Goal: Task Accomplishment & Management: Manage account settings

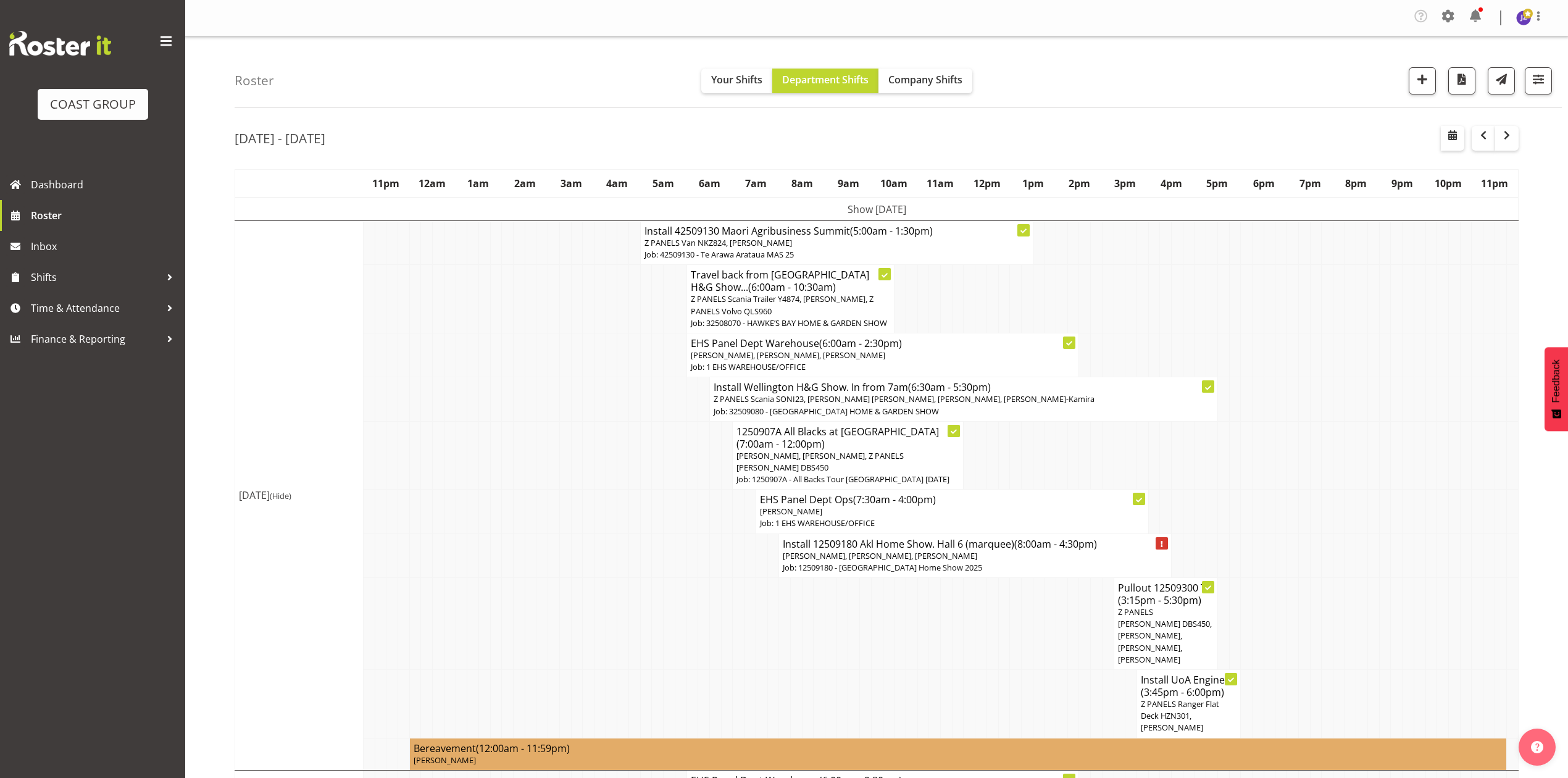
scroll to position [1457, 0]
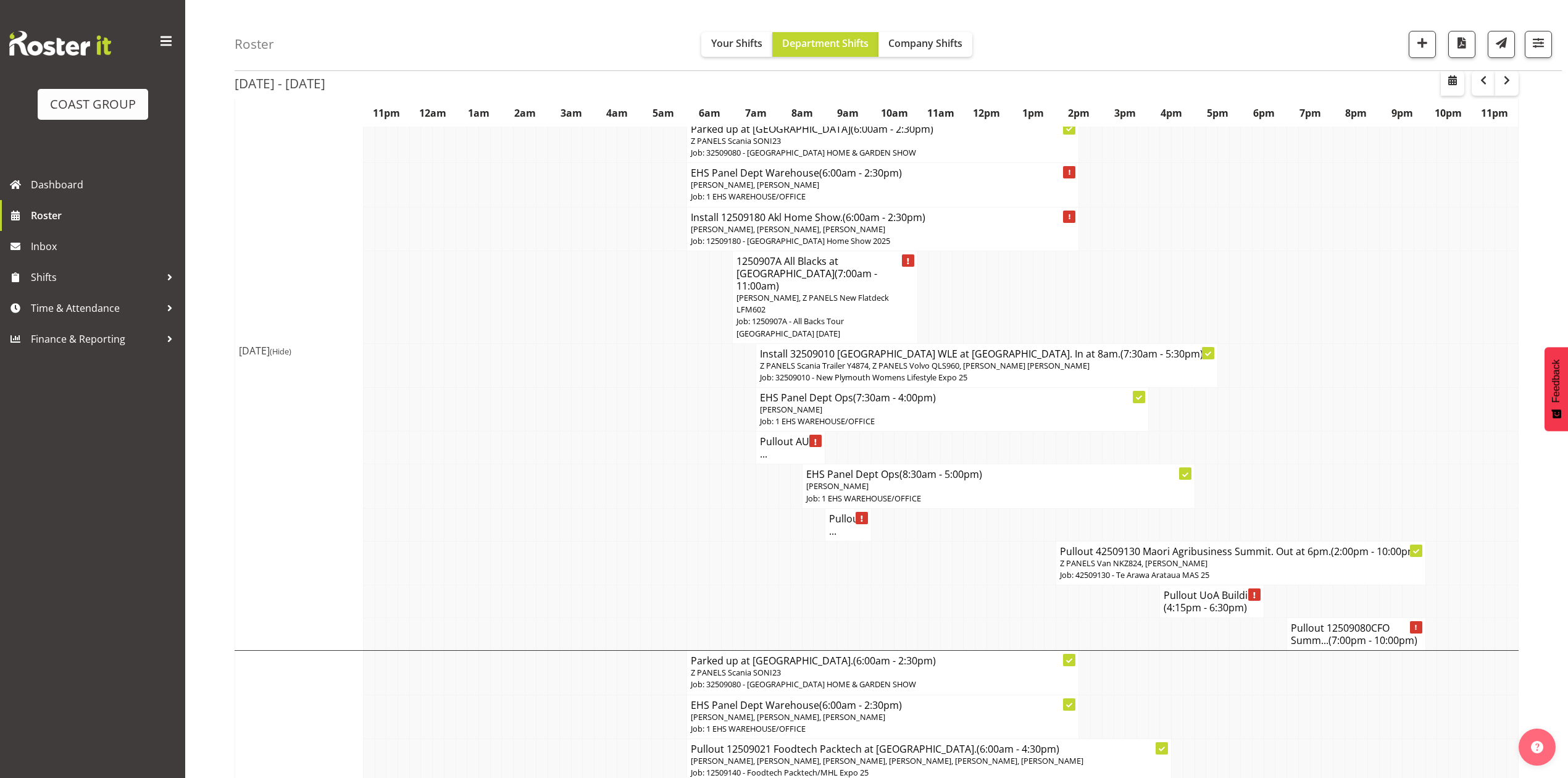
drag, startPoint x: 755, startPoint y: 436, endPoint x: 1008, endPoint y: 453, distance: 253.6
click at [755, 541] on td at bounding box center [761, 562] width 12 height 44
click at [1410, 464] on td at bounding box center [1409, 486] width 12 height 44
click at [849, 541] on td at bounding box center [855, 562] width 12 height 44
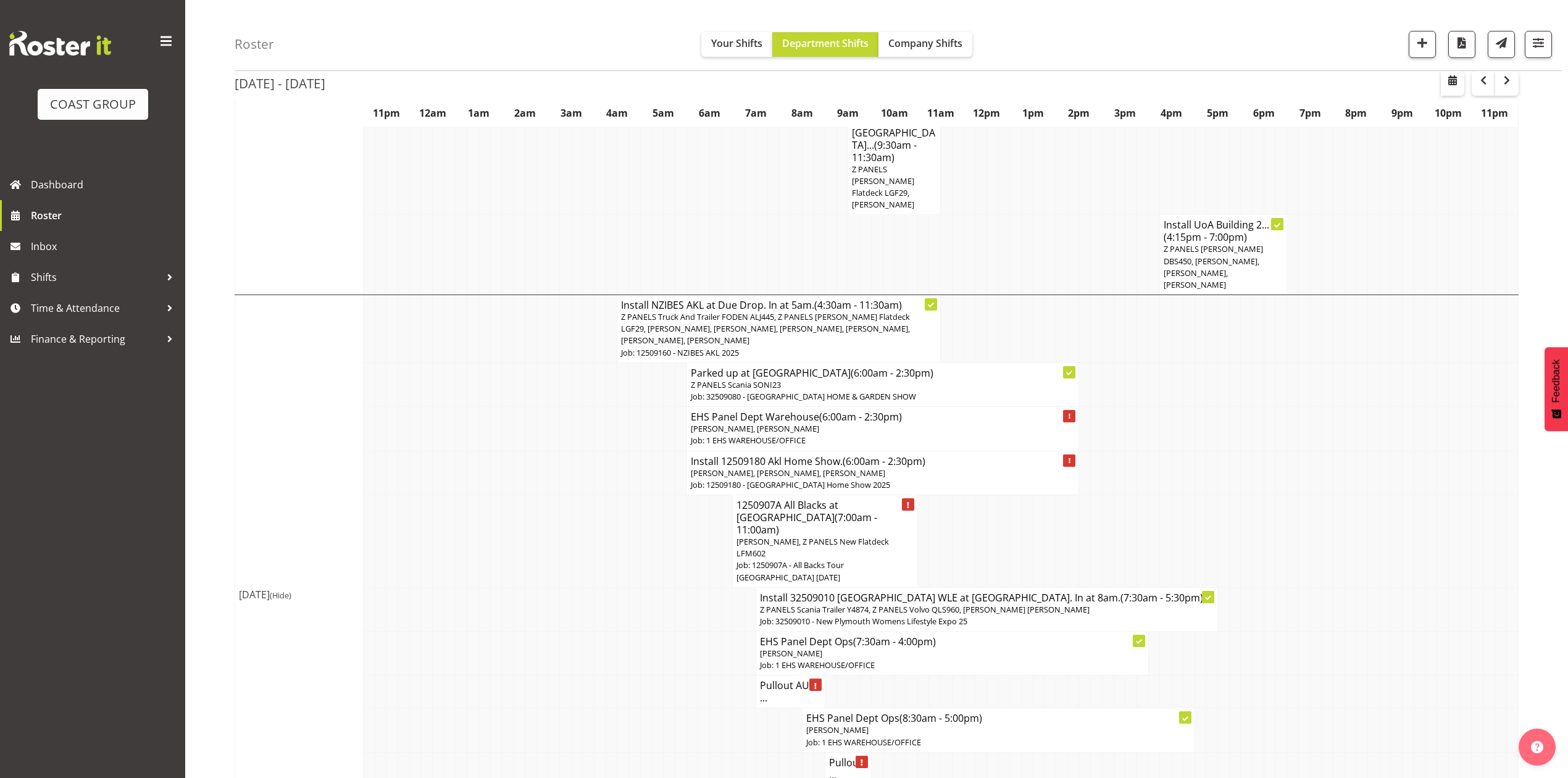
scroll to position [1210, 0]
click at [695, 590] on td at bounding box center [692, 612] width 12 height 44
click at [1328, 454] on td at bounding box center [1328, 475] width 12 height 44
click at [692, 590] on td at bounding box center [692, 612] width 12 height 44
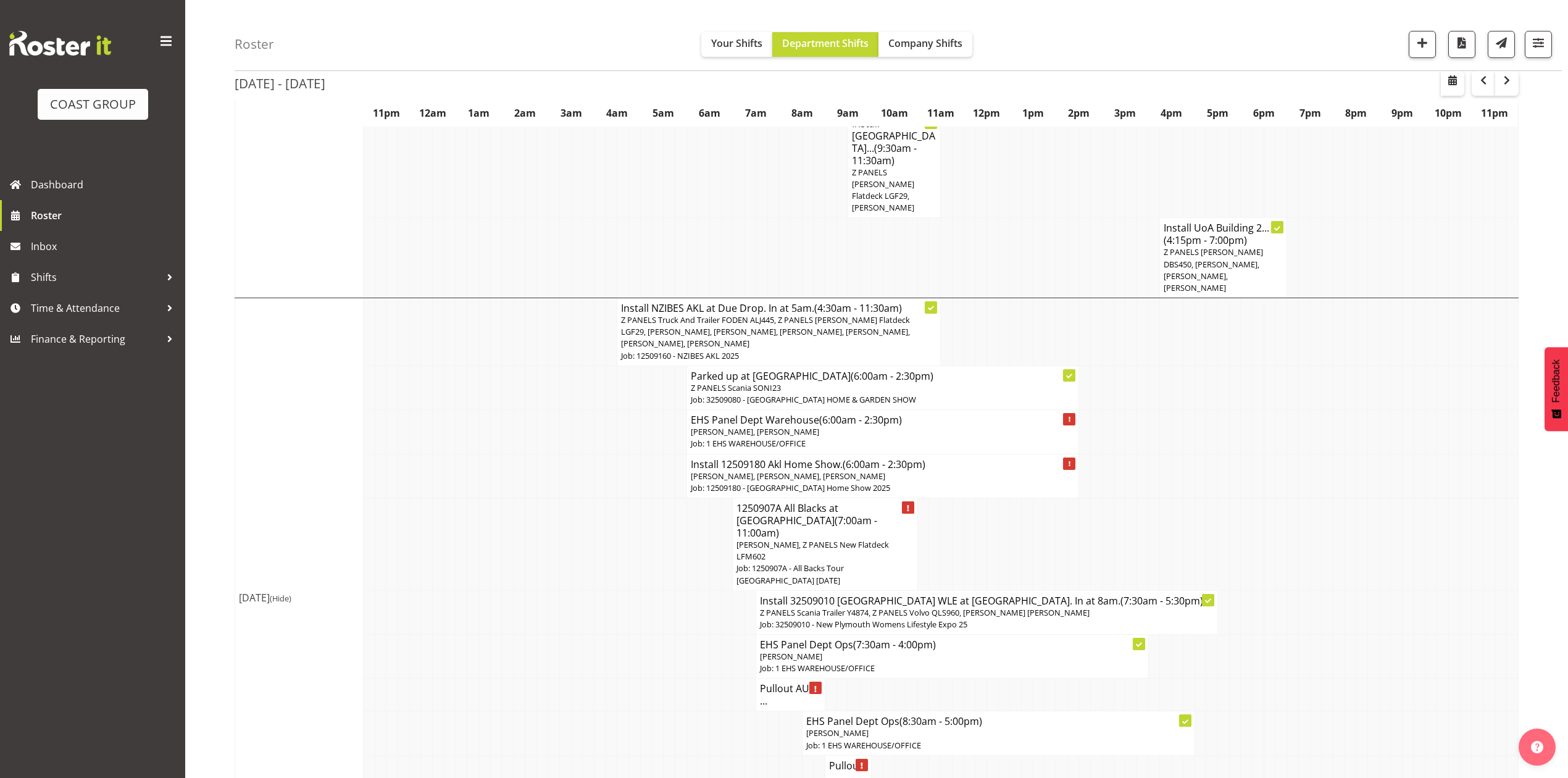
drag, startPoint x: 1381, startPoint y: 288, endPoint x: 1381, endPoint y: 309, distance: 21.0
click at [1381, 366] on td at bounding box center [1386, 387] width 12 height 44
click at [1048, 498] on td at bounding box center [1051, 544] width 12 height 92
click at [671, 590] on td at bounding box center [670, 612] width 12 height 44
click at [1162, 410] on td at bounding box center [1166, 432] width 12 height 44
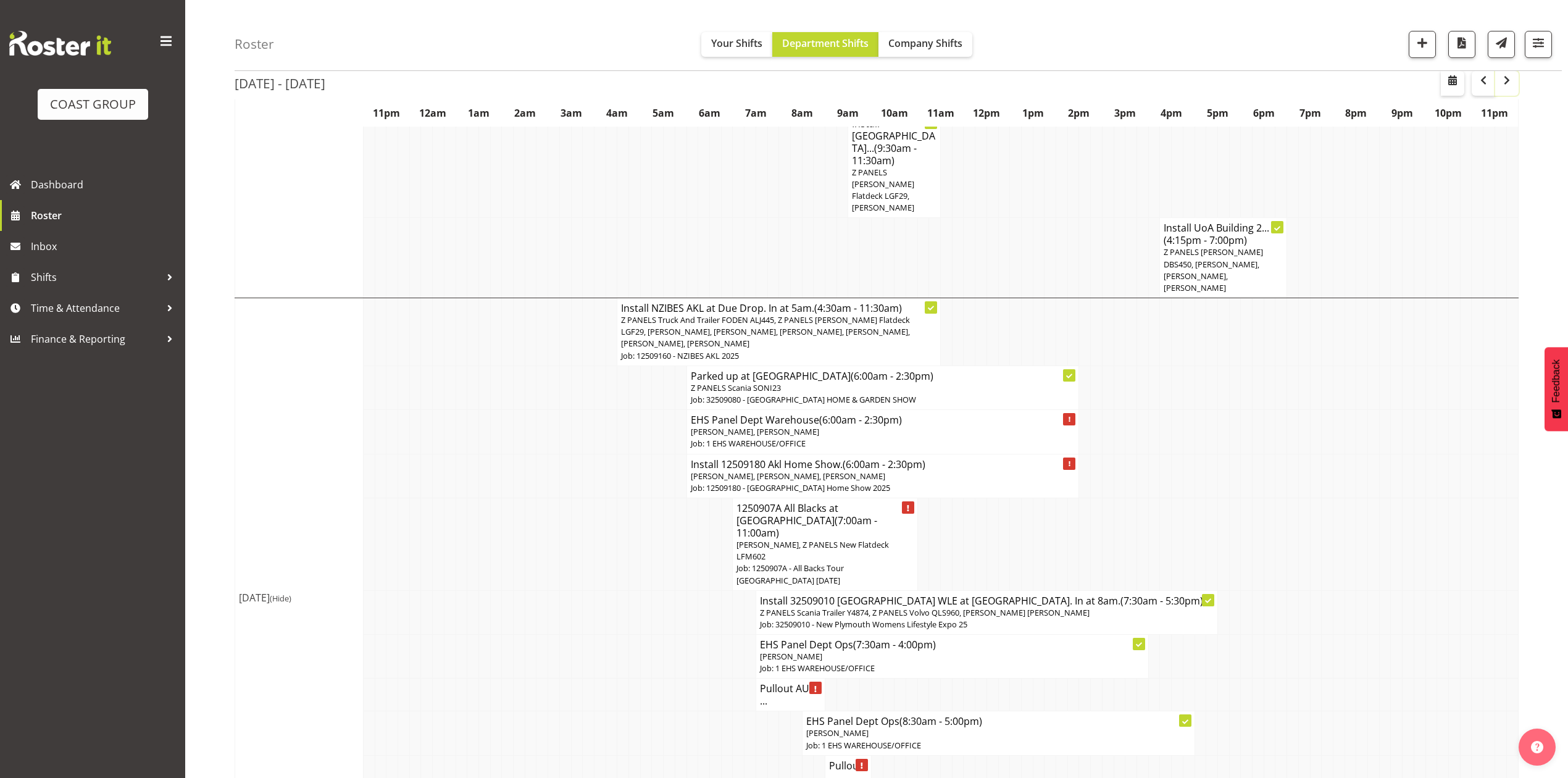
click at [1505, 85] on span "button" at bounding box center [1507, 80] width 15 height 15
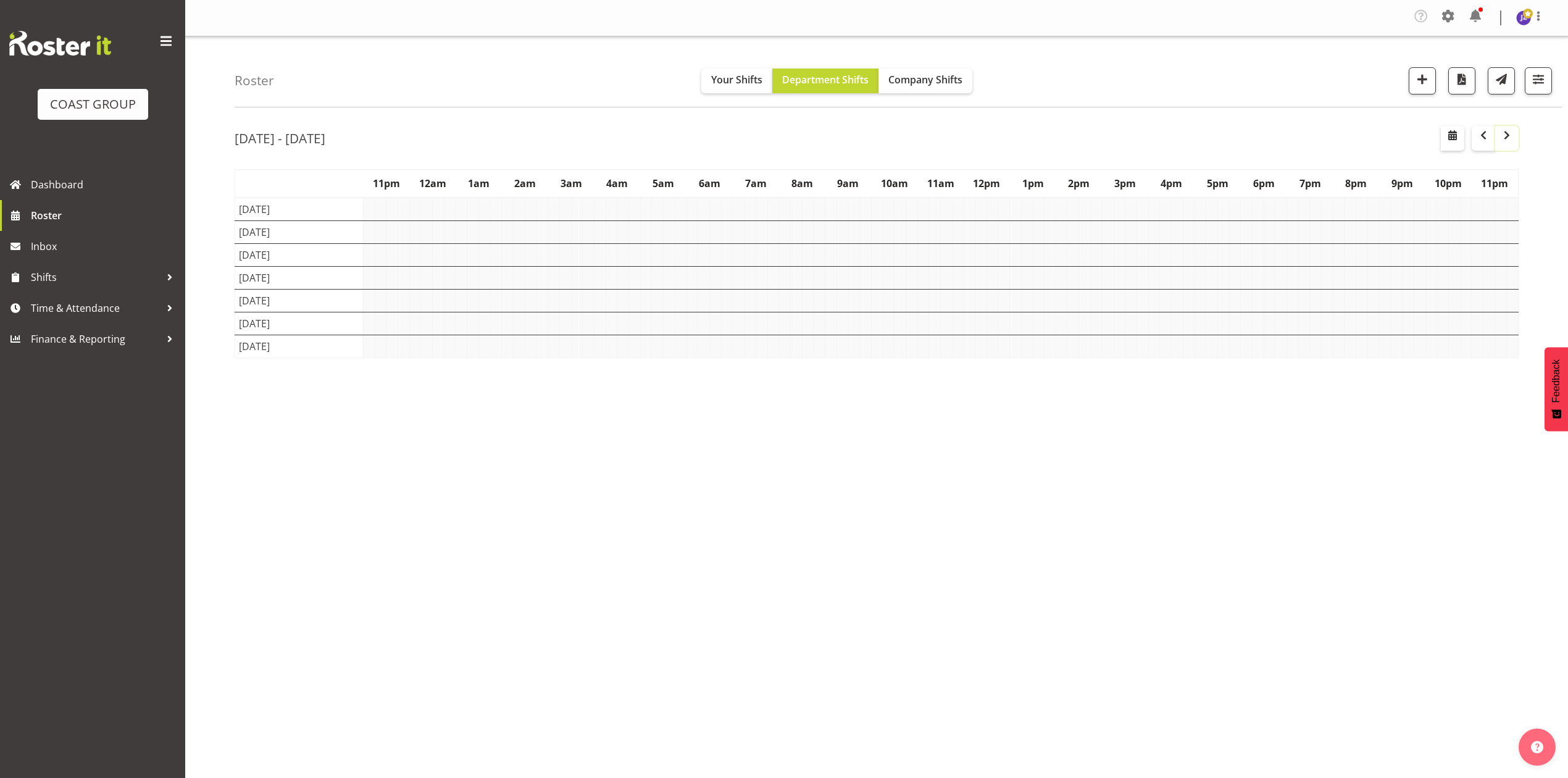
scroll to position [0, 0]
click at [1505, 85] on span "button" at bounding box center [1501, 79] width 16 height 16
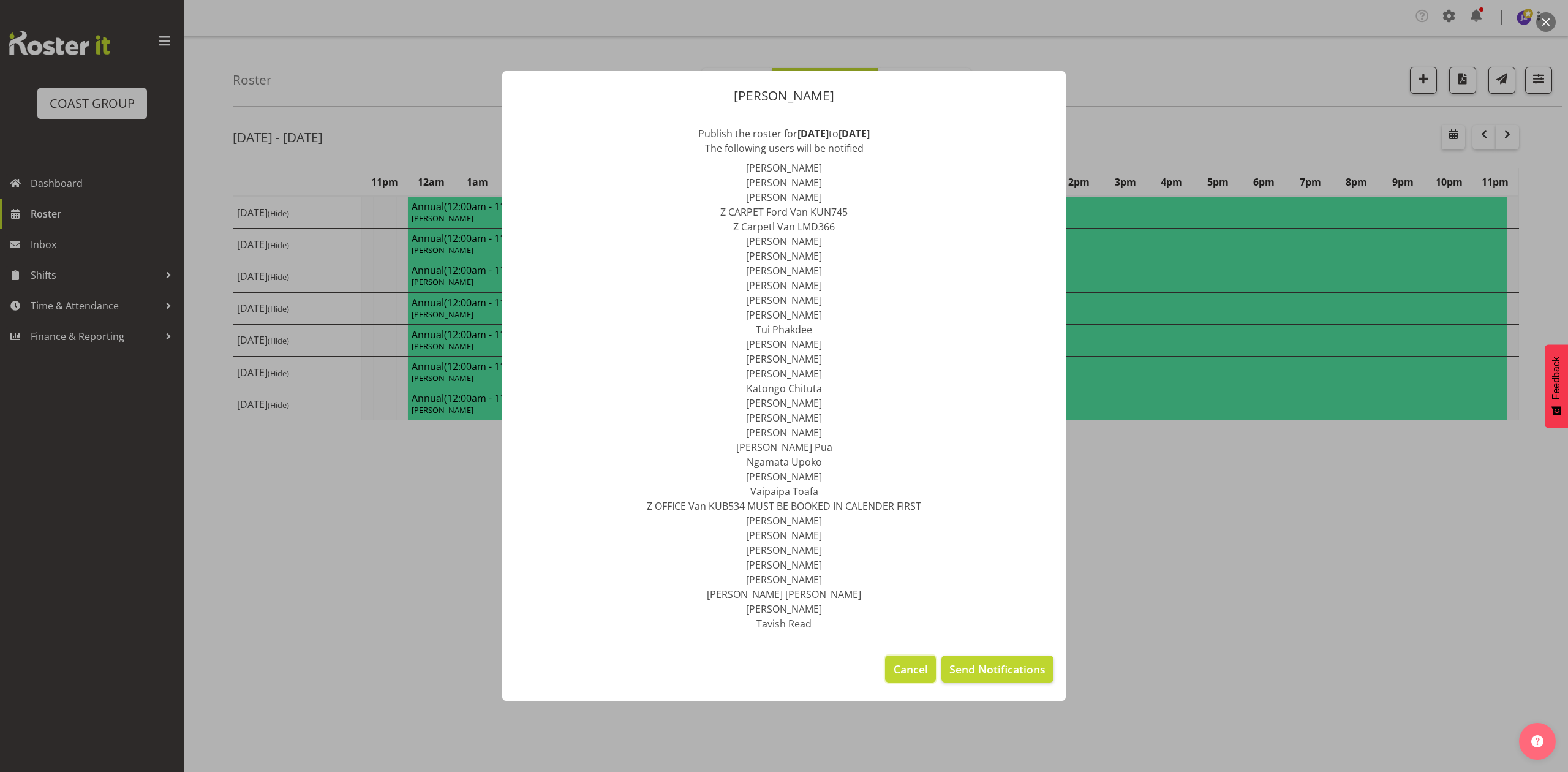
click at [910, 666] on span "Cancel" at bounding box center [910, 668] width 34 height 16
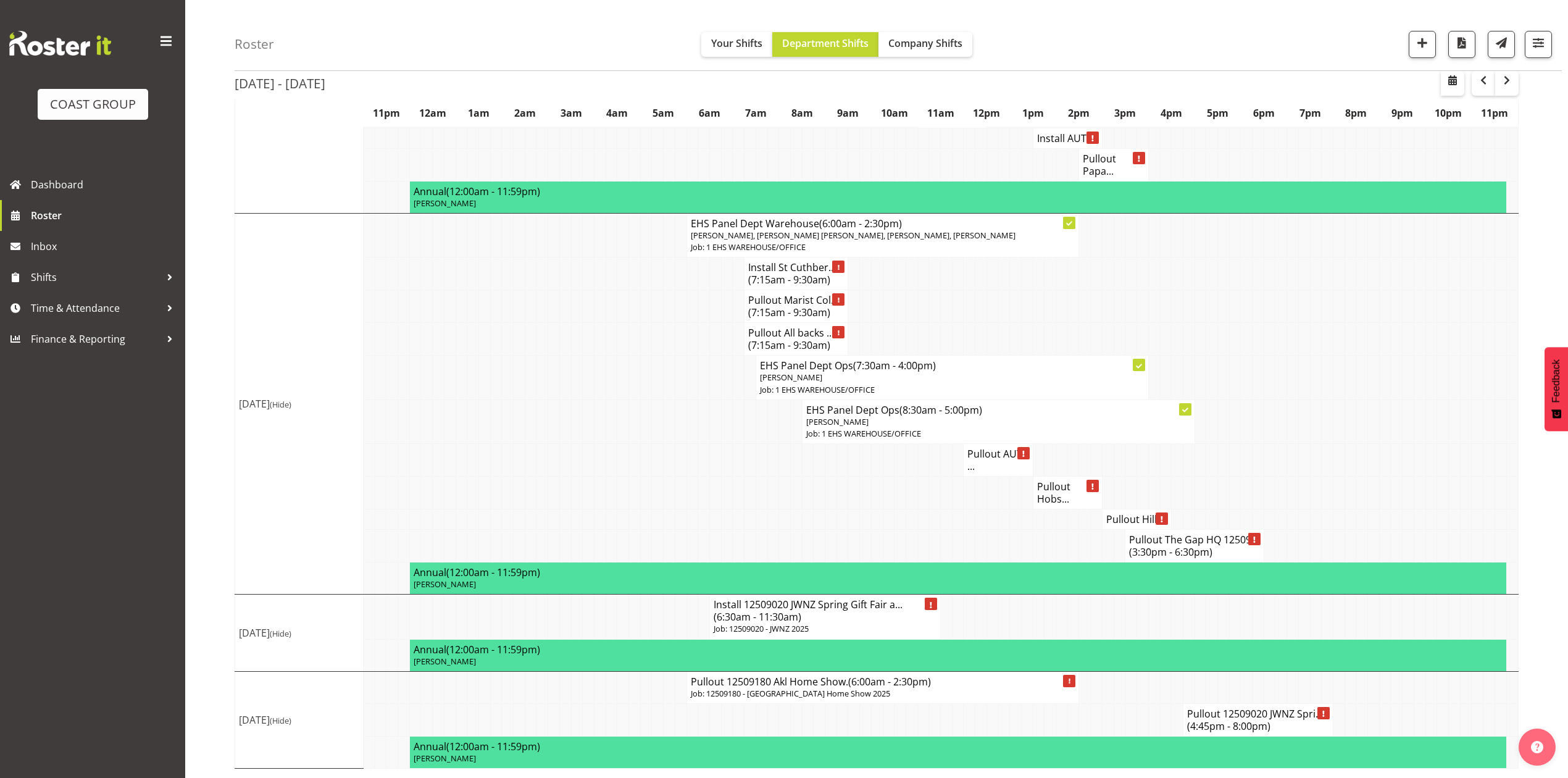
scroll to position [1332, 0]
click at [1505, 89] on span "button" at bounding box center [1506, 82] width 4 height 19
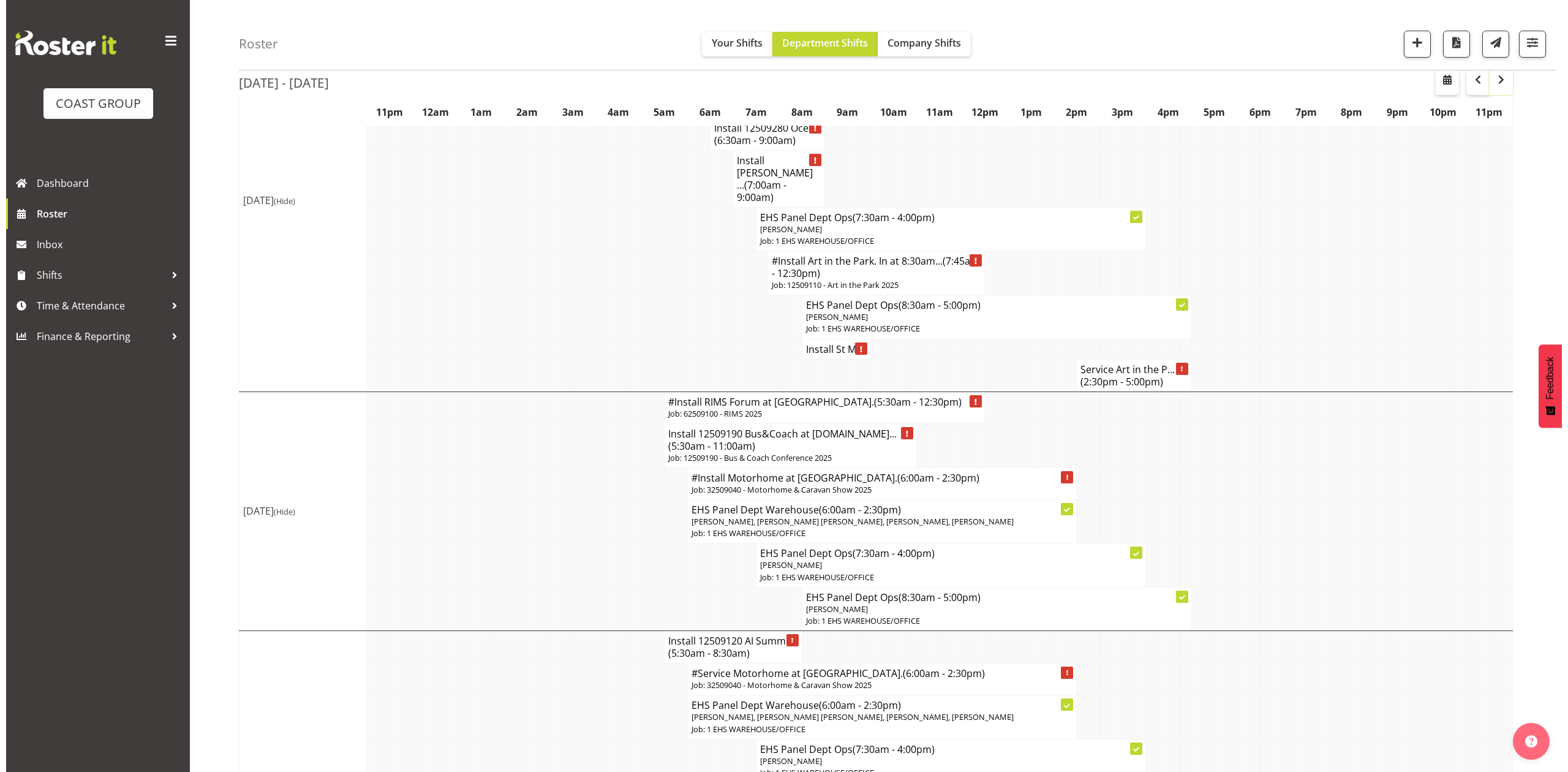
scroll to position [408, 0]
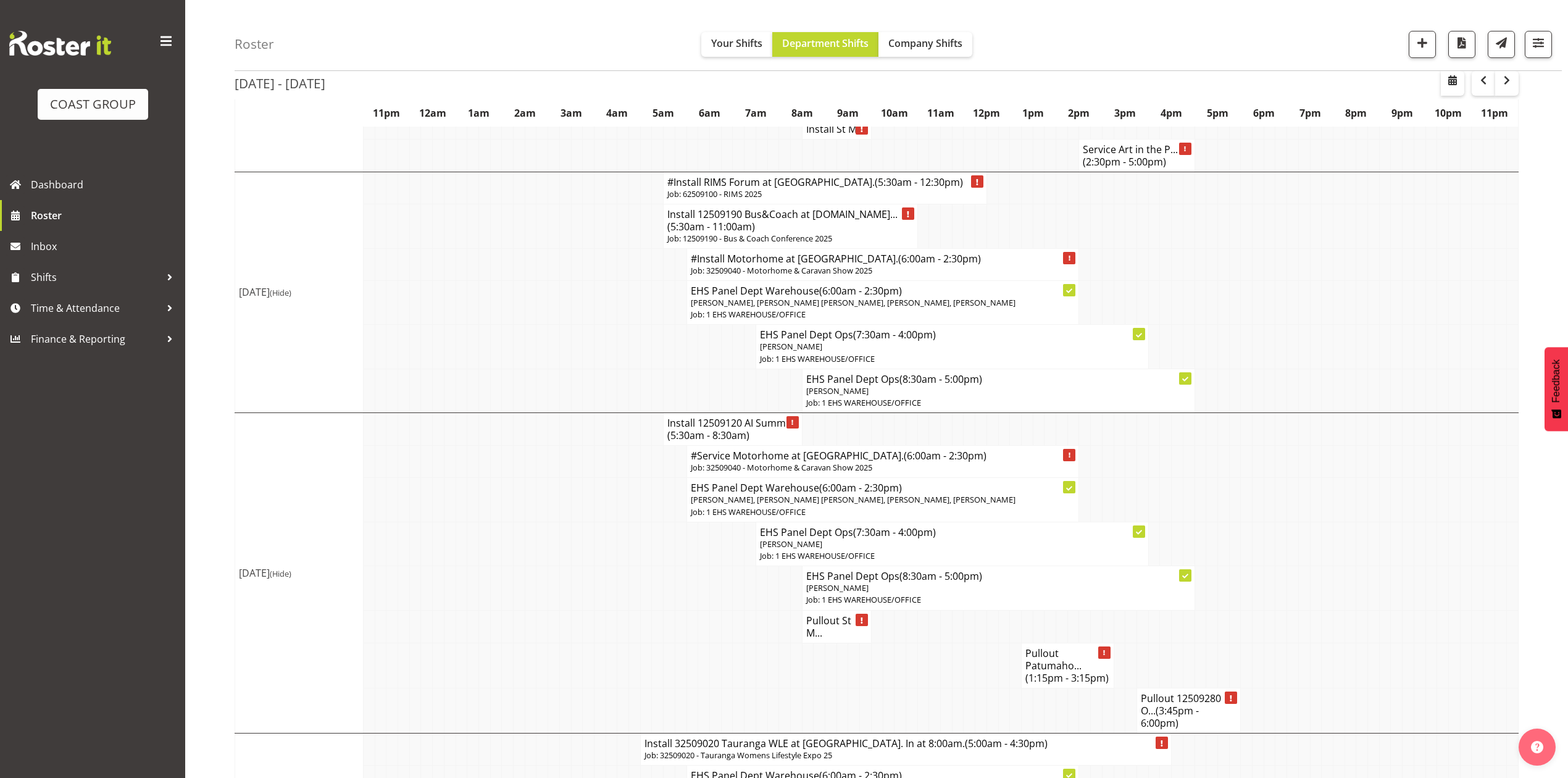
click at [748, 176] on h4 "#Install RIMS Forum at Rotorua. (5:30am - 12:30pm)" at bounding box center [825, 182] width 315 height 12
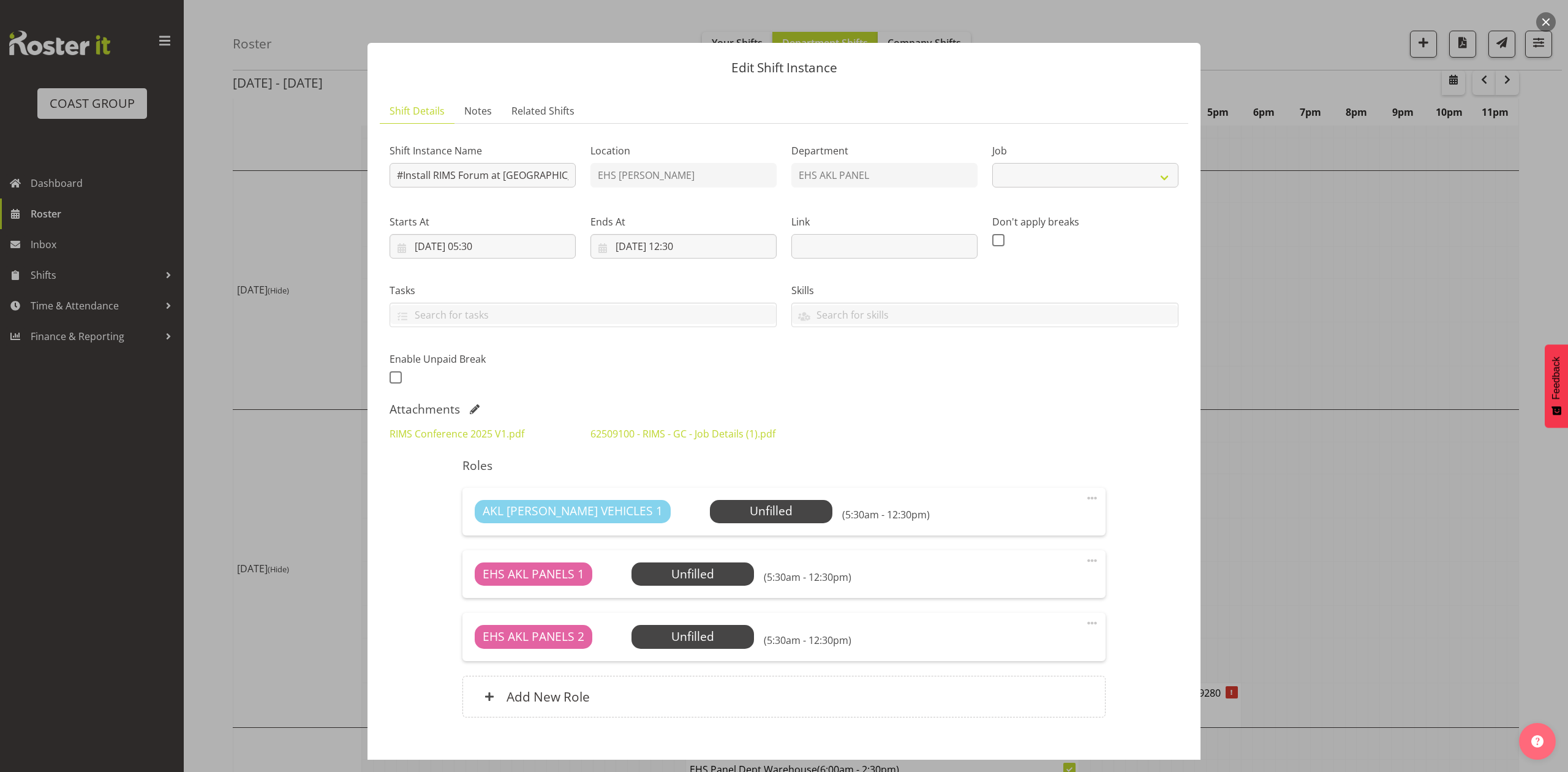
select select "9899"
click at [470, 408] on span at bounding box center [474, 409] width 10 height 10
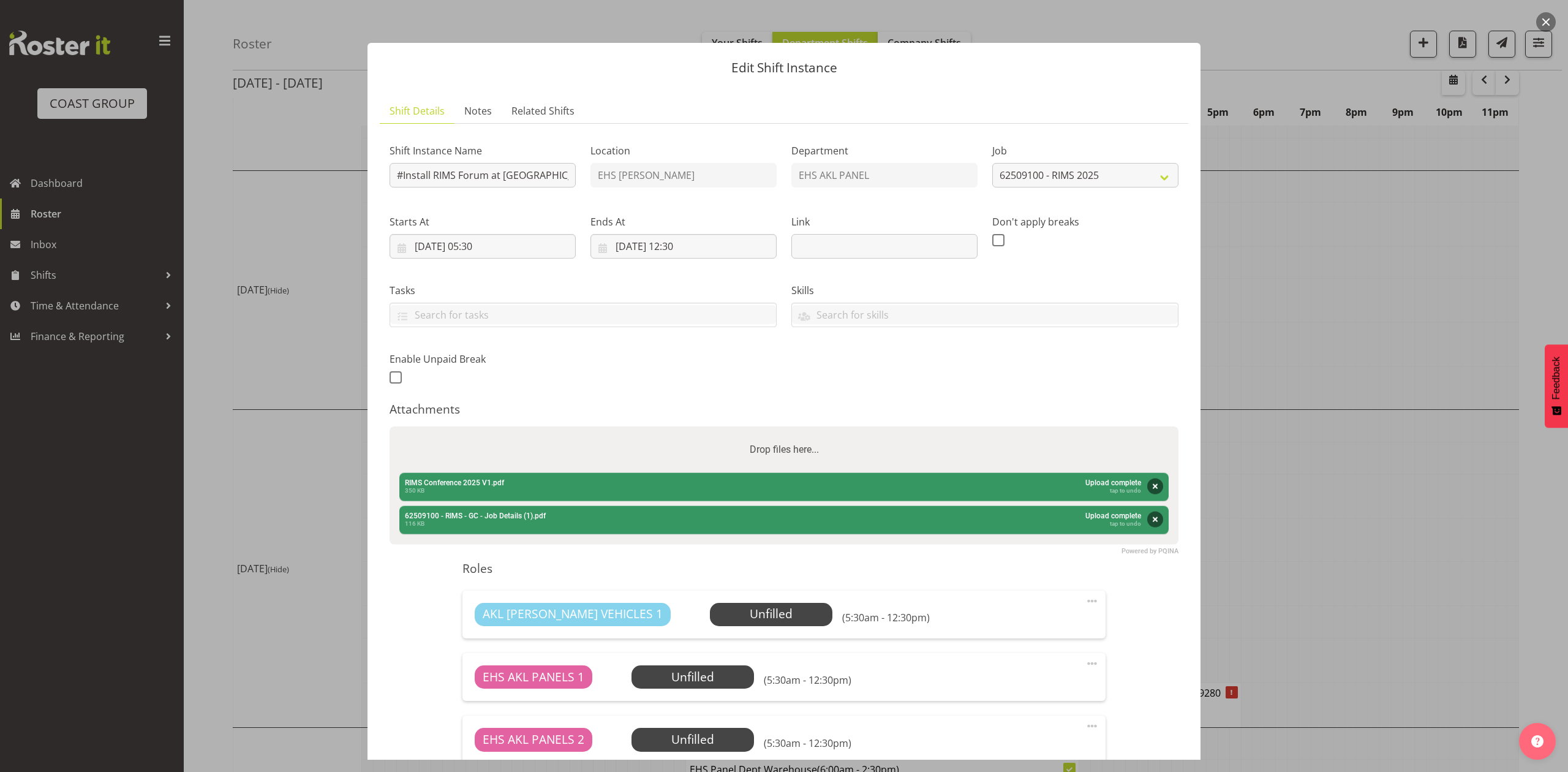
click at [533, 442] on div "Drop files here..." at bounding box center [784, 449] width 789 height 46
click at [390, 426] on input "Drop files here..." at bounding box center [784, 428] width 789 height 4
type input "C:\fakepath\RIMS Conference 2025 V4.pdf"
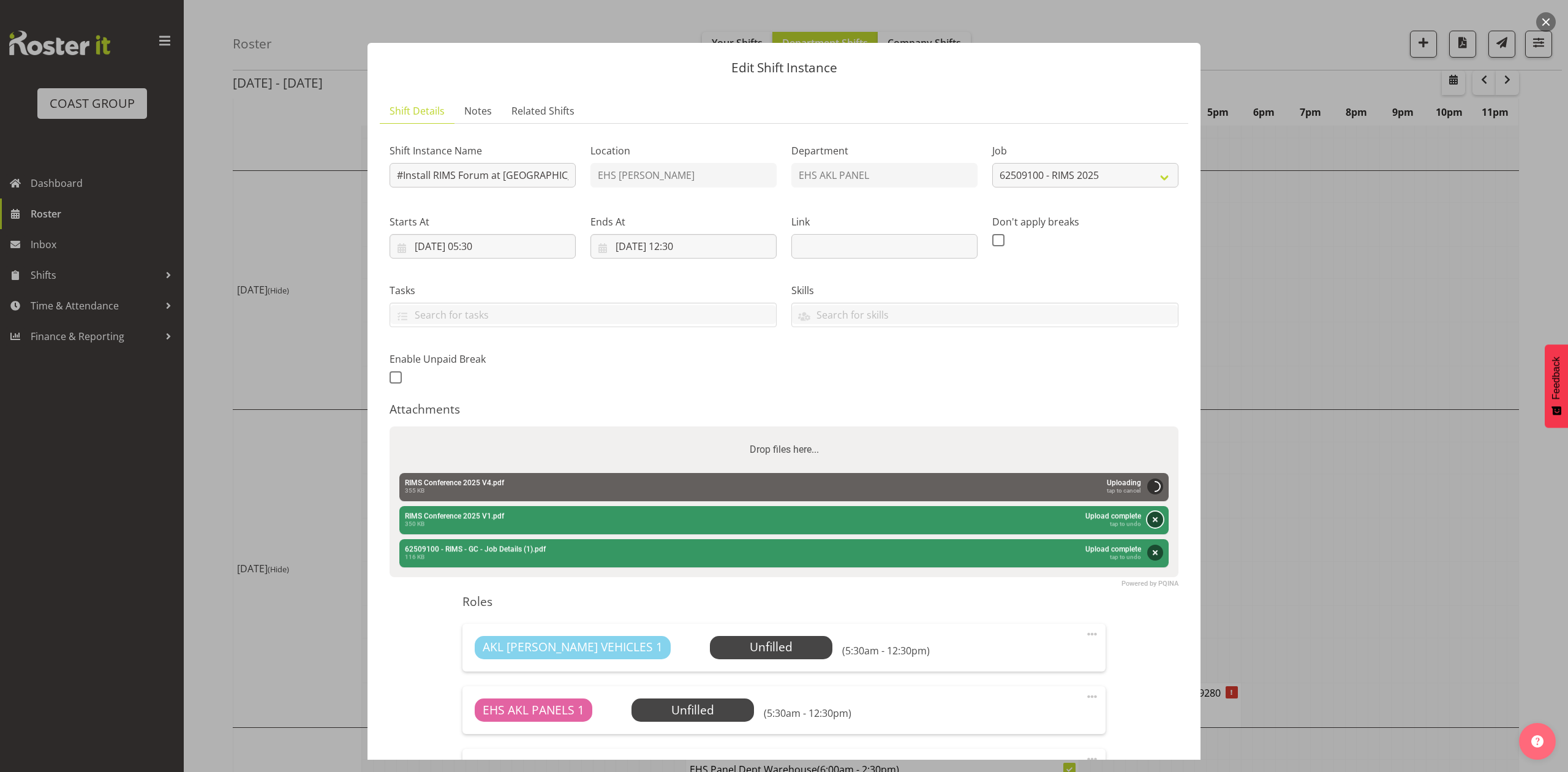
click at [1147, 522] on button "Remove" at bounding box center [1155, 519] width 16 height 16
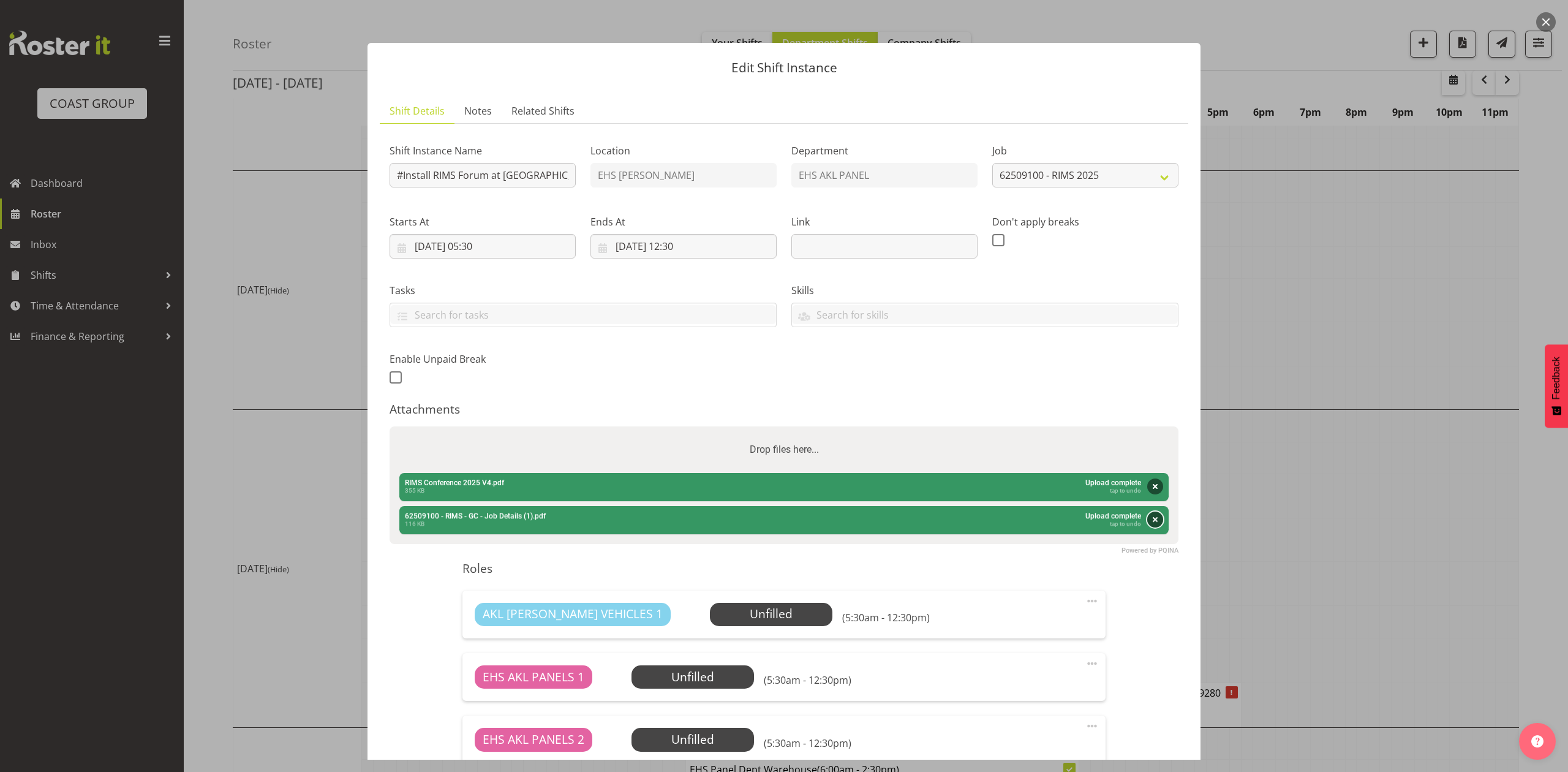
drag, startPoint x: 1144, startPoint y: 521, endPoint x: 1134, endPoint y: 517, distance: 10.8
click at [1147, 521] on button "Remove" at bounding box center [1155, 519] width 16 height 16
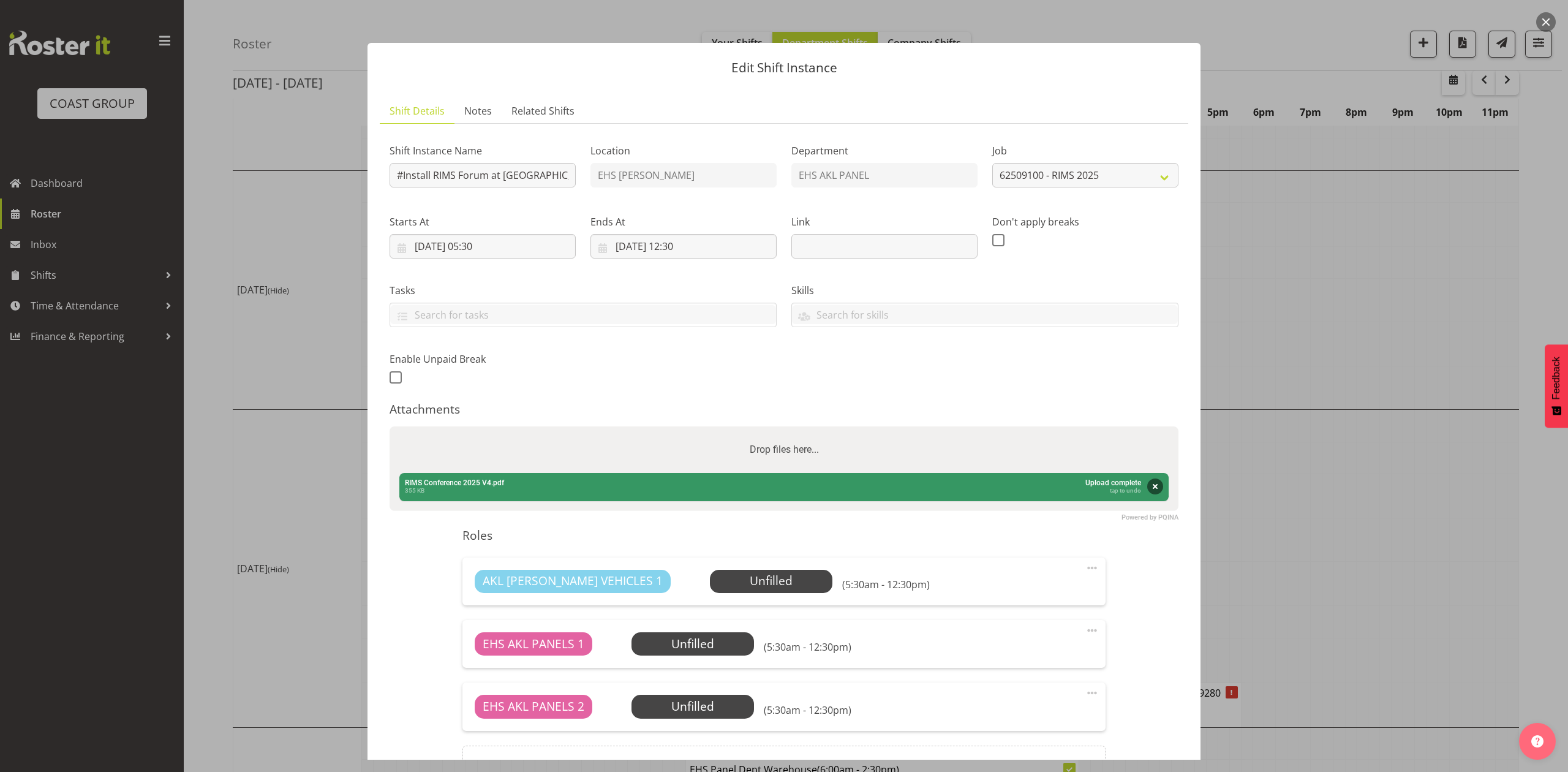
click at [867, 469] on div "Drop files here..." at bounding box center [784, 449] width 789 height 46
click at [390, 426] on input "Drop files here..." at bounding box center [784, 428] width 789 height 4
type input "C:\fakepath\62509100 - RIMS - GC - Job Details (2).pdf"
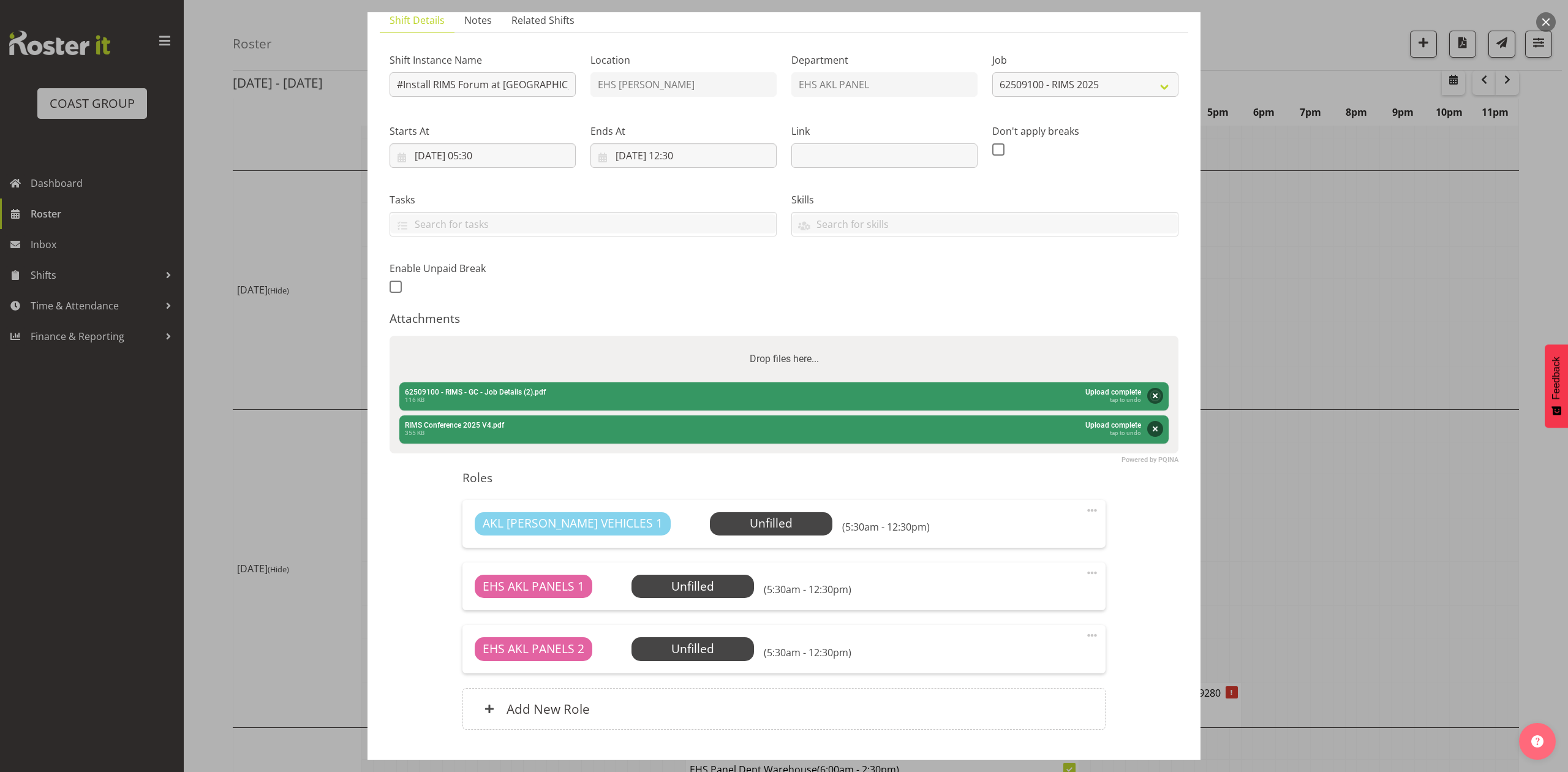
scroll to position [0, 0]
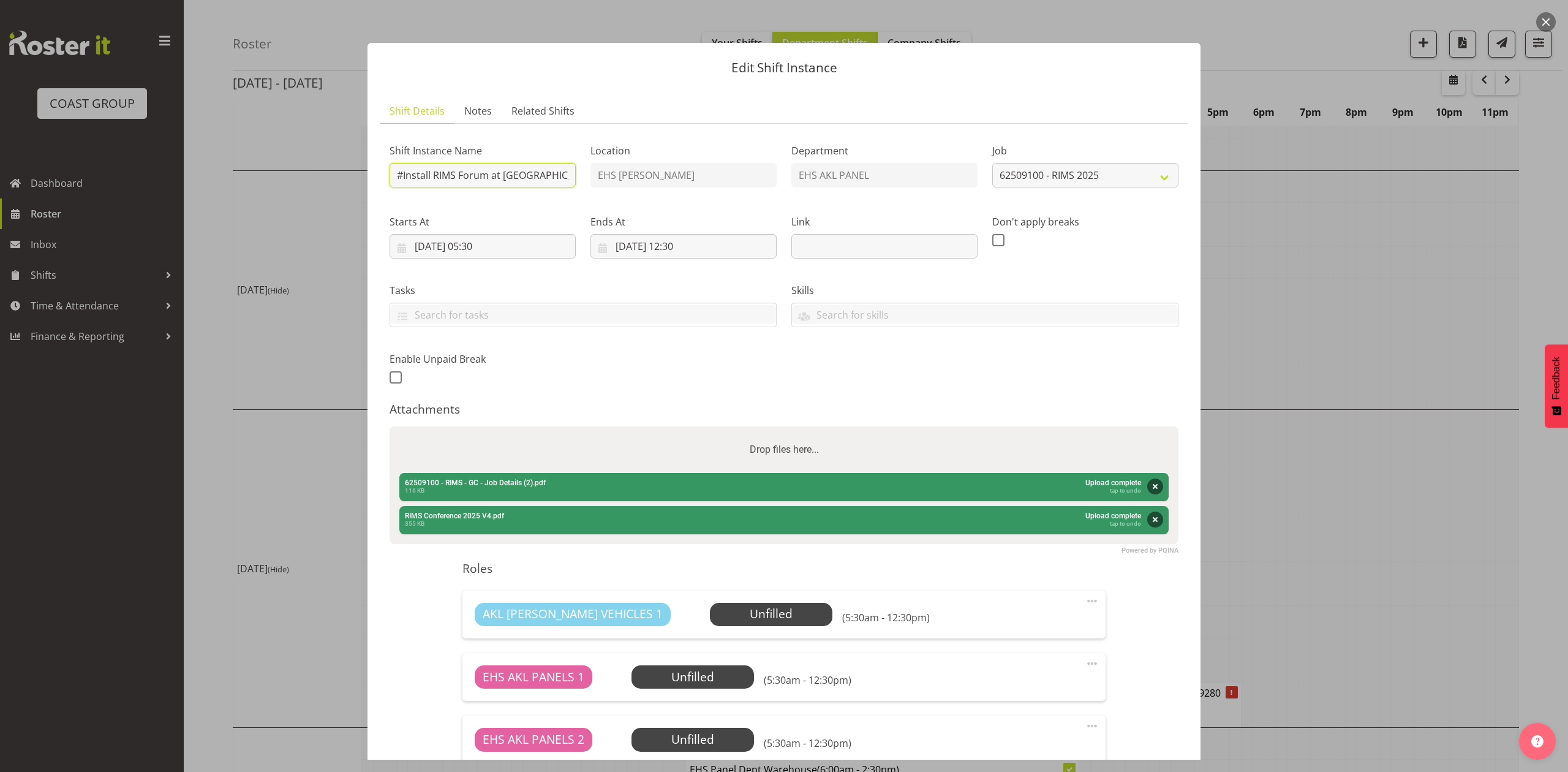
click at [545, 172] on input "#Install RIMS Forum at Rotorua." at bounding box center [483, 175] width 186 height 25
click at [397, 171] on input "#Install RIMS Forum at Rotorua. In at 7:30am." at bounding box center [483, 175] width 186 height 25
click at [402, 174] on input "#Install RIMS Forum at Rotorua. In at 7:30am." at bounding box center [483, 175] width 186 height 25
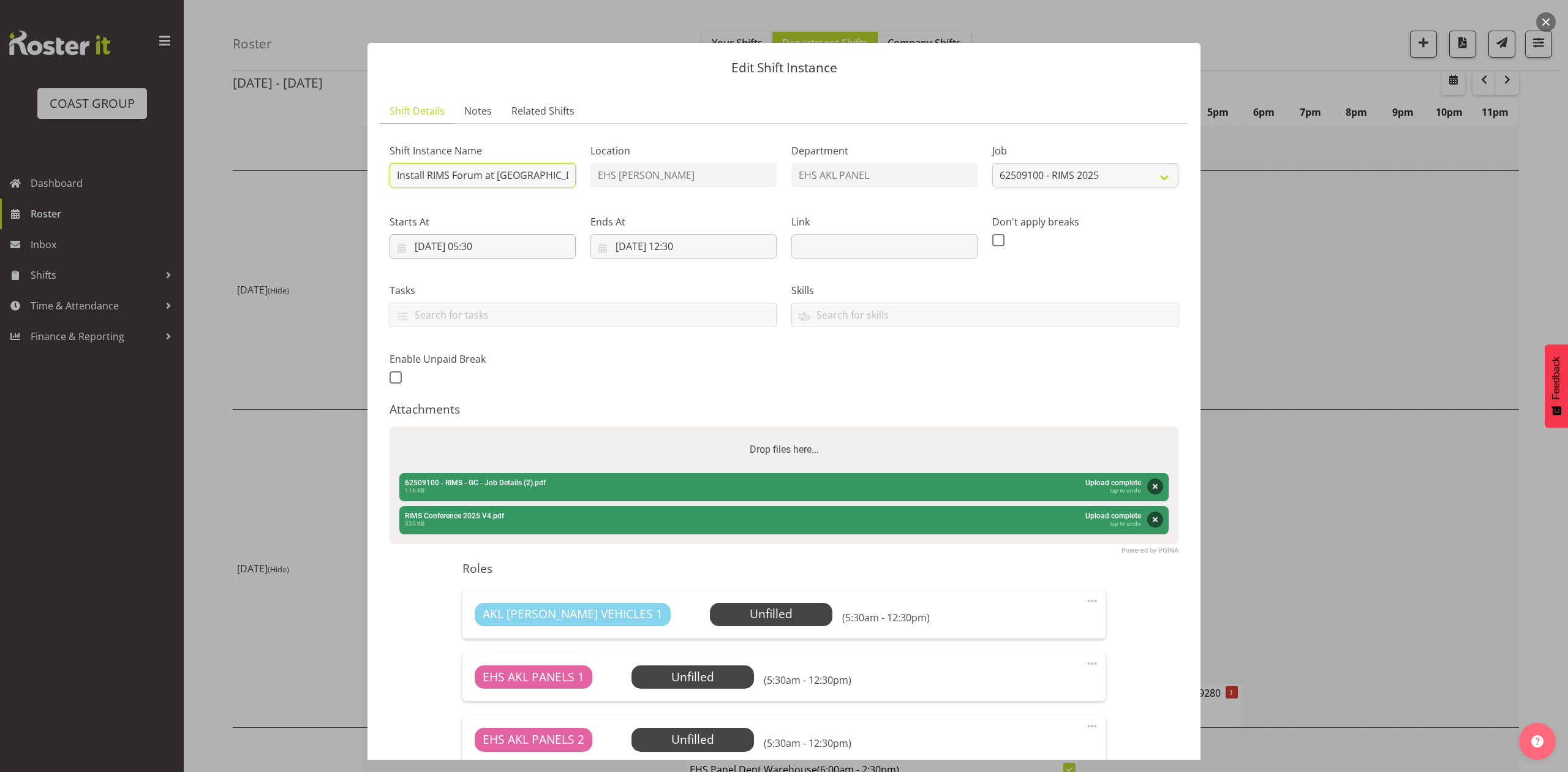
type input "Install RIMS Forum at Rotorua. In at 7:30am."
drag, startPoint x: 475, startPoint y: 245, endPoint x: 495, endPoint y: 282, distance: 42.1
click at [476, 245] on input "16/09/2025, 05:30" at bounding box center [483, 246] width 186 height 25
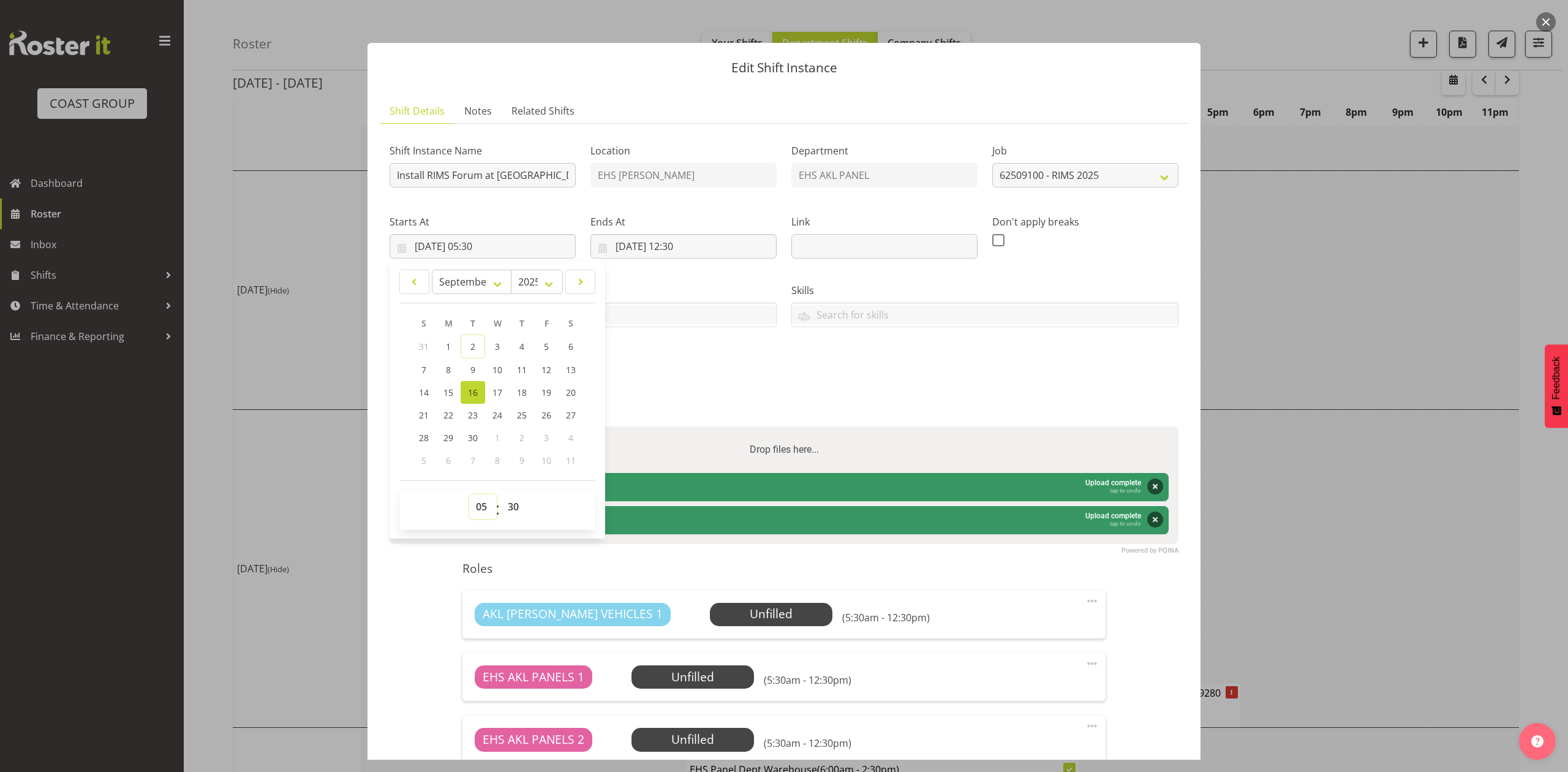
click at [483, 508] on select "00 01 02 03 04 05 06 07 08 09 10 11 12 13 14 15 16 17 18 19 20 21 22 23" at bounding box center [483, 506] width 28 height 25
drag, startPoint x: 507, startPoint y: 511, endPoint x: 510, endPoint y: 496, distance: 15.3
click at [507, 511] on select "00 01 02 03 04 05 06 07 08 09 10 11 12 13 14 15 16 17 18 19 20 21 22 23 24 25 2…" at bounding box center [514, 506] width 28 height 25
select select "0"
click at [501, 495] on select "00 01 02 03 04 05 06 07 08 09 10 11 12 13 14 15 16 17 18 19 20 21 22 23 24 25 2…" at bounding box center [514, 506] width 28 height 25
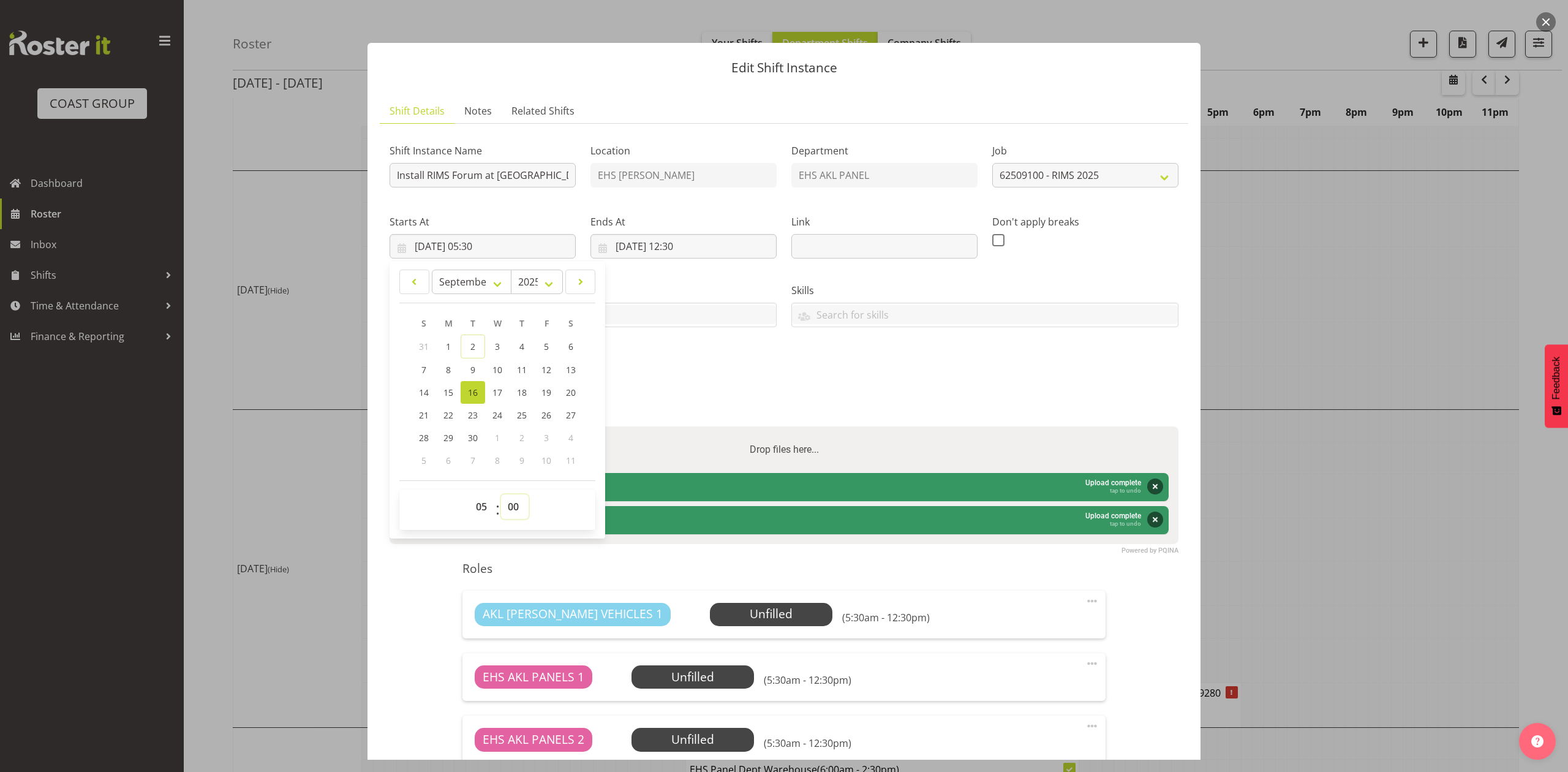
type input "16/09/2025, 05:00"
drag, startPoint x: 665, startPoint y: 353, endPoint x: 687, endPoint y: 344, distance: 23.8
click at [670, 353] on div "Shift Instance Name Install RIMS Forum at Rotorua. In at 7:30am. Location EHS R…" at bounding box center [784, 260] width 804 height 268
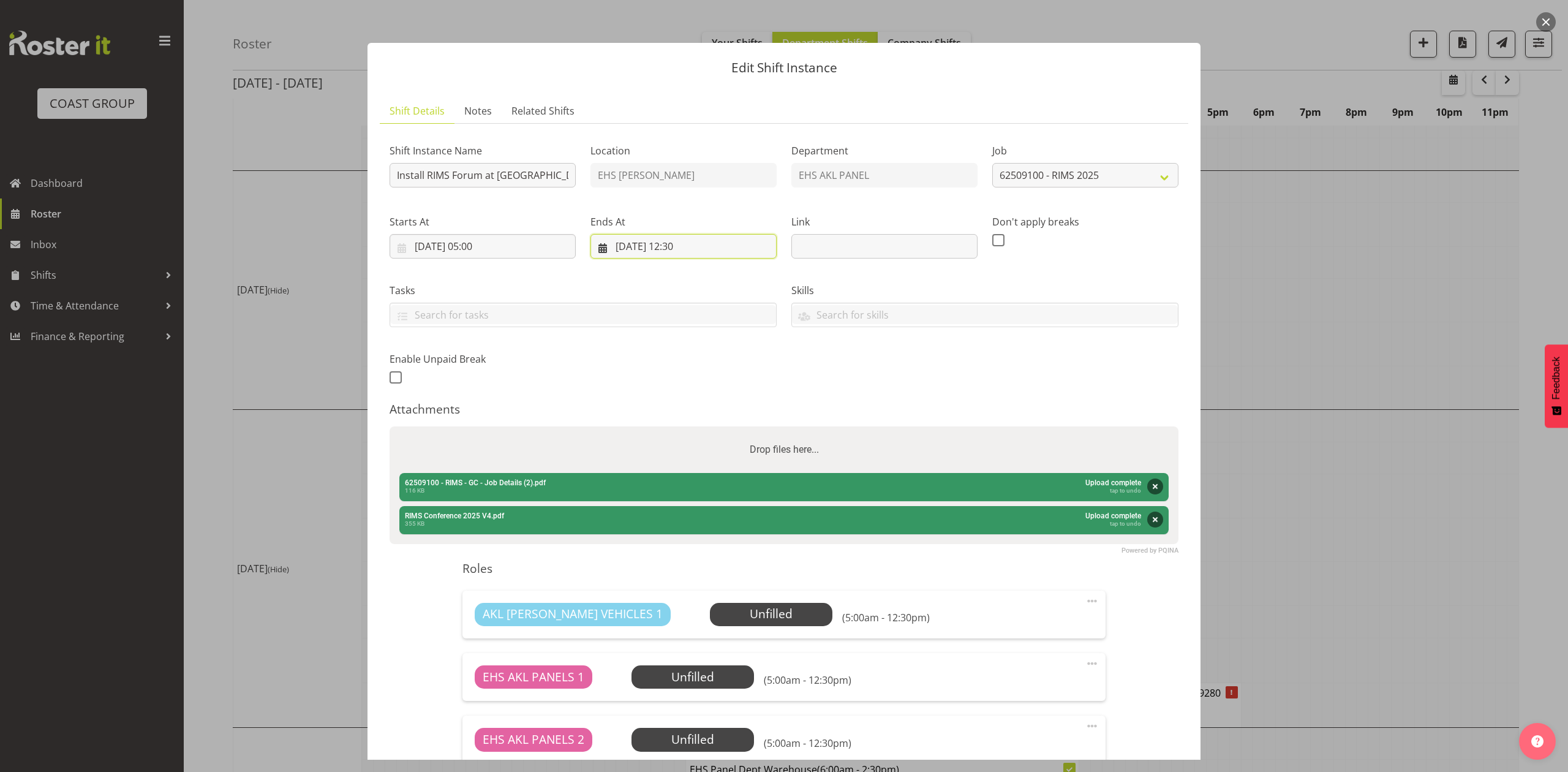
click at [683, 243] on input "16/09/2025, 12:30" at bounding box center [683, 246] width 186 height 25
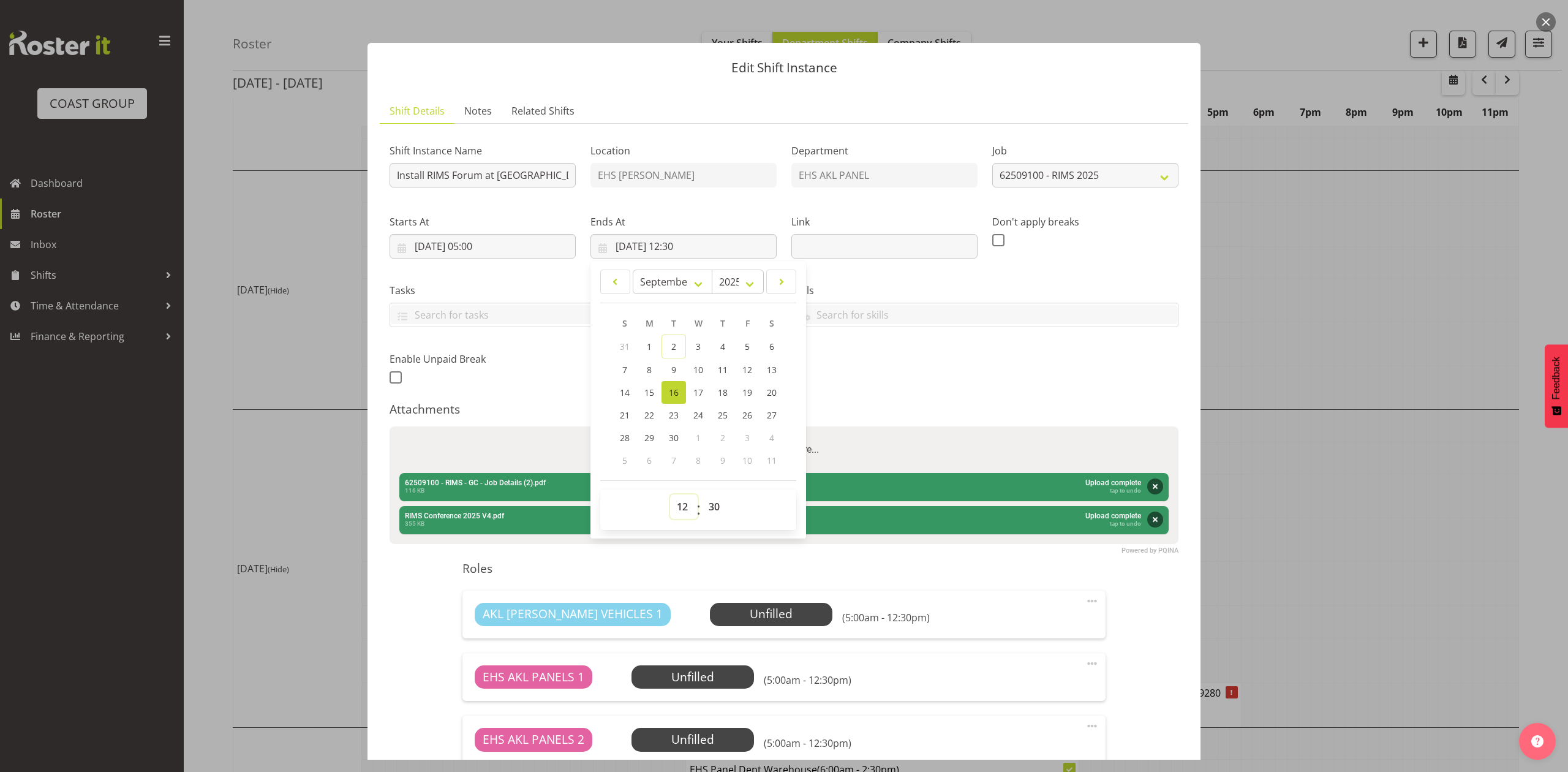
drag, startPoint x: 676, startPoint y: 512, endPoint x: 684, endPoint y: 496, distance: 17.9
click at [676, 510] on select "00 01 02 03 04 05 06 07 08 09 10 11 12 13 14 15 16 17 18 19 20 21 22 23" at bounding box center [683, 506] width 28 height 25
select select "14"
click at [670, 495] on select "00 01 02 03 04 05 06 07 08 09 10 11 12 13 14 15 16 17 18 19 20 21 22 23" at bounding box center [683, 506] width 28 height 25
type input "16/09/2025, 14:30"
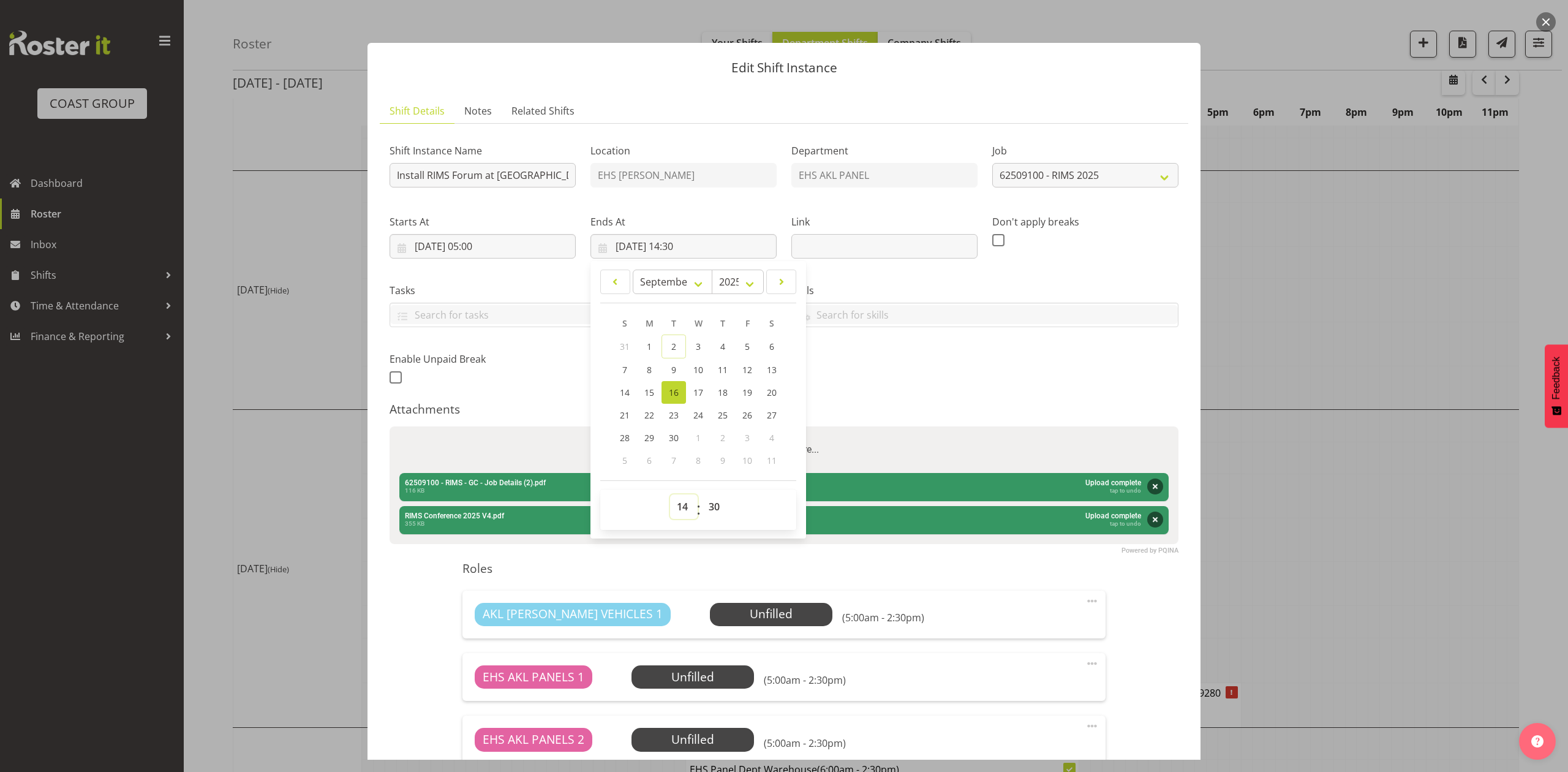
click at [675, 504] on select "00 01 02 03 04 05 06 07 08 09 10 11 12 13 14 15 16 17 18 19 20 21 22 23" at bounding box center [683, 506] width 28 height 25
select select "13"
click at [670, 495] on select "00 01 02 03 04 05 06 07 08 09 10 11 12 13 14 15 16 17 18 19 20 21 22 23" at bounding box center [683, 506] width 28 height 25
type input "16/09/2025, 13:30"
click at [1063, 356] on div "Shift Instance Name Install RIMS Forum at Rotorua. In at 7:30am. Location EHS R…" at bounding box center [784, 260] width 804 height 268
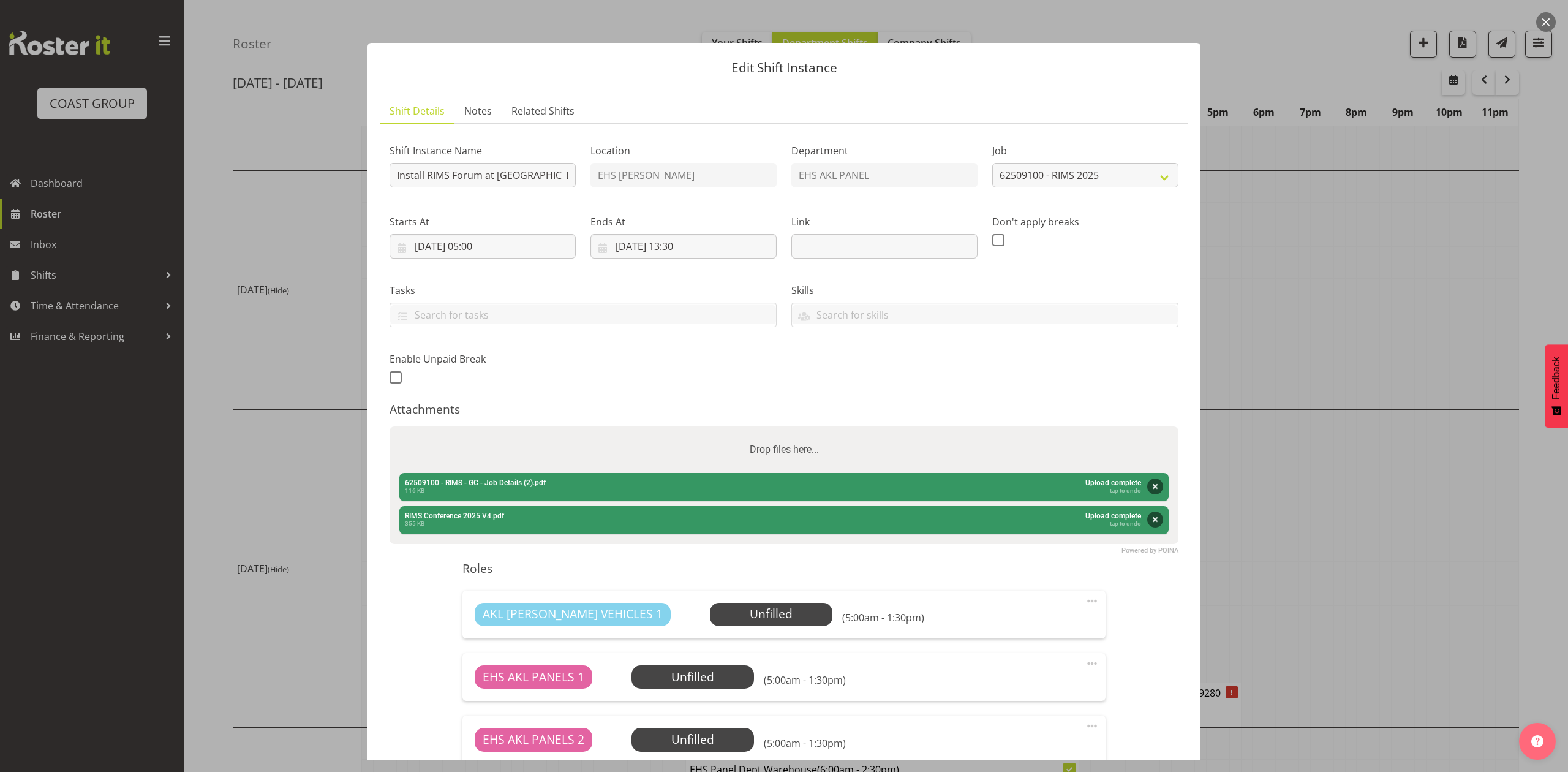
scroll to position [171, 0]
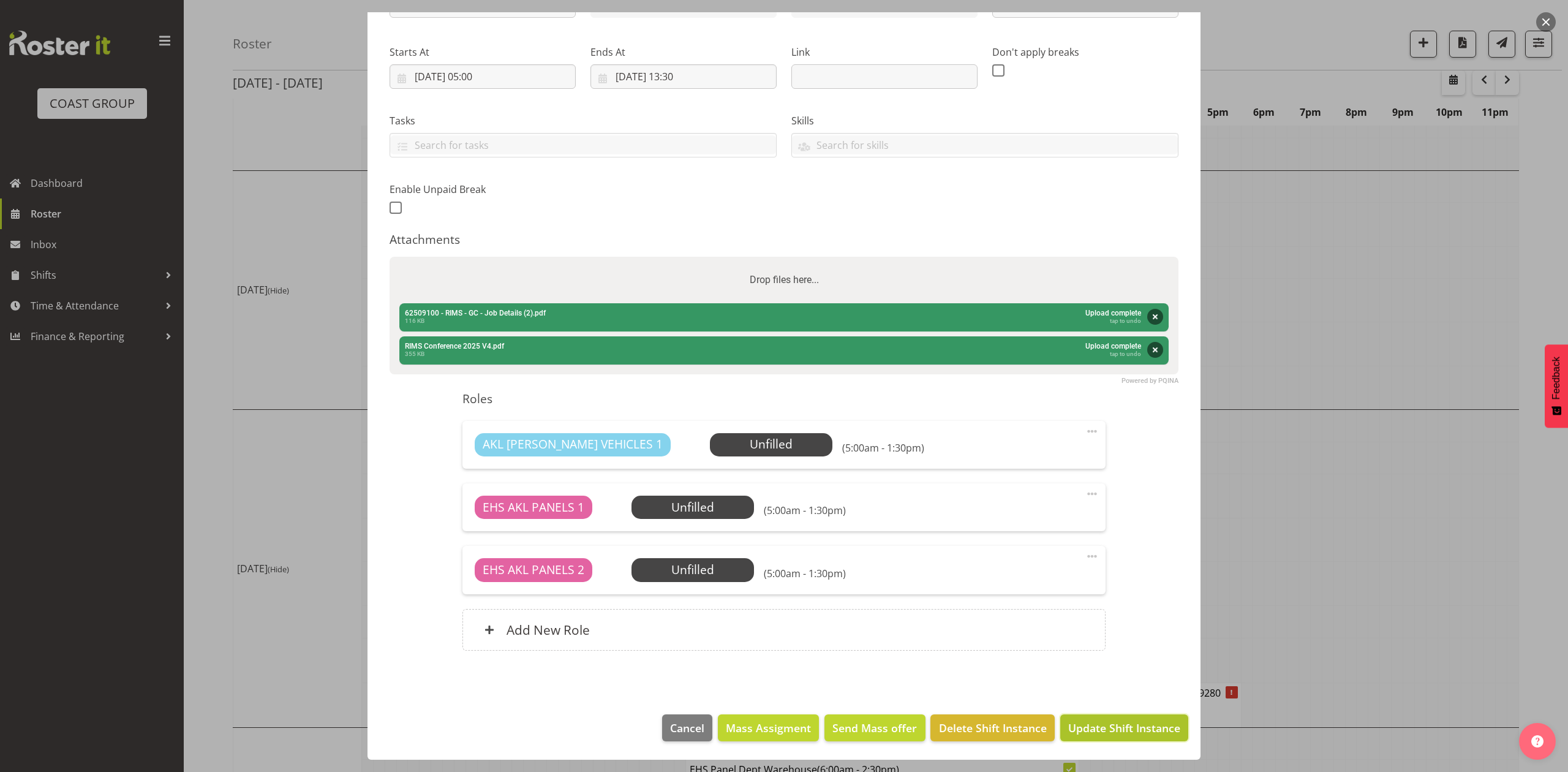
click at [1120, 721] on span "Update Shift Instance" at bounding box center [1124, 727] width 112 height 16
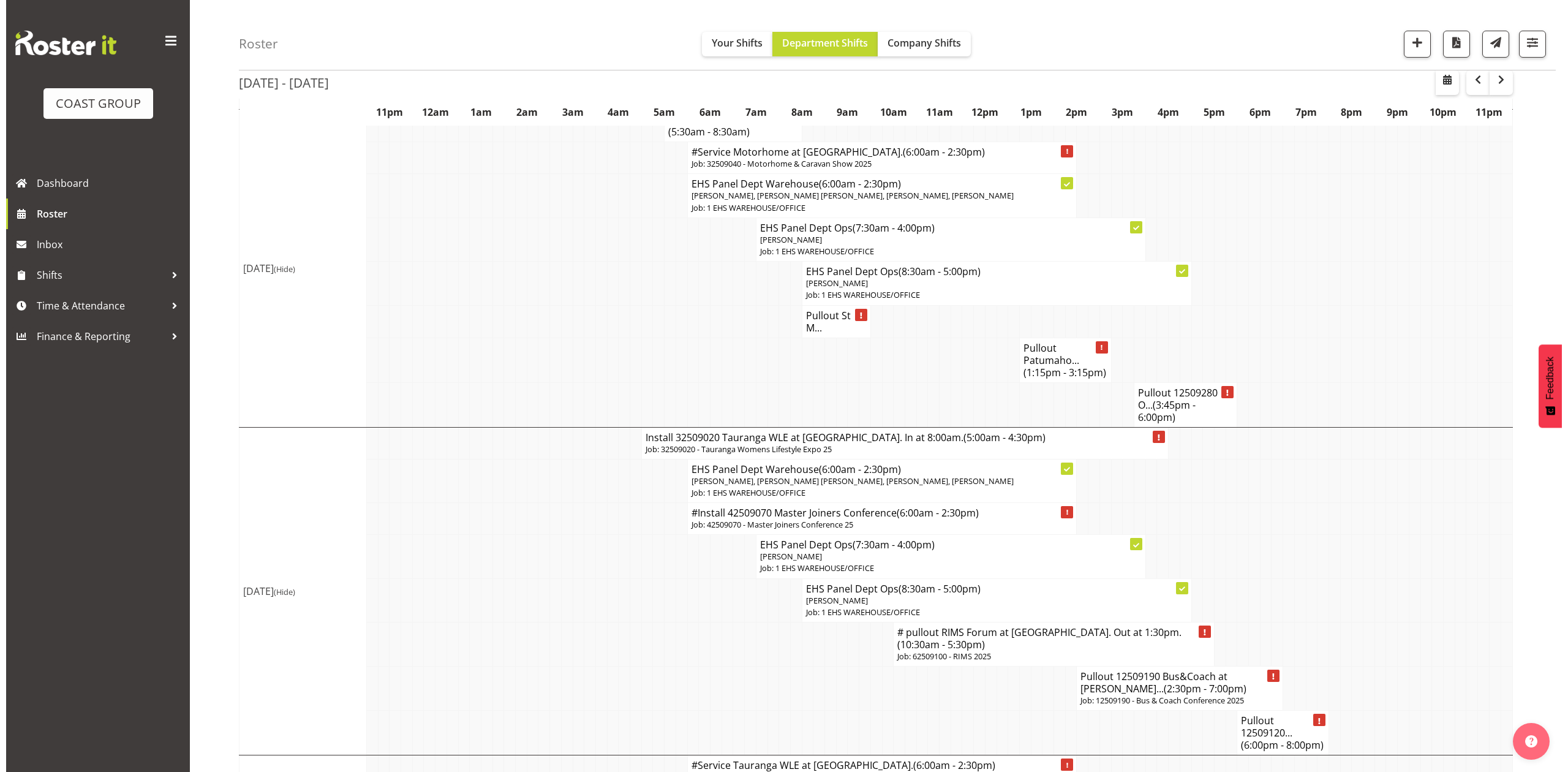
scroll to position [735, 0]
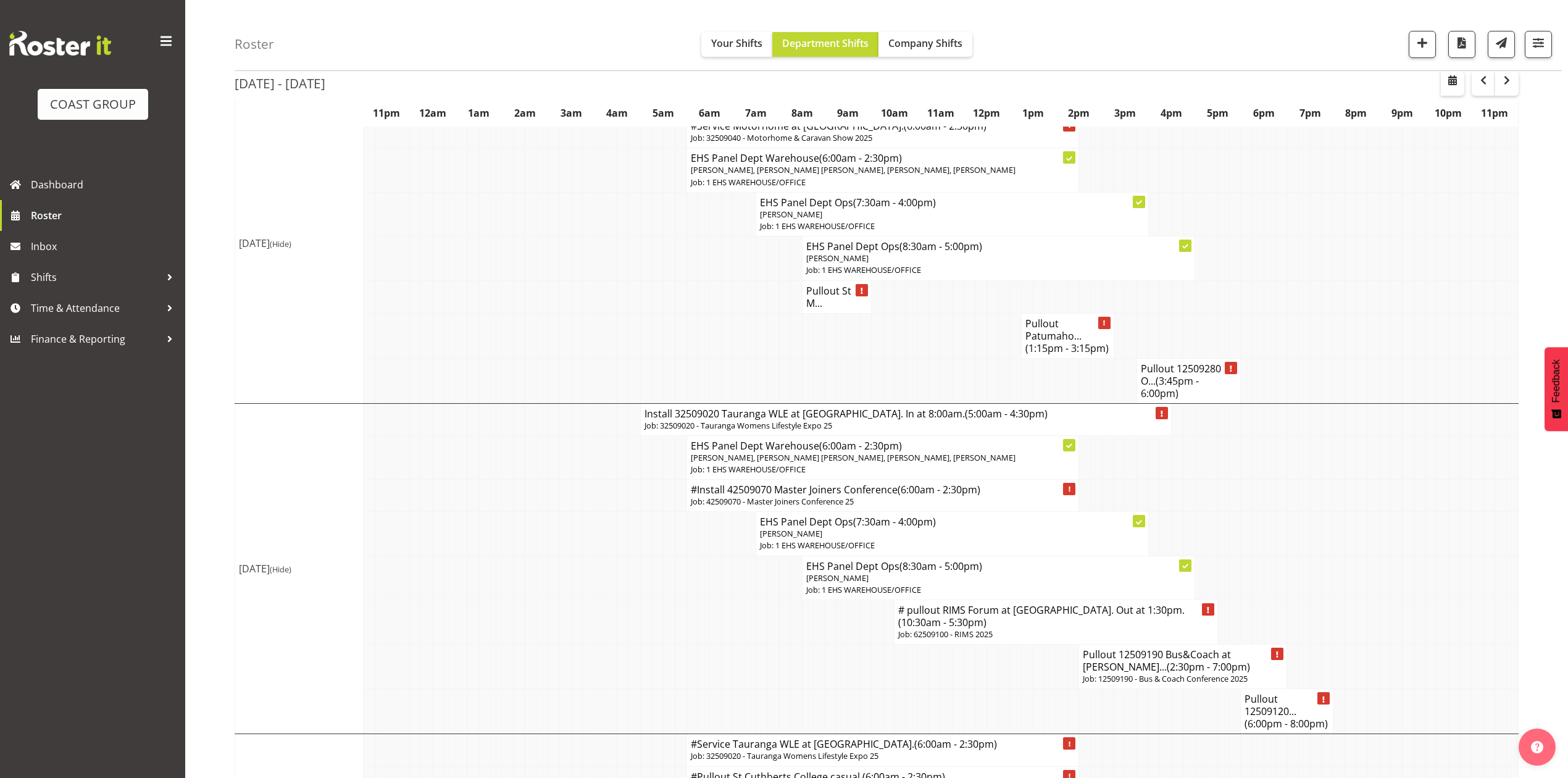
click at [970, 629] on h4 "# pullout RIMS Forum at Rotorua. Out at 1:30pm. (10:30am - 5:30pm)" at bounding box center [1056, 616] width 315 height 25
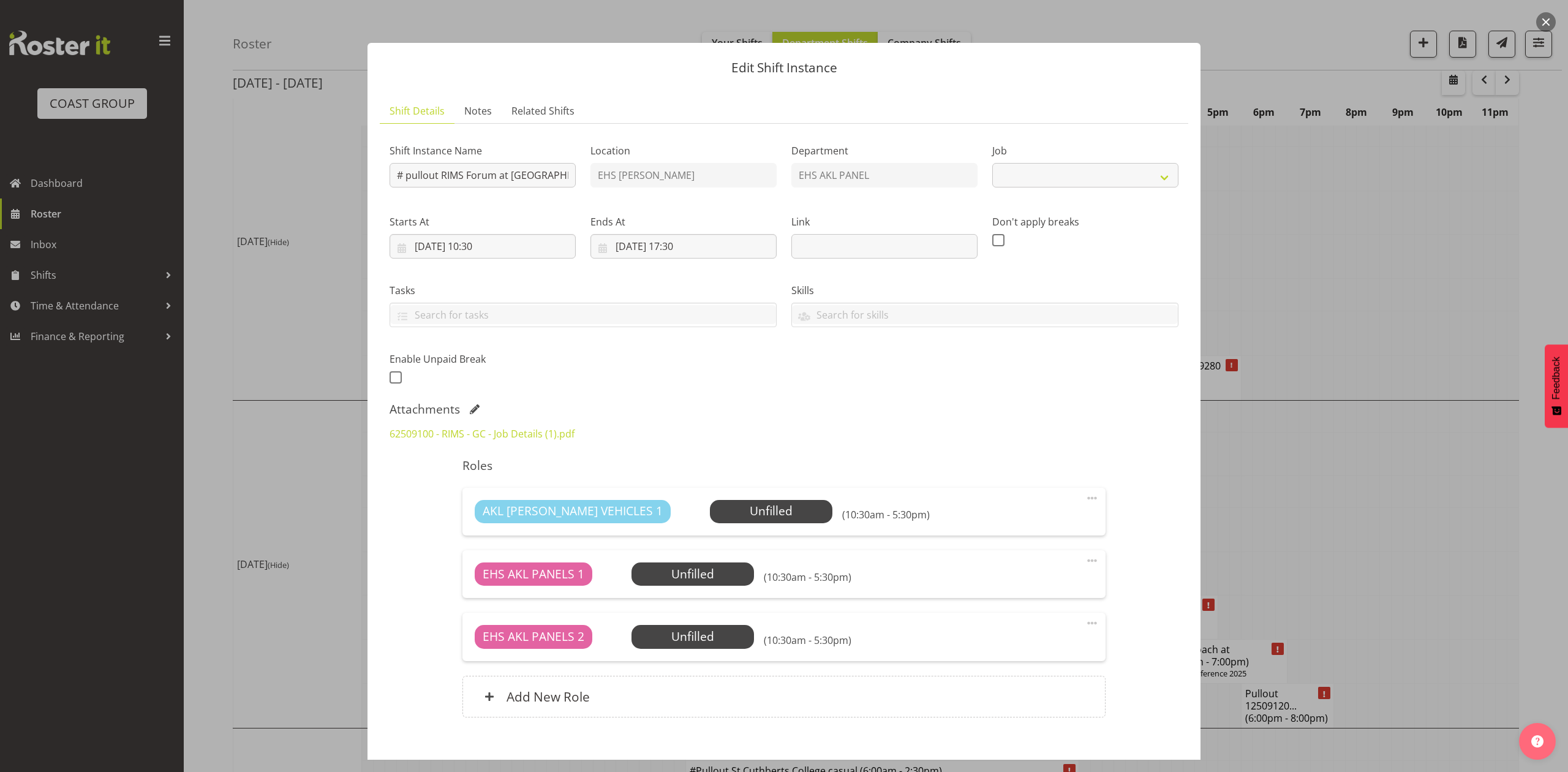
select select "9899"
click at [407, 172] on input "# pullout RIMS Forum at Rotorua. Out at 1:30pm." at bounding box center [483, 175] width 186 height 25
click at [556, 177] on input "pullout RIMS Forum at Rotorua. Out at 1:30pm." at bounding box center [483, 175] width 186 height 25
click at [556, 177] on input "pullout RIMS Forum at Rotorua. Out at 1:30pm." at bounding box center [483, 175] width 186 height 25
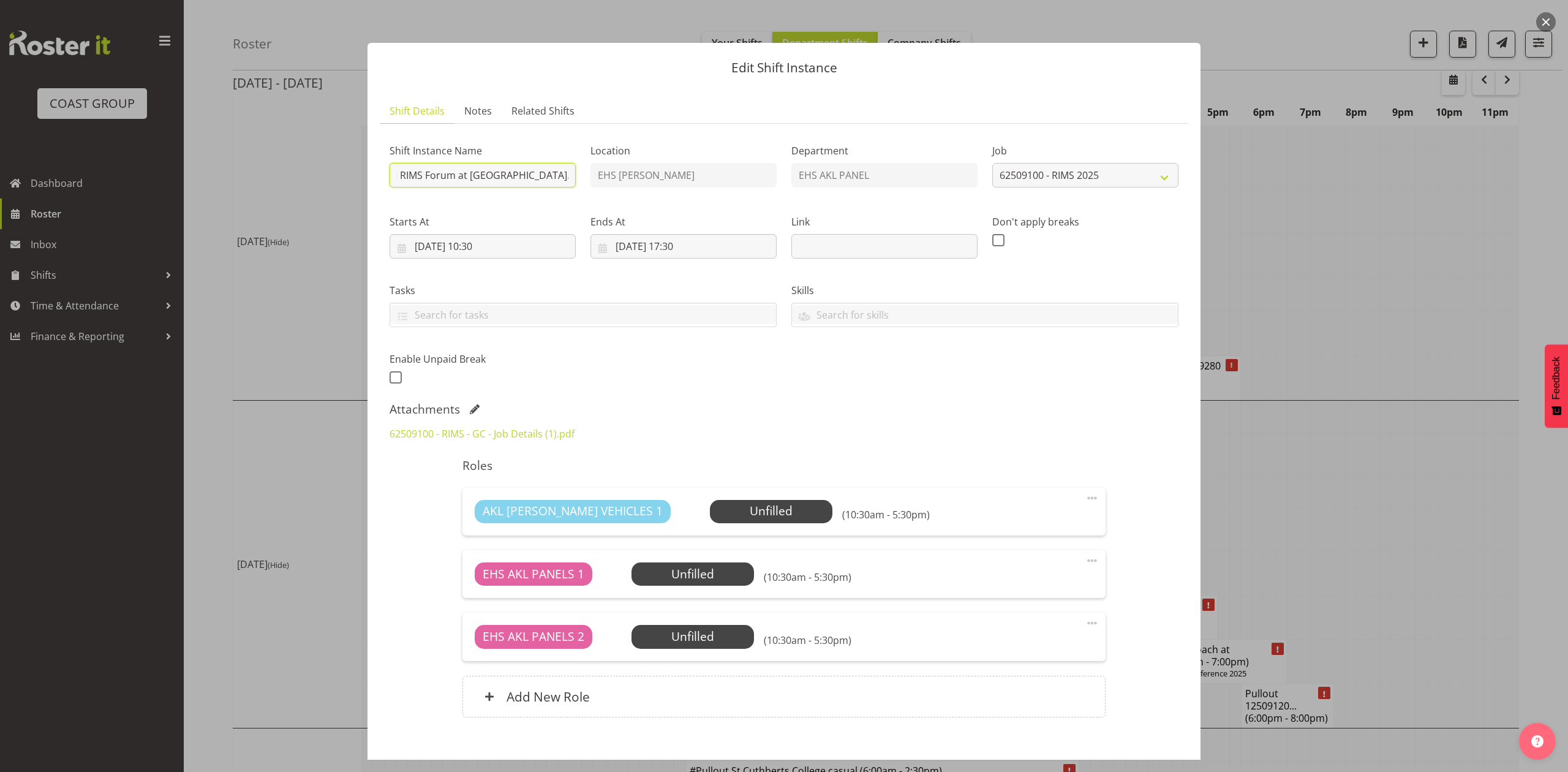
scroll to position [0, 27]
type input "pullout RIMS Forum at Rotorua. Out at 2pm."
click at [488, 243] on input "18/09/2025, 10:30" at bounding box center [483, 246] width 186 height 25
click at [477, 512] on select "00 01 02 03 04 05 06 07 08 09 10 11 12 13 14 15 16 17 18 19 20 21 22 23" at bounding box center [483, 506] width 28 height 25
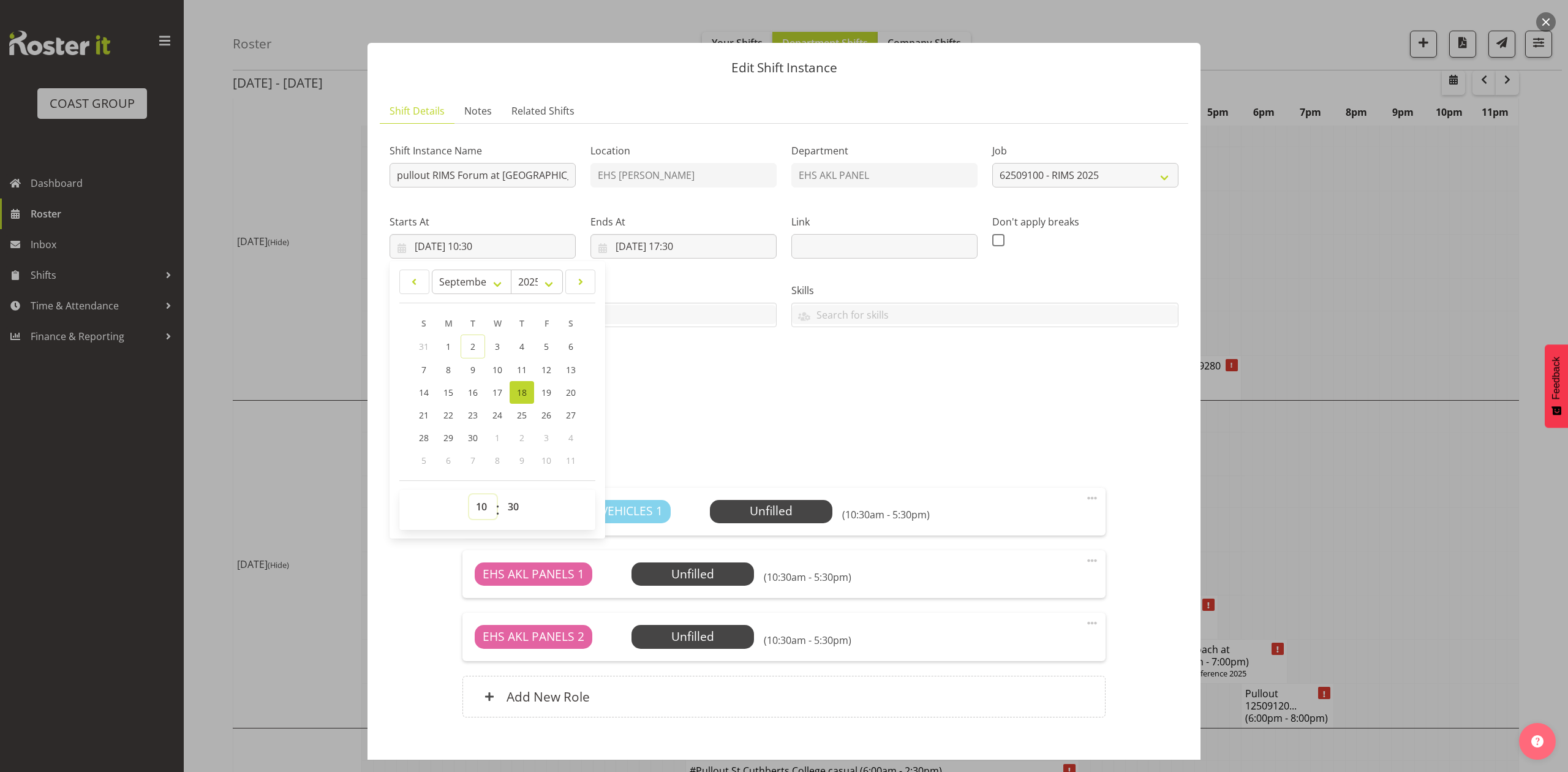
select select "11"
click at [469, 495] on select "00 01 02 03 04 05 06 07 08 09 10 11 12 13 14 15 16 17 18 19 20 21 22 23" at bounding box center [483, 506] width 28 height 25
type input "18/09/2025, 11:30"
click at [518, 505] on select "00 01 02 03 04 05 06 07 08 09 10 11 12 13 14 15 16 17 18 19 20 21 22 23 24 25 2…" at bounding box center [514, 506] width 28 height 25
select select "0"
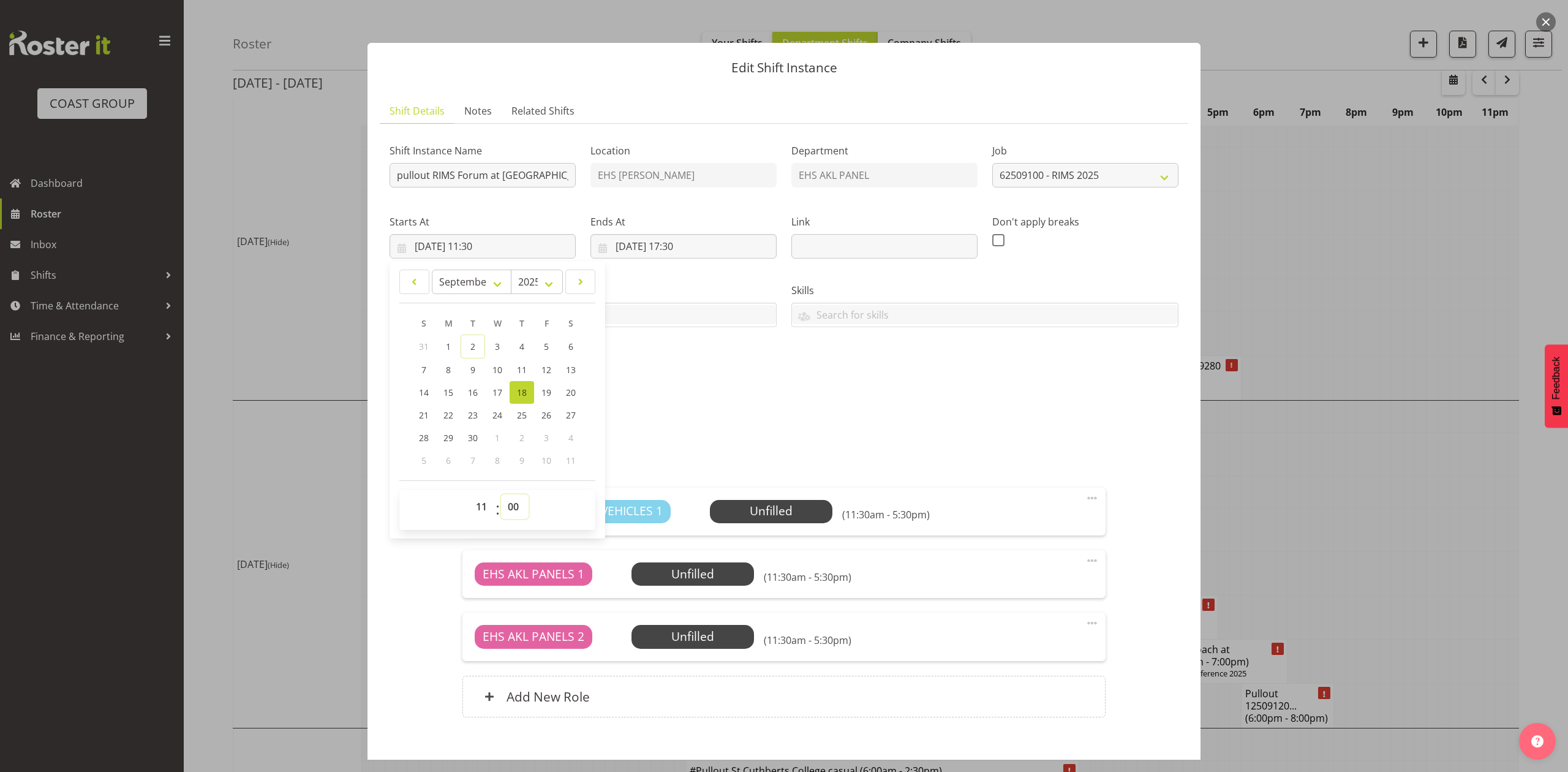
click at [501, 495] on select "00 01 02 03 04 05 06 07 08 09 10 11 12 13 14 15 16 17 18 19 20 21 22 23 24 25 2…" at bounding box center [514, 506] width 28 height 25
type input "18/09/2025, 11:00"
click at [628, 371] on div "Shift Instance Name pullout RIMS Forum at Rotorua. Out at 2pm. Location EHS RYM…" at bounding box center [784, 260] width 804 height 268
click at [661, 368] on div "Shift Instance Name pullout RIMS Forum at Rotorua. Out at 2pm. Location EHS RYM…" at bounding box center [784, 260] width 804 height 268
click at [697, 245] on input "18/09/2025, 17:30" at bounding box center [683, 246] width 186 height 25
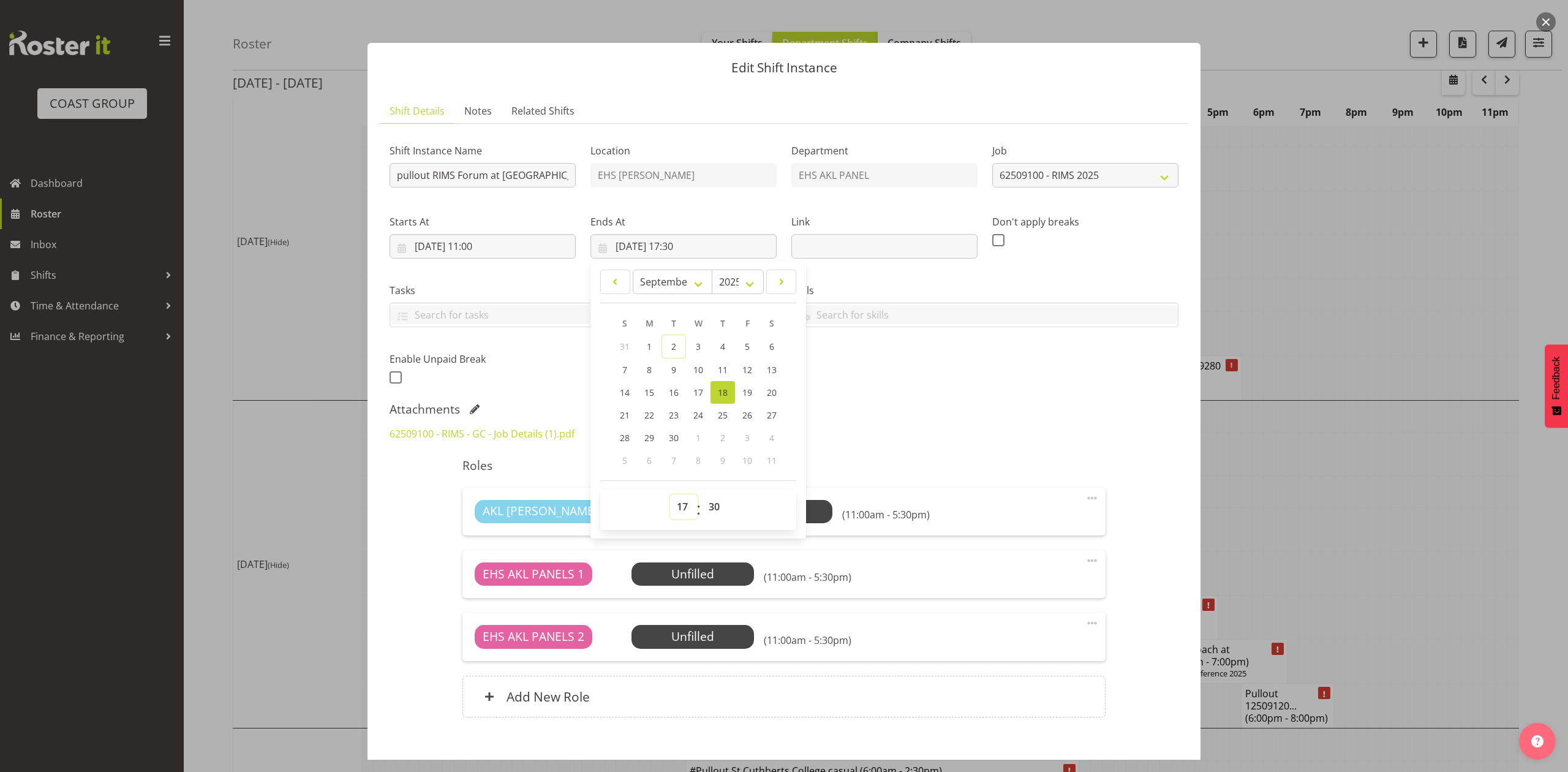
click at [674, 496] on select "00 01 02 03 04 05 06 07 08 09 10 11 12 13 14 15 16 17 18 19 20 21 22 23" at bounding box center [683, 506] width 28 height 25
select select "18"
click at [670, 495] on select "00 01 02 03 04 05 06 07 08 09 10 11 12 13 14 15 16 17 18 19 20 21 22 23" at bounding box center [683, 506] width 28 height 25
type input "18/09/2025, 18:30"
click at [892, 434] on div "62509100 - RIMS - GC - Job Details (1).pdf" at bounding box center [784, 433] width 804 height 29
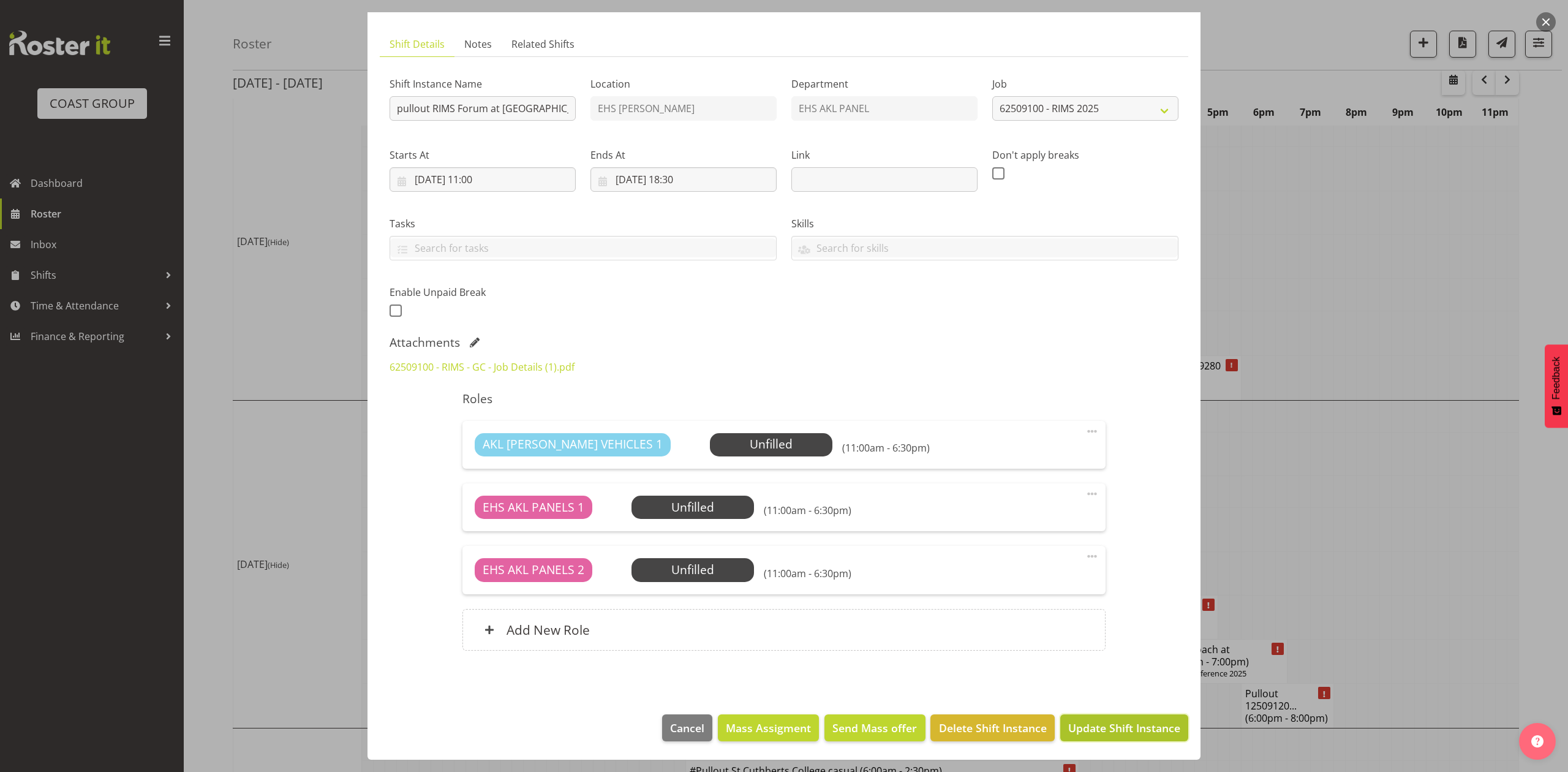
click at [1126, 731] on span "Update Shift Instance" at bounding box center [1124, 727] width 112 height 16
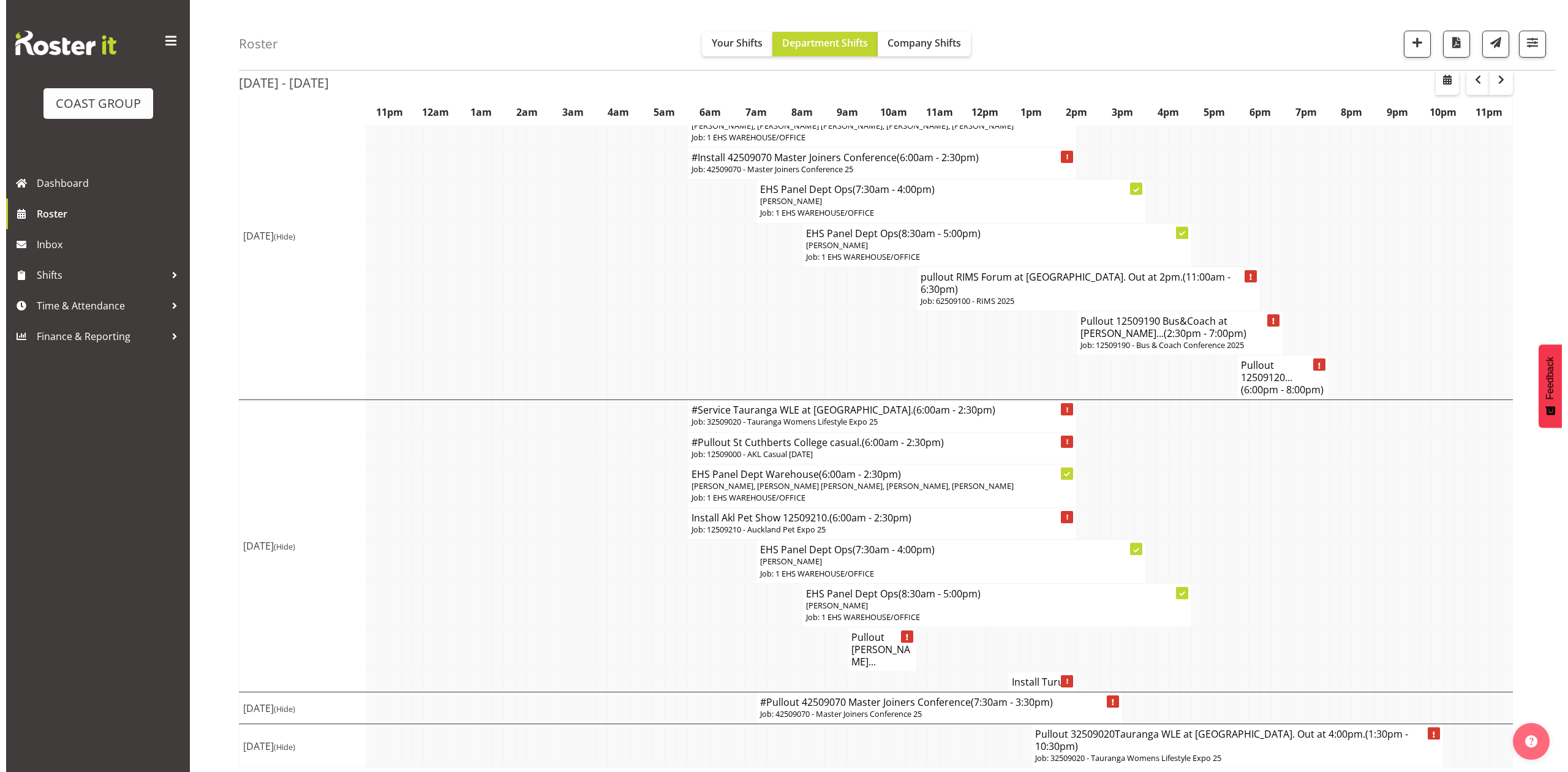
scroll to position [981, 0]
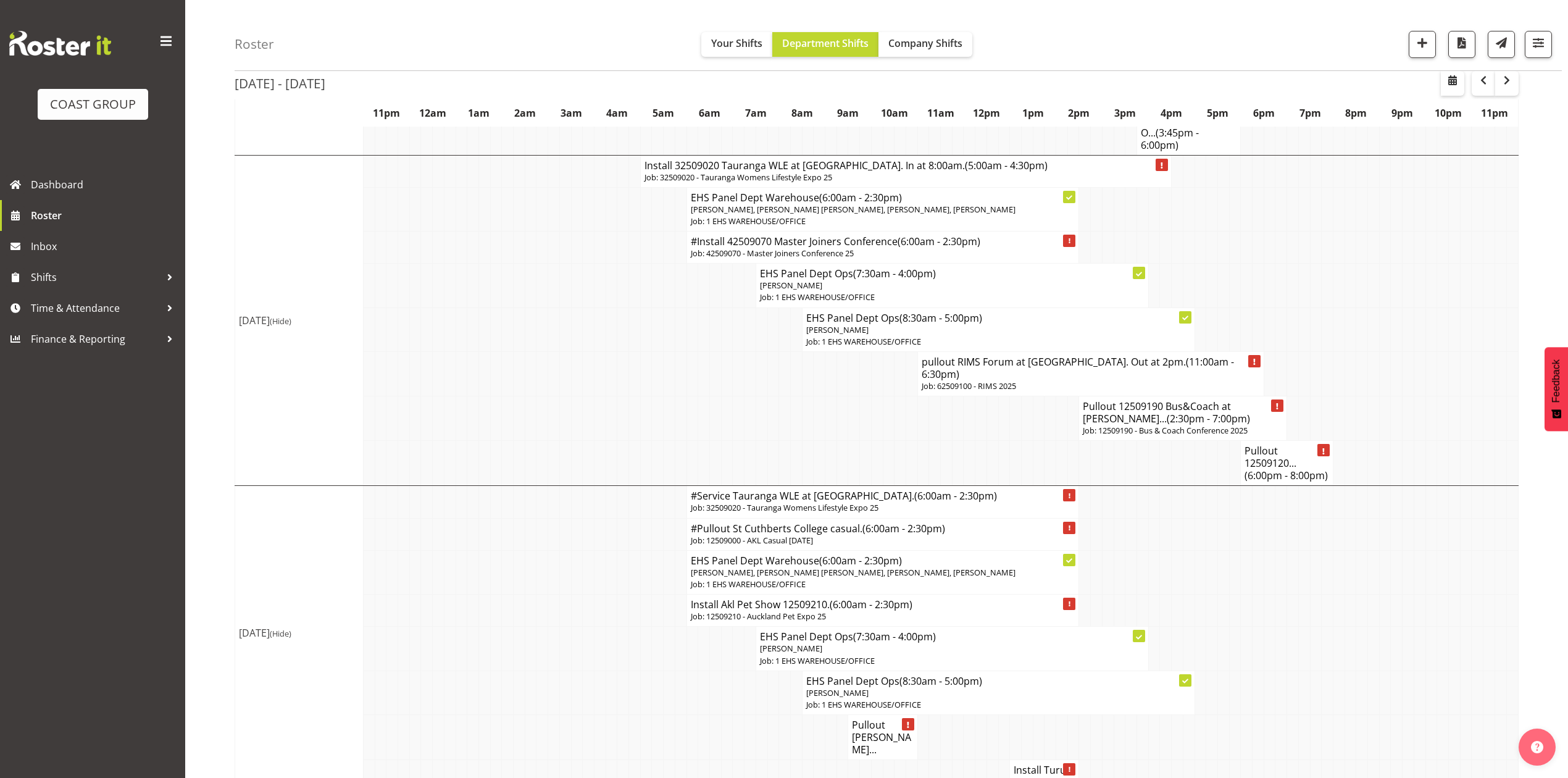
click at [991, 392] on p "Job: 62509100 - RIMS 2025" at bounding box center [1090, 386] width 339 height 12
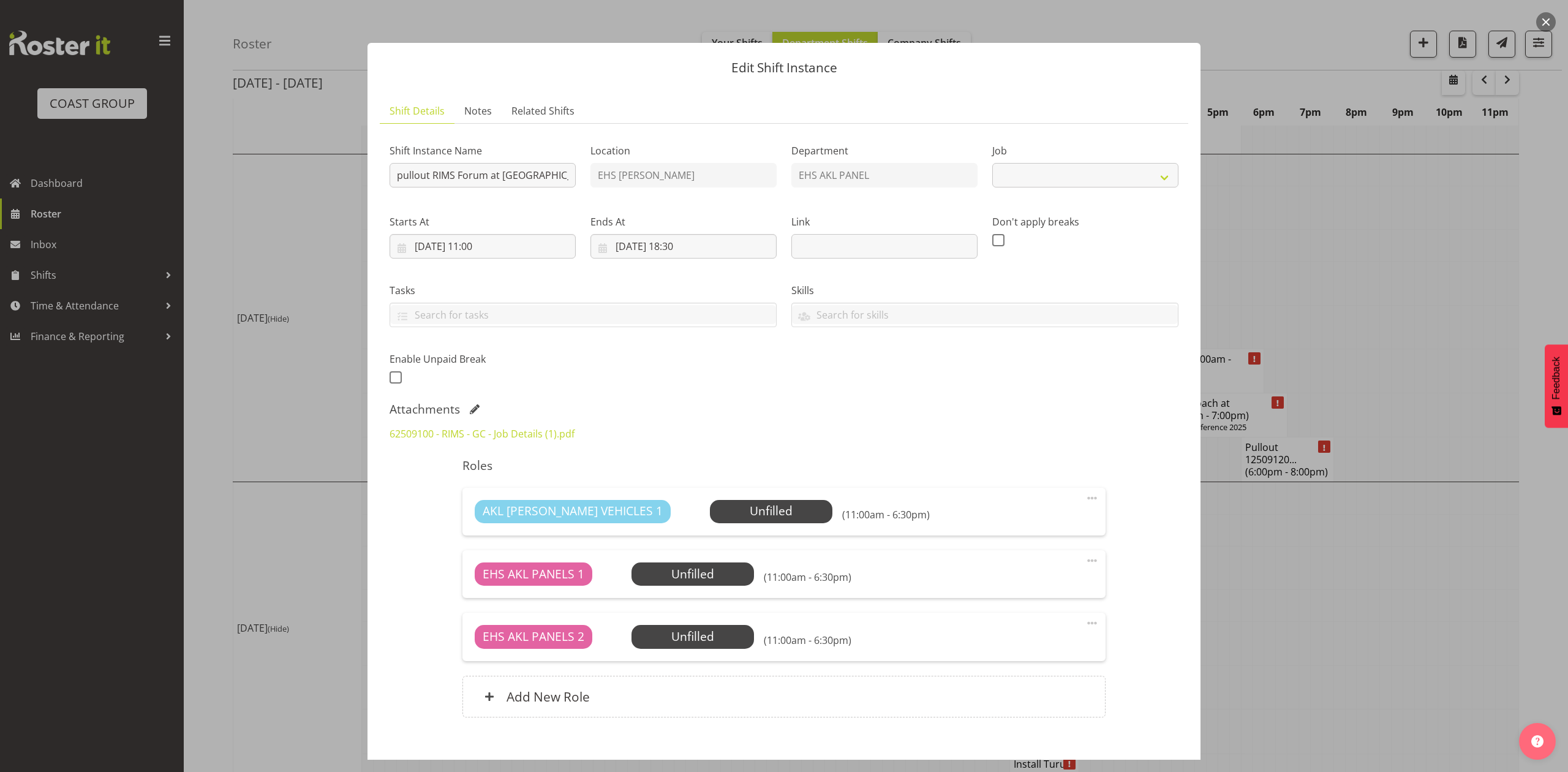
select select "9899"
click at [477, 407] on span at bounding box center [474, 409] width 10 height 10
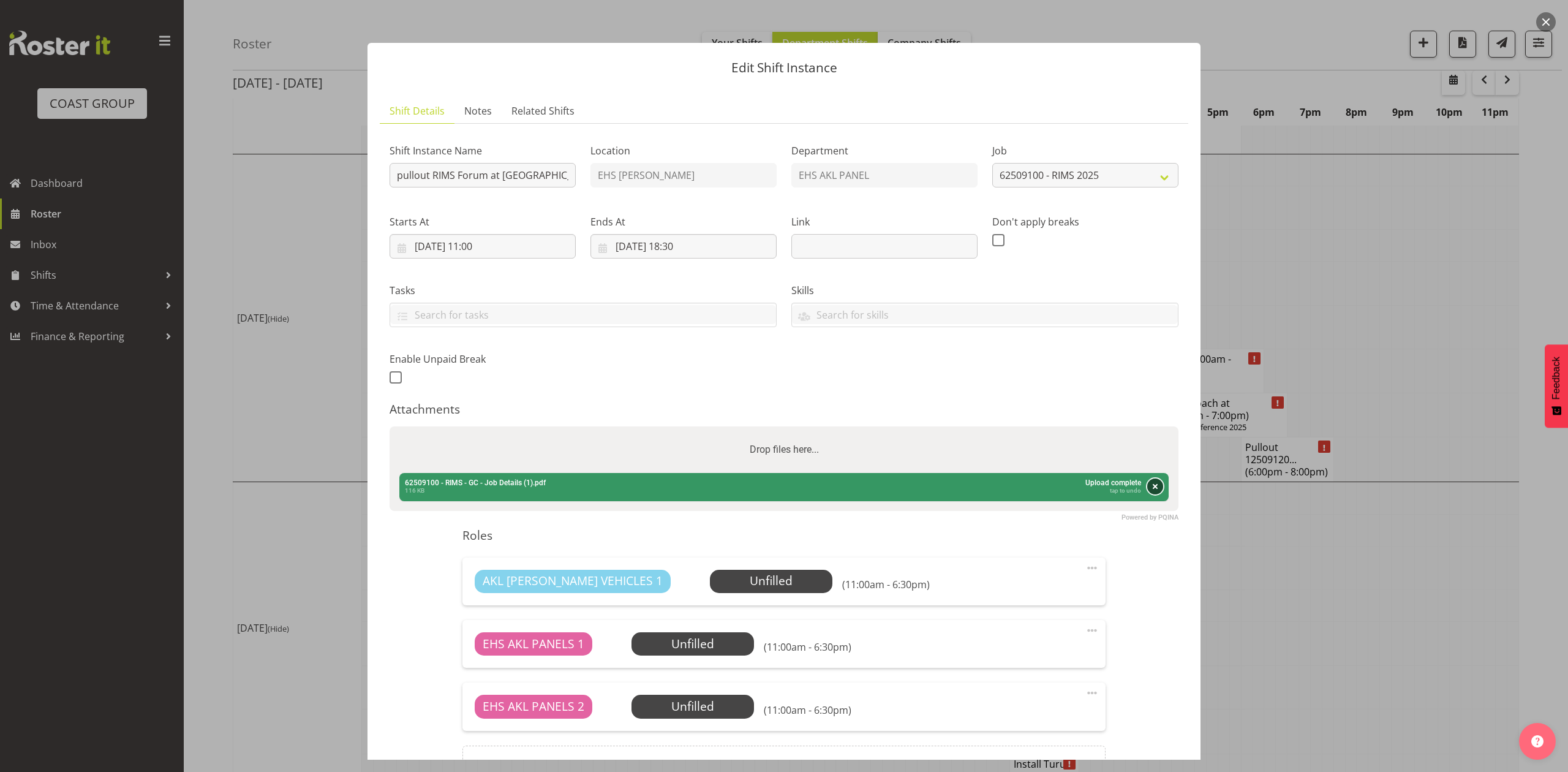
click at [1147, 488] on button "Remove" at bounding box center [1155, 486] width 16 height 16
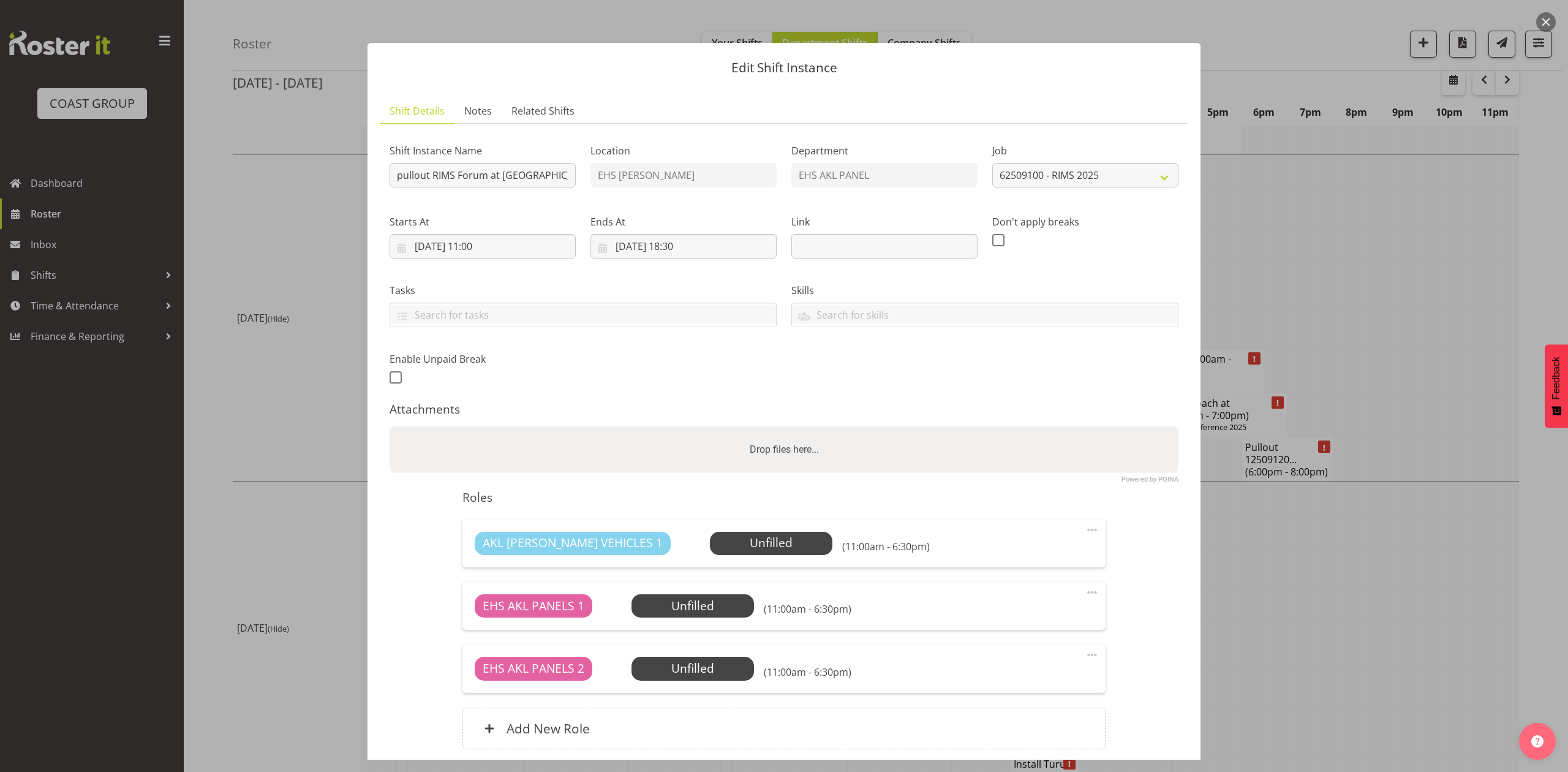
click at [993, 451] on div "Drop files here..." at bounding box center [784, 449] width 789 height 46
click at [390, 426] on input "Drop files here..." at bounding box center [784, 428] width 789 height 4
type input "C:\fakepath\62509100 - RIMS - GC - Job Details (2).pdf"
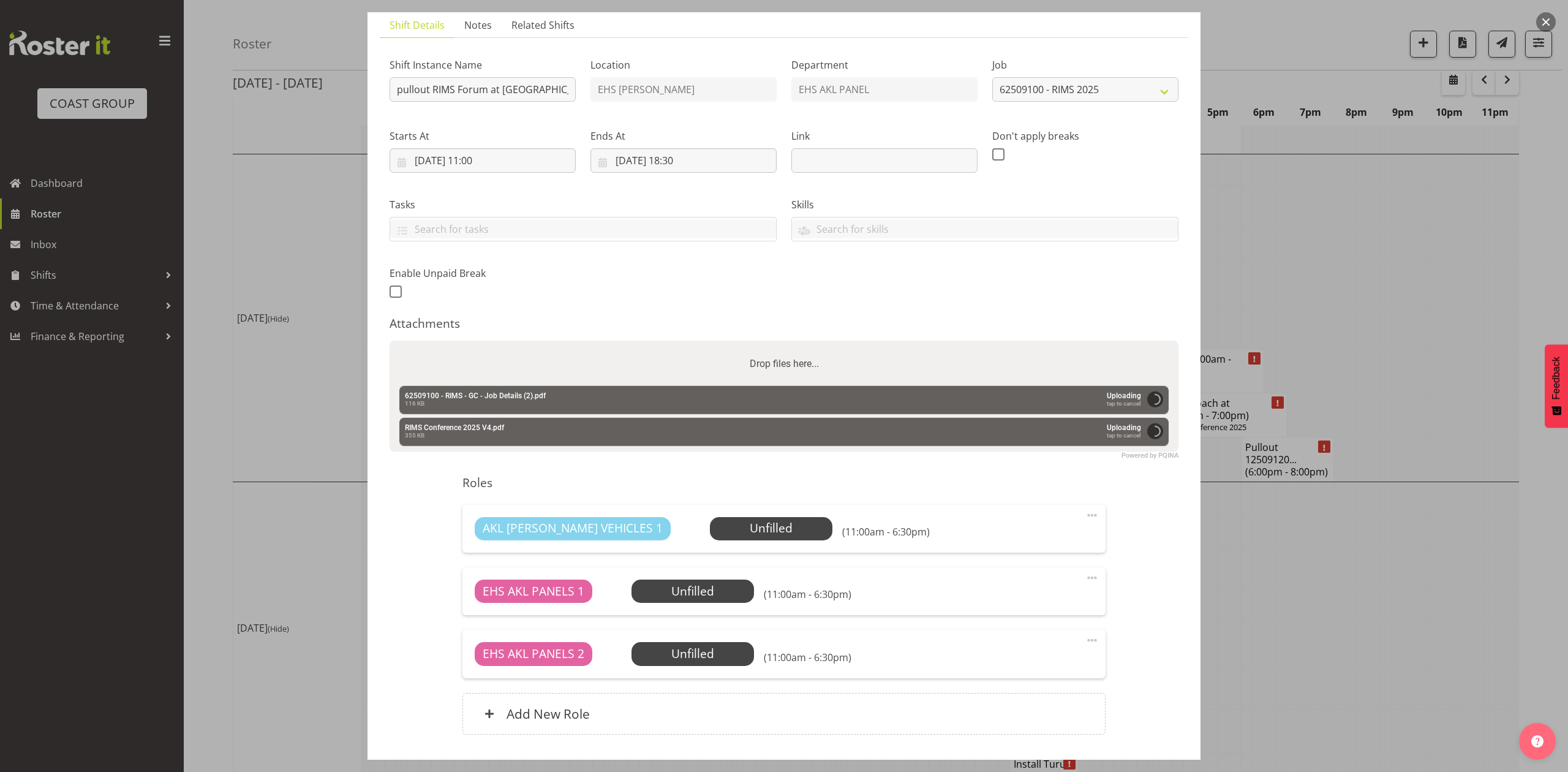
scroll to position [171, 0]
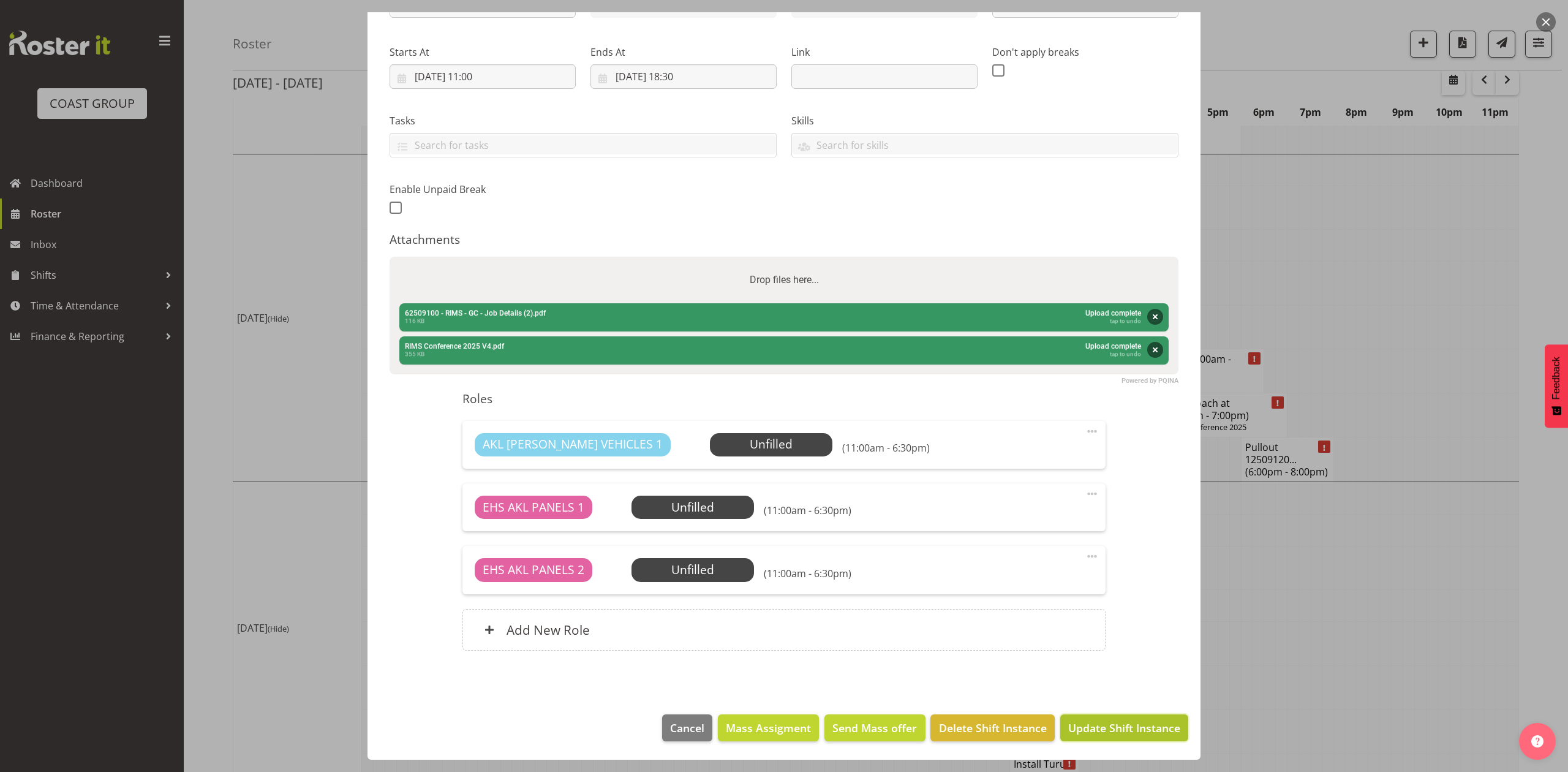
click at [1125, 727] on span "Update Shift Instance" at bounding box center [1124, 727] width 112 height 16
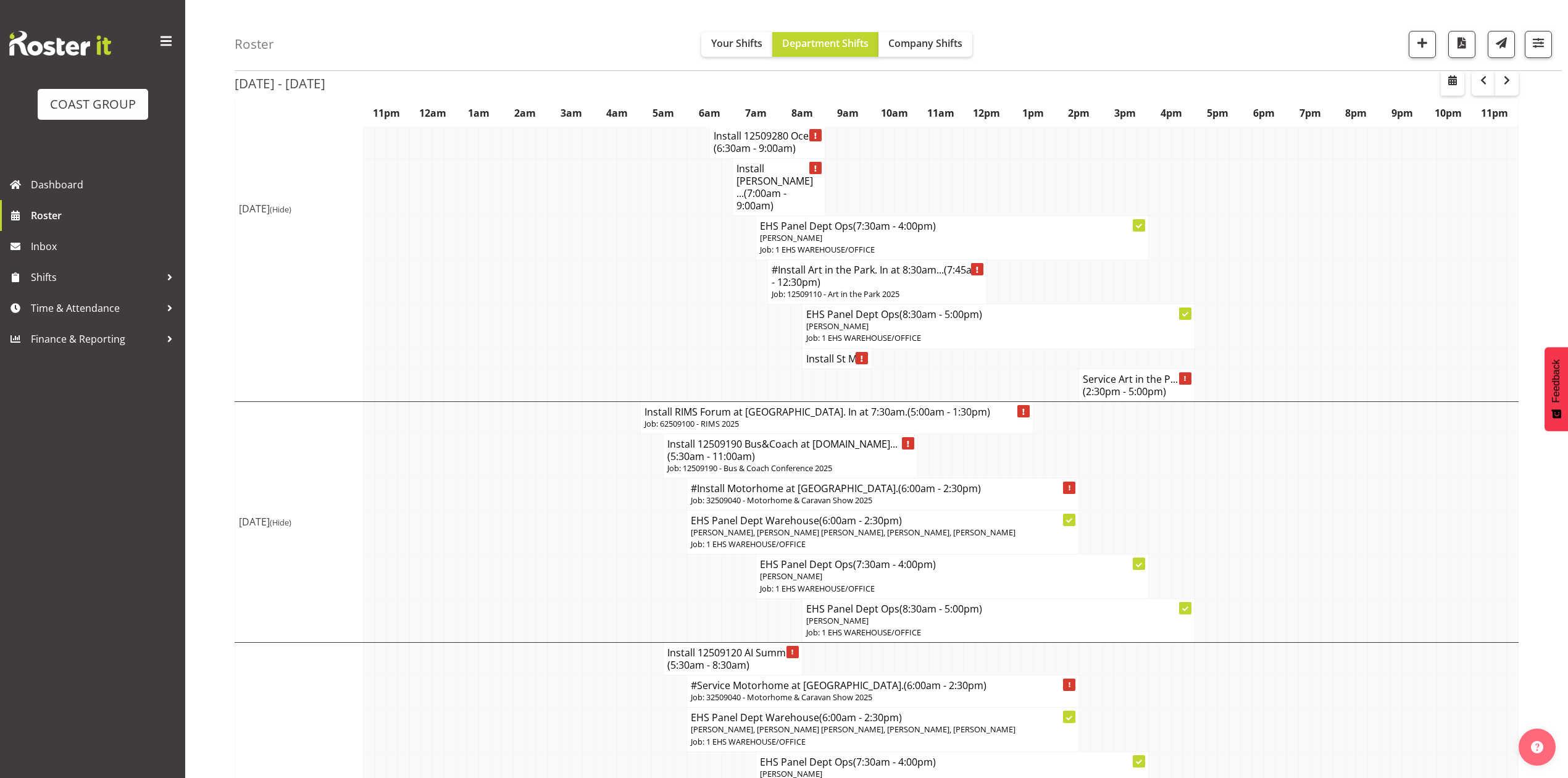
scroll to position [247, 0]
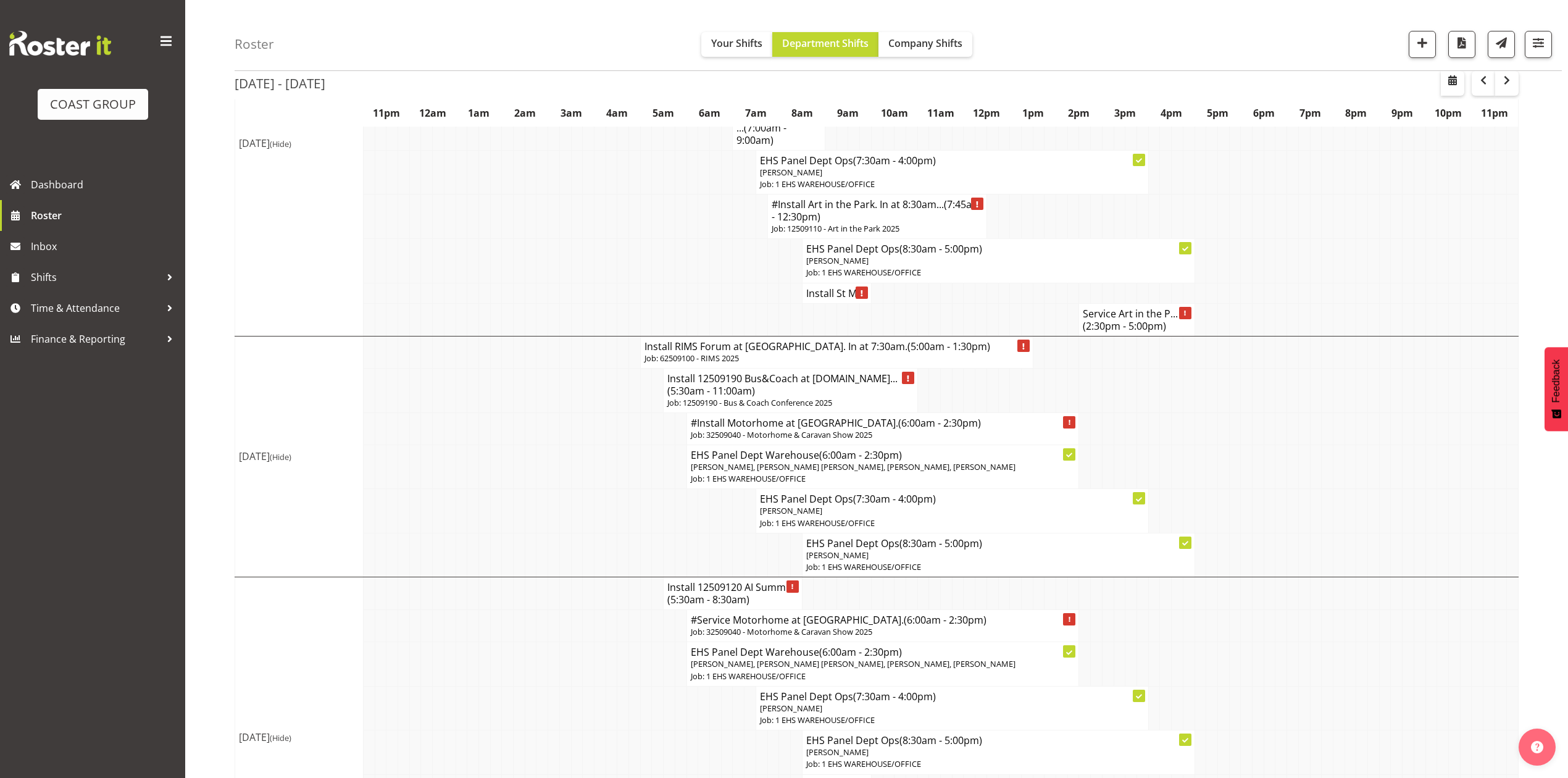
click at [731, 340] on h4 "Install RIMS Forum at Rotorua. In at 7:30am. (5:00am - 1:30pm)" at bounding box center [837, 346] width 384 height 12
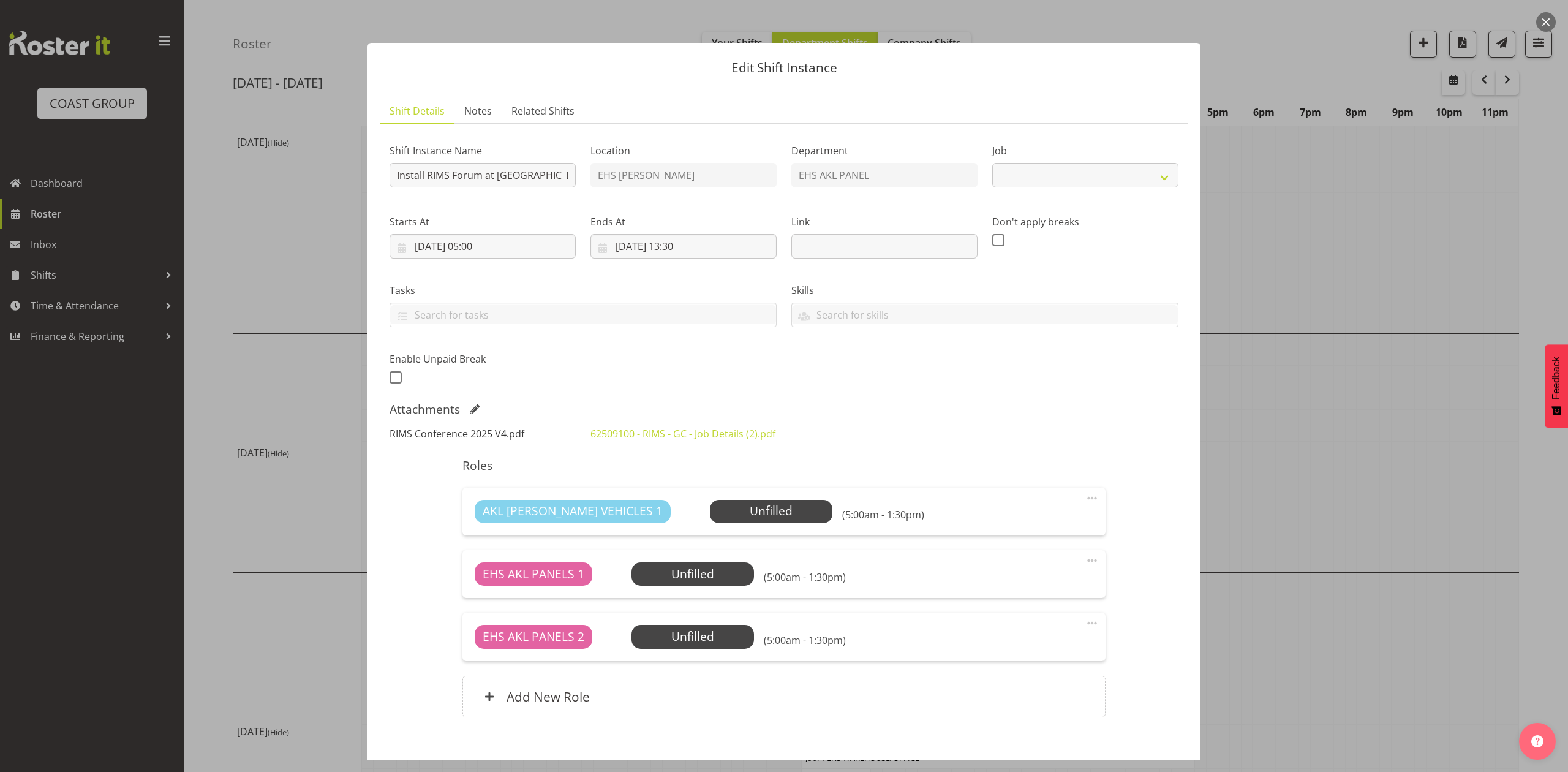
select select "9899"
drag, startPoint x: 1292, startPoint y: 394, endPoint x: 1321, endPoint y: 396, distance: 29.1
click at [1292, 394] on div at bounding box center [784, 386] width 1568 height 772
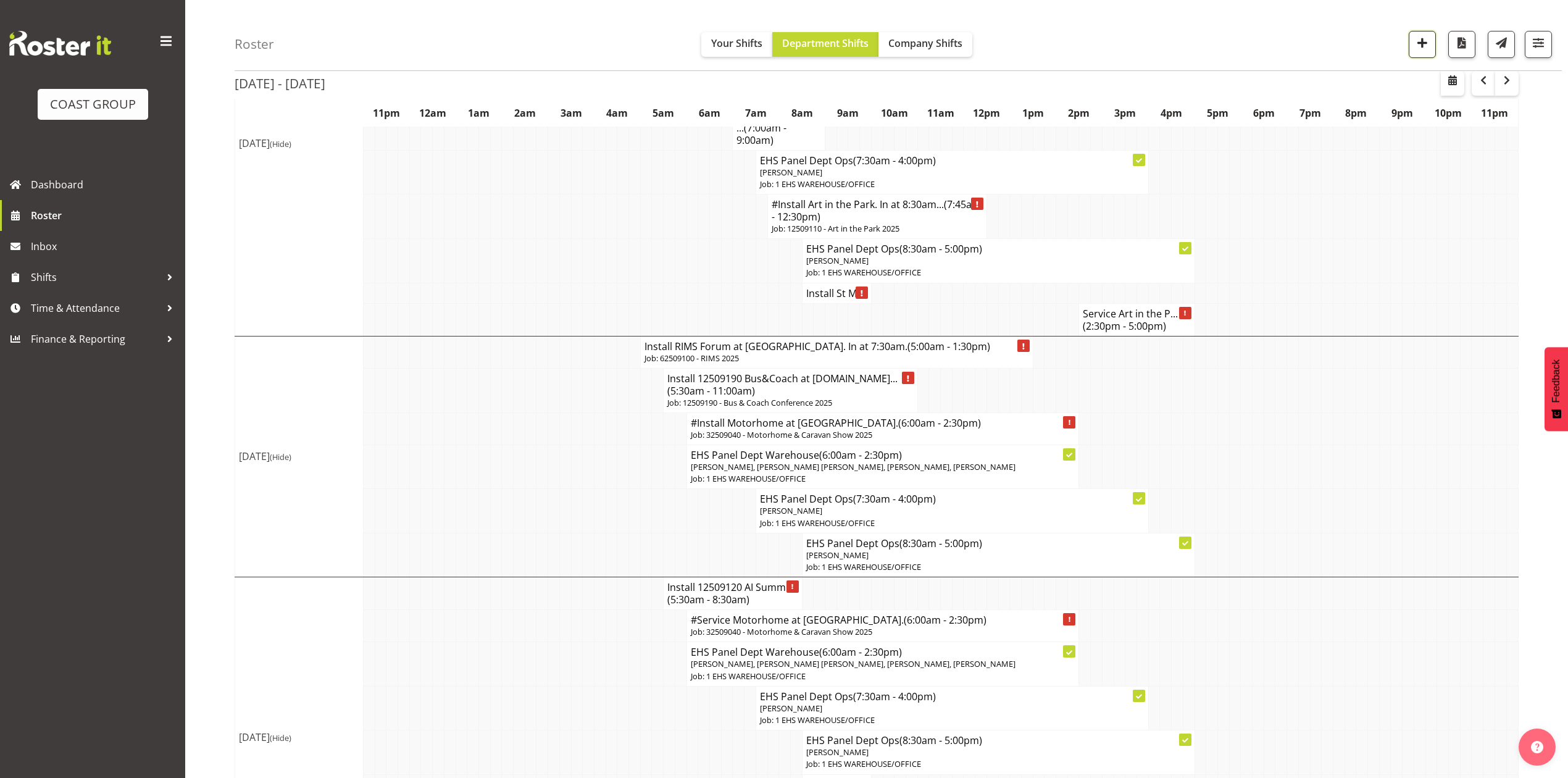
click at [1420, 50] on span "button" at bounding box center [1422, 42] width 16 height 16
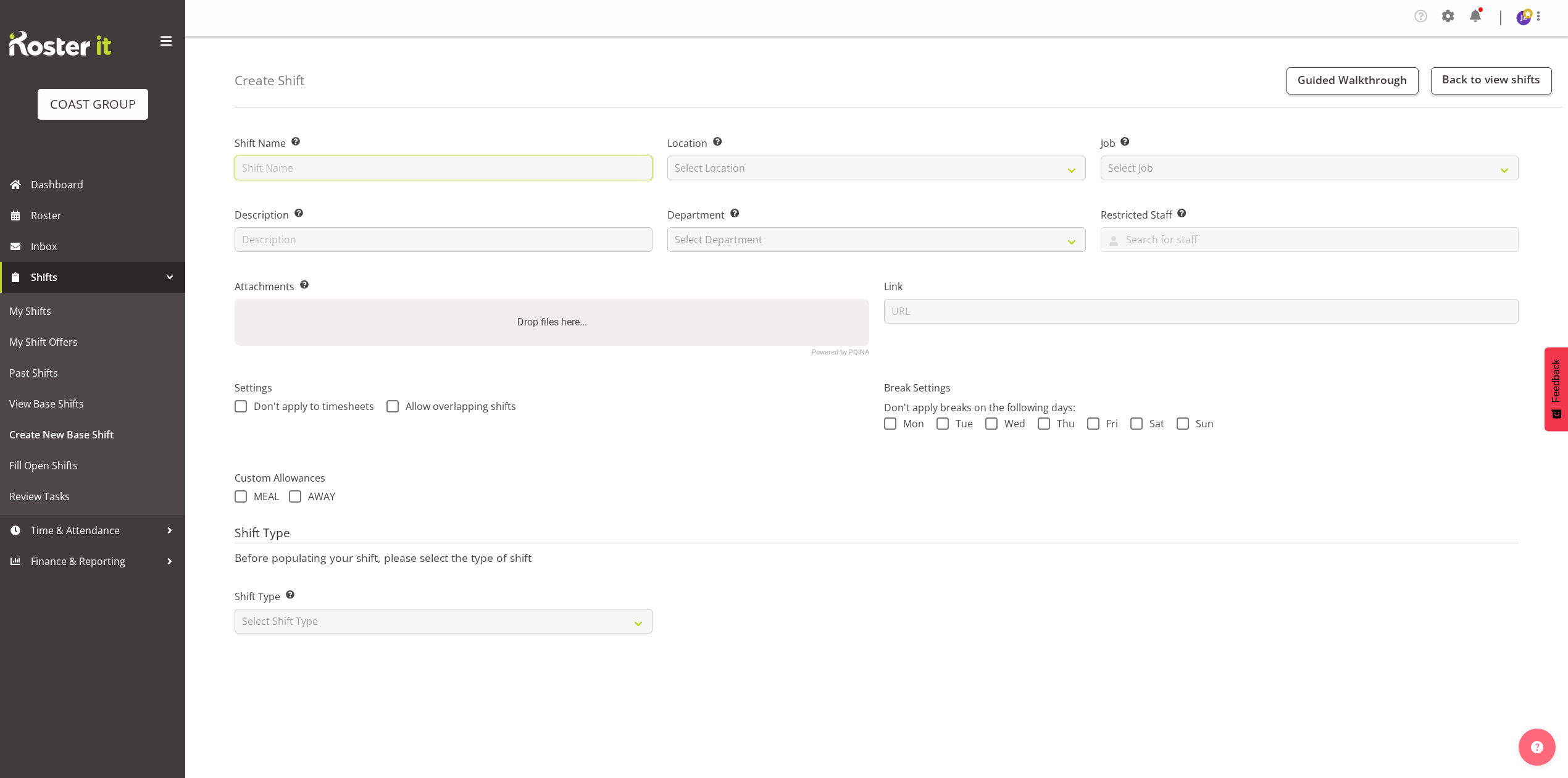
click at [299, 173] on input "text" at bounding box center [443, 167] width 418 height 25
type input "The Domes casual."
click at [734, 174] on select "Select Location EHS RYMER" at bounding box center [876, 167] width 418 height 25
select select "35"
click at [668, 156] on select "Select Location EHS RYMER" at bounding box center [876, 167] width 418 height 25
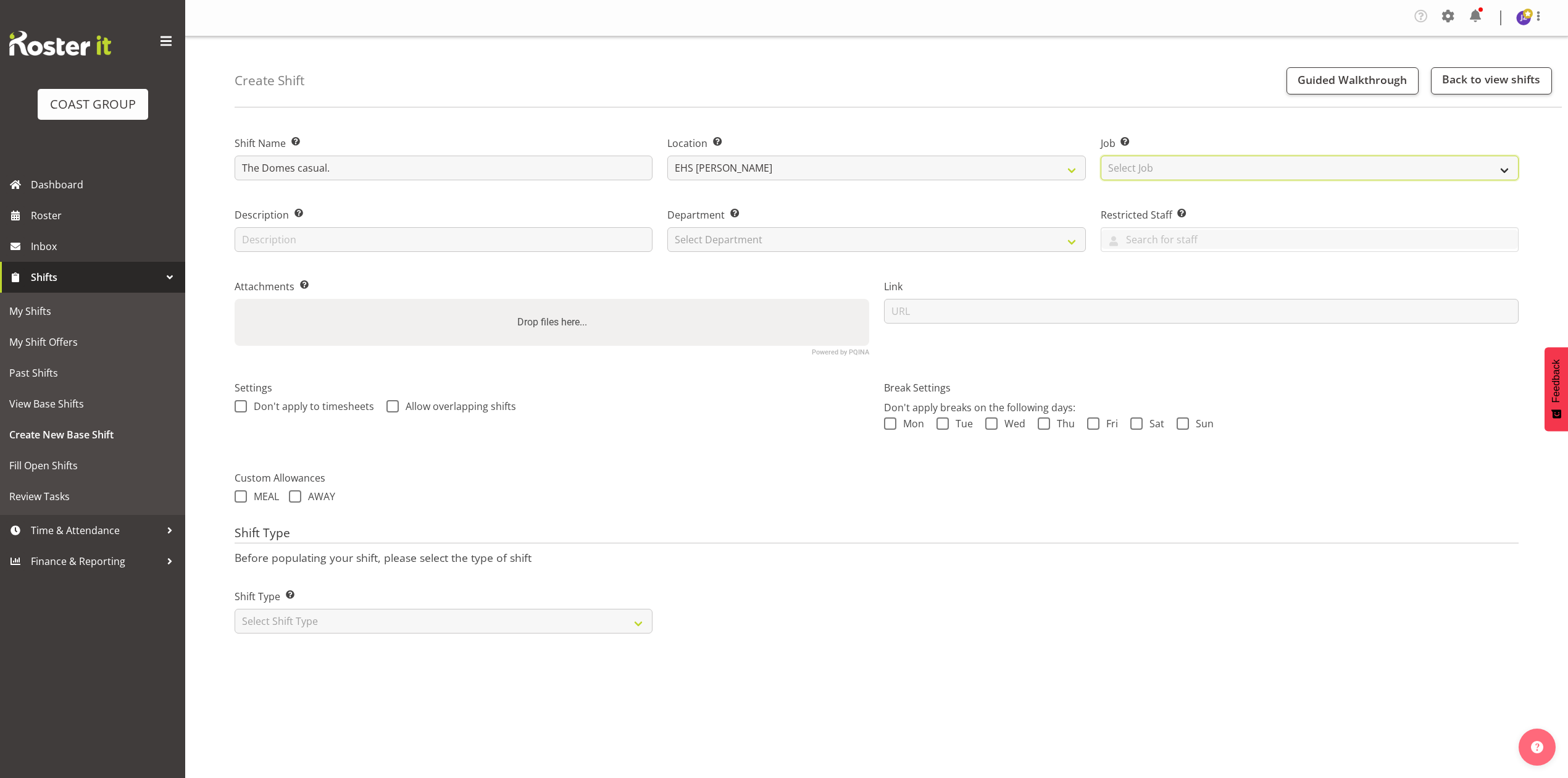
click at [1217, 166] on select "Select Job Create new job 1 Carlton Events 1 Carlton Hamilton 1 Carlton Welling…" at bounding box center [1310, 167] width 418 height 25
select select "10309"
click at [1101, 156] on select "Select Job Create new job 1 Carlton Events 1 Carlton Hamilton 1 Carlton Welling…" at bounding box center [1310, 167] width 418 height 25
click at [725, 252] on div "Department Set the department that the shift relates to. Select Department EHS …" at bounding box center [876, 225] width 433 height 71
click at [729, 241] on select "Select Department EHS AKL PANEL EHS AKL PANEL" at bounding box center [876, 240] width 418 height 25
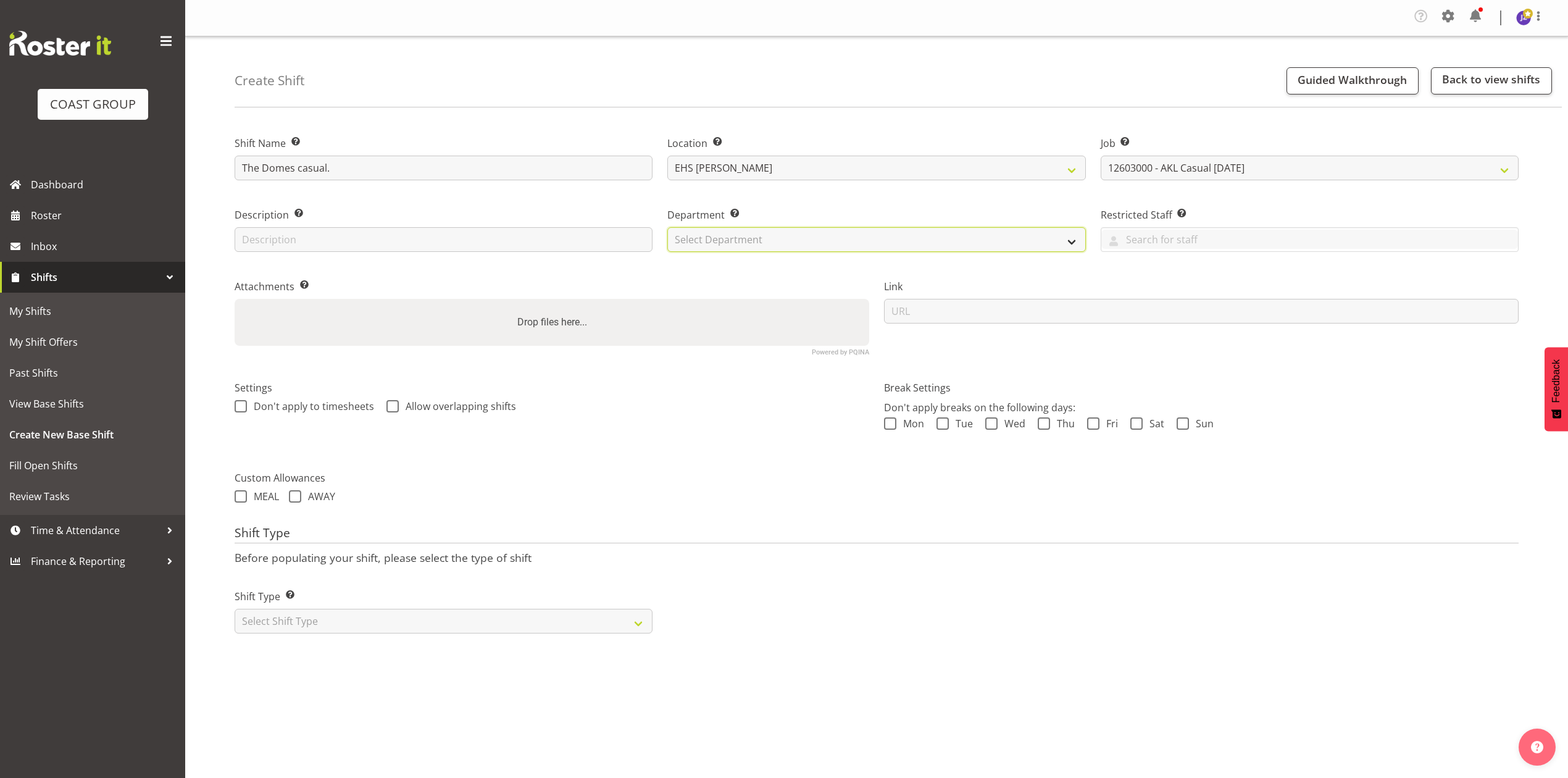
select select "39"
click at [668, 228] on select "Select Department EHS AKL PANEL EHS AKL PANEL" at bounding box center [876, 240] width 418 height 25
click at [806, 345] on div "Drop files here..." at bounding box center [551, 322] width 635 height 47
click at [234, 299] on input "Drop files here..." at bounding box center [551, 300] width 635 height 4
type input "C:\fakepath\AKLDHB-00019Q-V003.PDF"
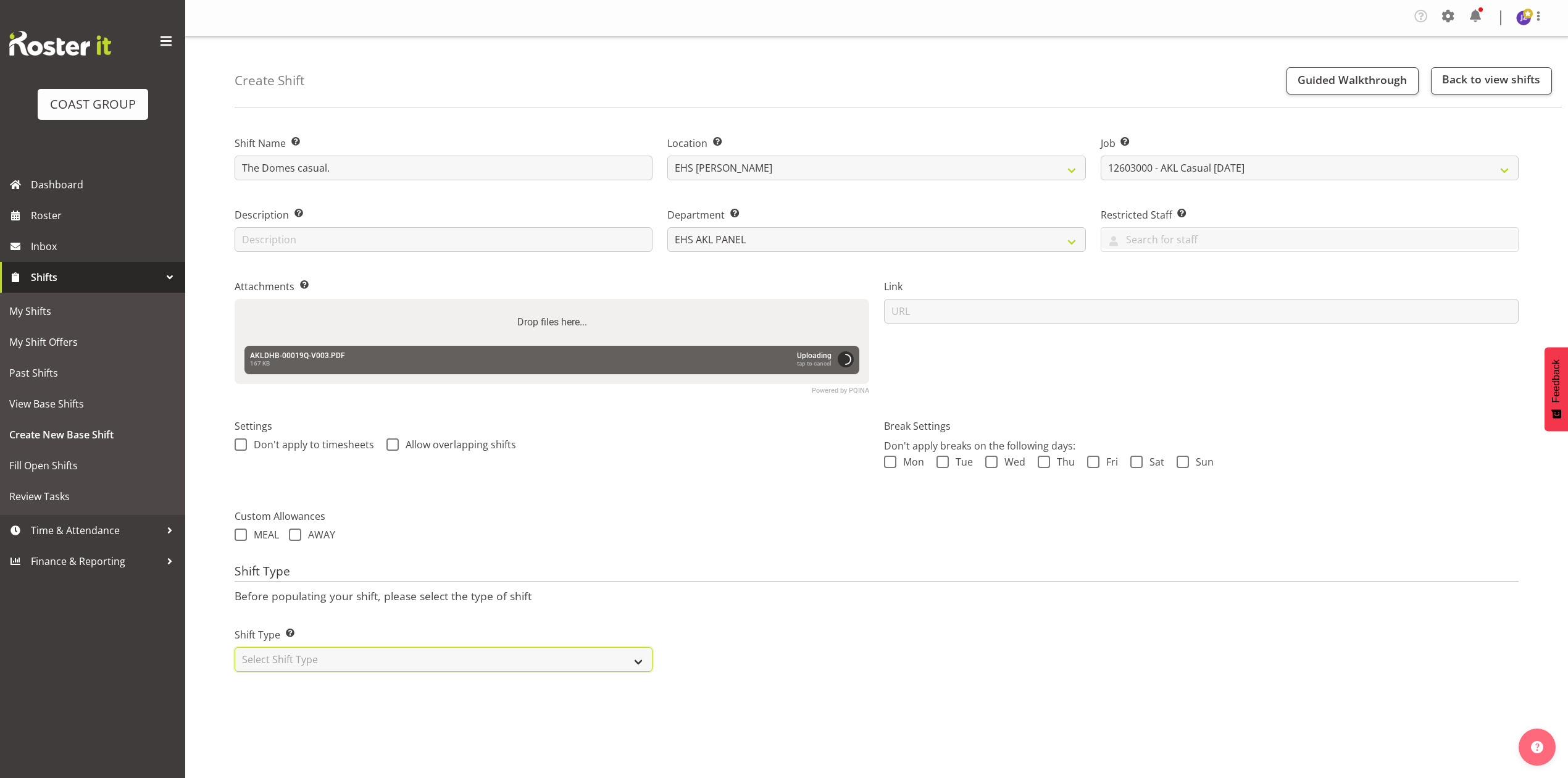
drag, startPoint x: 534, startPoint y: 665, endPoint x: 531, endPoint y: 671, distance: 6.7
click at [534, 665] on select "Select Shift Type One Off Shift Recurring Shift Rotating Shift" at bounding box center [443, 659] width 418 height 25
select select "recurring"
click at [234, 648] on select "Select Shift Type One Off Shift Recurring Shift Rotating Shift" at bounding box center [443, 659] width 418 height 25
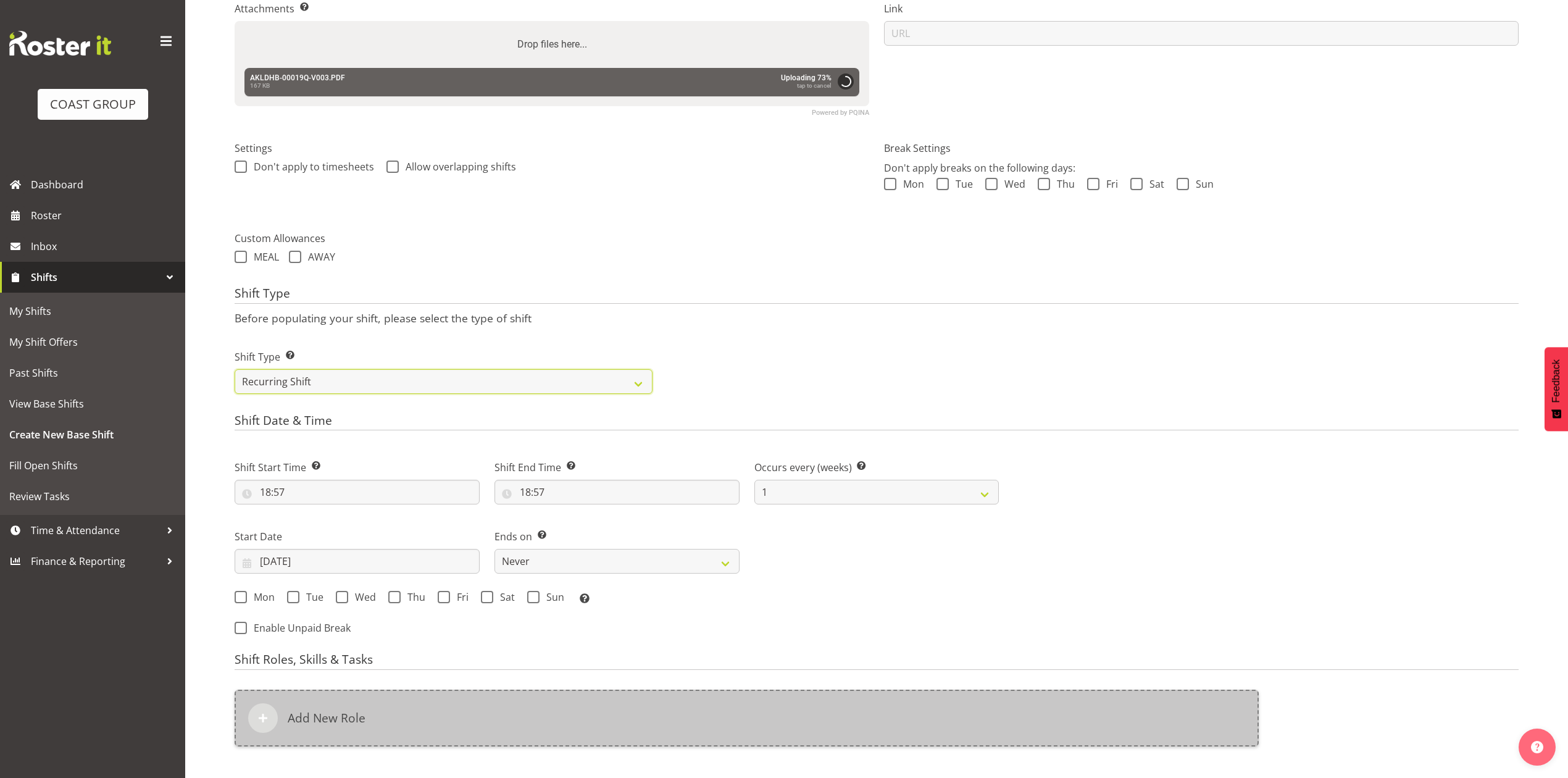
scroll to position [436, 0]
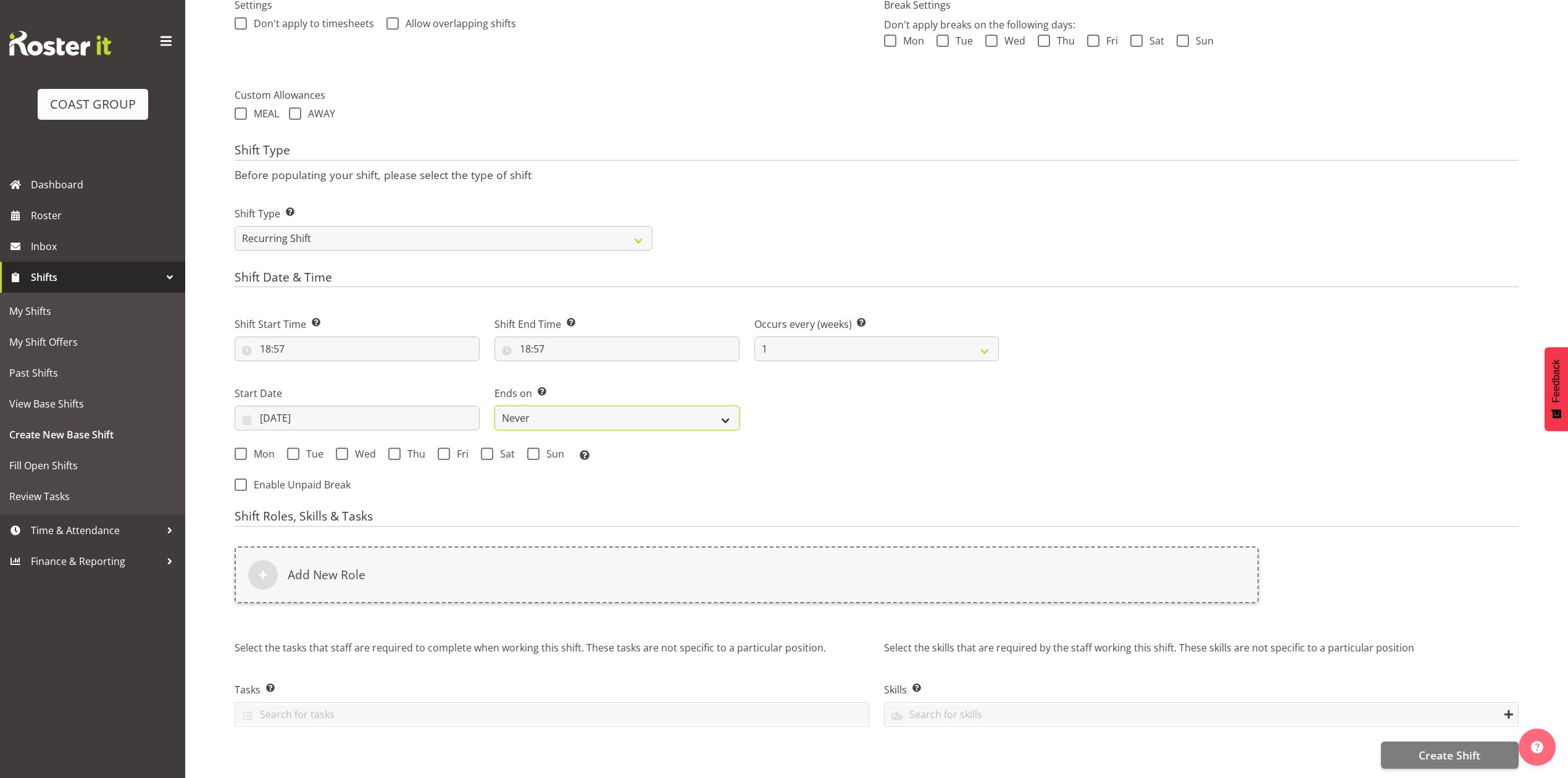
click at [522, 406] on select "Never On Date" at bounding box center [617, 418] width 245 height 25
click at [360, 409] on input "02/09/2025" at bounding box center [357, 418] width 245 height 25
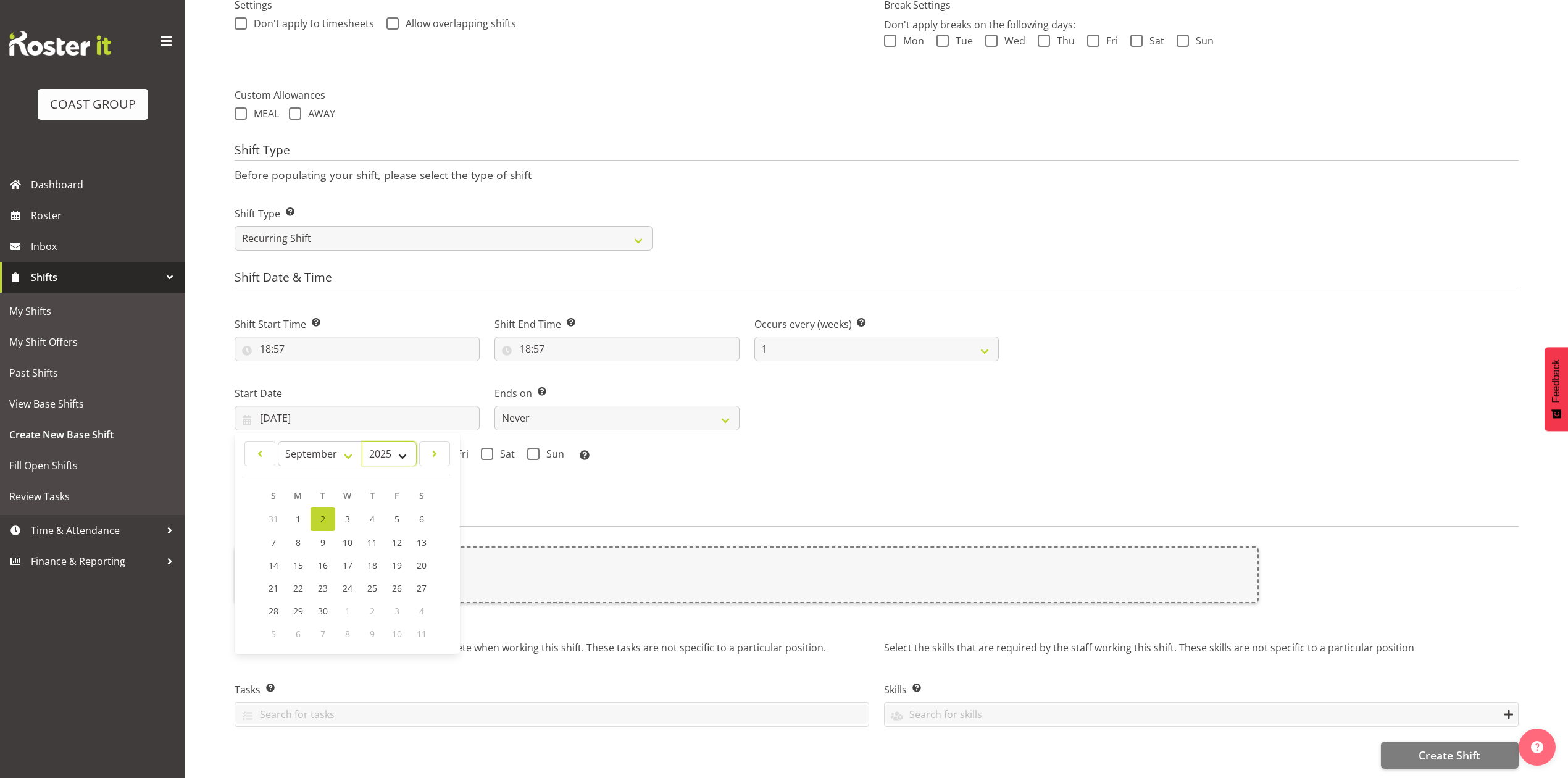
click at [387, 442] on select "2035 2034 2033 2032 2031 2030 2029 2028 2027 2026 2025 2024 2023 2022 2021 2020…" at bounding box center [389, 454] width 55 height 25
select select "2026"
click at [362, 442] on select "2035 2034 2033 2032 2031 2030 2029 2028 2027 2026 2025 2024 2023 2022 2021 2020…" at bounding box center [389, 454] width 55 height 25
click at [309, 442] on select "January February March April May June July August September October November De…" at bounding box center [320, 454] width 85 height 25
select select "2"
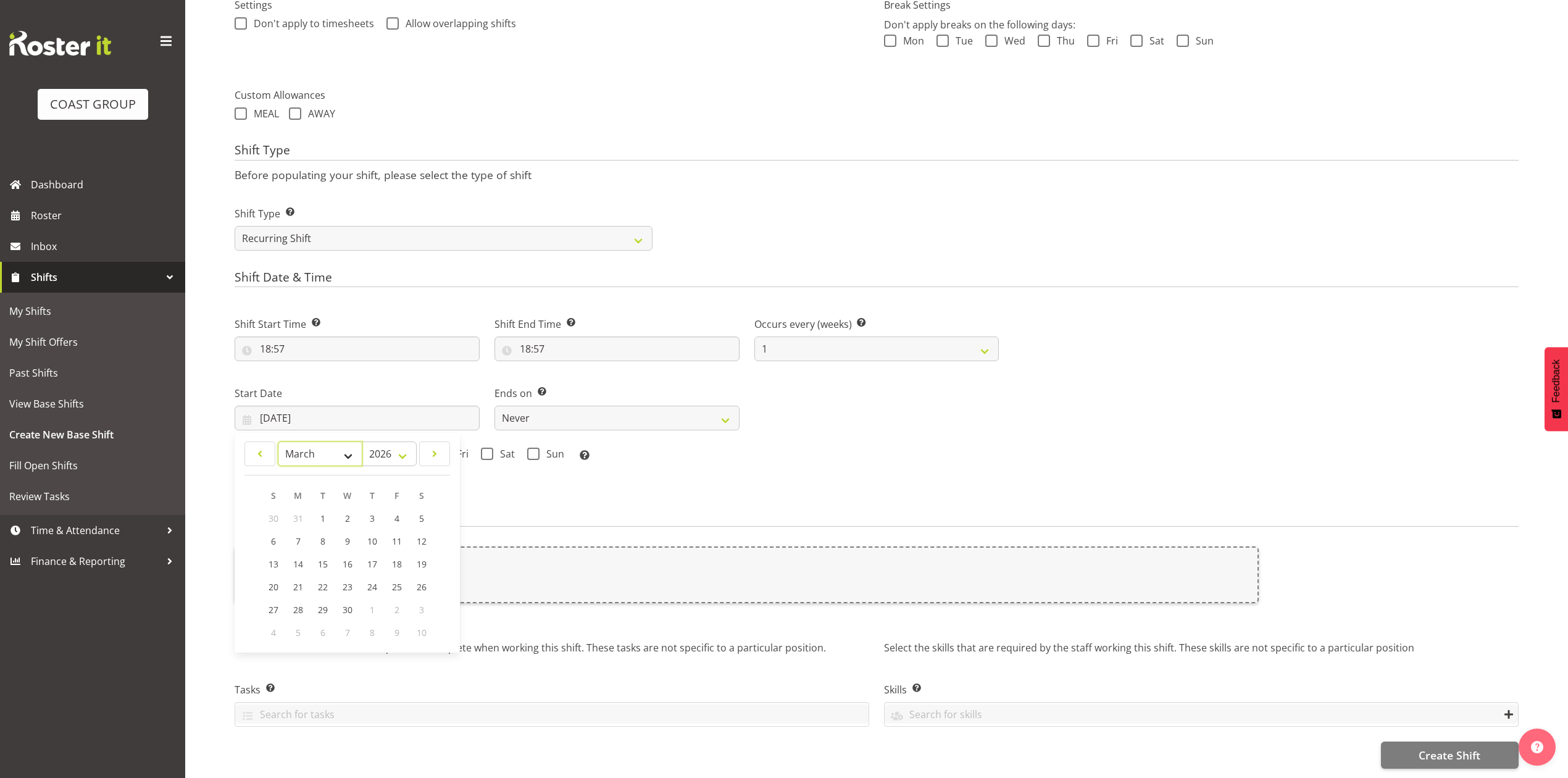
click at [278, 442] on select "January February March April May June July August September October November De…" at bounding box center [320, 454] width 85 height 25
click at [392, 581] on span "27" at bounding box center [397, 587] width 10 height 12
type input "27/03/2026"
drag, startPoint x: 439, startPoint y: 436, endPoint x: 489, endPoint y: 440, distance: 50.2
click at [439, 448] on span at bounding box center [444, 454] width 12 height 12
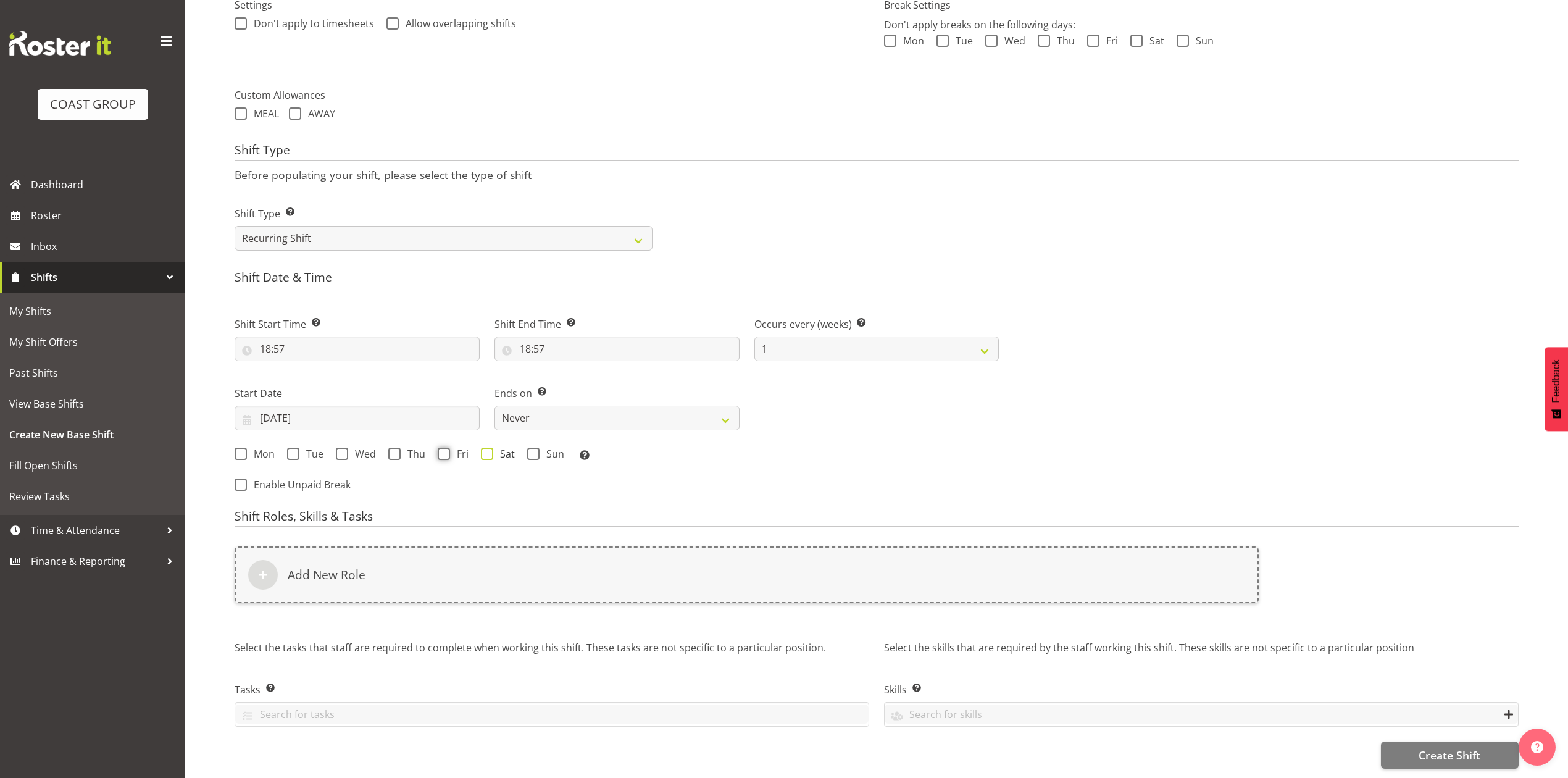
click at [439, 450] on input "Fri" at bounding box center [442, 454] width 8 height 8
checkbox input "true"
drag, startPoint x: 619, startPoint y: 401, endPoint x: 625, endPoint y: 412, distance: 12.5
click at [619, 406] on select "Never On Date" at bounding box center [617, 418] width 245 height 25
select select "date"
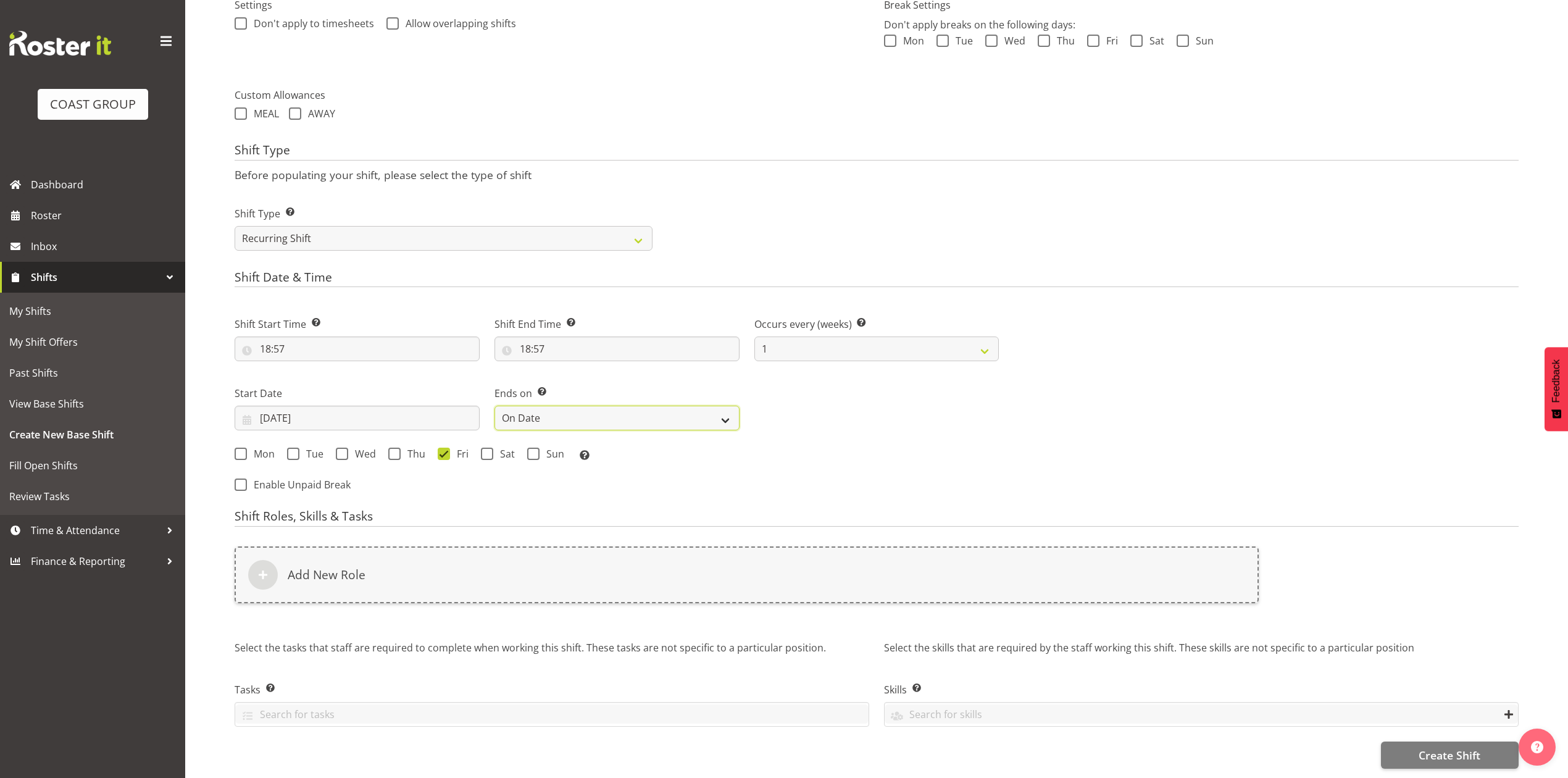
click at [494, 406] on select "Never On Date" at bounding box center [617, 418] width 245 height 25
select select "8"
click at [837, 406] on input "02/09/2025" at bounding box center [877, 418] width 245 height 25
click at [907, 442] on select "2035 2034 2033 2032 2031 2030 2029 2028 2027 2026 2025 2024 2023 2022 2021 2020…" at bounding box center [927, 454] width 55 height 25
select select "2026"
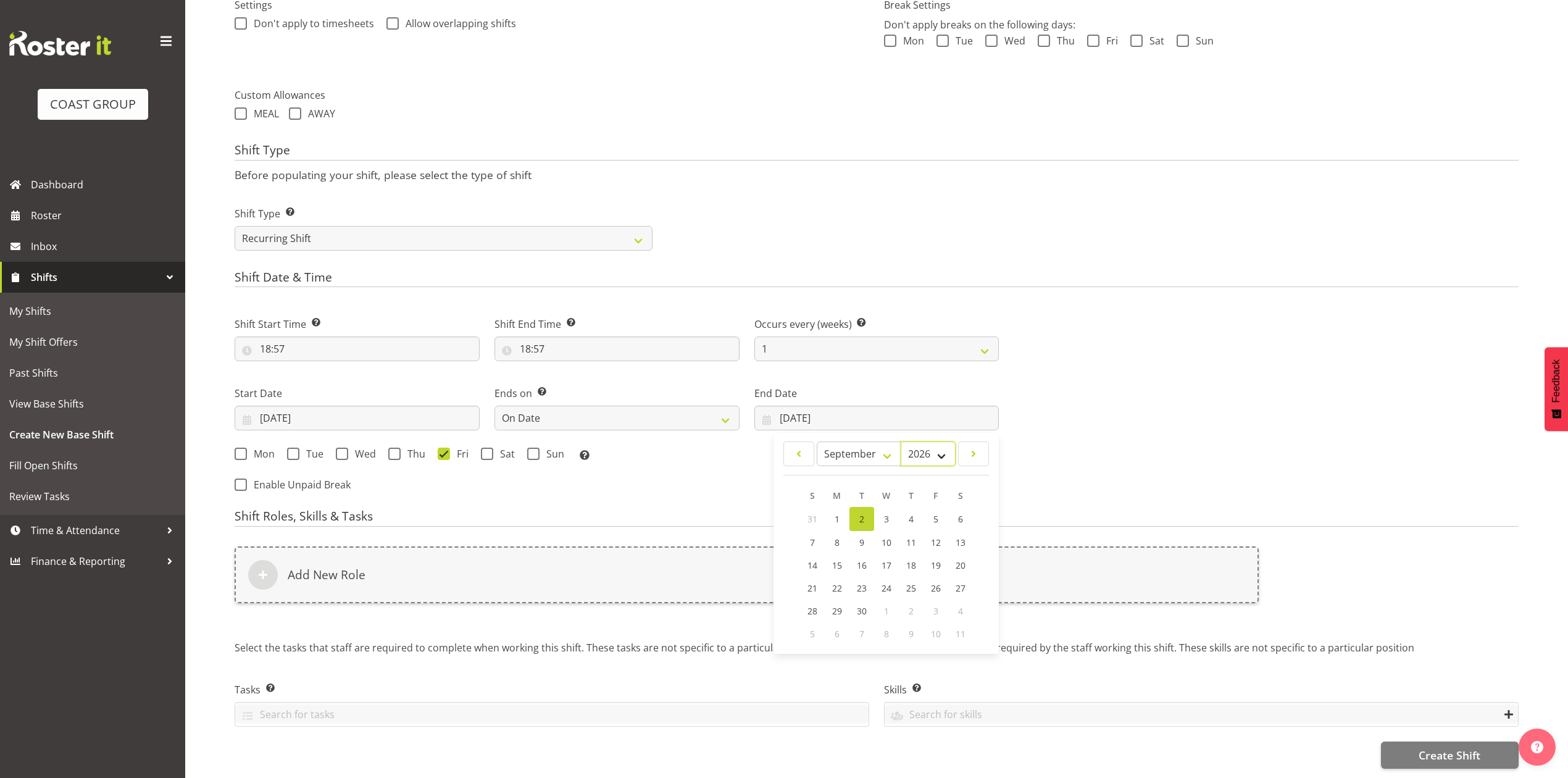
click at [900, 442] on select "2035 2034 2033 2032 2031 2030 2029 2028 2027 2026 2025 2024 2023 2022 2021 2020…" at bounding box center [927, 454] width 55 height 25
click at [859, 442] on select "January February March April May June July August September October November De…" at bounding box center [859, 454] width 85 height 25
select select "2"
click at [817, 442] on select "January February March April May June July August September October November De…" at bounding box center [859, 454] width 85 height 25
click at [960, 581] on span "28" at bounding box center [960, 587] width 10 height 12
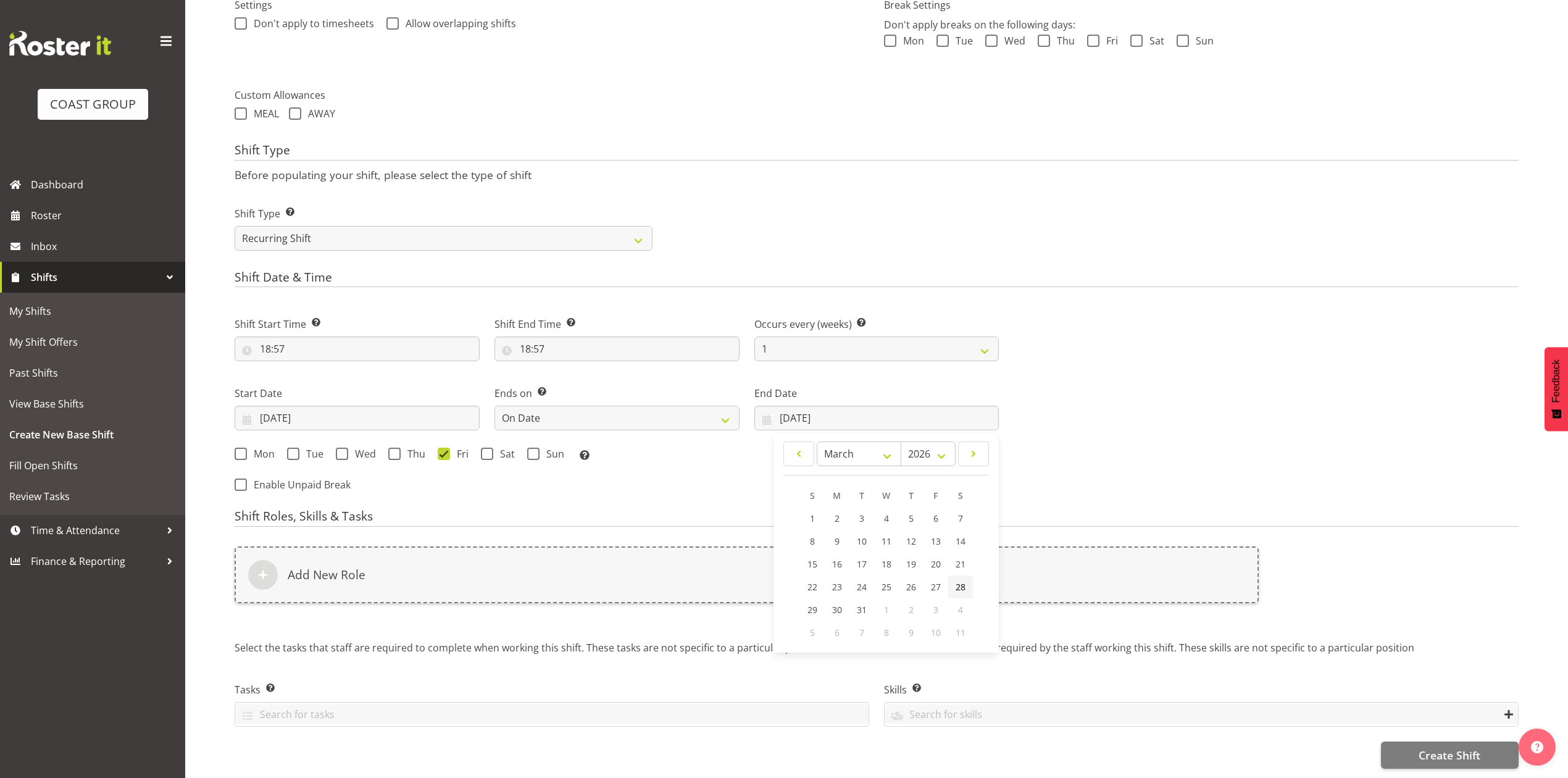
type input "28/03/2026"
click at [489, 448] on span at bounding box center [487, 454] width 12 height 12
click at [489, 450] on input "Sat" at bounding box center [484, 454] width 8 height 8
checkbox input "true"
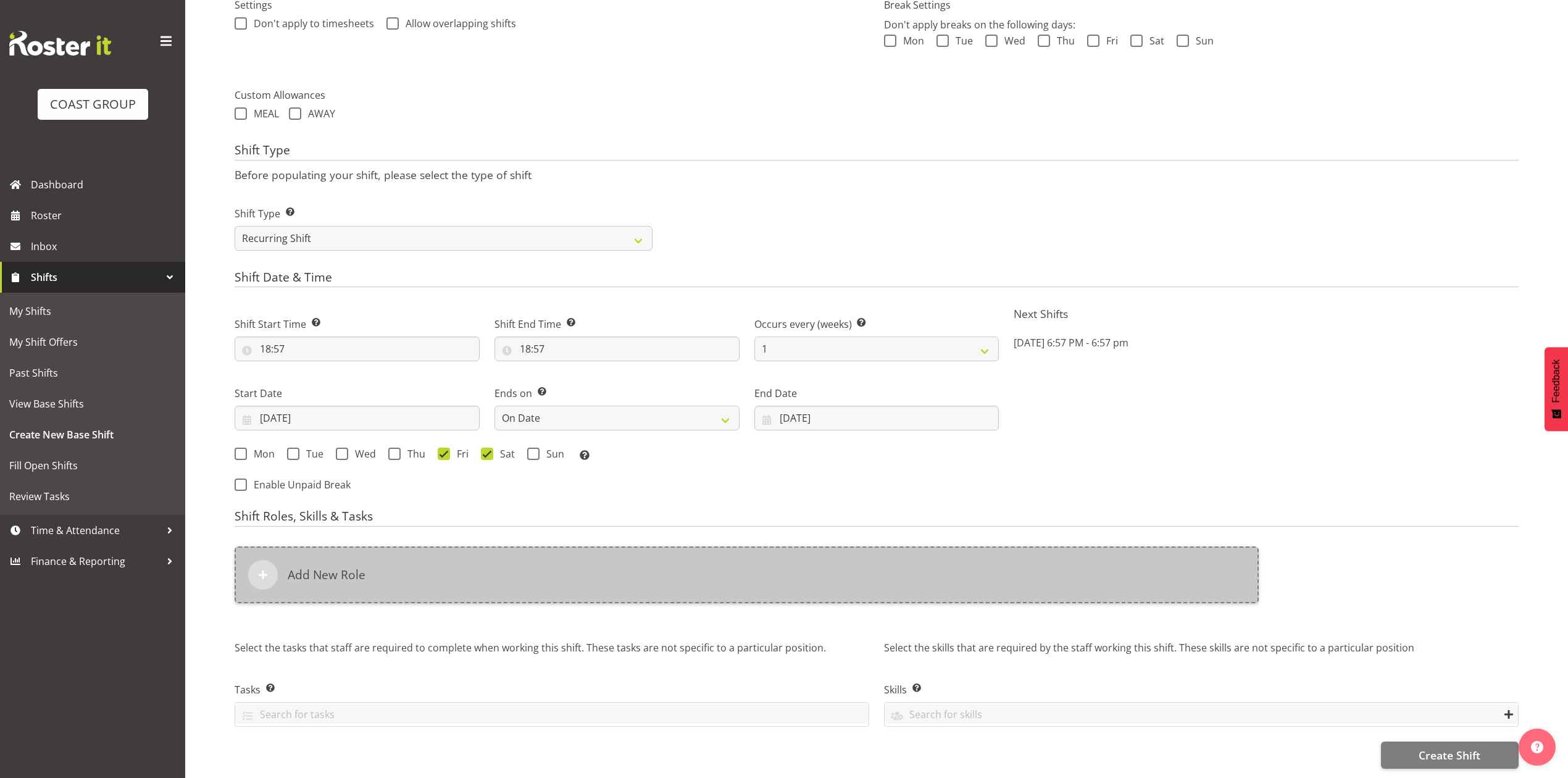
click at [522, 587] on div "Add New Role" at bounding box center [746, 575] width 1024 height 57
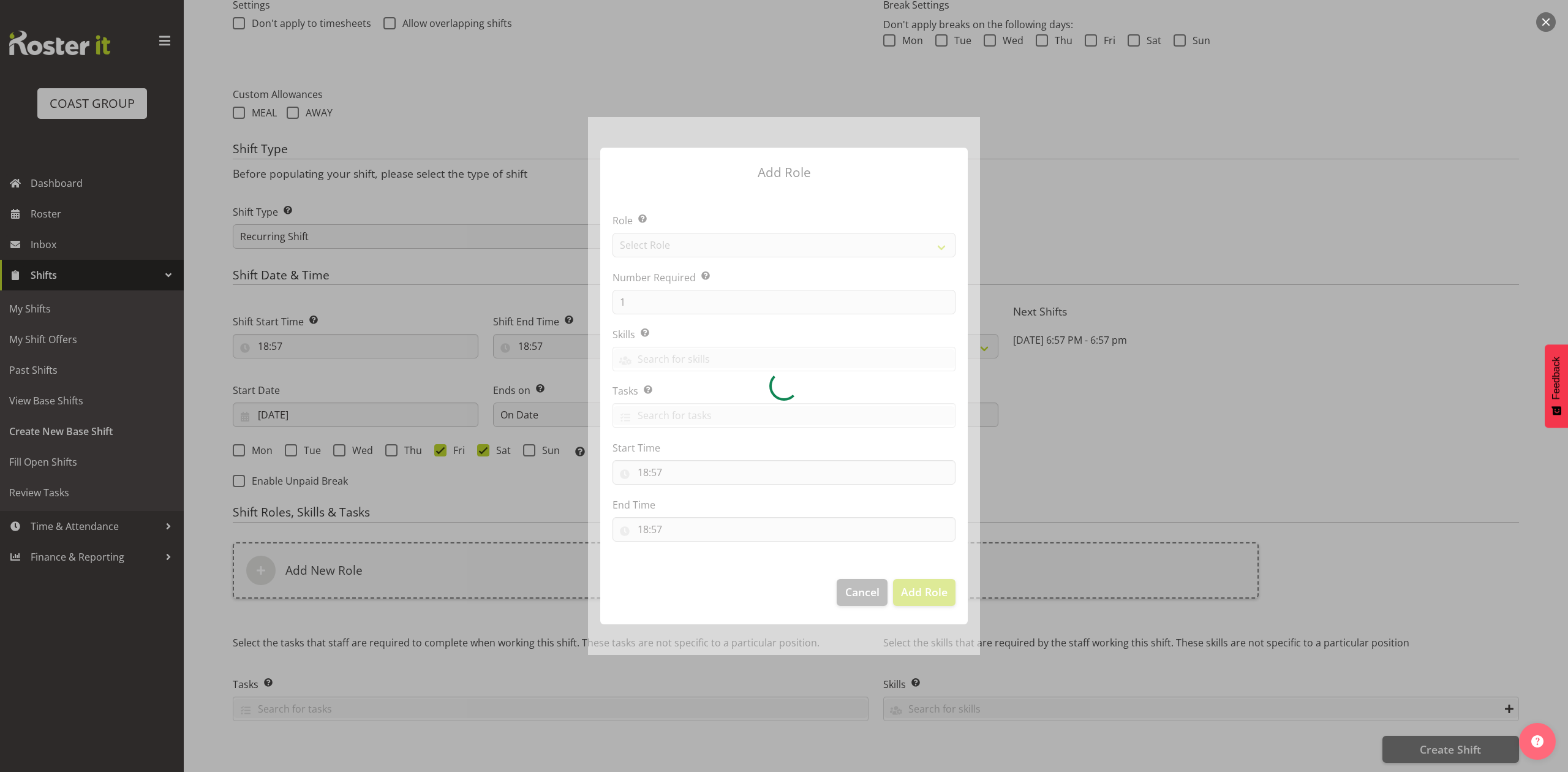
click at [709, 239] on div at bounding box center [784, 385] width 392 height 537
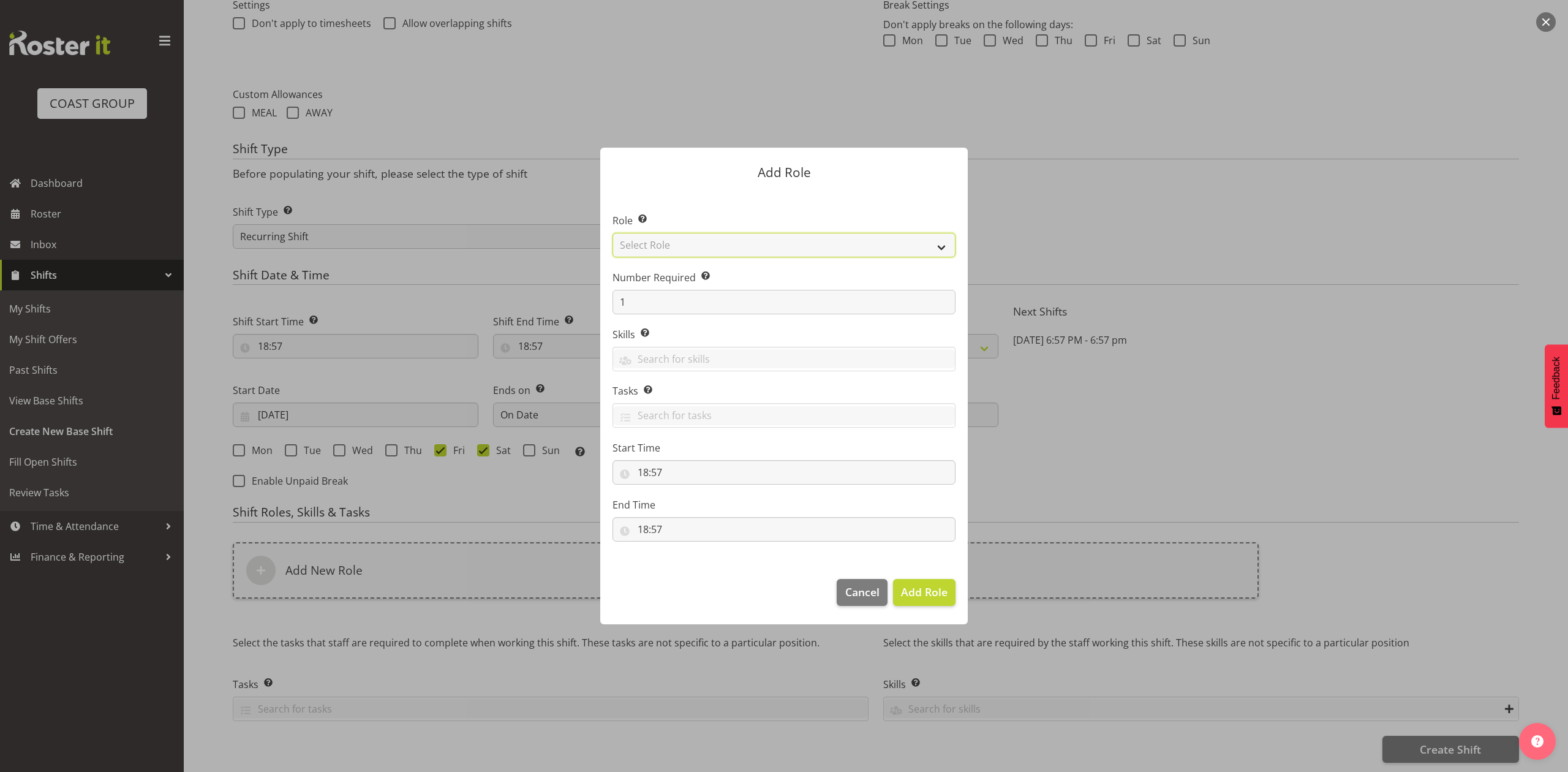
click at [709, 239] on select "Select Role ACCOUNT MANAGER ACCOUNT MANAGER DW ACCOUNTS AKL DIANNA VEHICLES AKL…" at bounding box center [784, 244] width 343 height 25
select select "81"
click at [612, 232] on select "Select Role ACCOUNT MANAGER ACCOUNT MANAGER DW ACCOUNTS AKL DIANNA VEHICLES AKL…" at bounding box center [784, 244] width 343 height 25
click at [914, 586] on span "Add Role" at bounding box center [924, 592] width 46 height 15
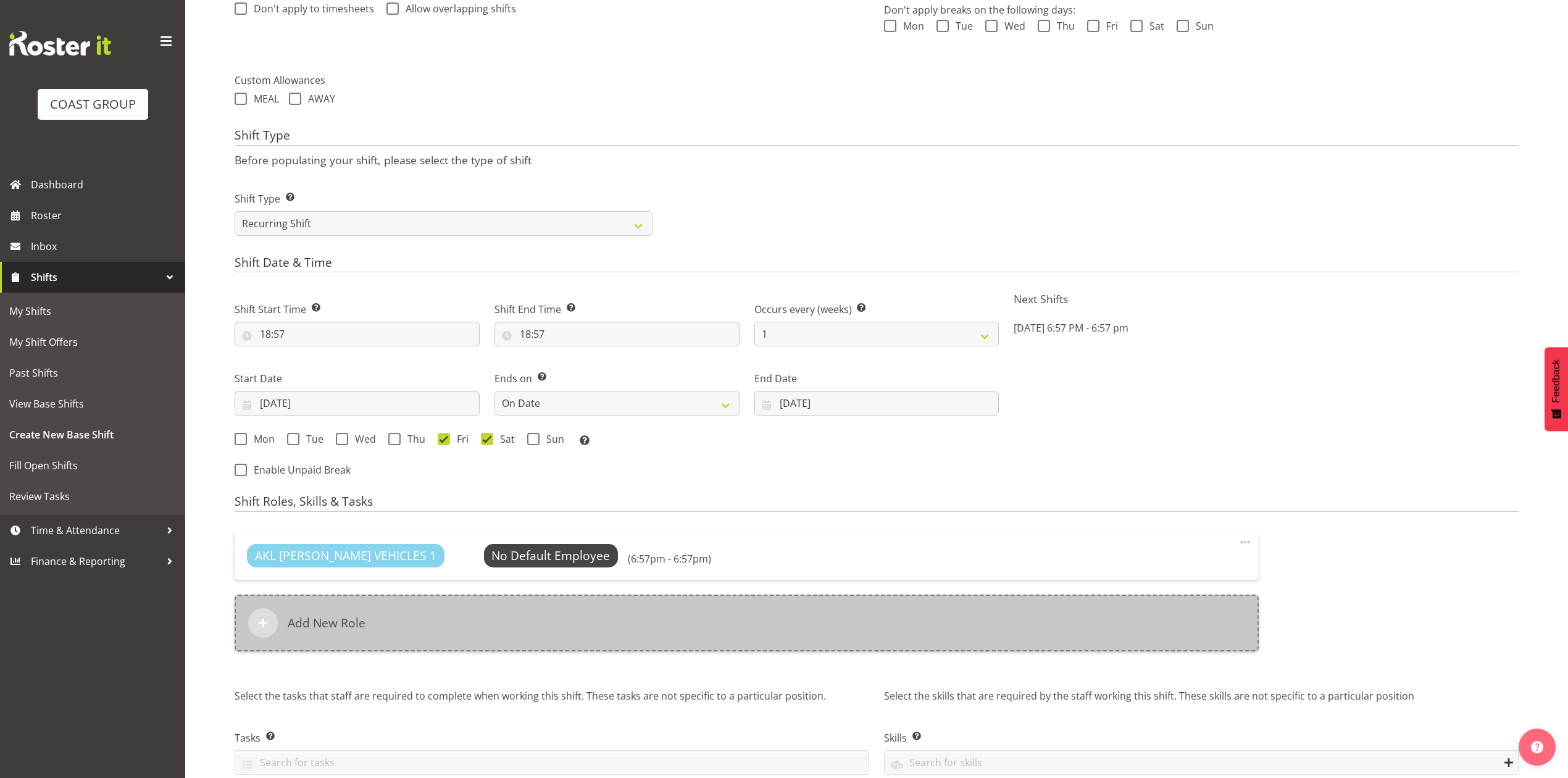
click at [640, 618] on div "Add New Role" at bounding box center [746, 623] width 1024 height 57
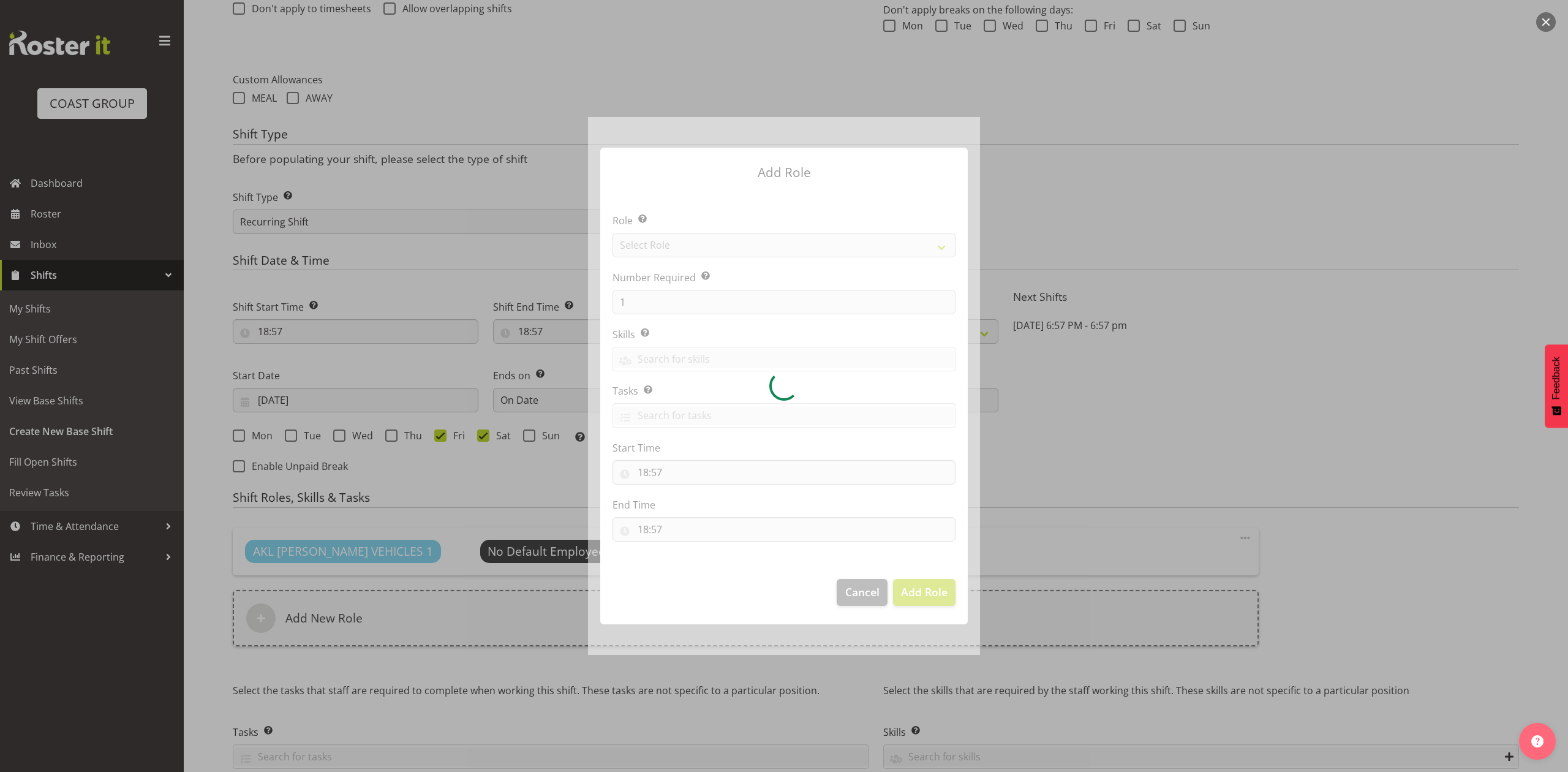
click at [692, 244] on div at bounding box center [784, 385] width 392 height 537
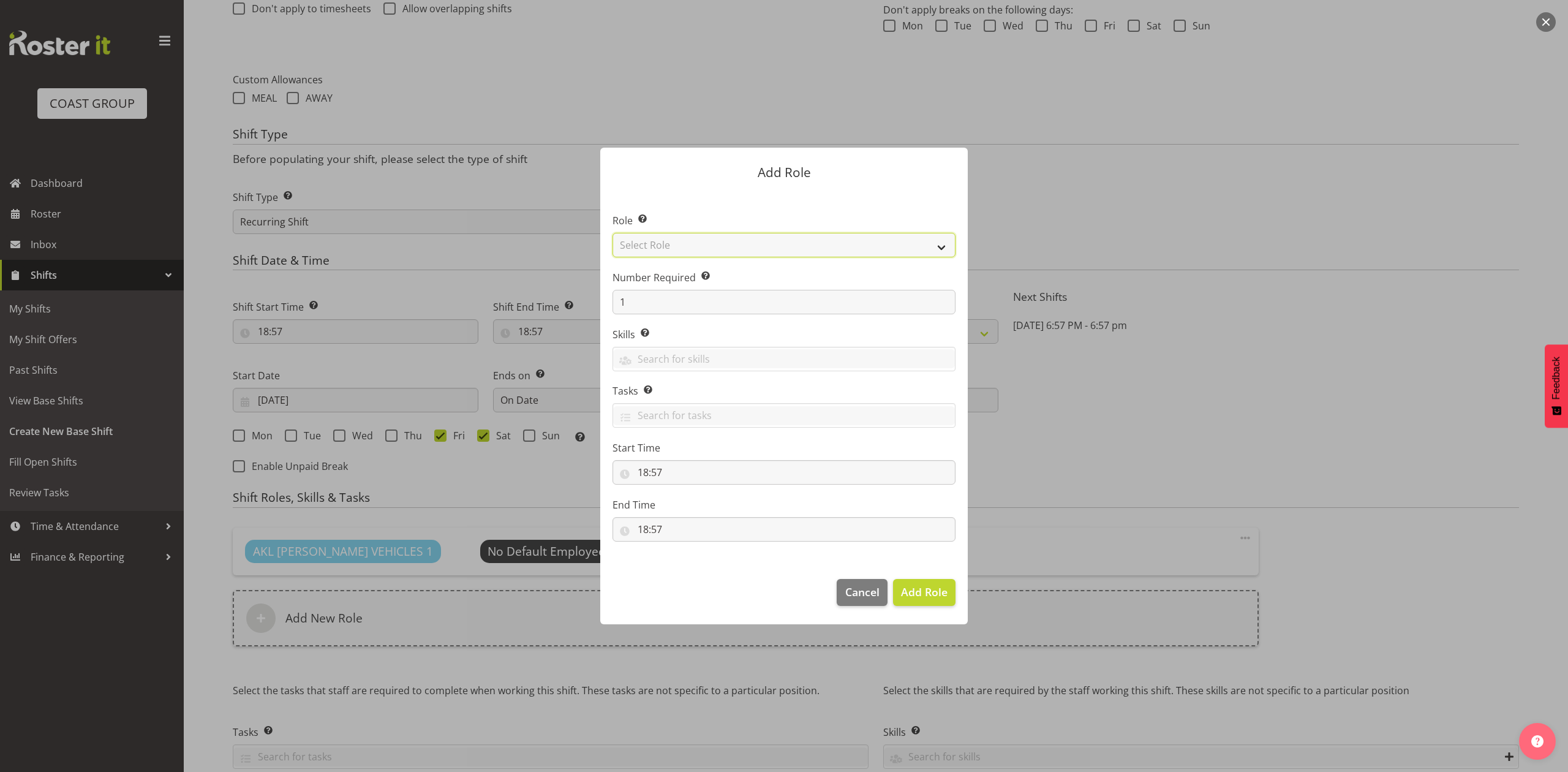
click at [692, 244] on select "Select Role ACCOUNT MANAGER ACCOUNT MANAGER DW ACCOUNTS AKL DIANNA VEHICLES AKL…" at bounding box center [784, 244] width 343 height 25
select select "188"
click at [612, 232] on select "Select Role ACCOUNT MANAGER ACCOUNT MANAGER DW ACCOUNTS AKL DIANNA VEHICLES AKL…" at bounding box center [784, 244] width 343 height 25
click at [922, 594] on span "Add Role" at bounding box center [924, 592] width 46 height 15
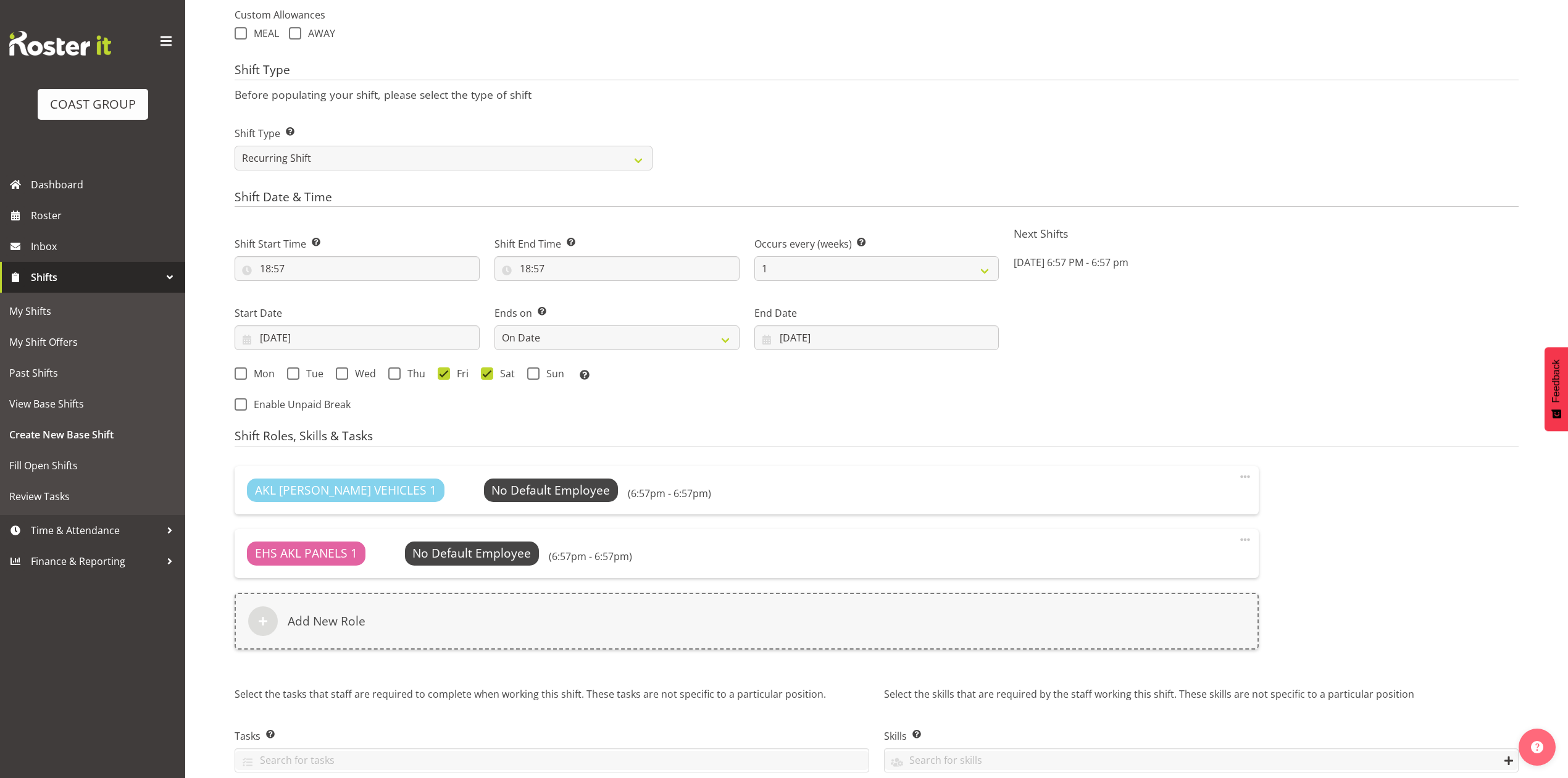
scroll to position [563, 0]
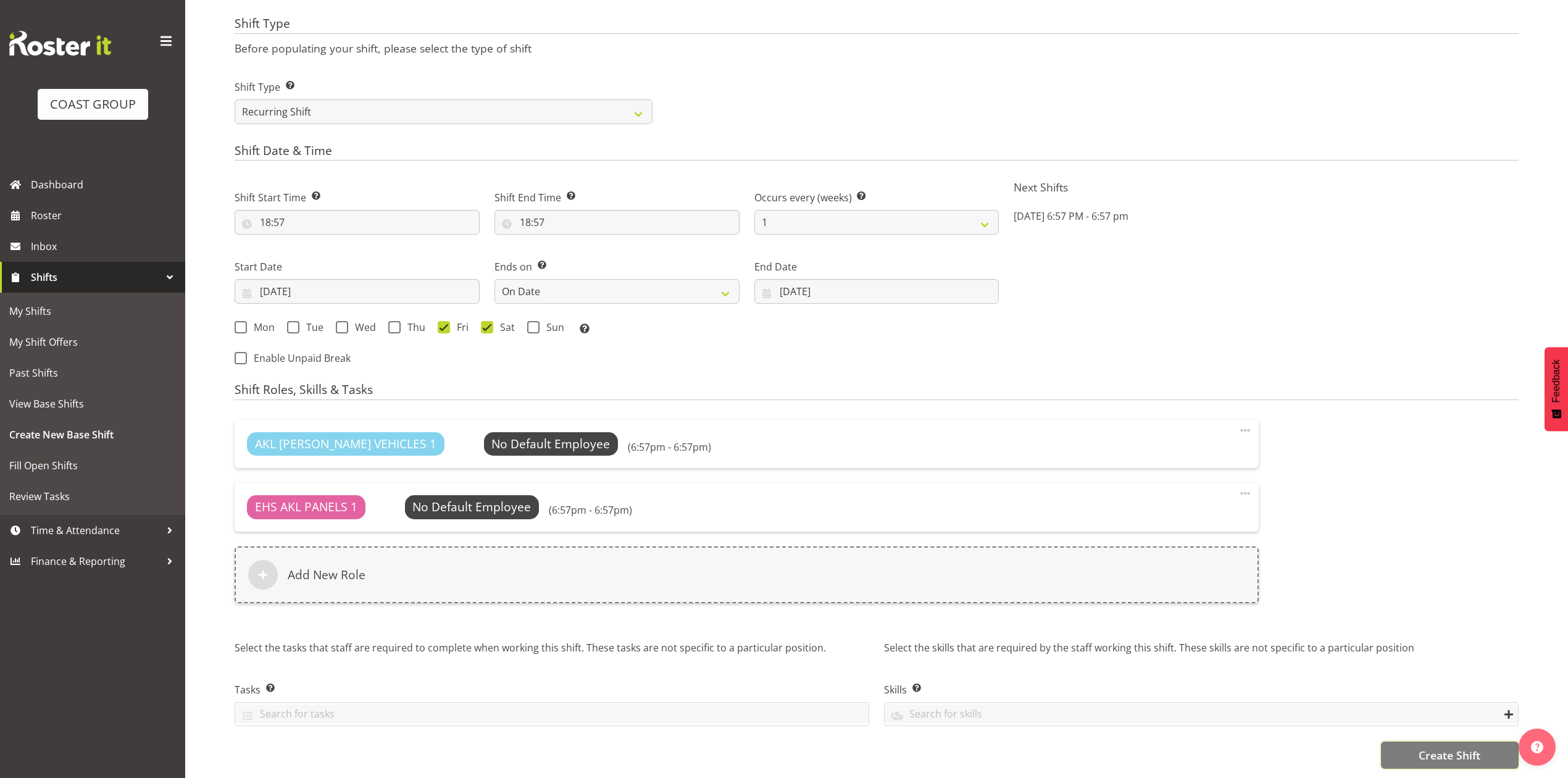
click at [1446, 747] on span "Create Shift" at bounding box center [1449, 755] width 62 height 16
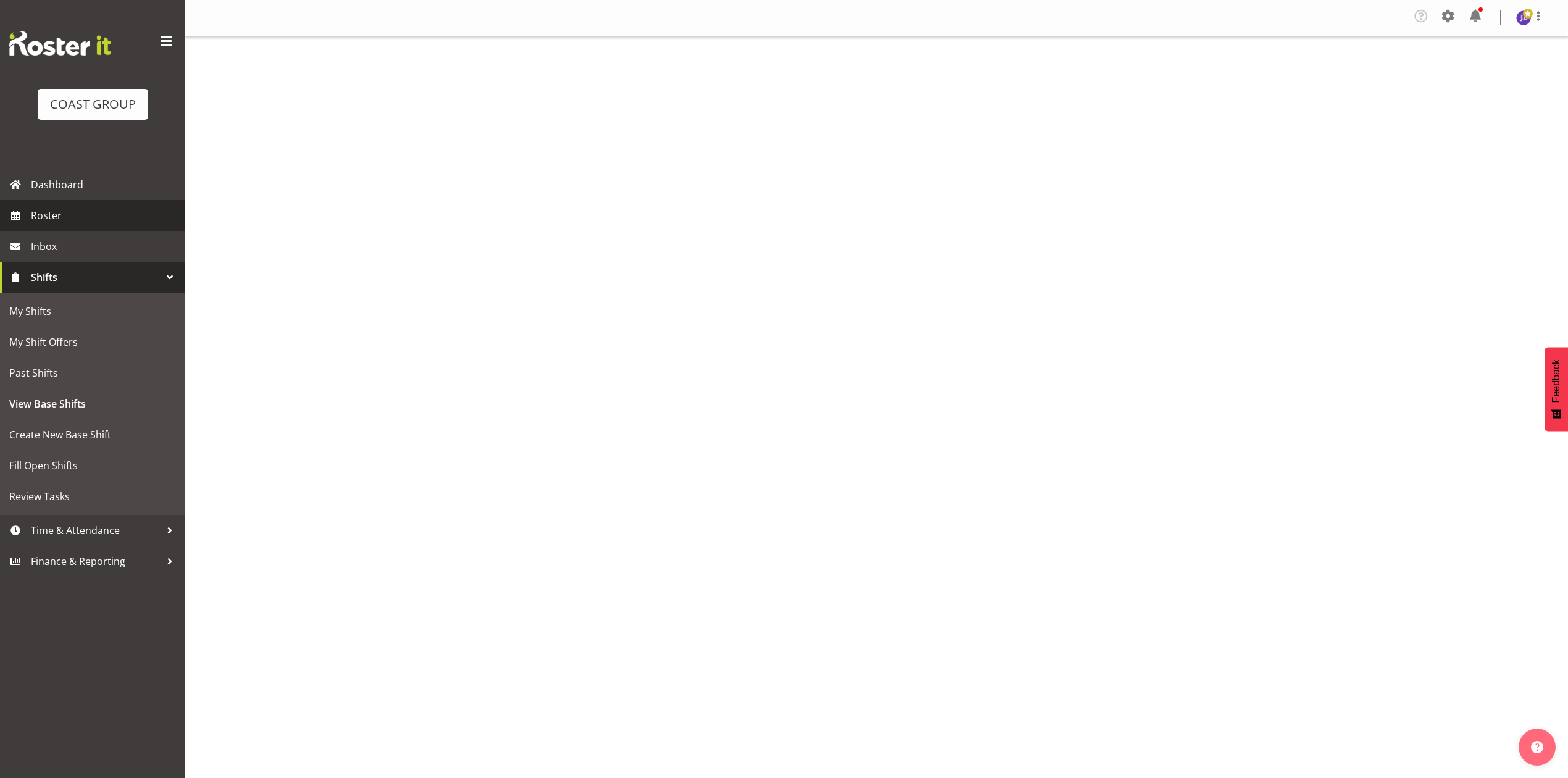
click at [54, 207] on span "Roster" at bounding box center [104, 216] width 148 height 19
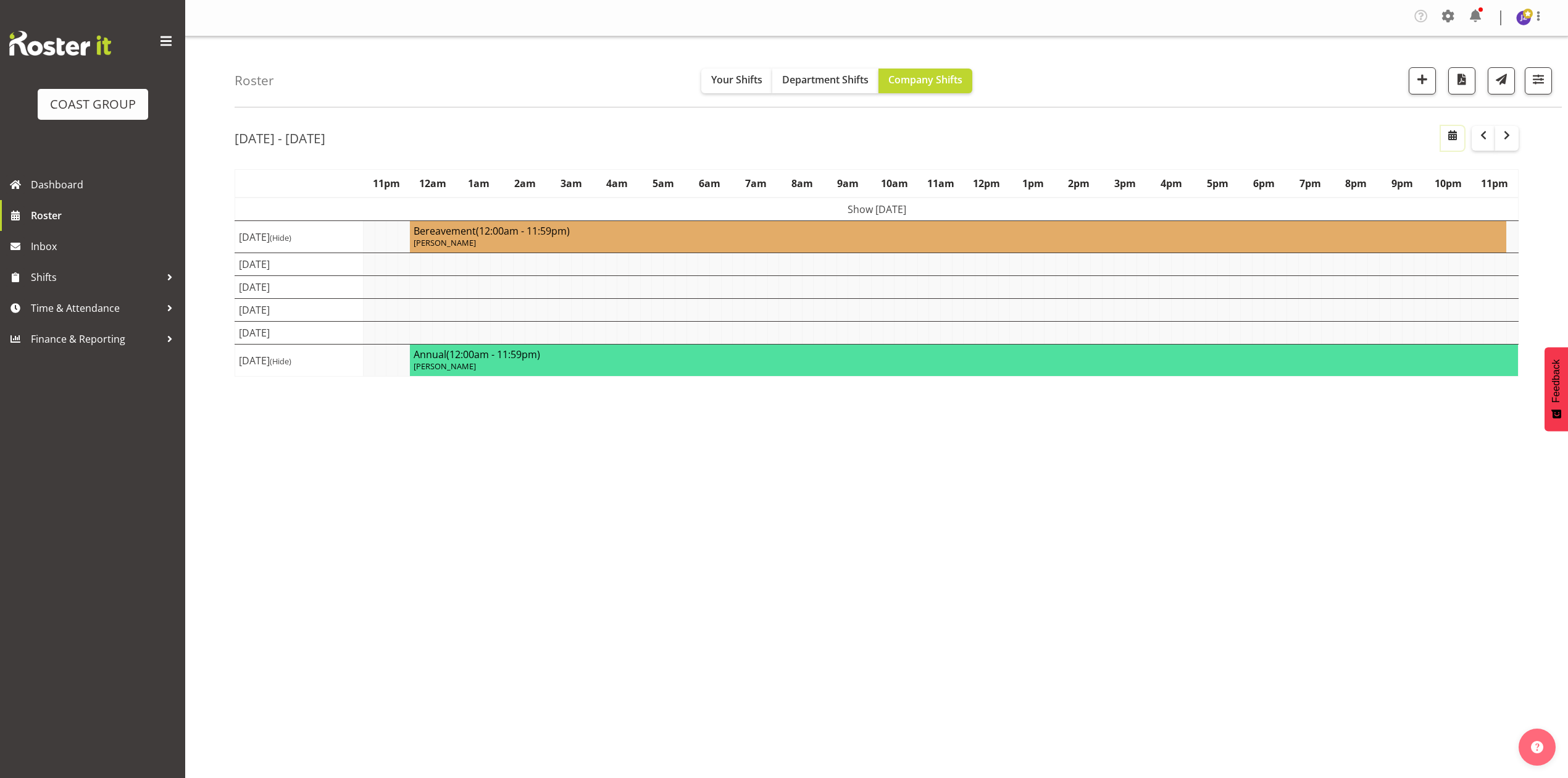
click at [1451, 146] on span "button" at bounding box center [1452, 137] width 4 height 19
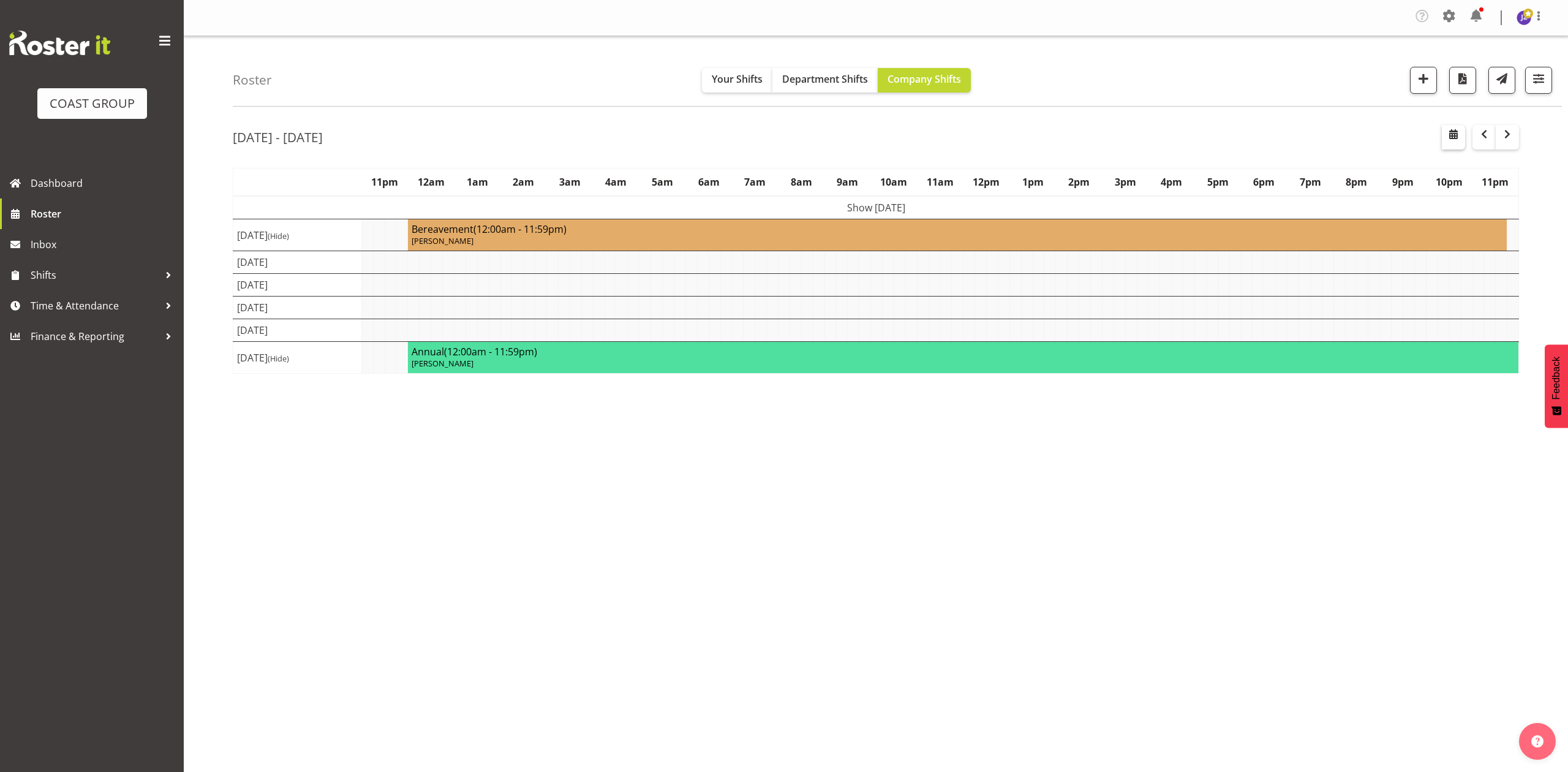
select select "8"
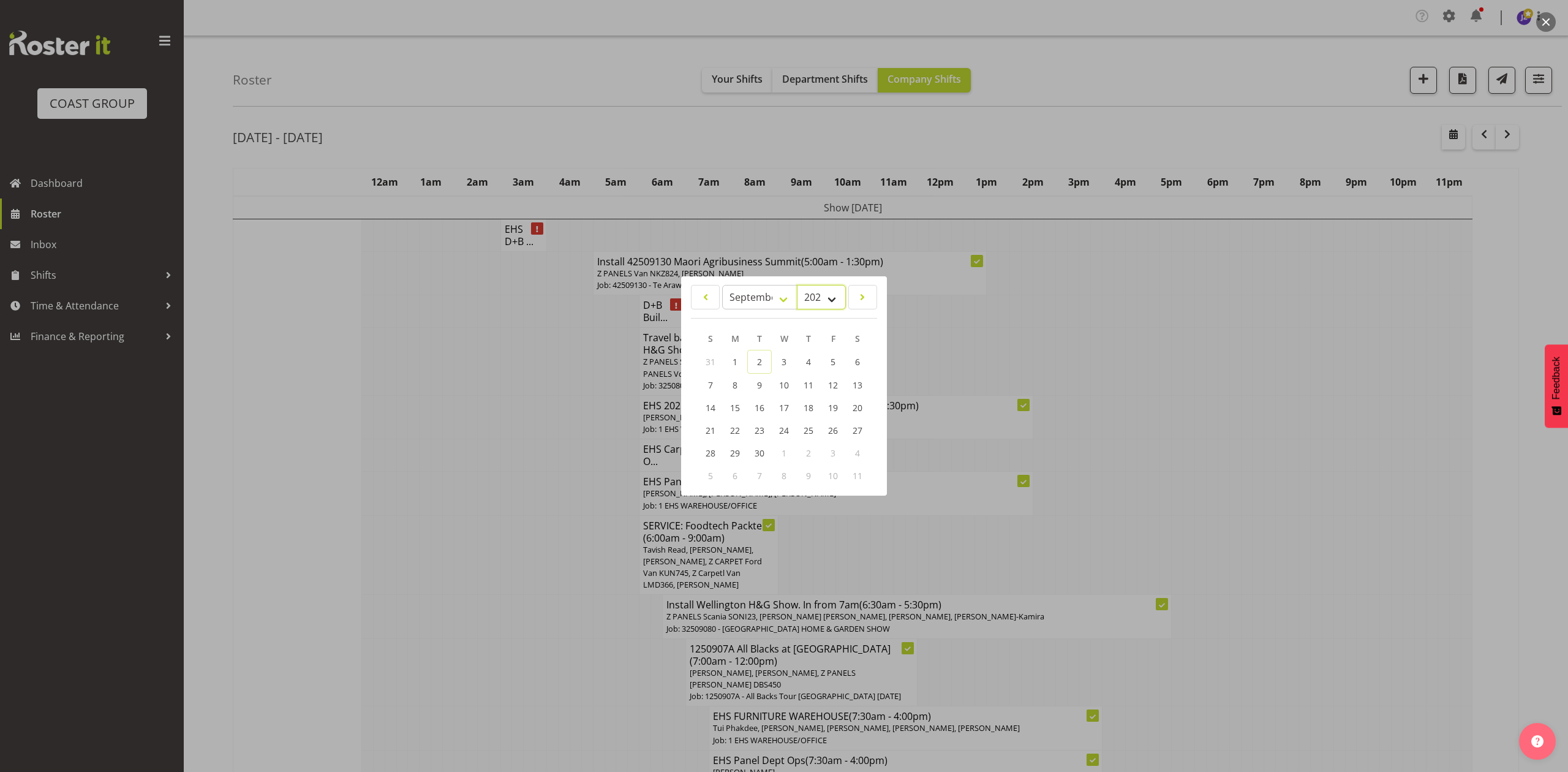
click at [821, 291] on select "2035 2034 2033 2032 2031 2030 2029 2028 2027 2026 2025 2024 2023 2022 2021 2020…" at bounding box center [822, 297] width 49 height 25
select select "2026"
click at [797, 285] on select "2035 2034 2033 2032 2031 2030 2029 2028 2027 2026 2025 2024 2023 2022 2021 2020…" at bounding box center [822, 297] width 49 height 25
click at [758, 294] on select "January February March April May June July August September October November De…" at bounding box center [759, 297] width 75 height 25
select select "2"
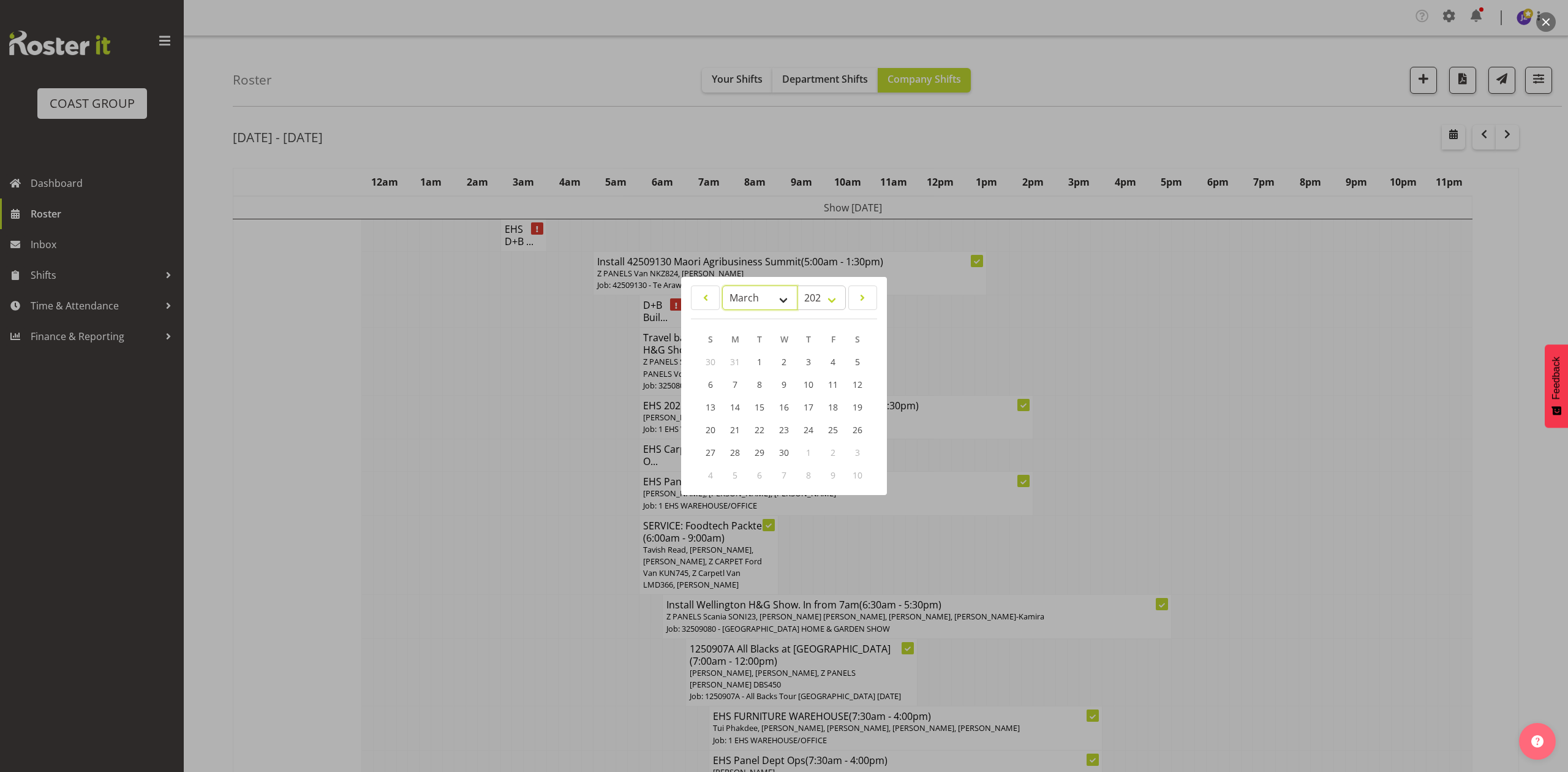
click at [722, 285] on select "January February March April May June July August September October November De…" at bounding box center [759, 297] width 75 height 25
click at [829, 422] on link "27" at bounding box center [833, 429] width 25 height 22
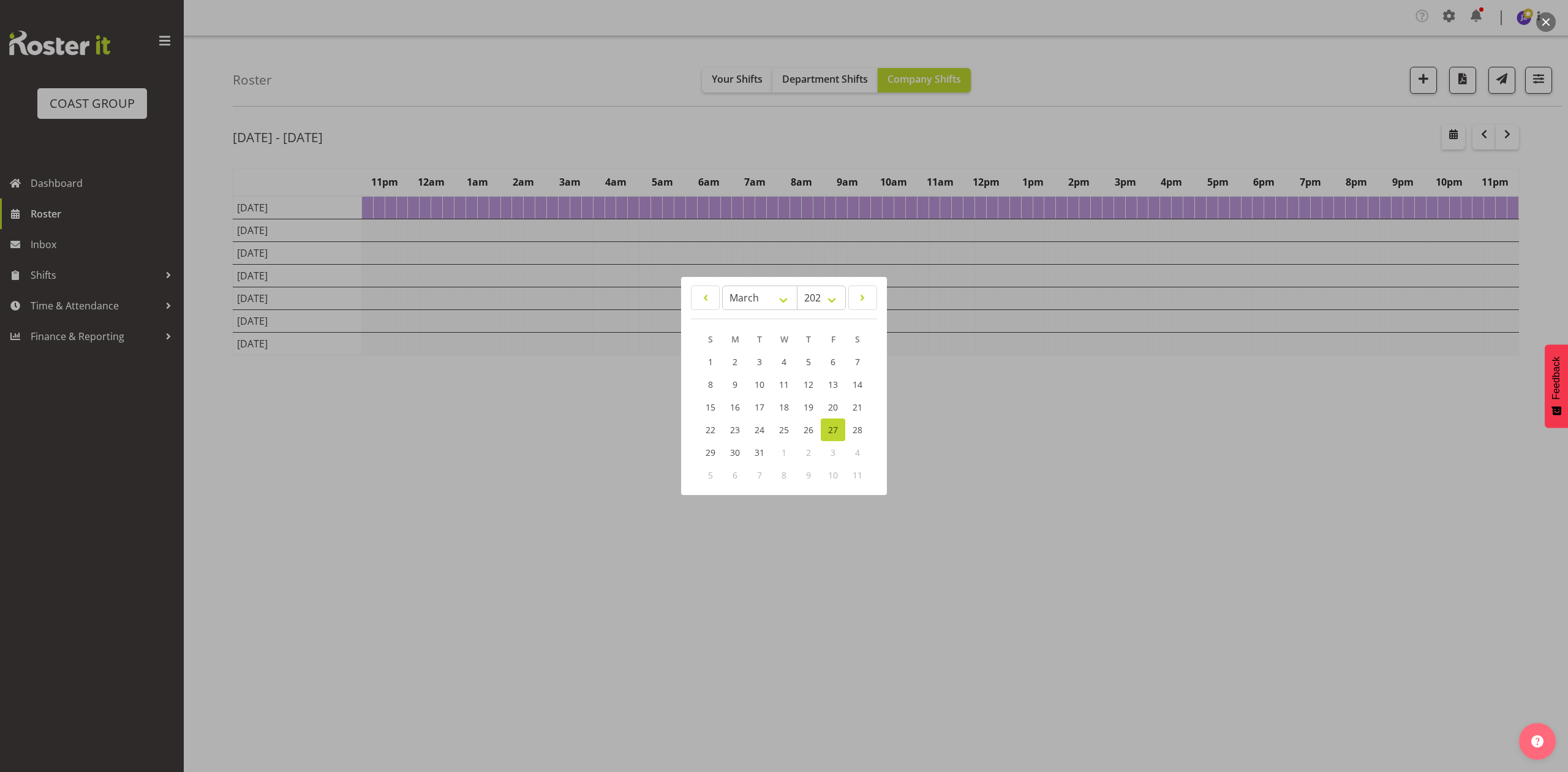
drag, startPoint x: 1155, startPoint y: 139, endPoint x: 1162, endPoint y: 145, distance: 9.2
click at [1155, 139] on div at bounding box center [784, 386] width 1568 height 772
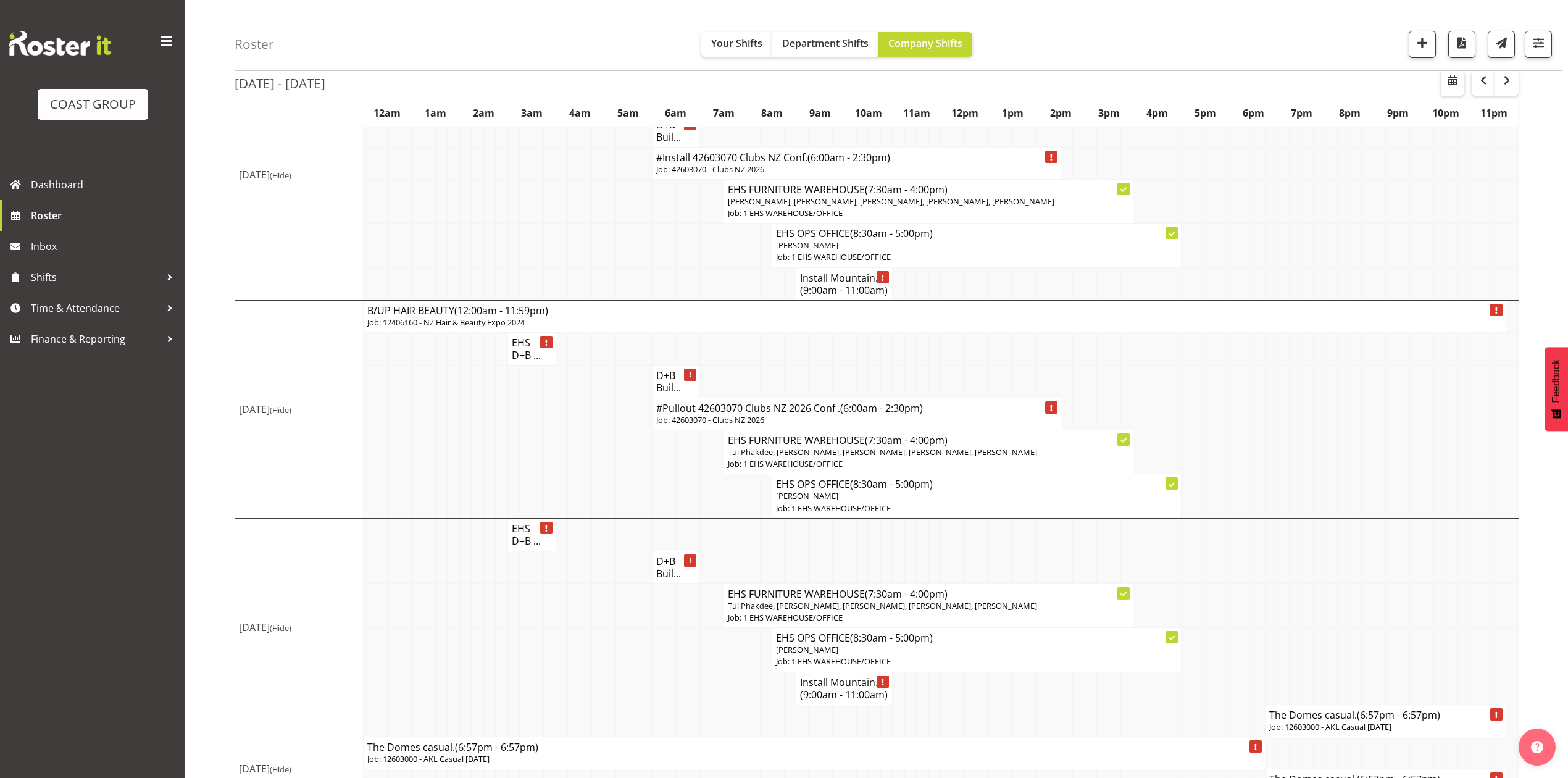
scroll to position [542, 0]
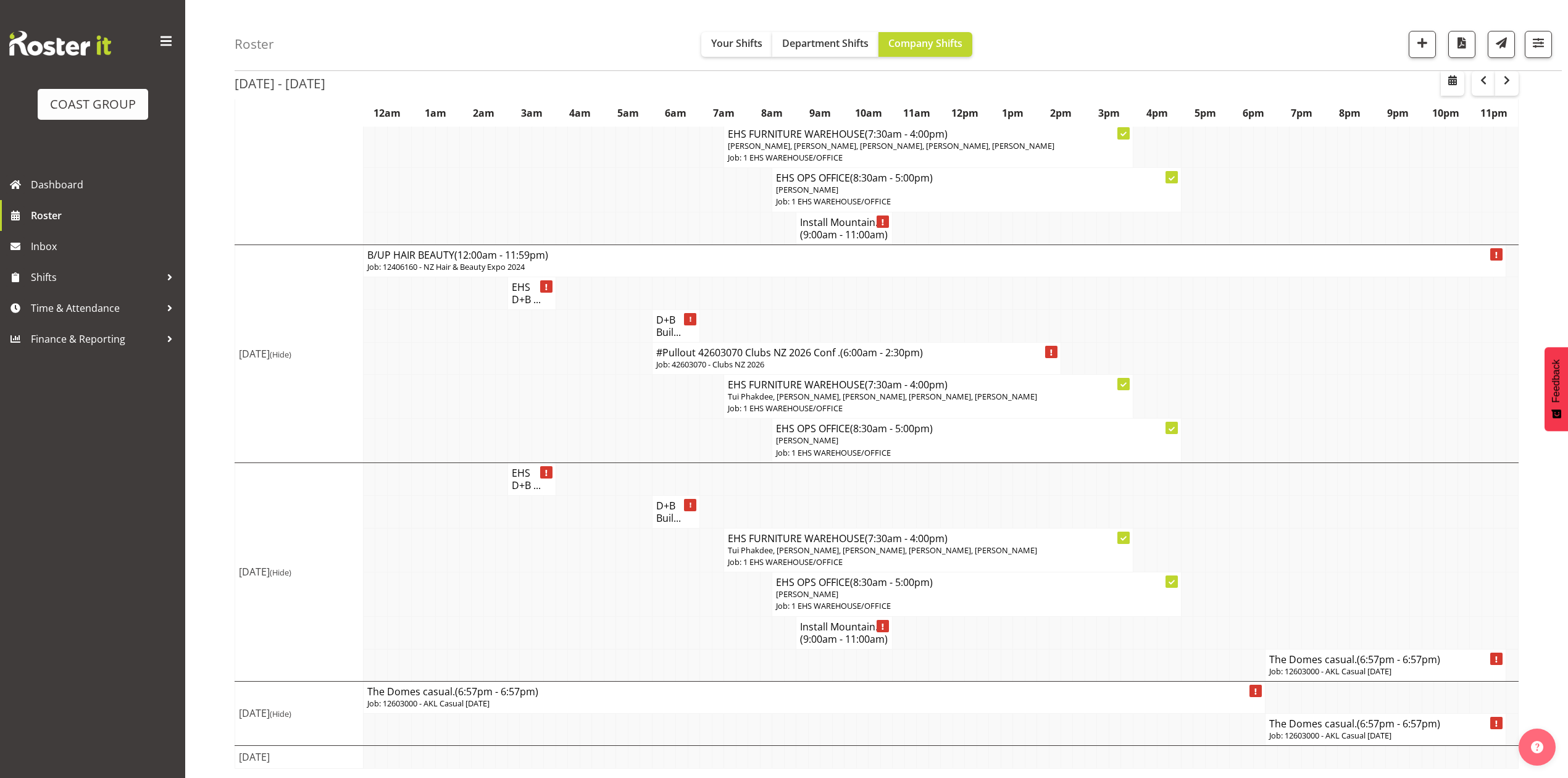
click at [1304, 660] on h4 "The Domes casual. (6:57pm - 6:57pm)" at bounding box center [1386, 659] width 233 height 12
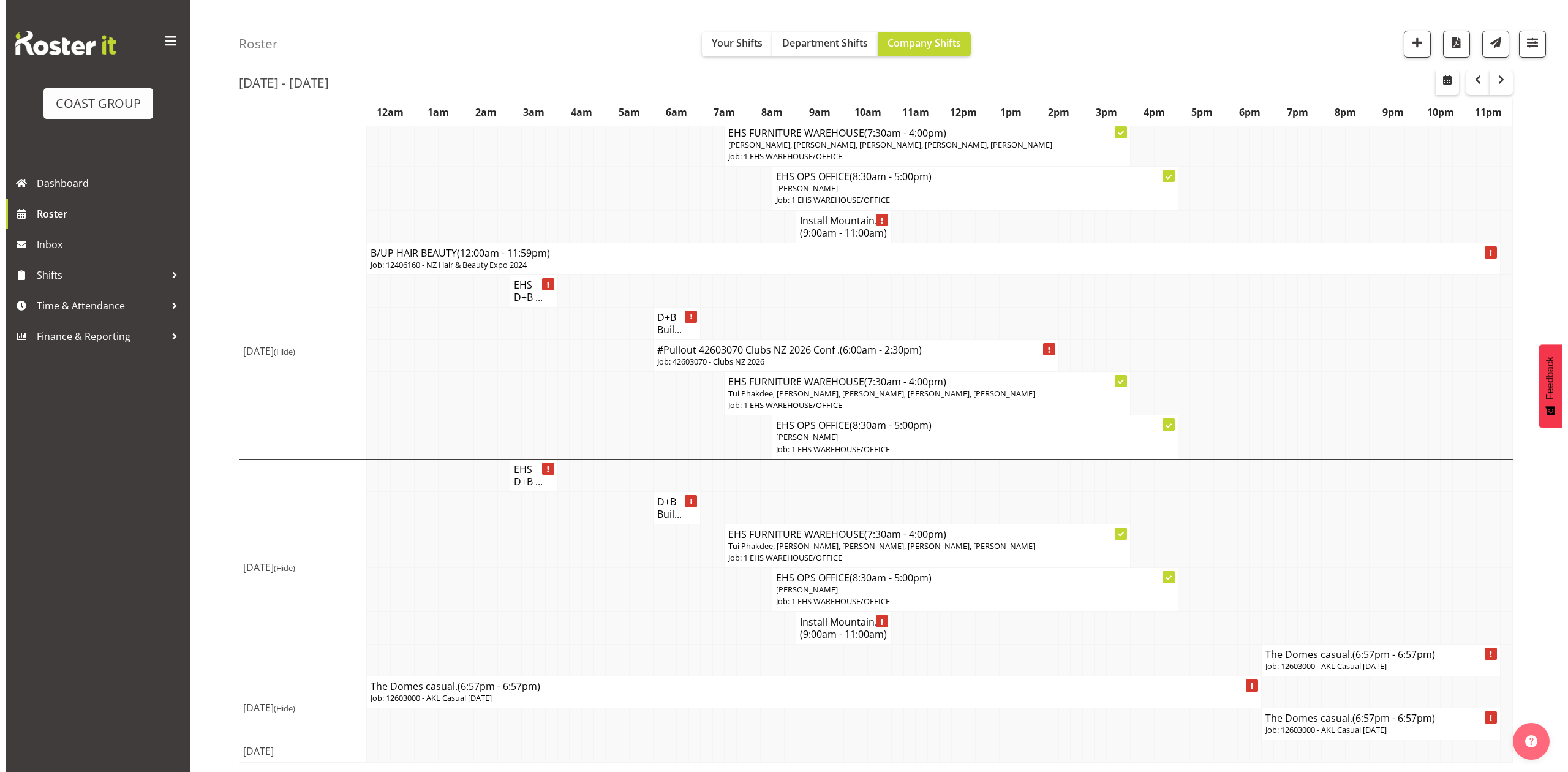
scroll to position [513, 0]
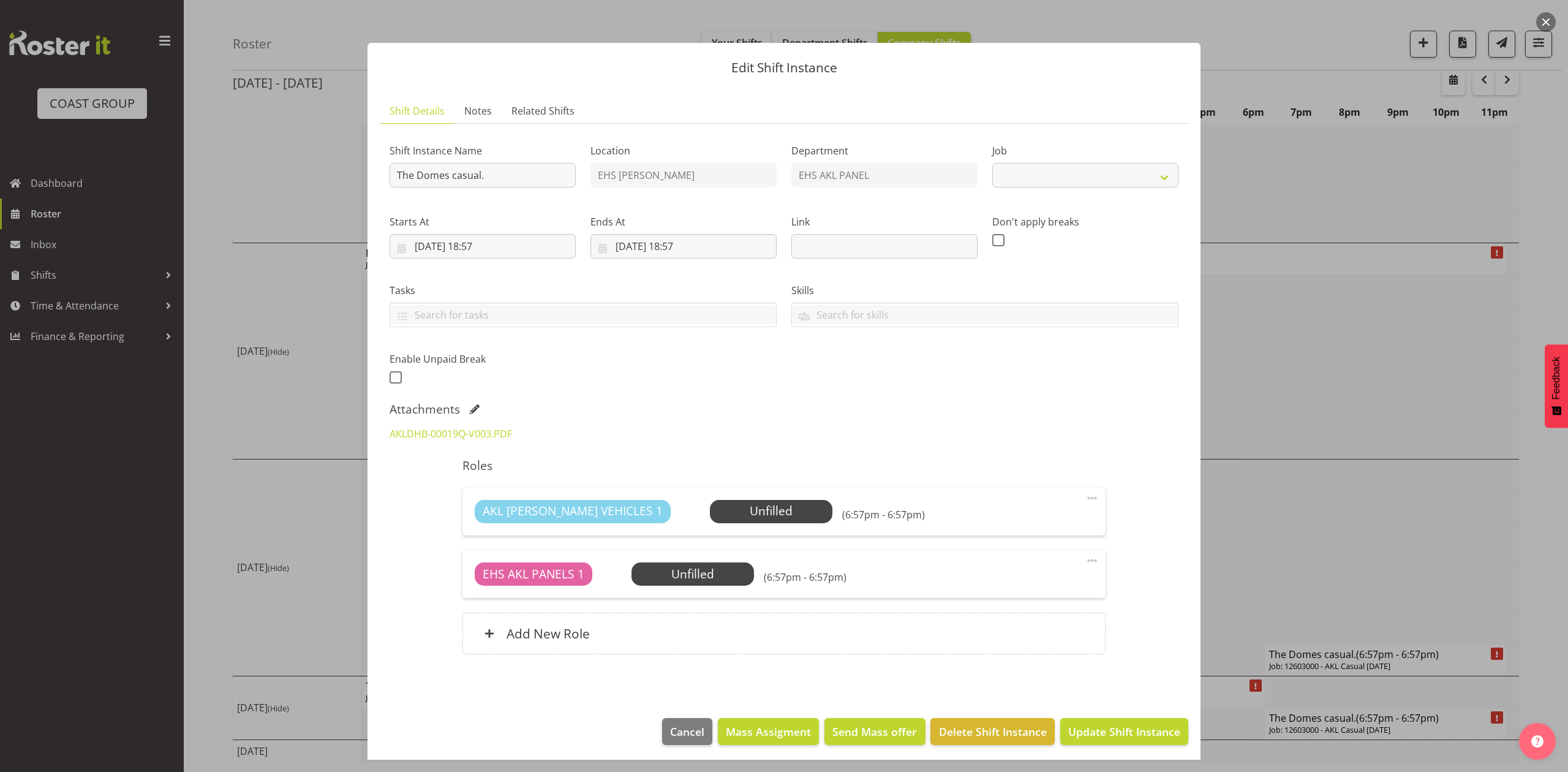
select select "10309"
click at [390, 171] on input "The Domes casual." at bounding box center [483, 175] width 186 height 25
click at [528, 174] on input "Install The Domes casual." at bounding box center [483, 175] width 186 height 25
type input "Install The Domes casual. In at 8am."
click at [627, 243] on input "28/03/2026, 18:57" at bounding box center [683, 246] width 186 height 25
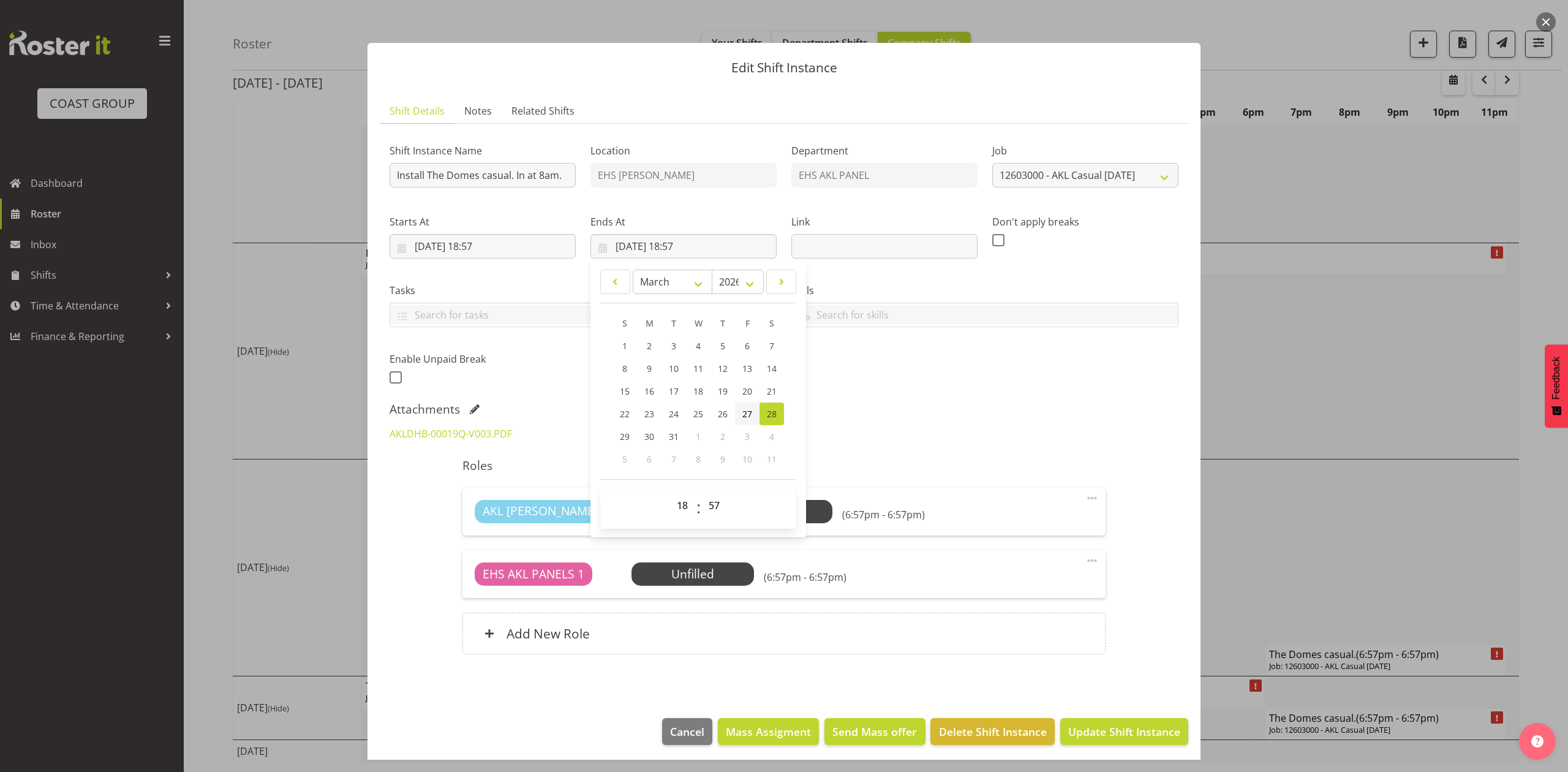
click at [742, 413] on span "27" at bounding box center [746, 414] width 10 height 12
type input "27/03/2026, 18:57"
click at [483, 247] on input "27/03/2026, 18:57" at bounding box center [483, 246] width 186 height 25
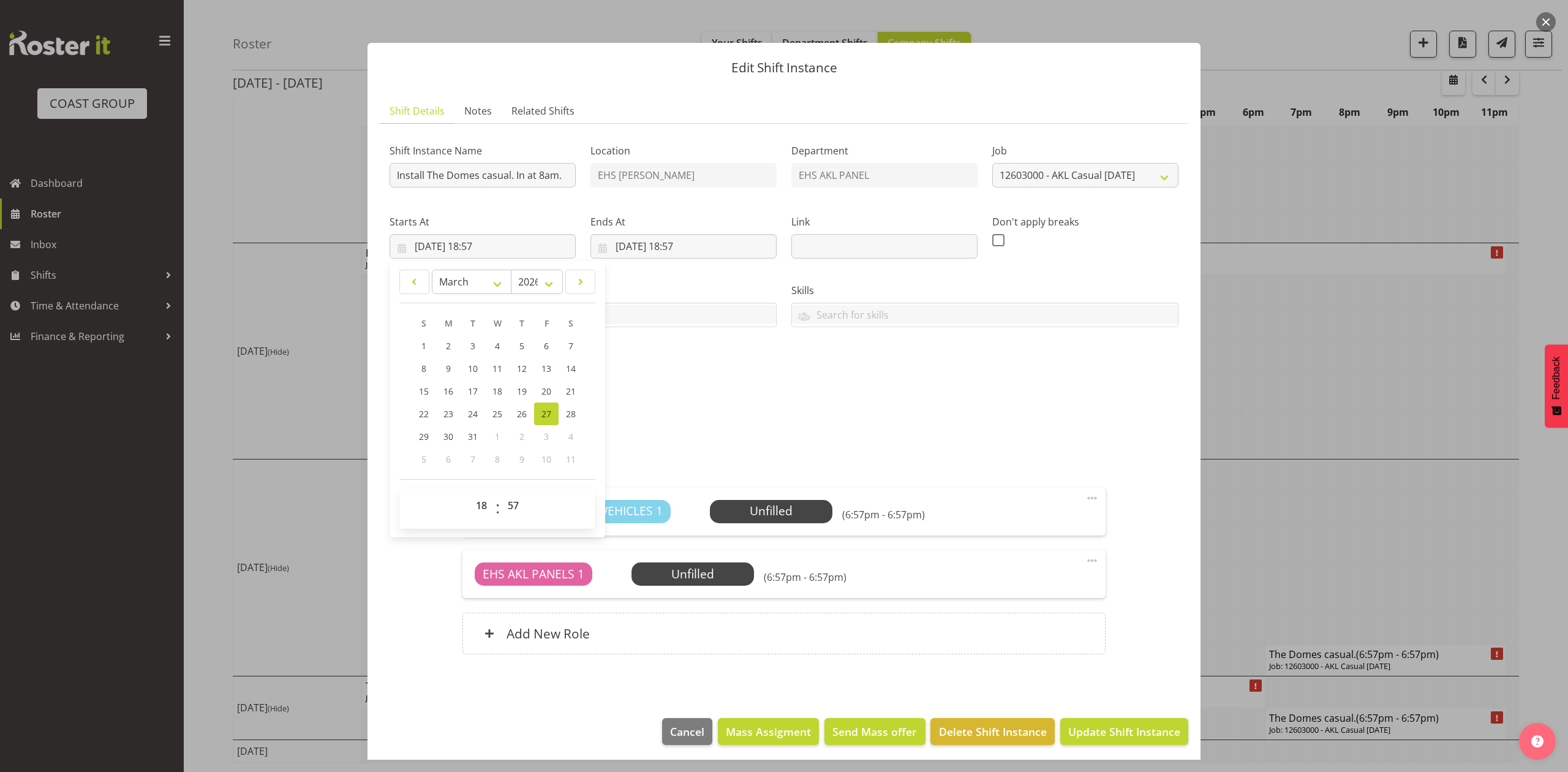
click at [748, 381] on div "Shift Instance Name Install The Domes casual. In at 8am. Location EHS RYMER Dep…" at bounding box center [784, 260] width 804 height 268
click at [498, 245] on input "27/03/2026, 18:57" at bounding box center [483, 246] width 186 height 25
click at [758, 377] on div "Shift Instance Name Install The Domes casual. In at 8am. Location EHS RYMER Dep…" at bounding box center [784, 260] width 804 height 268
click at [478, 243] on input "27/03/2026, 18:57" at bounding box center [483, 246] width 186 height 25
click at [480, 519] on span "00 01 02 03 04 05 06 07 08 09 10 11 12 13 14 15 16 17 18 19 20 21 22 23" at bounding box center [483, 508] width 28 height 31
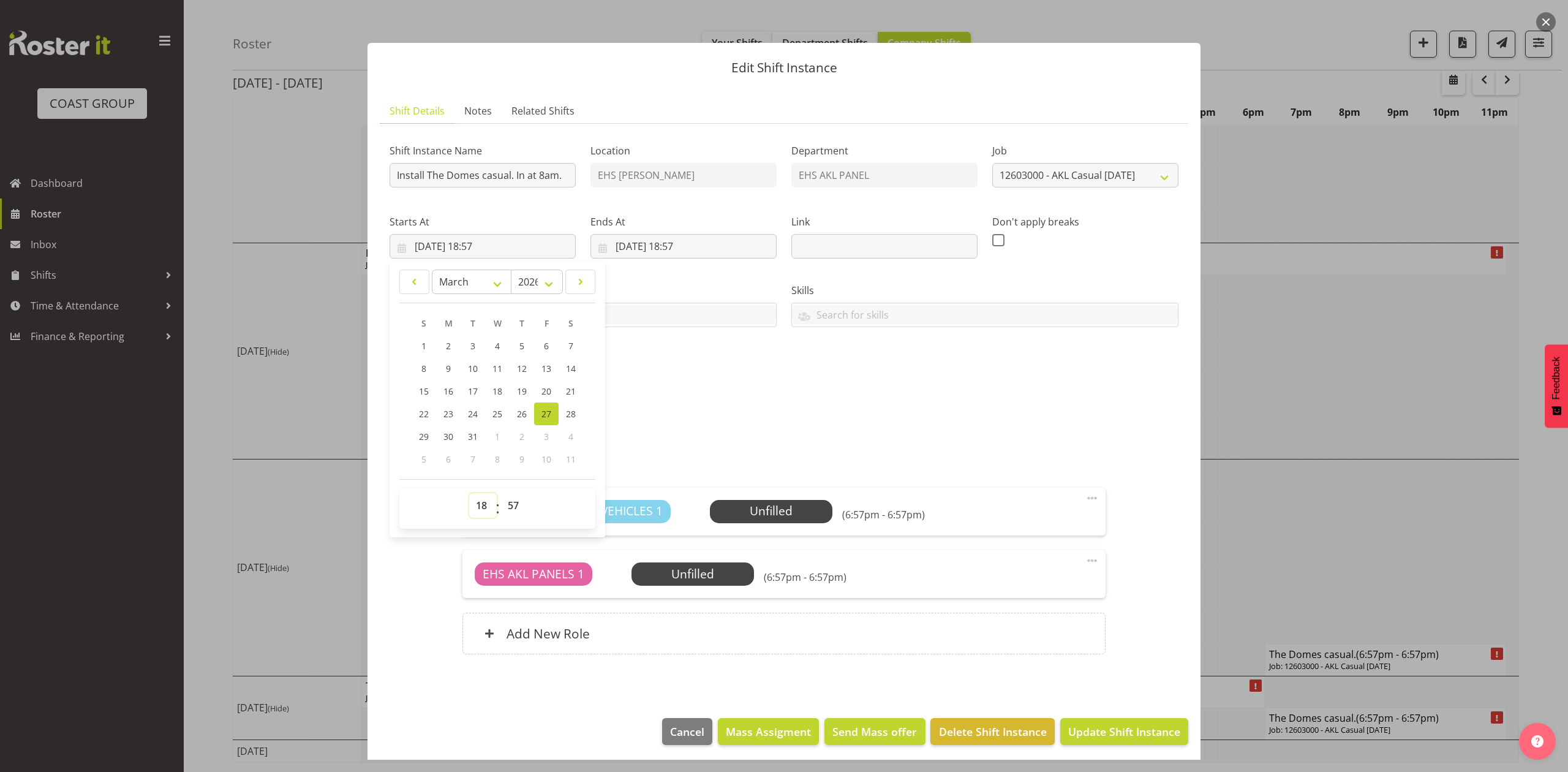
click at [483, 504] on select "00 01 02 03 04 05 06 07 08 09 10 11 12 13 14 15 16 17 18 19 20 21 22 23" at bounding box center [483, 505] width 28 height 25
select select "7"
click at [469, 494] on select "00 01 02 03 04 05 06 07 08 09 10 11 12 13 14 15 16 17 18 19 20 21 22 23" at bounding box center [483, 505] width 28 height 25
type input "27/03/2026, 07:57"
click at [524, 501] on select "00 01 02 03 04 05 06 07 08 09 10 11 12 13 14 15 16 17 18 19 20 21 22 23 24 25 2…" at bounding box center [514, 505] width 28 height 25
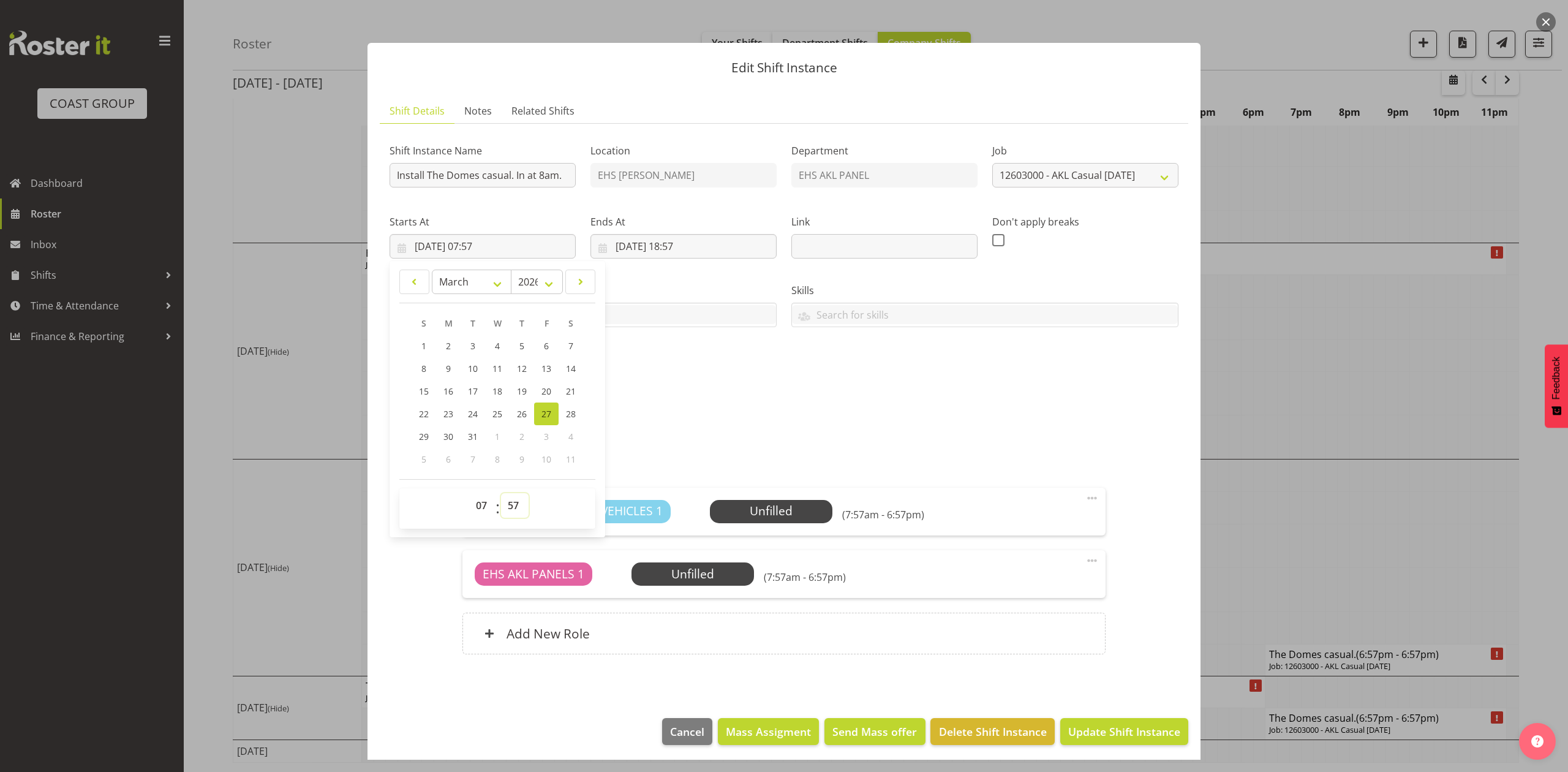
select select "15"
click at [501, 494] on select "00 01 02 03 04 05 06 07 08 09 10 11 12 13 14 15 16 17 18 19 20 21 22 23 24 25 2…" at bounding box center [514, 505] width 28 height 25
type input "27/03/2026, 07:15"
click at [728, 369] on div "Shift Instance Name Install The Domes casual. In at 8am. Location EHS RYMER Dep…" at bounding box center [784, 260] width 804 height 268
click at [677, 247] on input "27/03/2026, 18:57" at bounding box center [683, 246] width 186 height 25
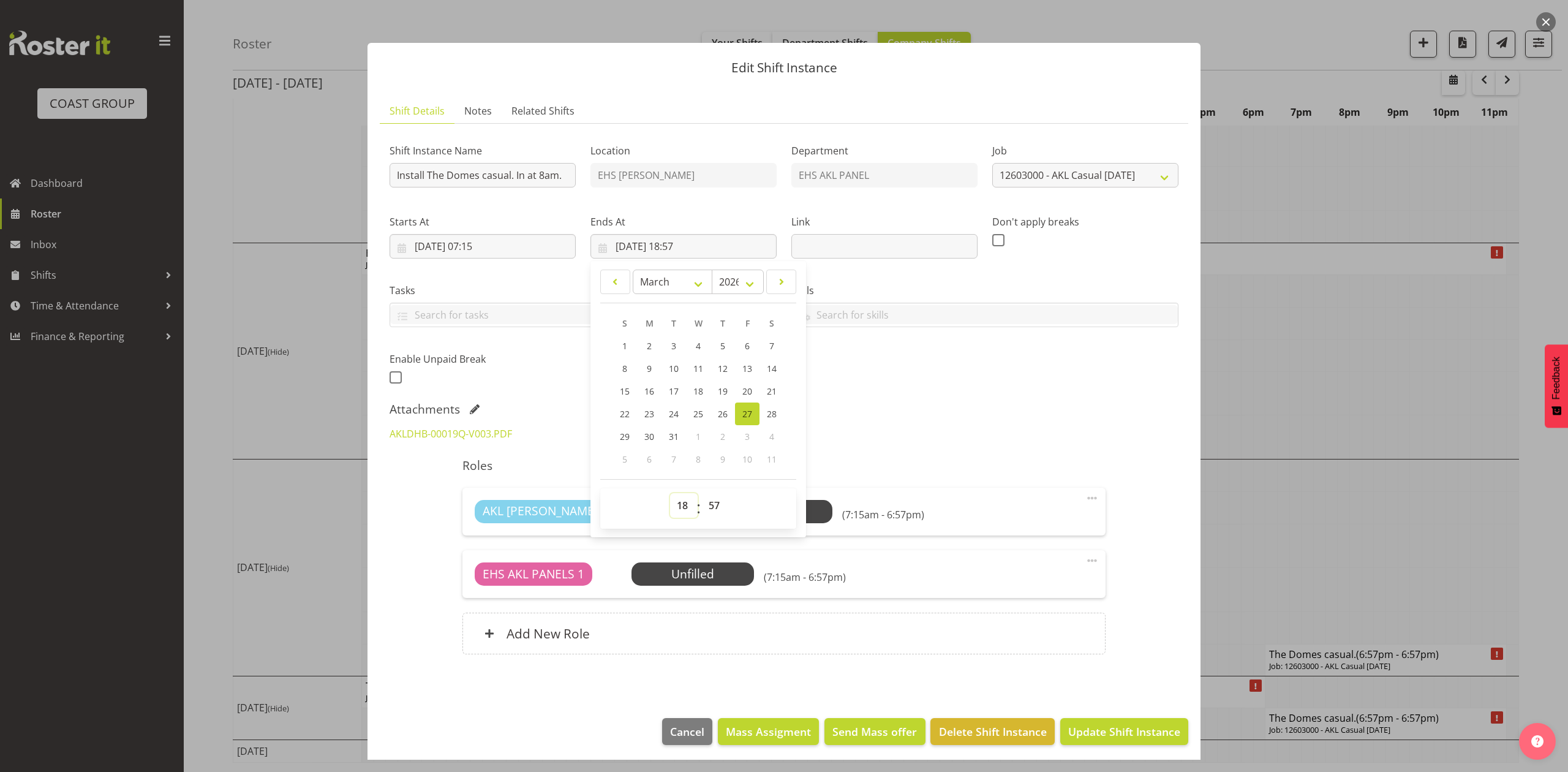
drag, startPoint x: 687, startPoint y: 507, endPoint x: 684, endPoint y: 499, distance: 8.5
click at [687, 507] on select "00 01 02 03 04 05 06 07 08 09 10 11 12 13 14 15 16 17 18 19 20 21 22 23" at bounding box center [683, 505] width 28 height 25
select select "9"
click at [670, 494] on select "00 01 02 03 04 05 06 07 08 09 10 11 12 13 14 15 16 17 18 19 20 21 22 23" at bounding box center [683, 505] width 28 height 25
type input "27/03/2026, 09:57"
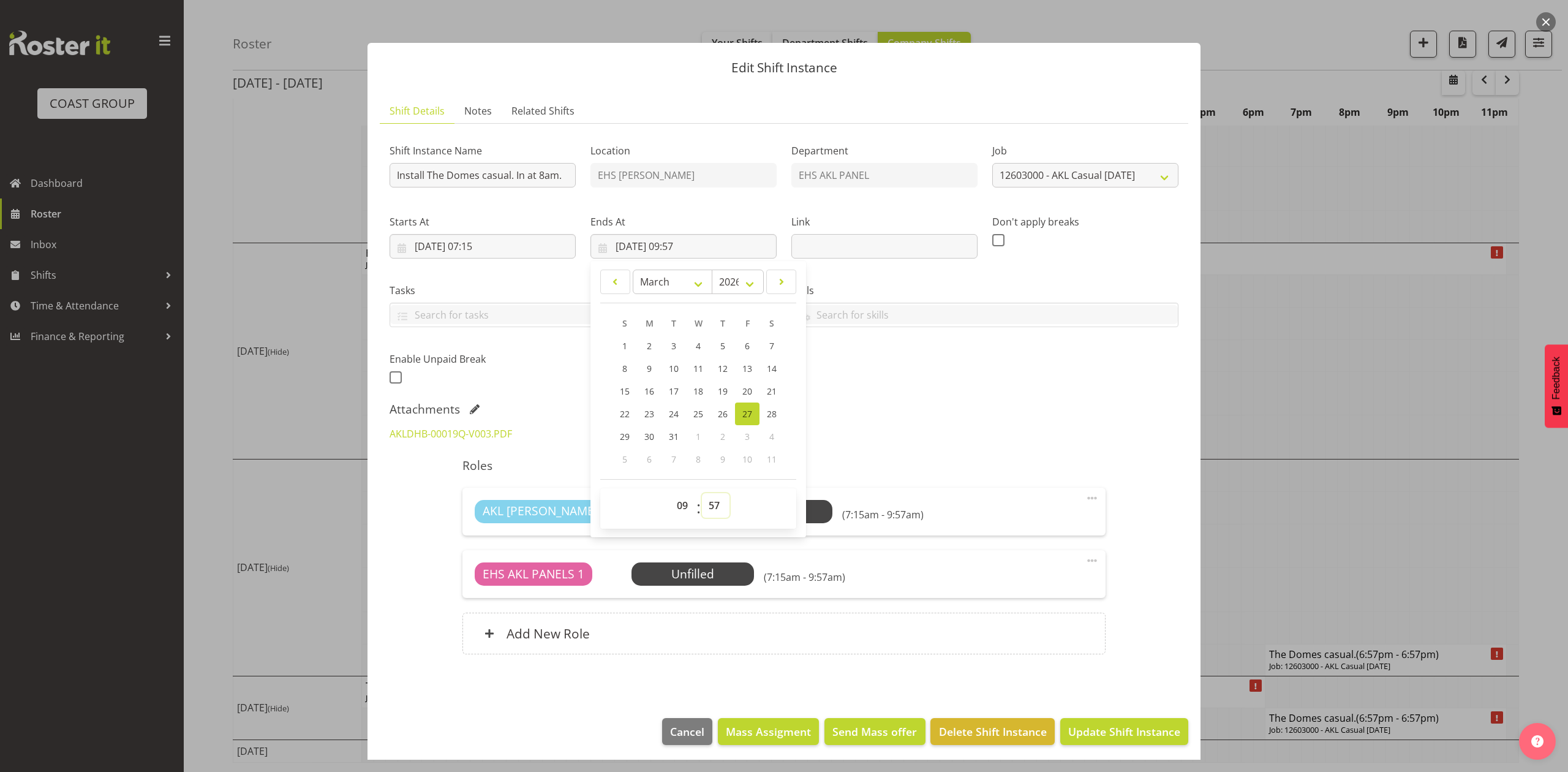
click at [714, 501] on select "00 01 02 03 04 05 06 07 08 09 10 11 12 13 14 15 16 17 18 19 20 21 22 23 24 25 2…" at bounding box center [715, 505] width 28 height 25
select select "30"
click at [702, 494] on select "00 01 02 03 04 05 06 07 08 09 10 11 12 13 14 15 16 17 18 19 20 21 22 23 24 25 2…" at bounding box center [715, 505] width 28 height 25
type input "27/03/2026, 09:30"
click at [966, 444] on div "AKLDHB-00019Q-V003.PDF" at bounding box center [784, 433] width 804 height 29
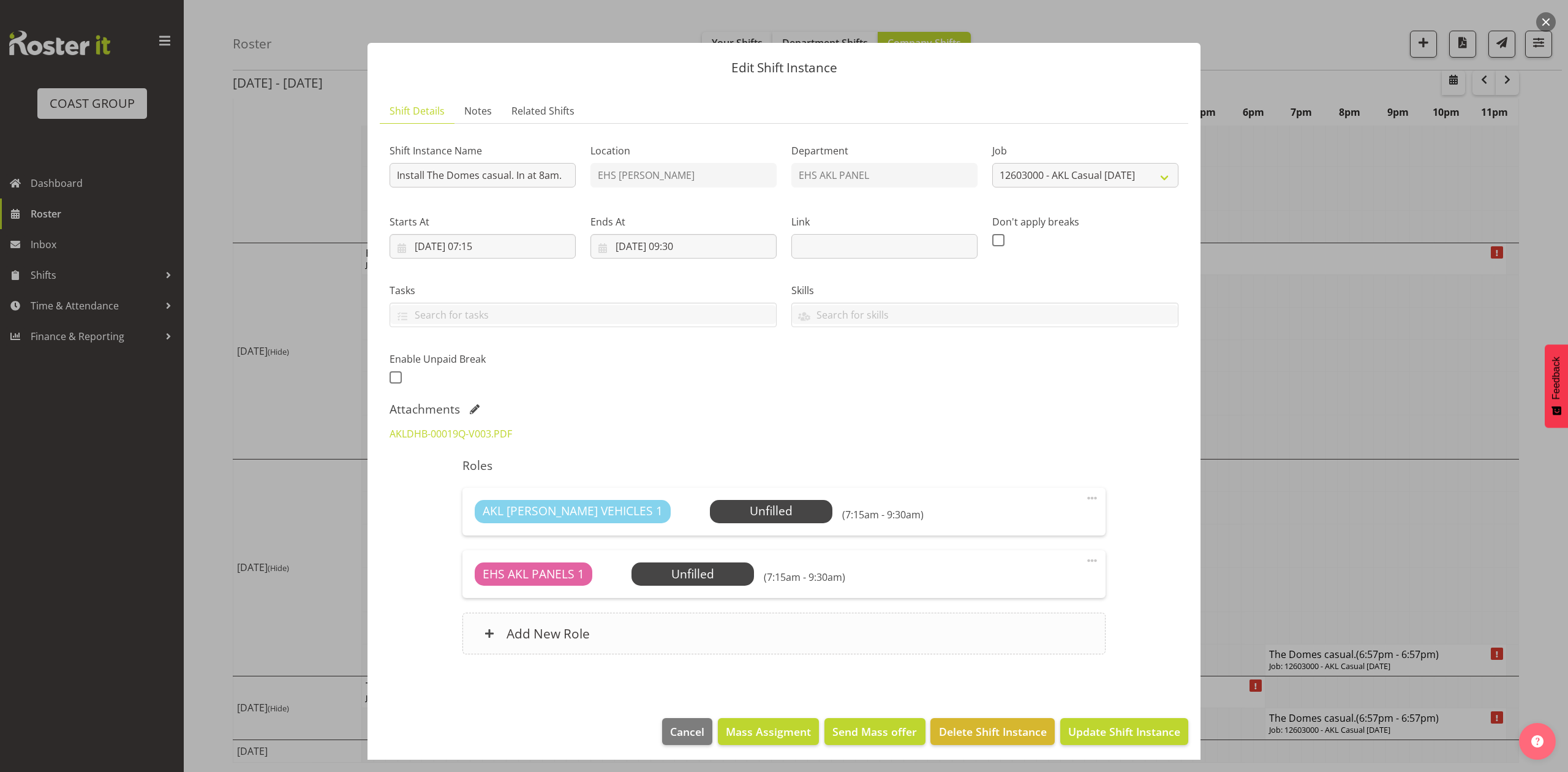
scroll to position [5, 0]
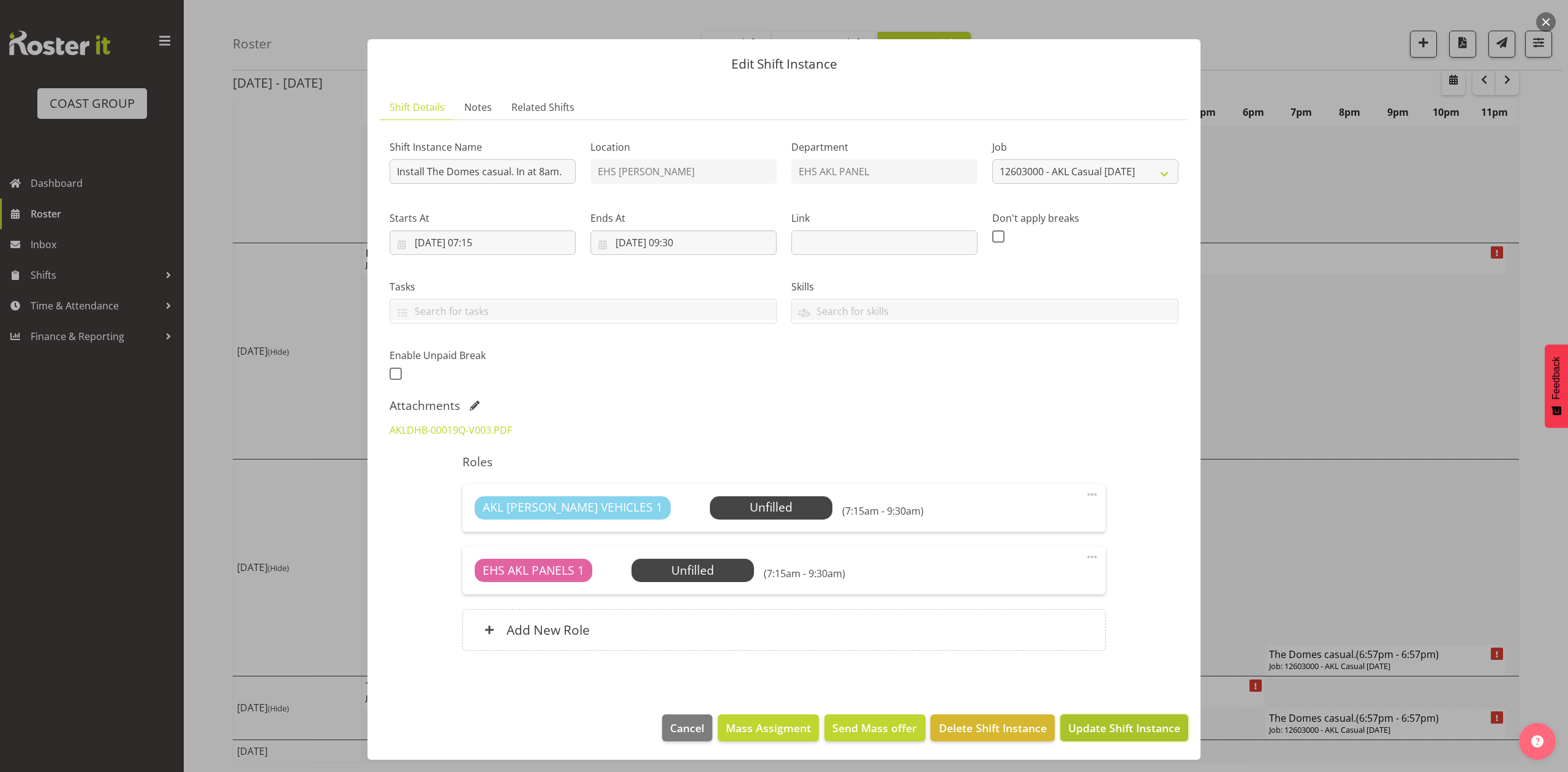
click at [1137, 728] on span "Update Shift Instance" at bounding box center [1124, 727] width 112 height 16
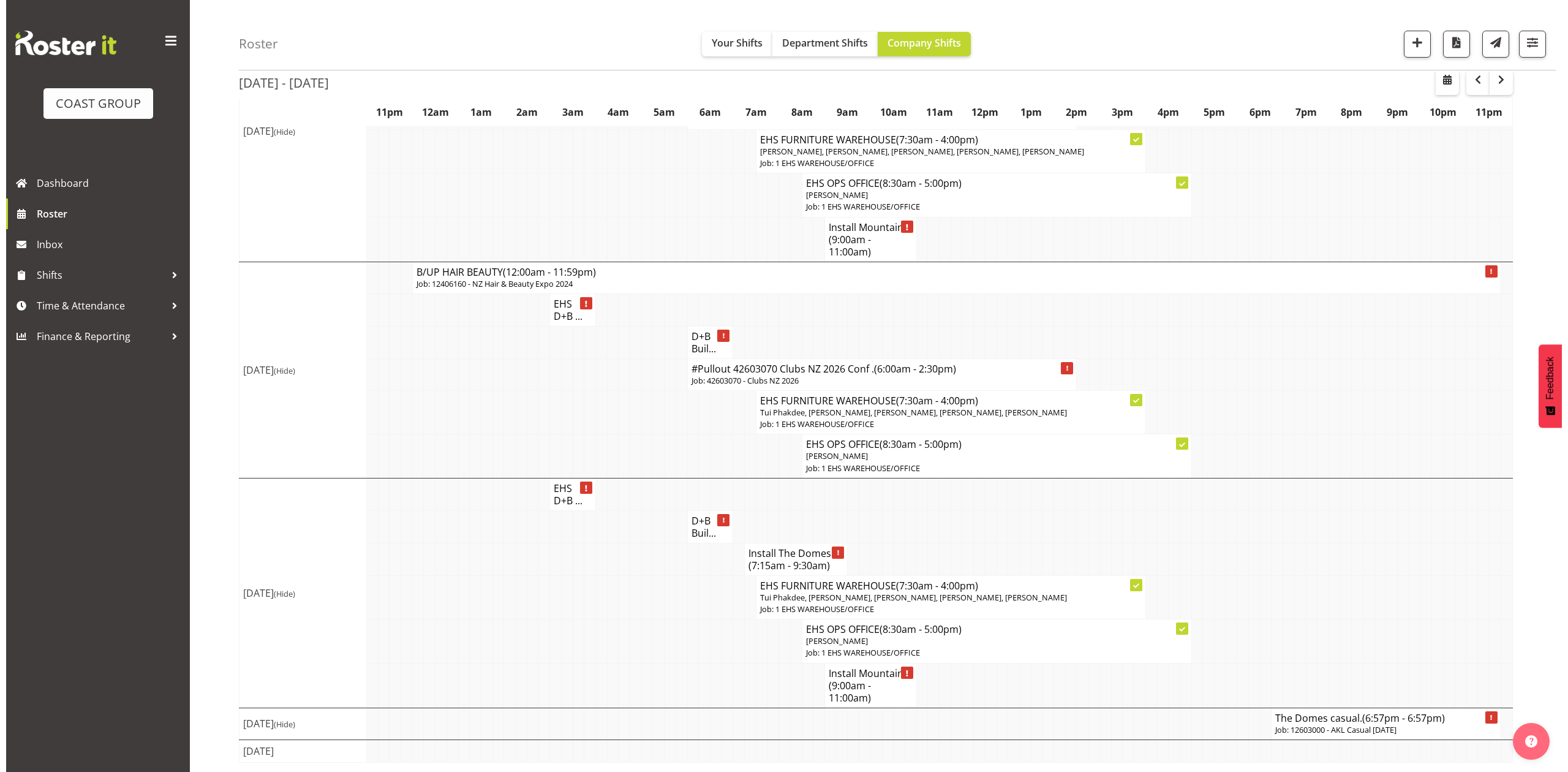
scroll to position [507, 0]
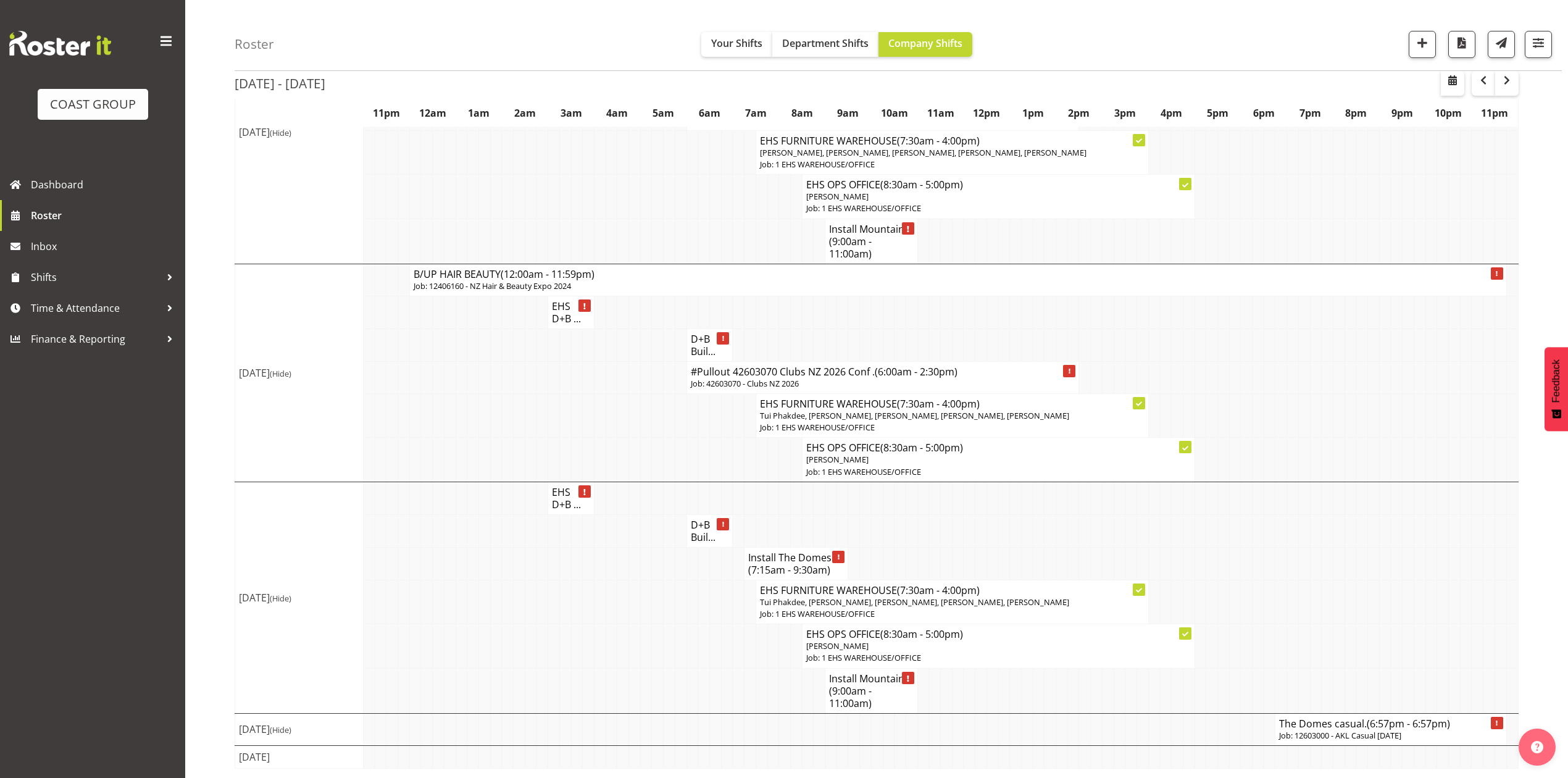
click at [1371, 727] on span "(6:57pm - 6:57pm)" at bounding box center [1408, 723] width 83 height 14
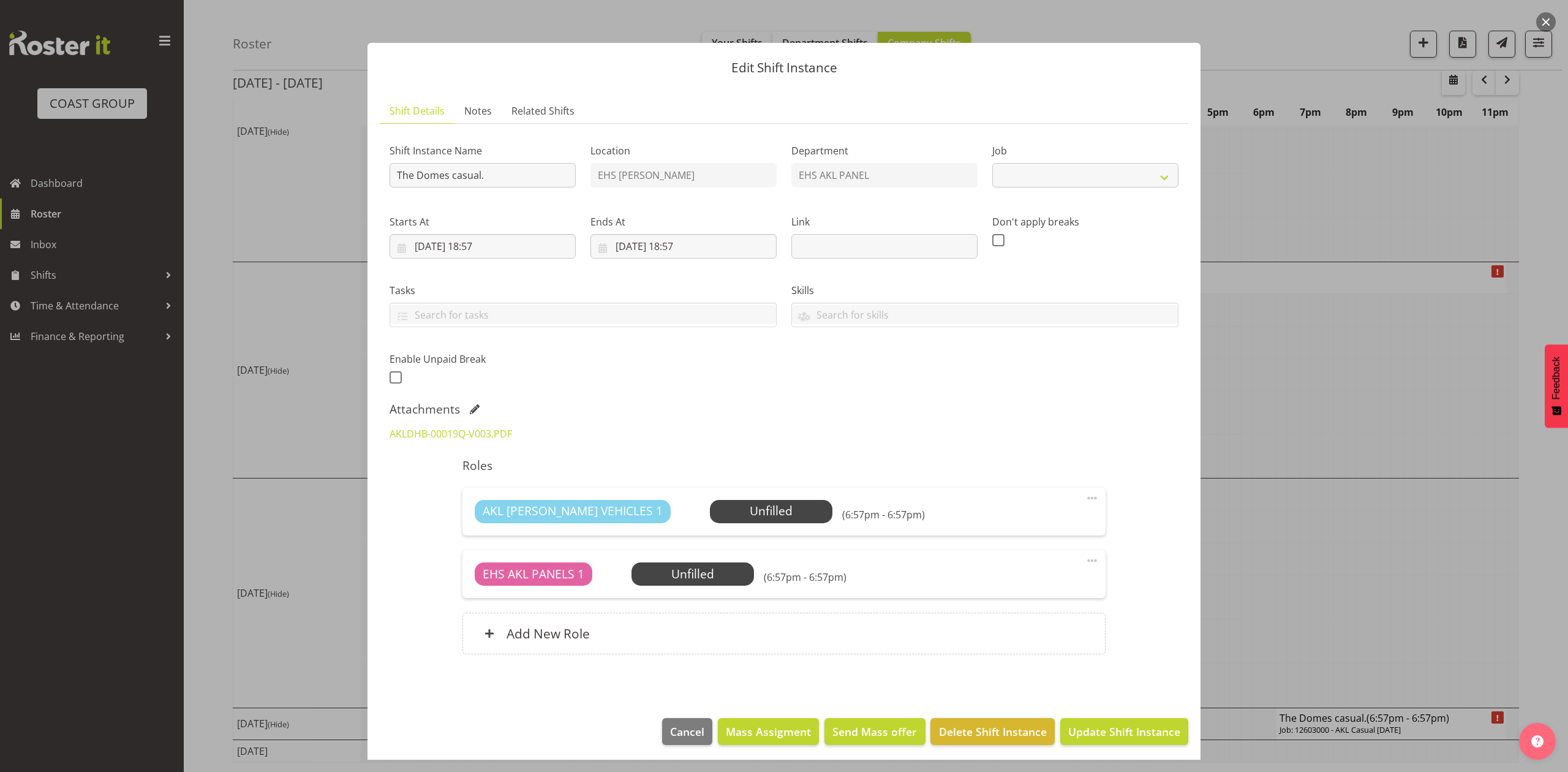
select select "10309"
click at [395, 174] on input "The Domes casual." at bounding box center [483, 175] width 186 height 25
click at [533, 174] on input "Pullout The Domes casual." at bounding box center [483, 175] width 186 height 25
type input "Pullout The Domes casual. Out at 8am."
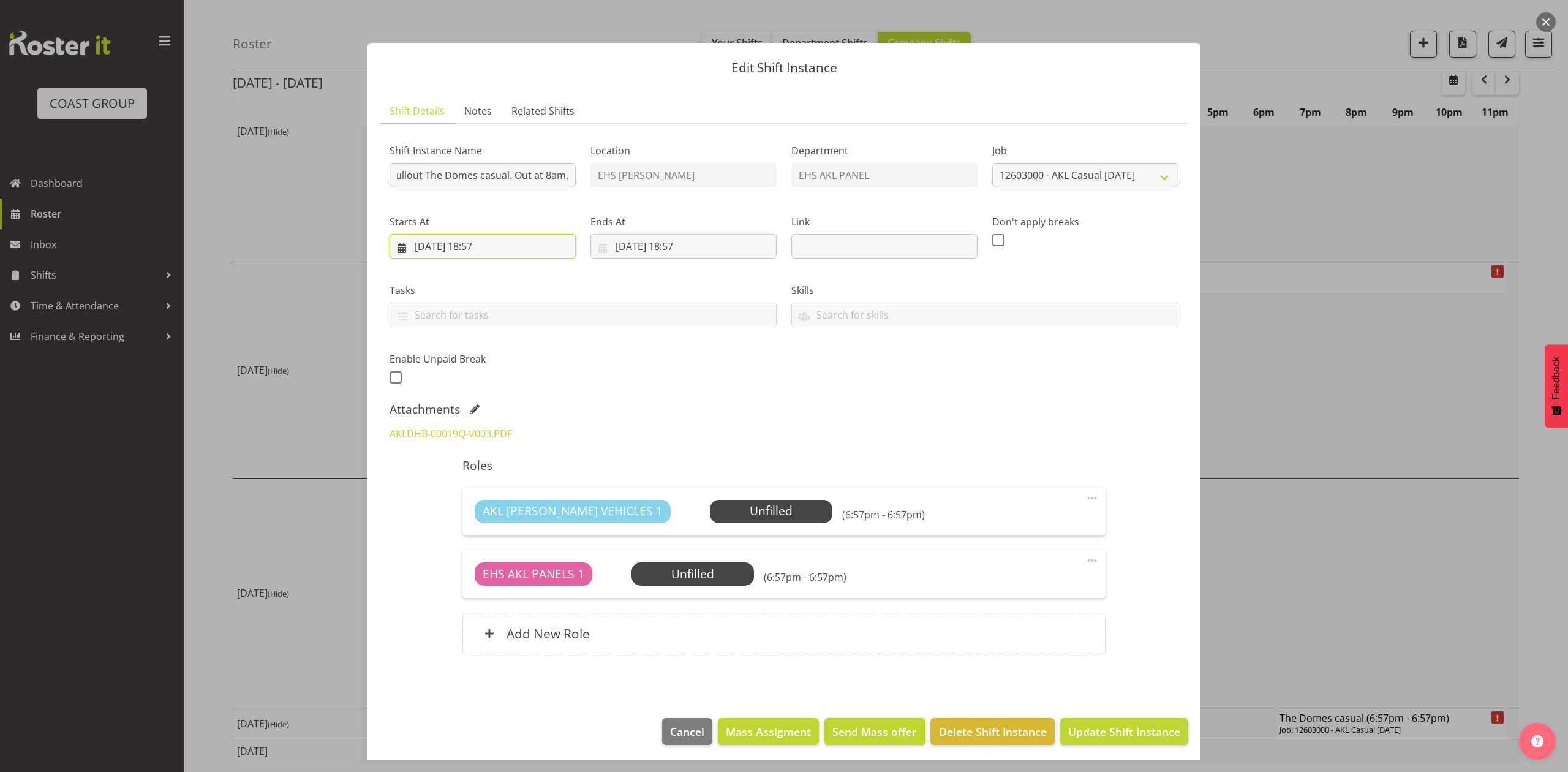
scroll to position [0, 0]
drag, startPoint x: 418, startPoint y: 241, endPoint x: 425, endPoint y: 241, distance: 7.0
click at [419, 241] on input "28/03/2026, 18:57" at bounding box center [483, 246] width 186 height 25
drag, startPoint x: 442, startPoint y: 432, endPoint x: 462, endPoint y: 422, distance: 22.4
click at [443, 432] on span "30" at bounding box center [448, 437] width 10 height 12
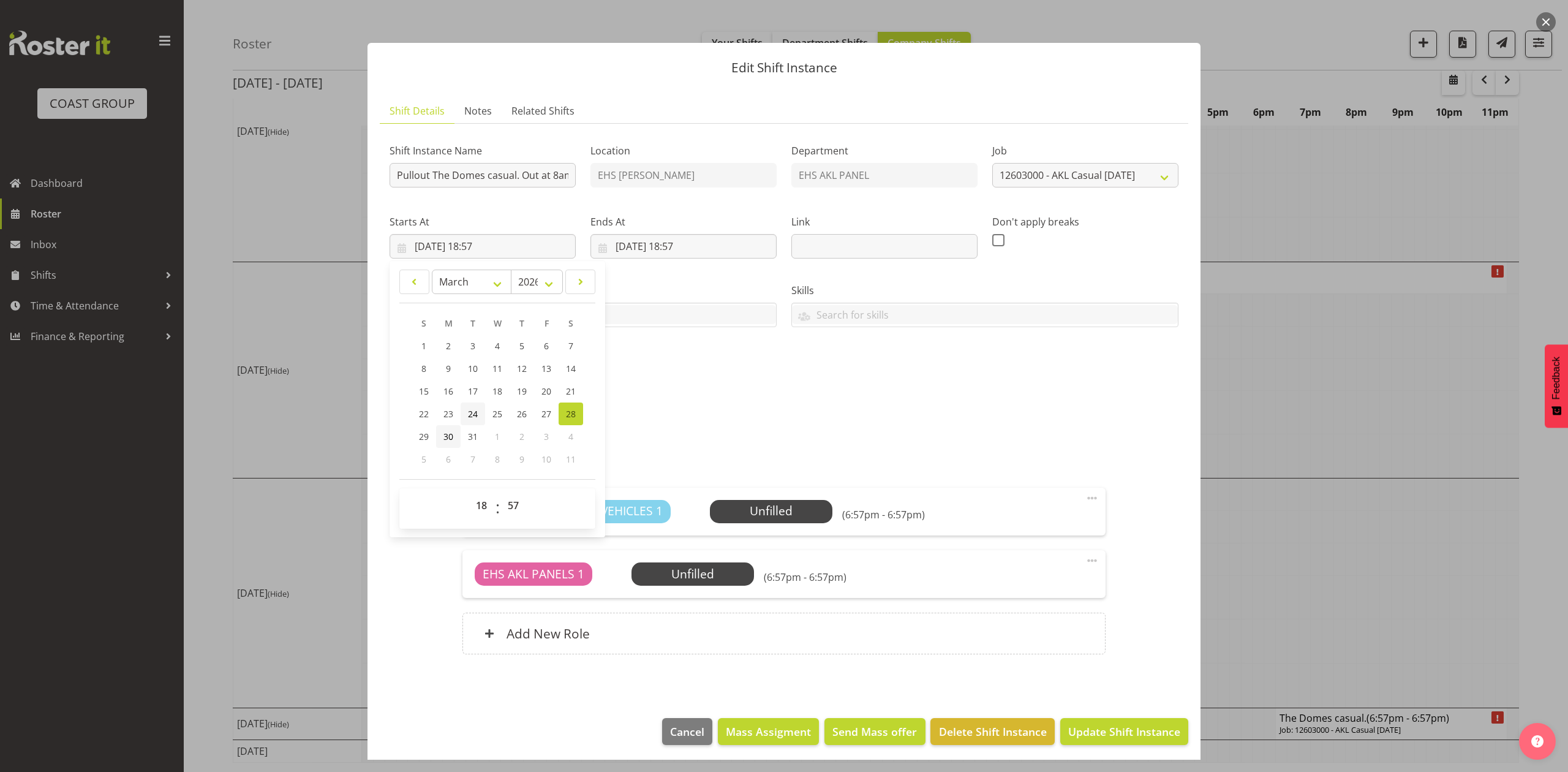
type input "30/03/2026, 18:57"
click at [611, 248] on input "29/03/2026, 18:57" at bounding box center [683, 246] width 186 height 25
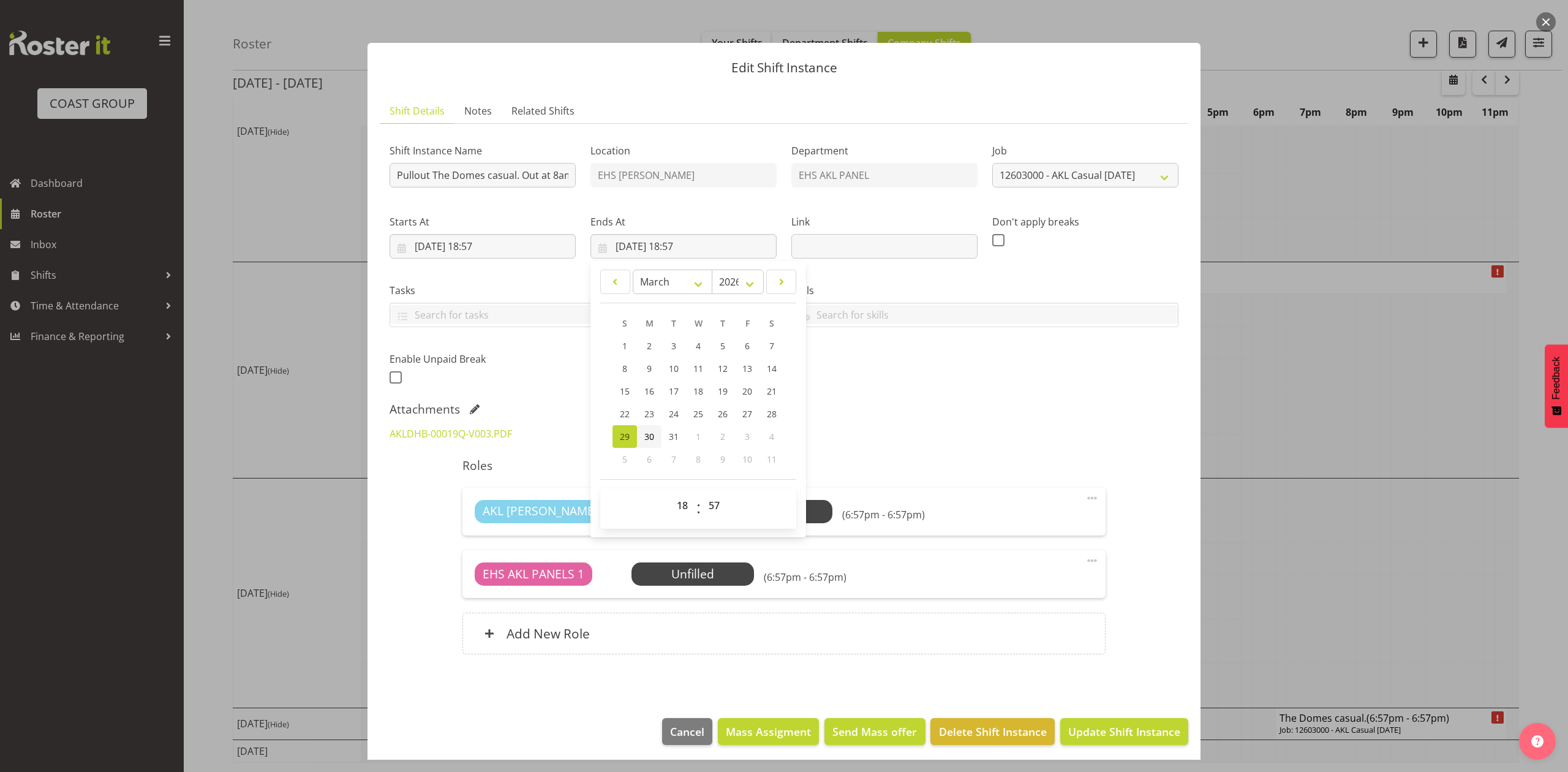
click at [644, 437] on span "30" at bounding box center [649, 437] width 10 height 12
type input "30/03/2026, 18:57"
click at [486, 249] on input "30/03/2026, 18:57" at bounding box center [483, 246] width 186 height 25
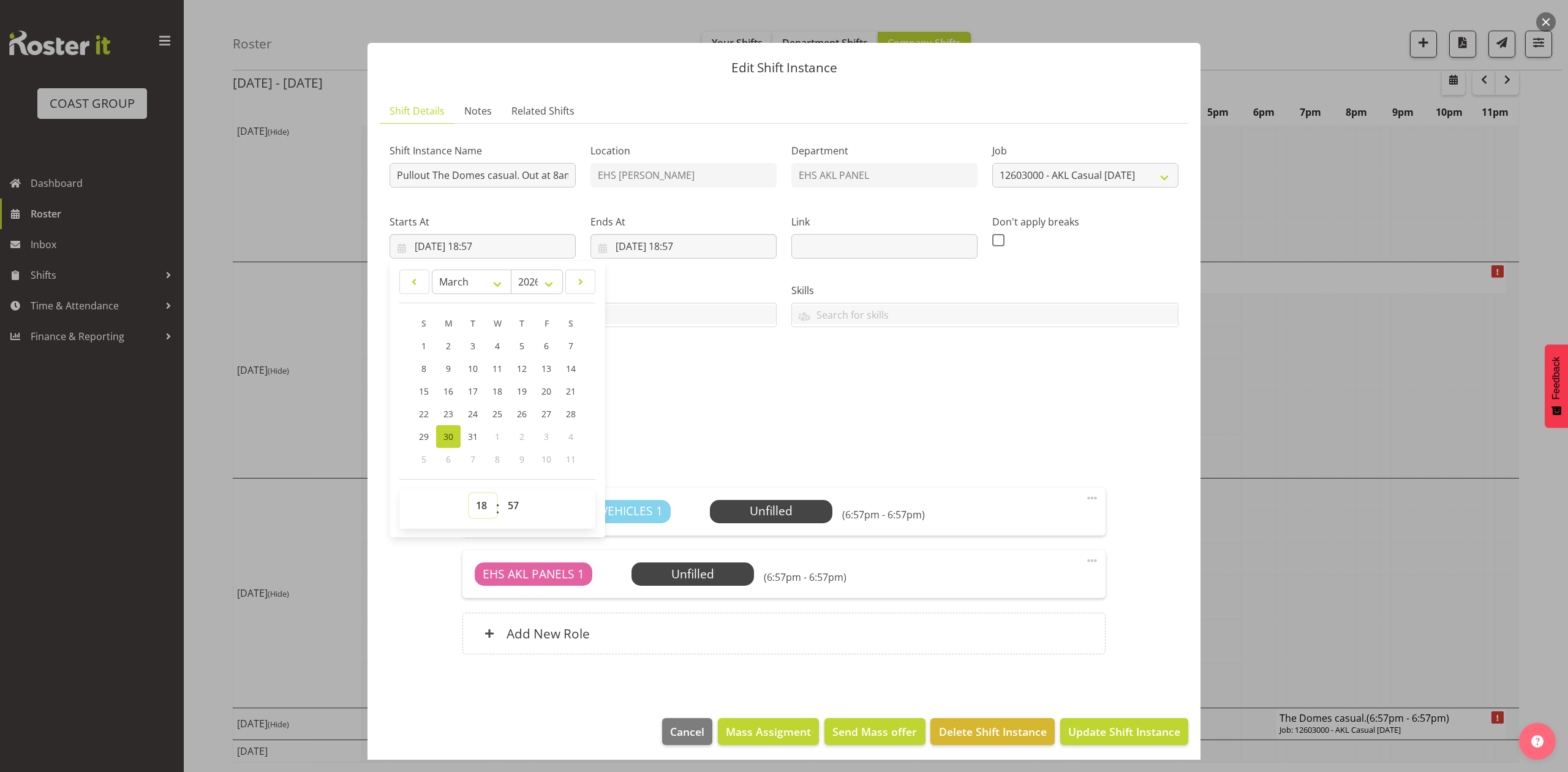
drag, startPoint x: 480, startPoint y: 504, endPoint x: 480, endPoint y: 496, distance: 8.0
click at [480, 504] on select "00 01 02 03 04 05 06 07 08 09 10 11 12 13 14 15 16 17 18 19 20 21 22 23" at bounding box center [483, 505] width 28 height 25
select select "7"
click at [469, 494] on select "00 01 02 03 04 05 06 07 08 09 10 11 12 13 14 15 16 17 18 19 20 21 22 23" at bounding box center [483, 505] width 28 height 25
type input "30/03/2026, 07:57"
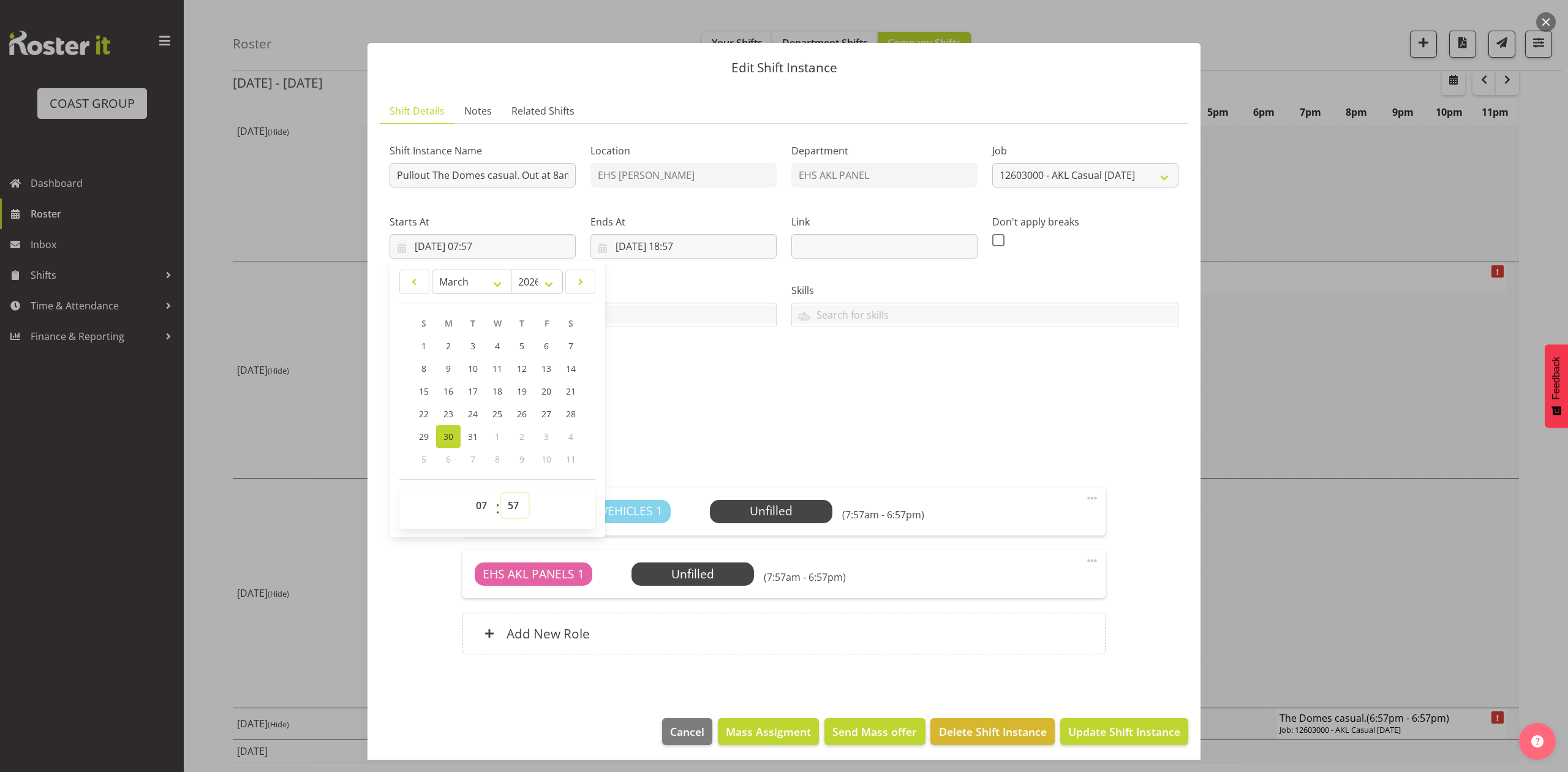
click at [520, 504] on select "00 01 02 03 04 05 06 07 08 09 10 11 12 13 14 15 16 17 18 19 20 21 22 23 24 25 2…" at bounding box center [514, 505] width 28 height 25
select select "15"
click at [501, 494] on select "00 01 02 03 04 05 06 07 08 09 10 11 12 13 14 15 16 17 18 19 20 21 22 23 24 25 2…" at bounding box center [514, 505] width 28 height 25
type input "30/03/2026, 07:15"
click at [888, 396] on div "Shift Instance Name Pullout The Domes casual. Out at 8am. Location EHS RYMER De…" at bounding box center [784, 401] width 789 height 536
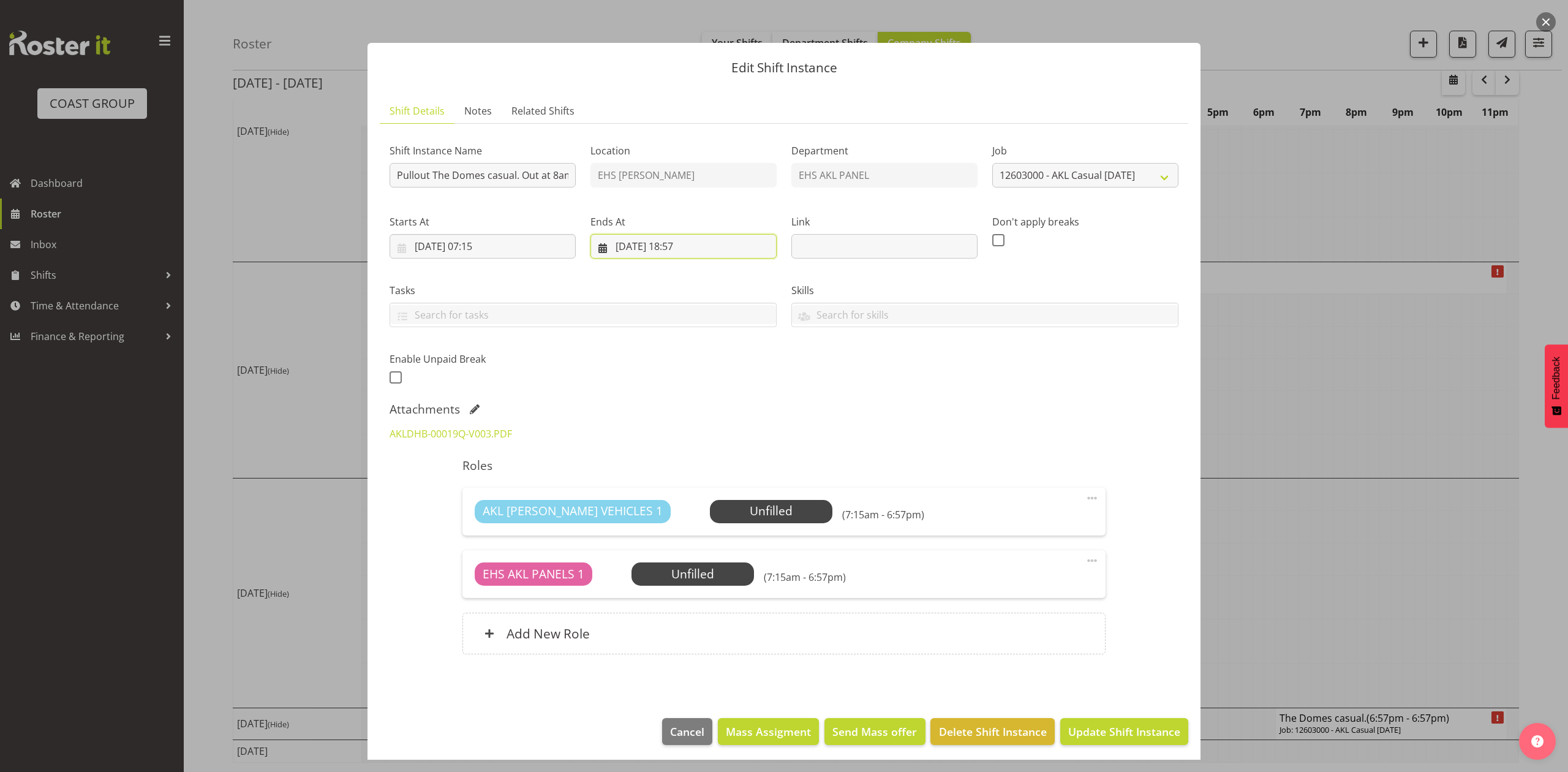
drag, startPoint x: 679, startPoint y: 246, endPoint x: 681, endPoint y: 282, distance: 36.1
click at [680, 246] on input "30/03/2026, 18:57" at bounding box center [683, 246] width 186 height 25
click at [675, 513] on select "00 01 02 03 04 05 06 07 08 09 10 11 12 13 14 15 16 17 18 19 20 21 22 23" at bounding box center [683, 505] width 28 height 25
select select "9"
click at [670, 494] on select "00 01 02 03 04 05 06 07 08 09 10 11 12 13 14 15 16 17 18 19 20 21 22 23" at bounding box center [683, 505] width 28 height 25
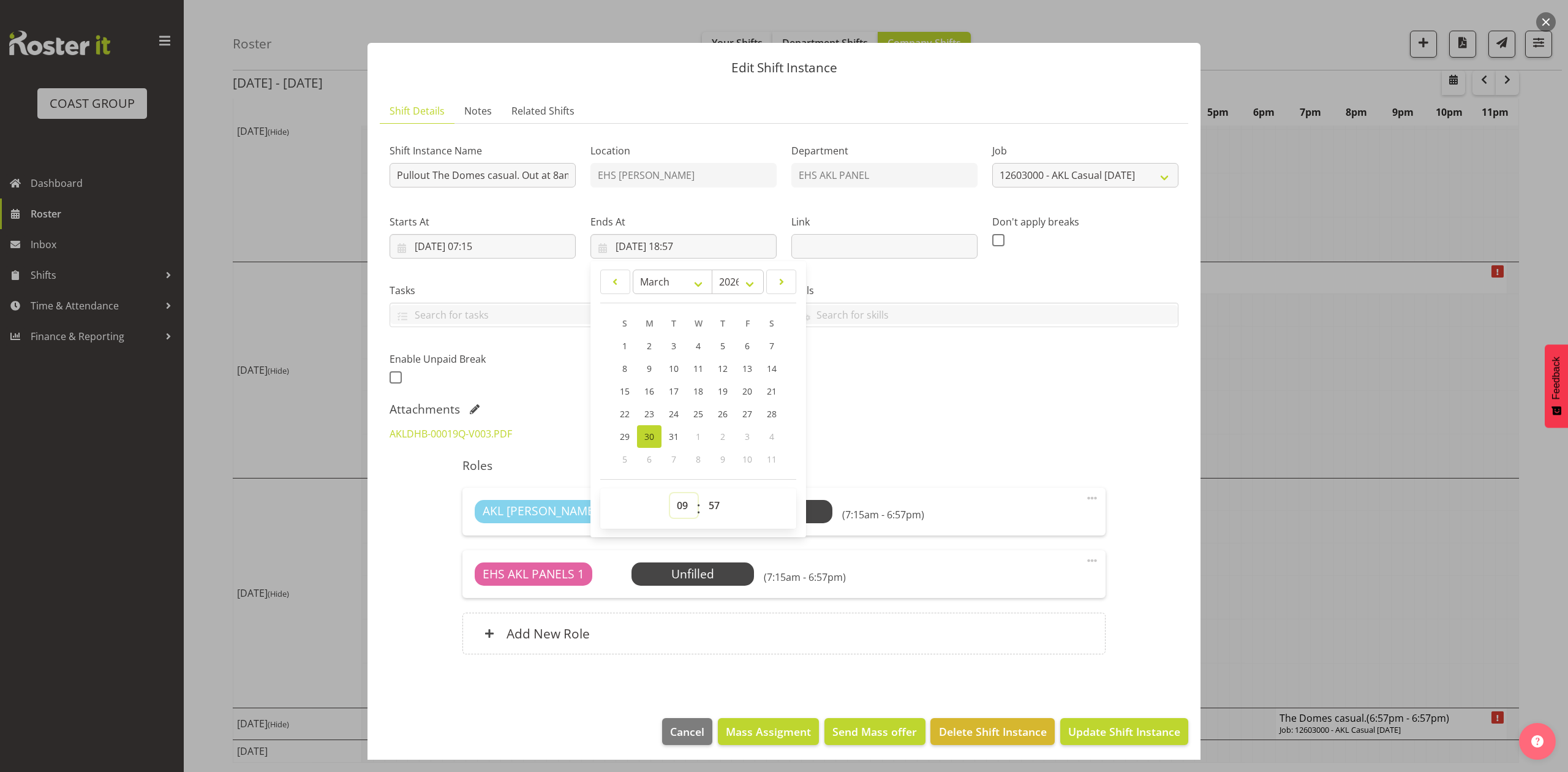
type input "30/03/2026, 09:57"
click at [717, 501] on select "00 01 02 03 04 05 06 07 08 09 10 11 12 13 14 15 16 17 18 19 20 21 22 23 24 25 2…" at bounding box center [715, 505] width 28 height 25
select select "0"
click at [702, 494] on select "00 01 02 03 04 05 06 07 08 09 10 11 12 13 14 15 16 17 18 19 20 21 22 23 24 25 2…" at bounding box center [715, 505] width 28 height 25
type input "30/03/2026, 09:00"
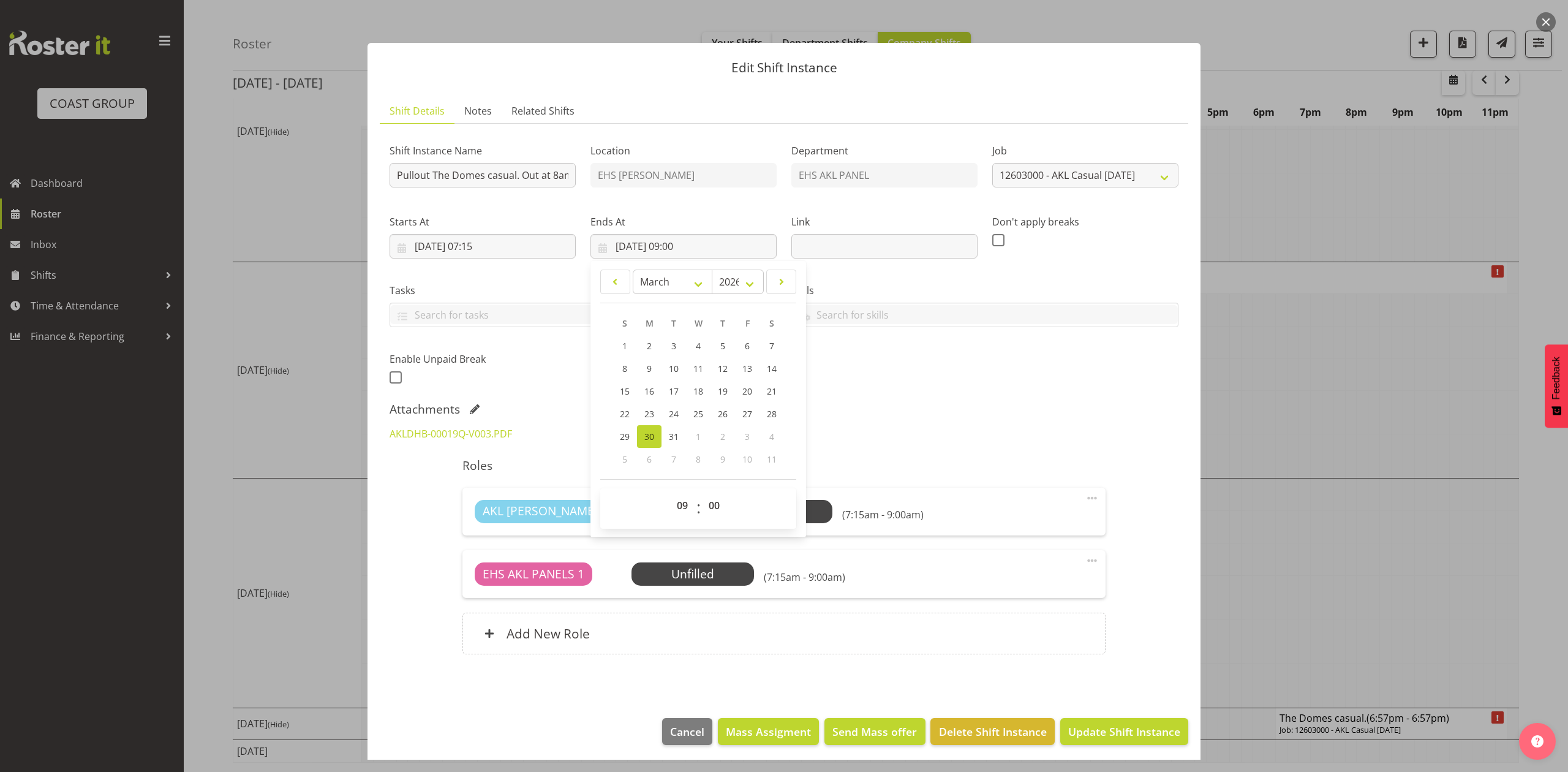
drag, startPoint x: 877, startPoint y: 383, endPoint x: 898, endPoint y: 405, distance: 30.4
click at [880, 387] on div "Shift Instance Name Pullout The Domes casual. Out at 8am. Location EHS RYMER De…" at bounding box center [784, 260] width 804 height 268
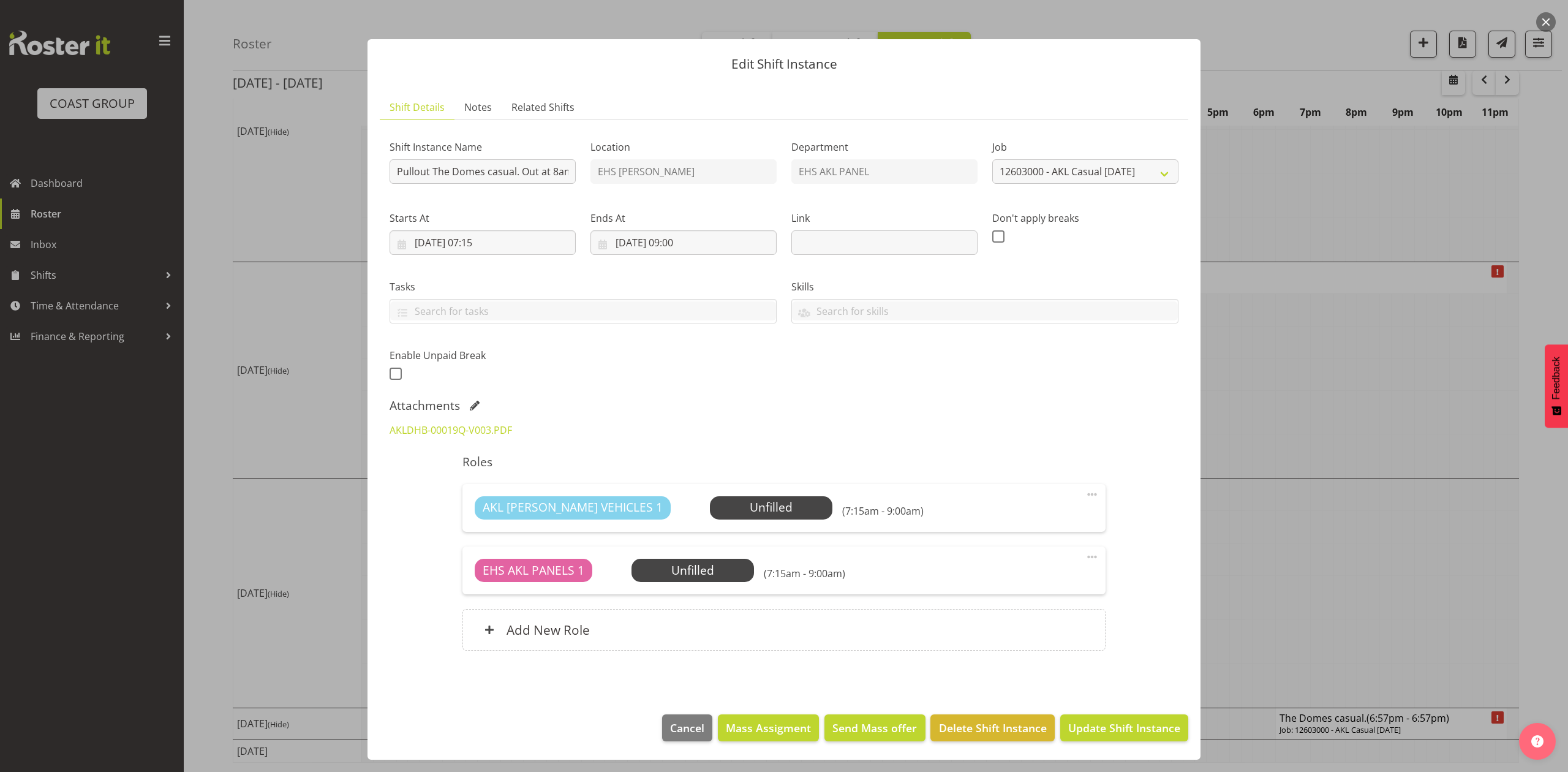
scroll to position [5, 0]
click at [1149, 727] on span "Update Shift Instance" at bounding box center [1124, 727] width 112 height 16
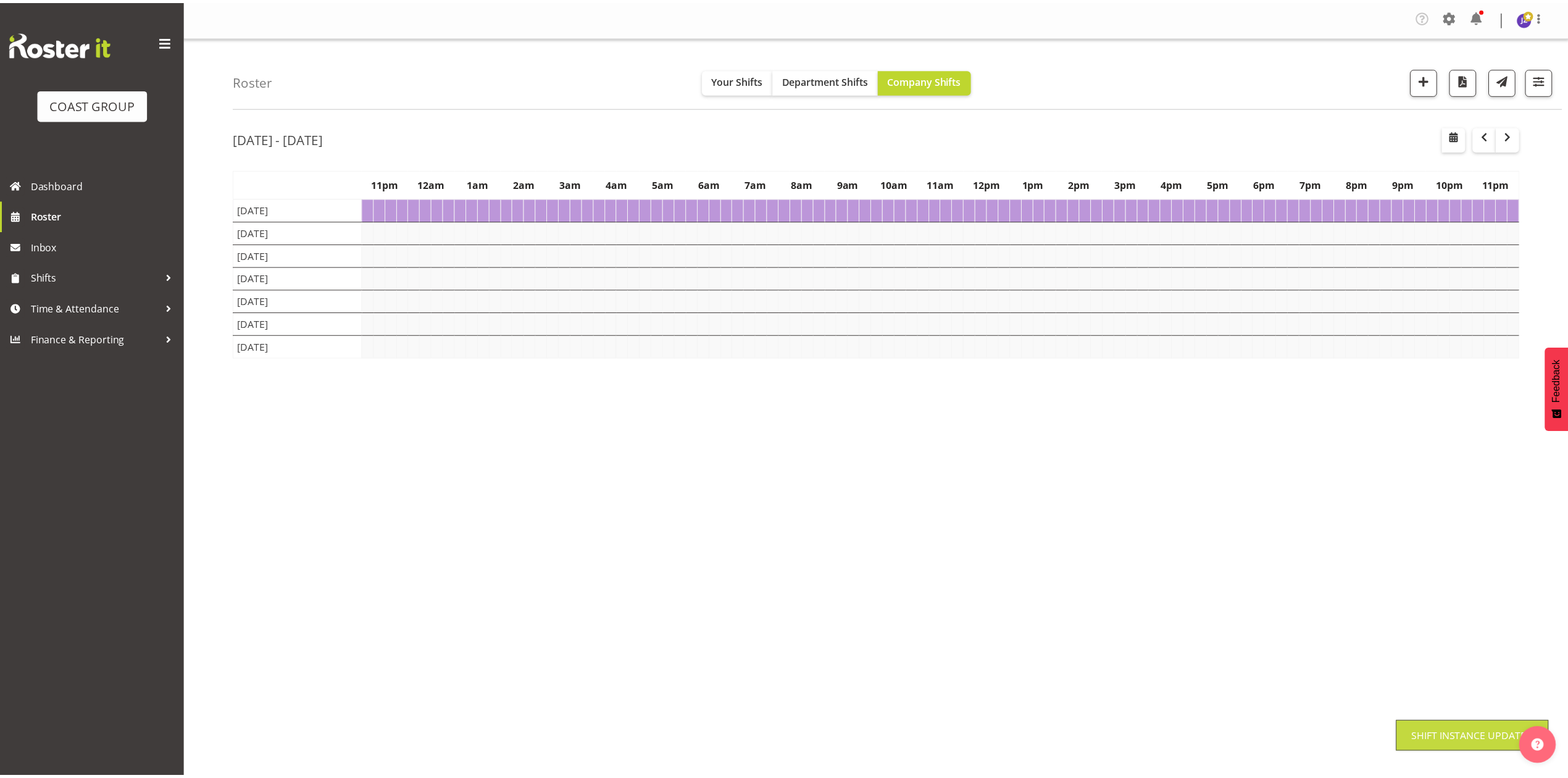
scroll to position [0, 0]
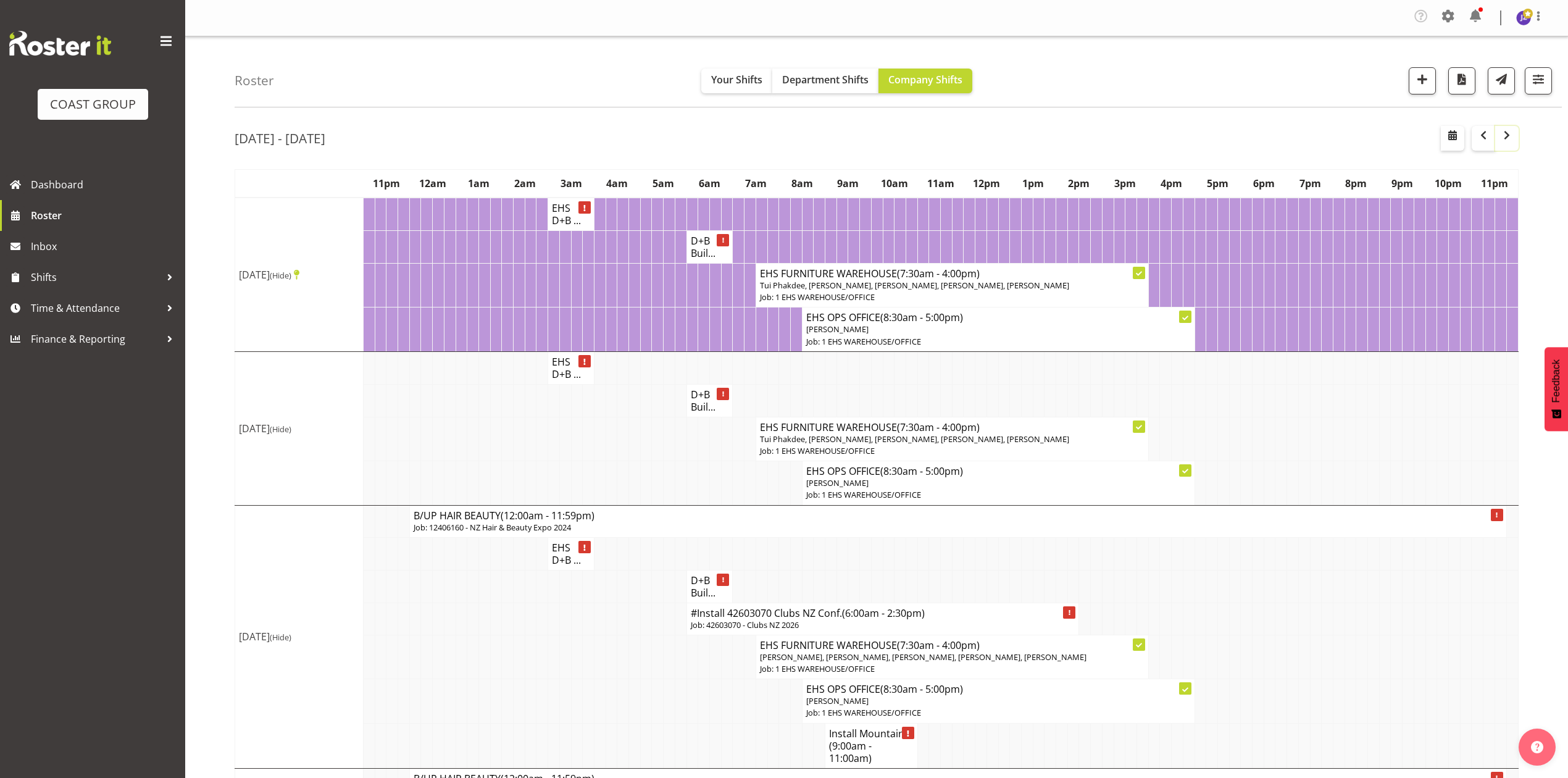
click at [1512, 136] on span "button" at bounding box center [1507, 135] width 15 height 15
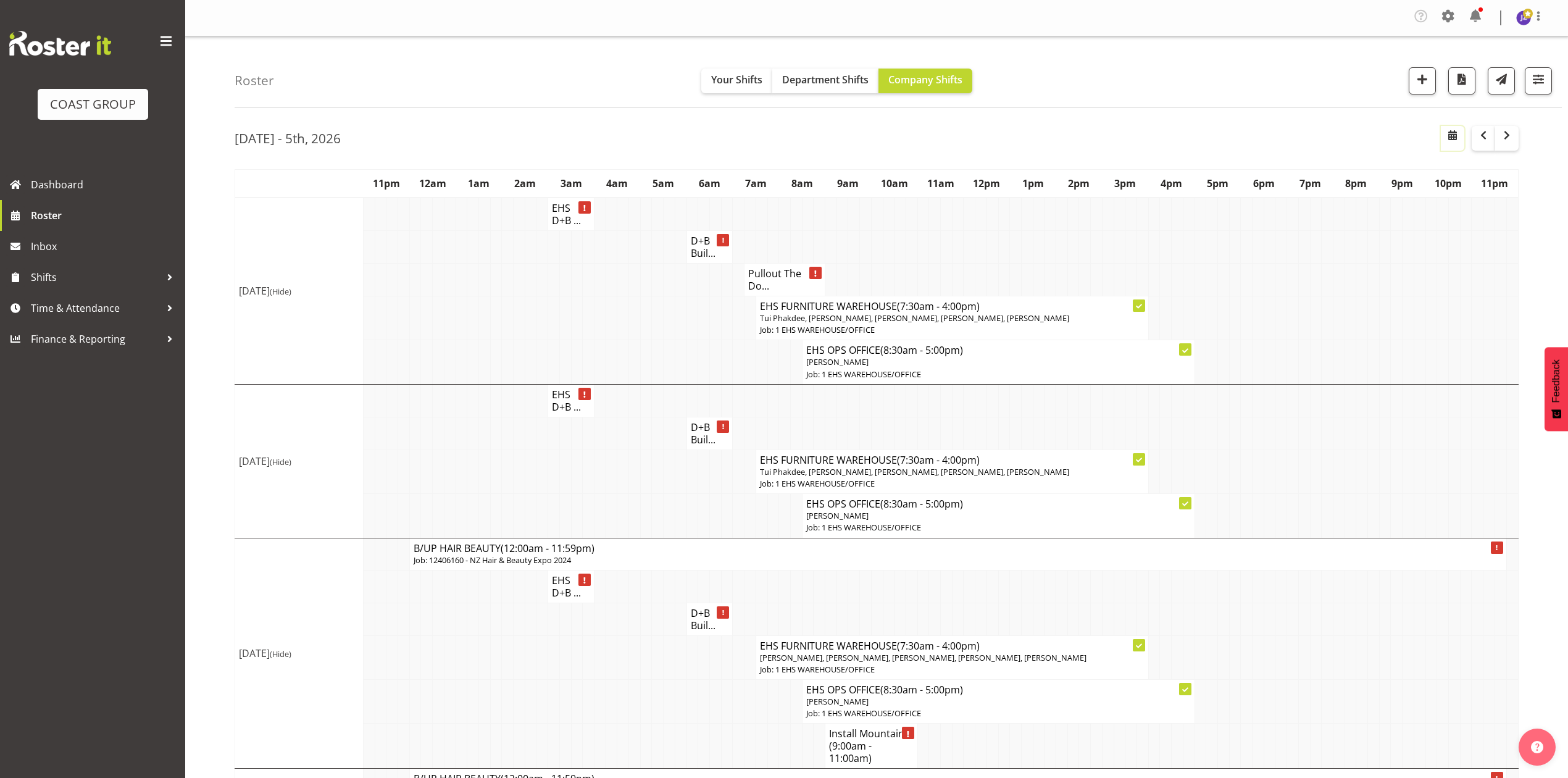
click at [1446, 134] on span "button" at bounding box center [1453, 135] width 15 height 15
select select "8"
select select "2025"
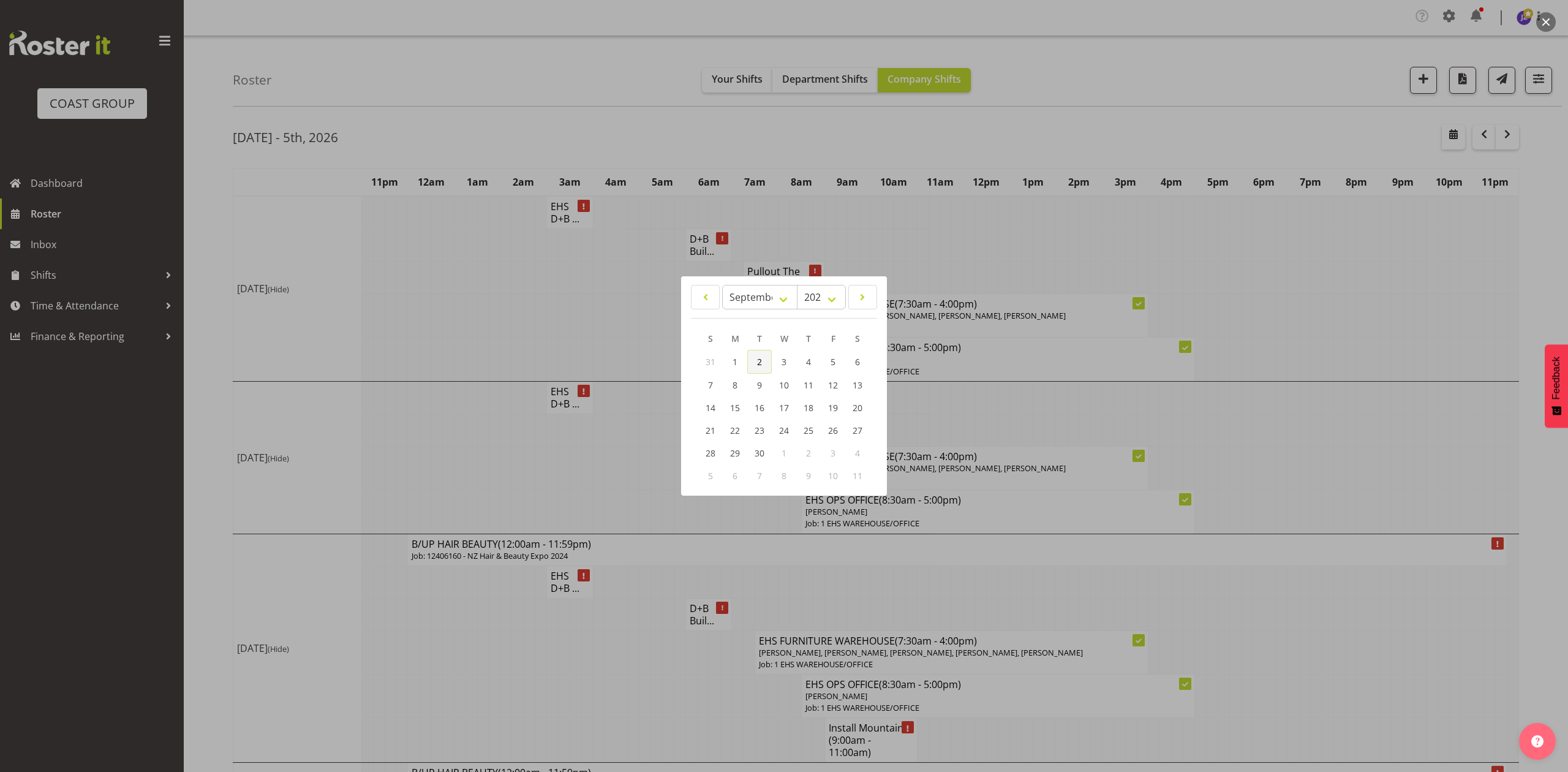
click at [748, 360] on link "2" at bounding box center [759, 361] width 25 height 24
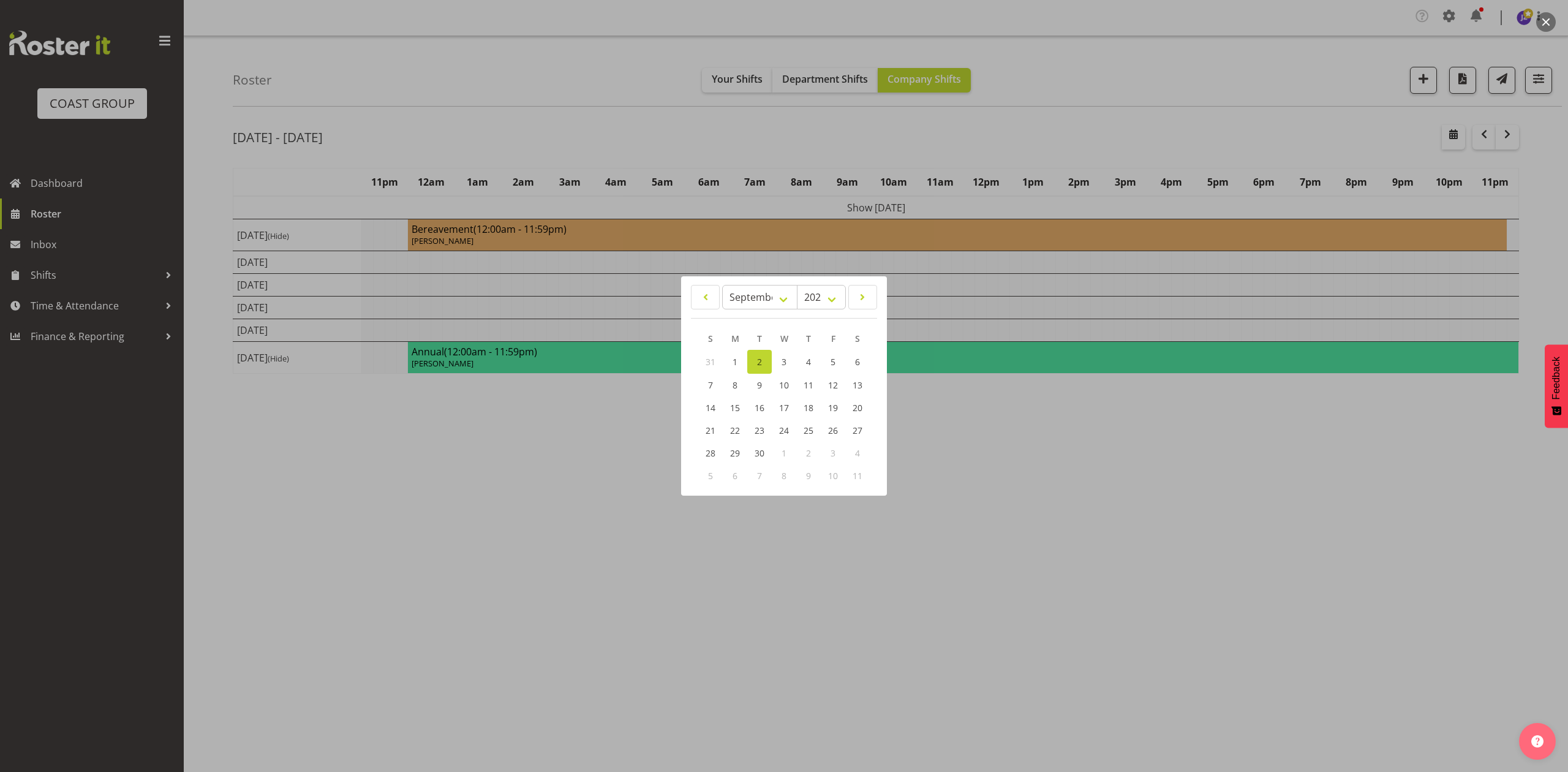
click at [927, 123] on div at bounding box center [784, 386] width 1568 height 772
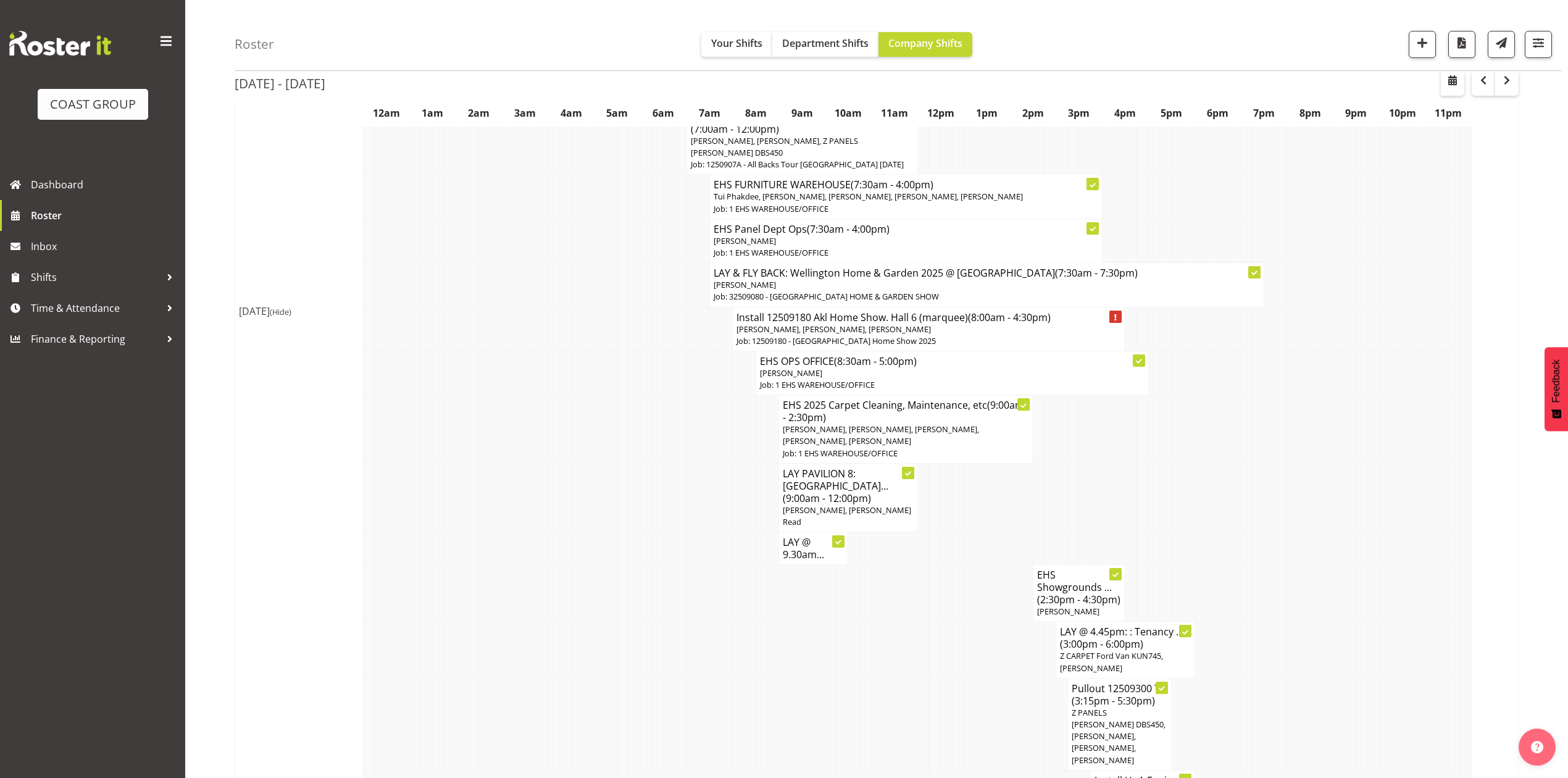
scroll to position [761, 0]
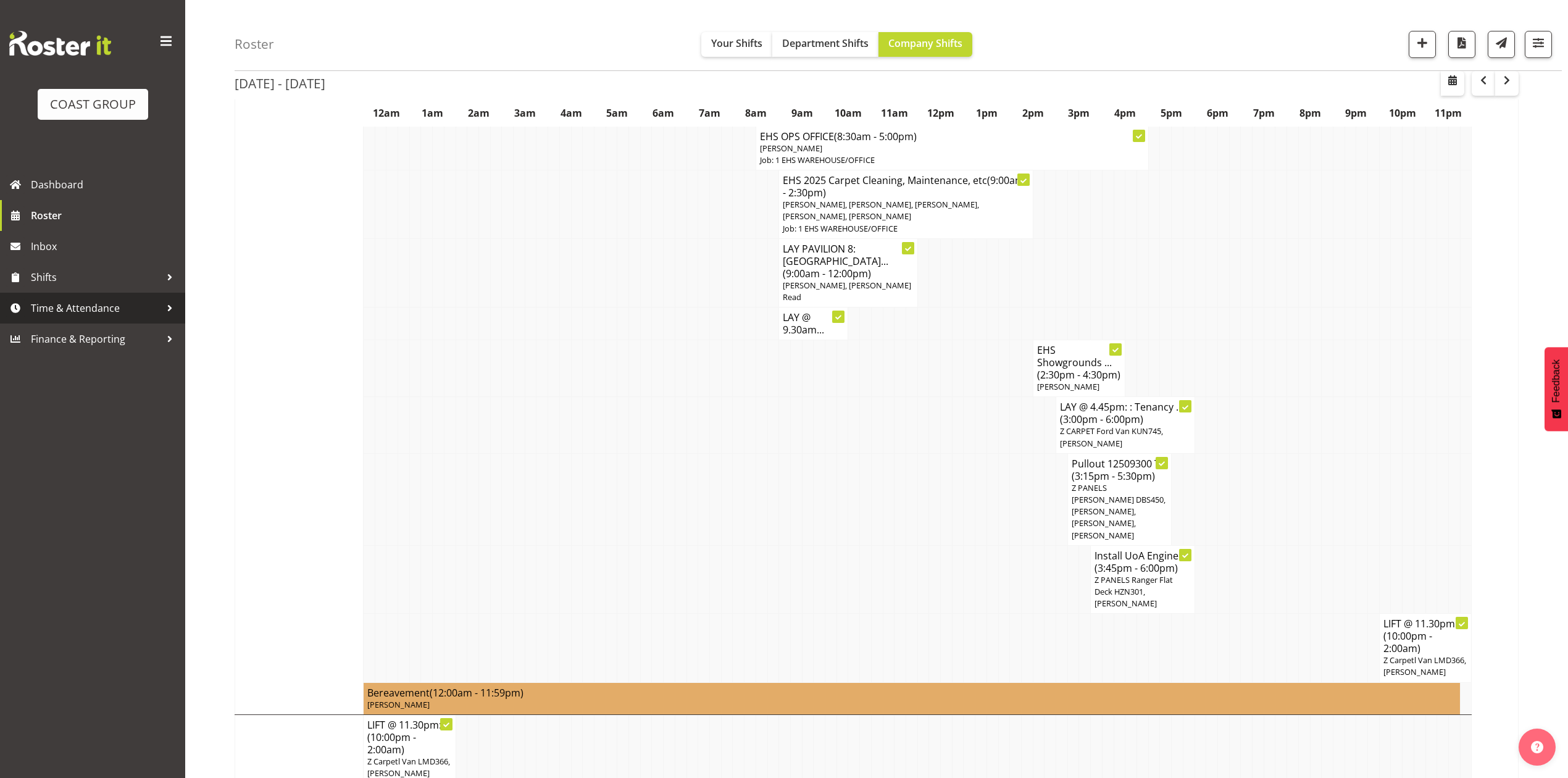
click at [65, 297] on link "Time & Attendance" at bounding box center [92, 308] width 185 height 31
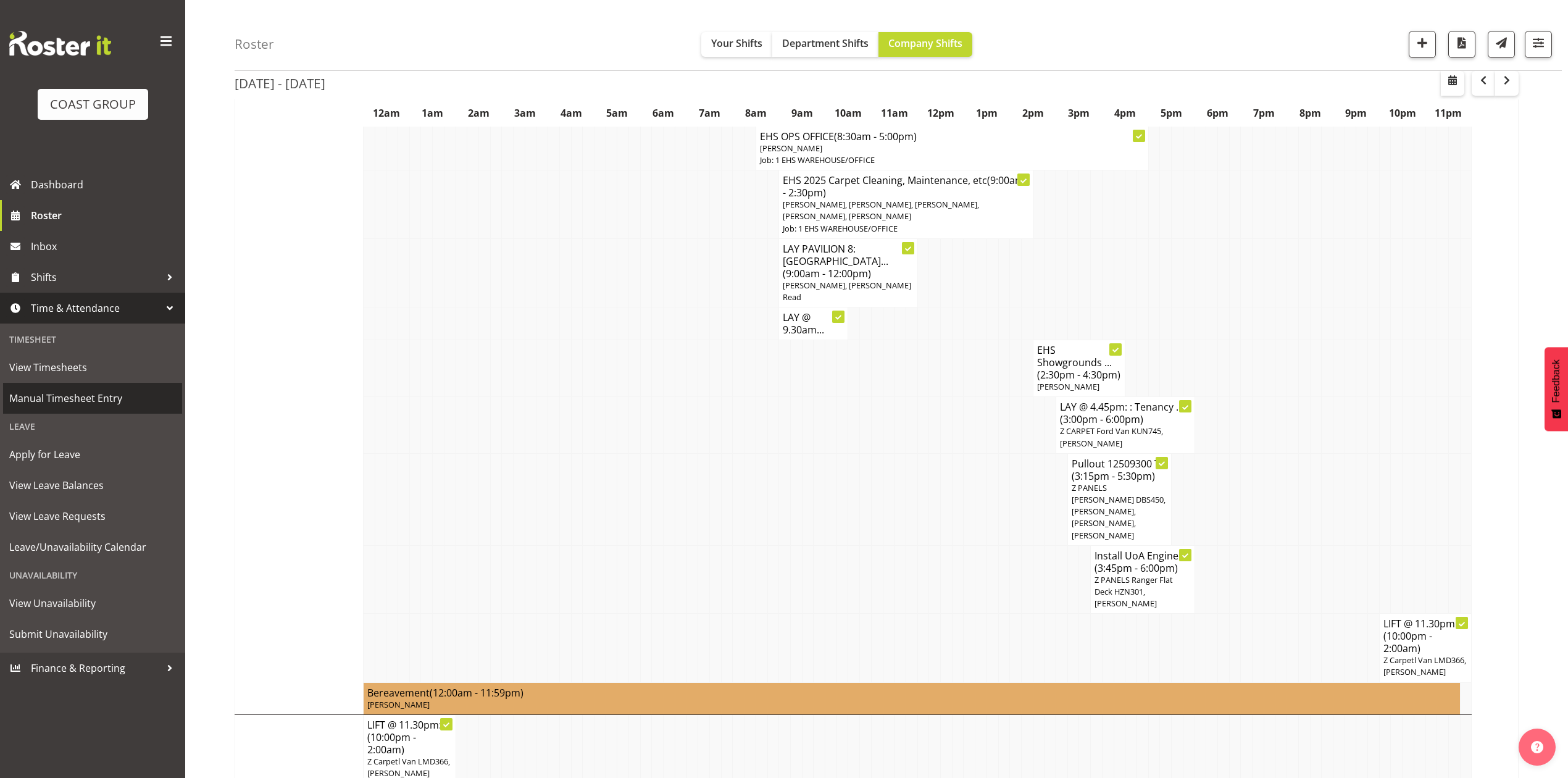
click at [58, 395] on span "Manual Timesheet Entry" at bounding box center [92, 398] width 167 height 19
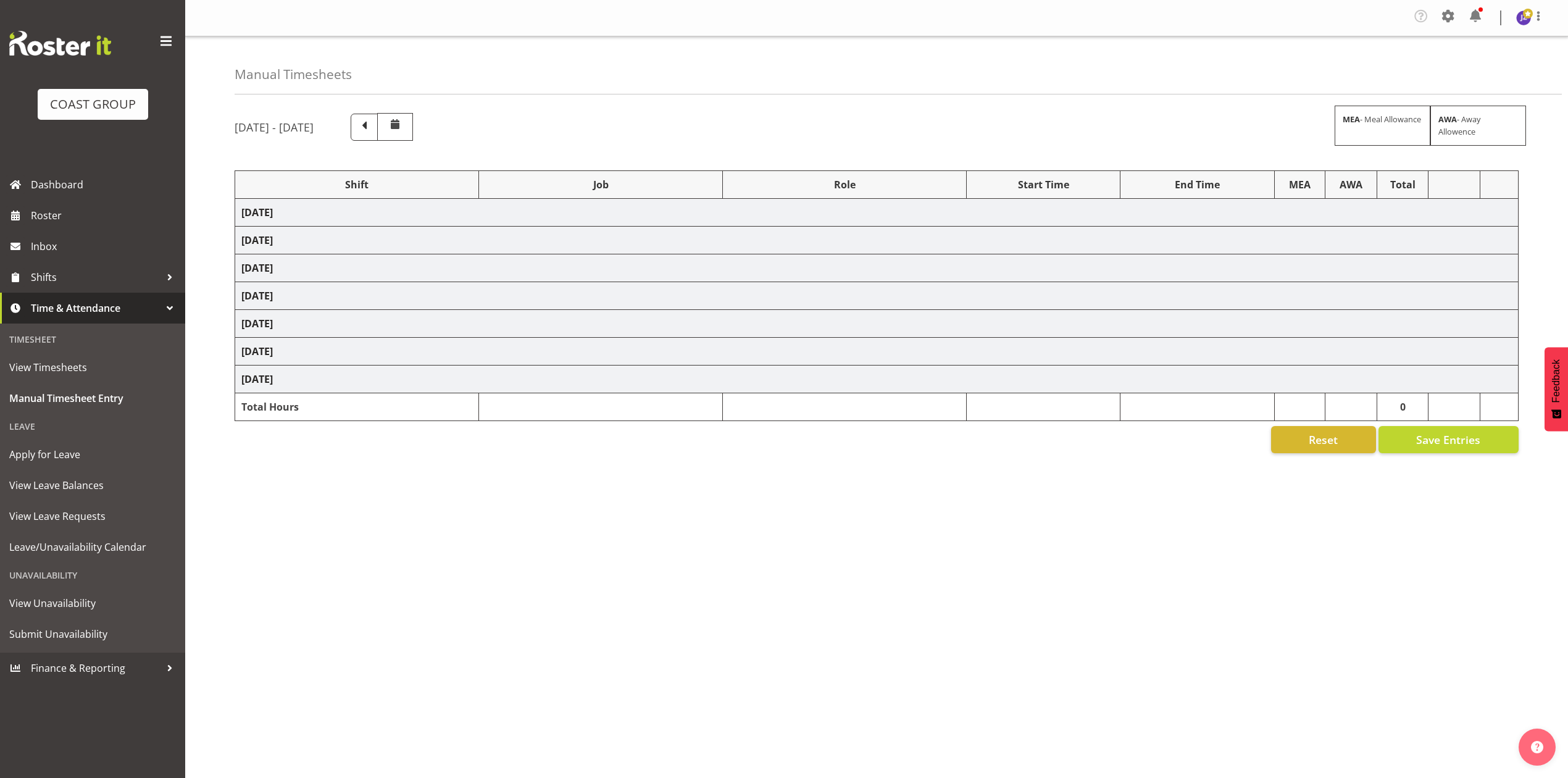
select select "68519"
select select "9198"
select select "78117"
select select "10251"
select select "68034"
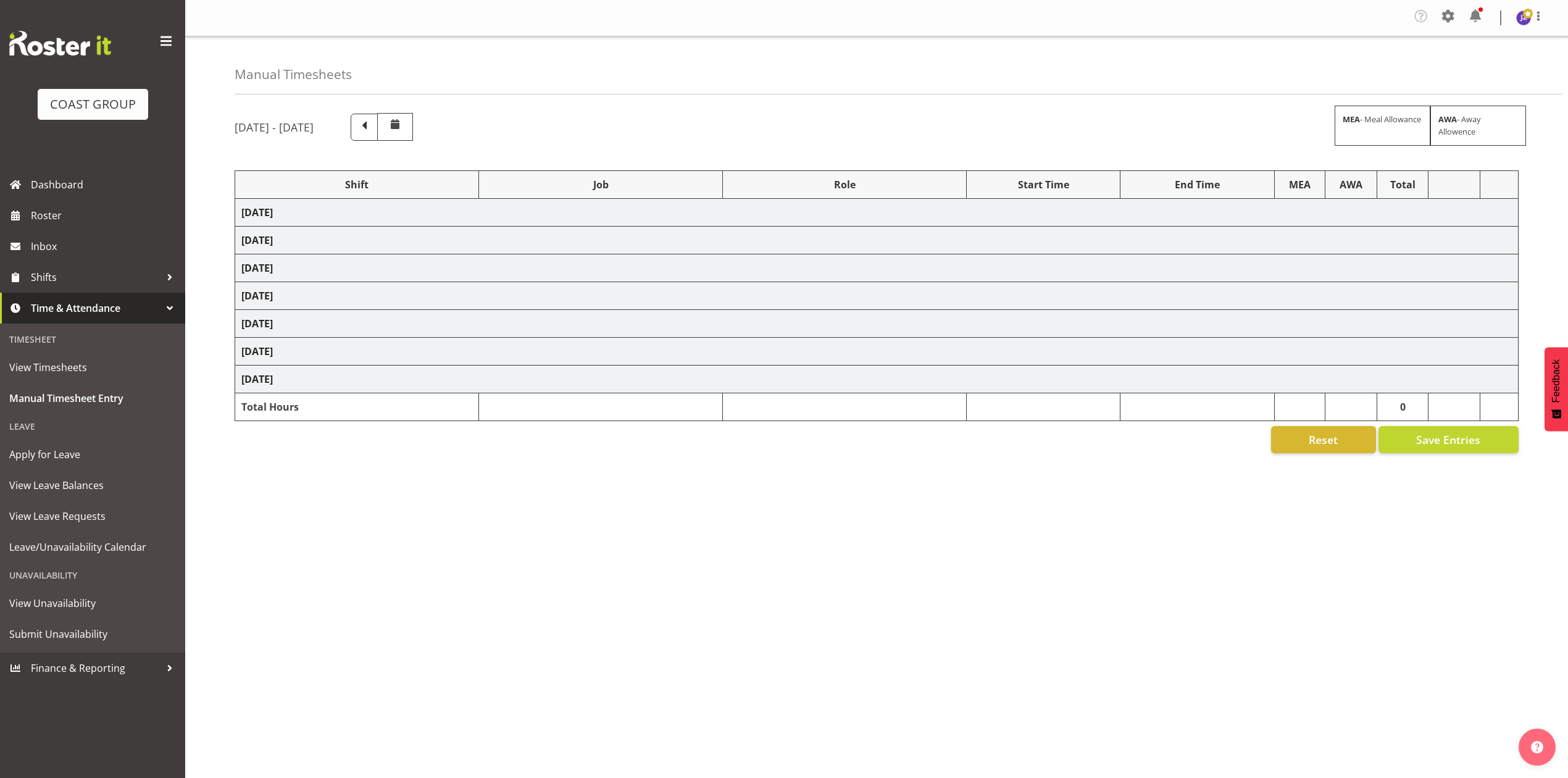
select select "69"
select select "198"
select select "81217"
select select "8652"
select select "80775"
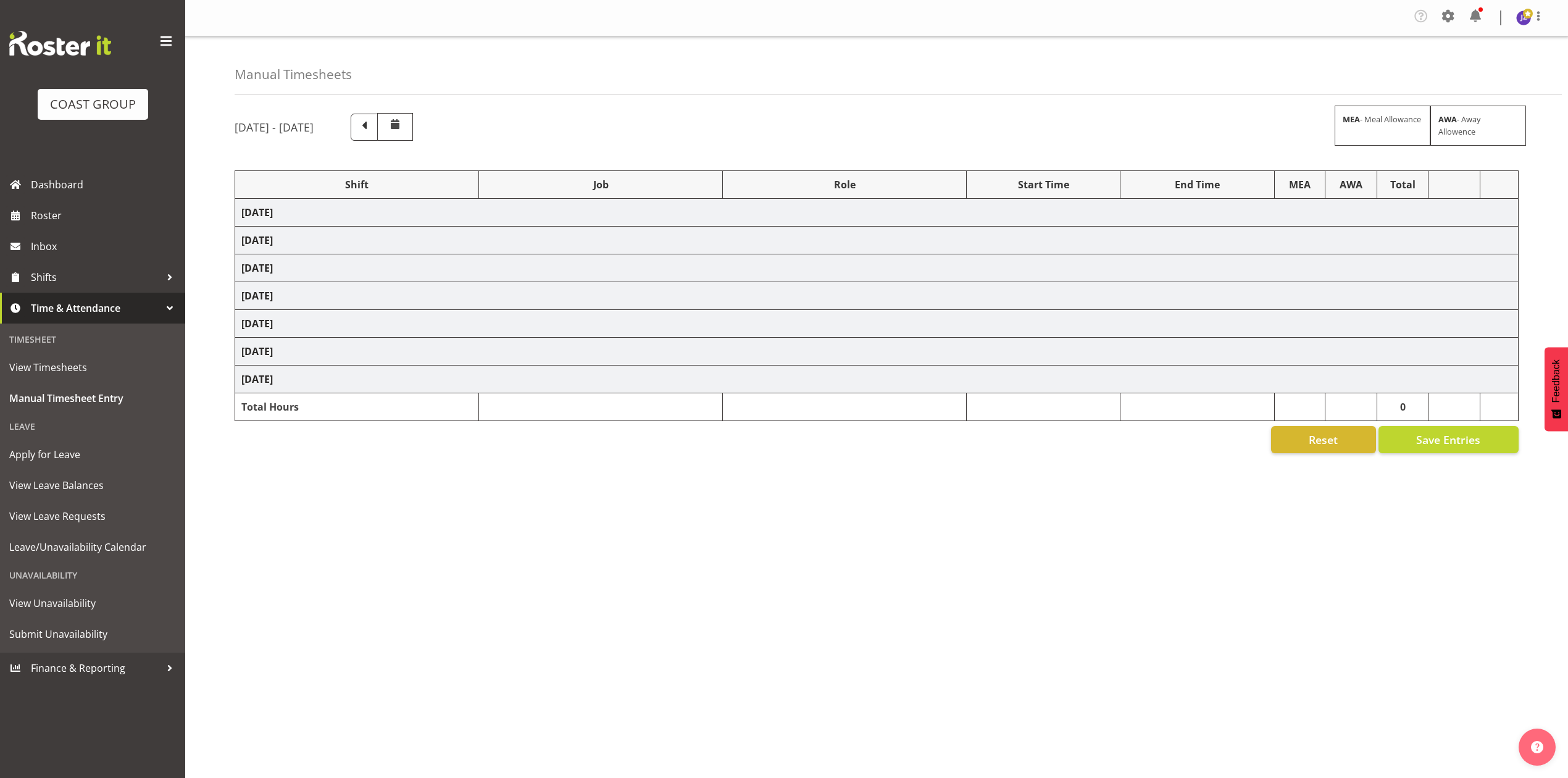
select select "9993"
select select "68034"
select select "69"
select select "198"
select select "79613"
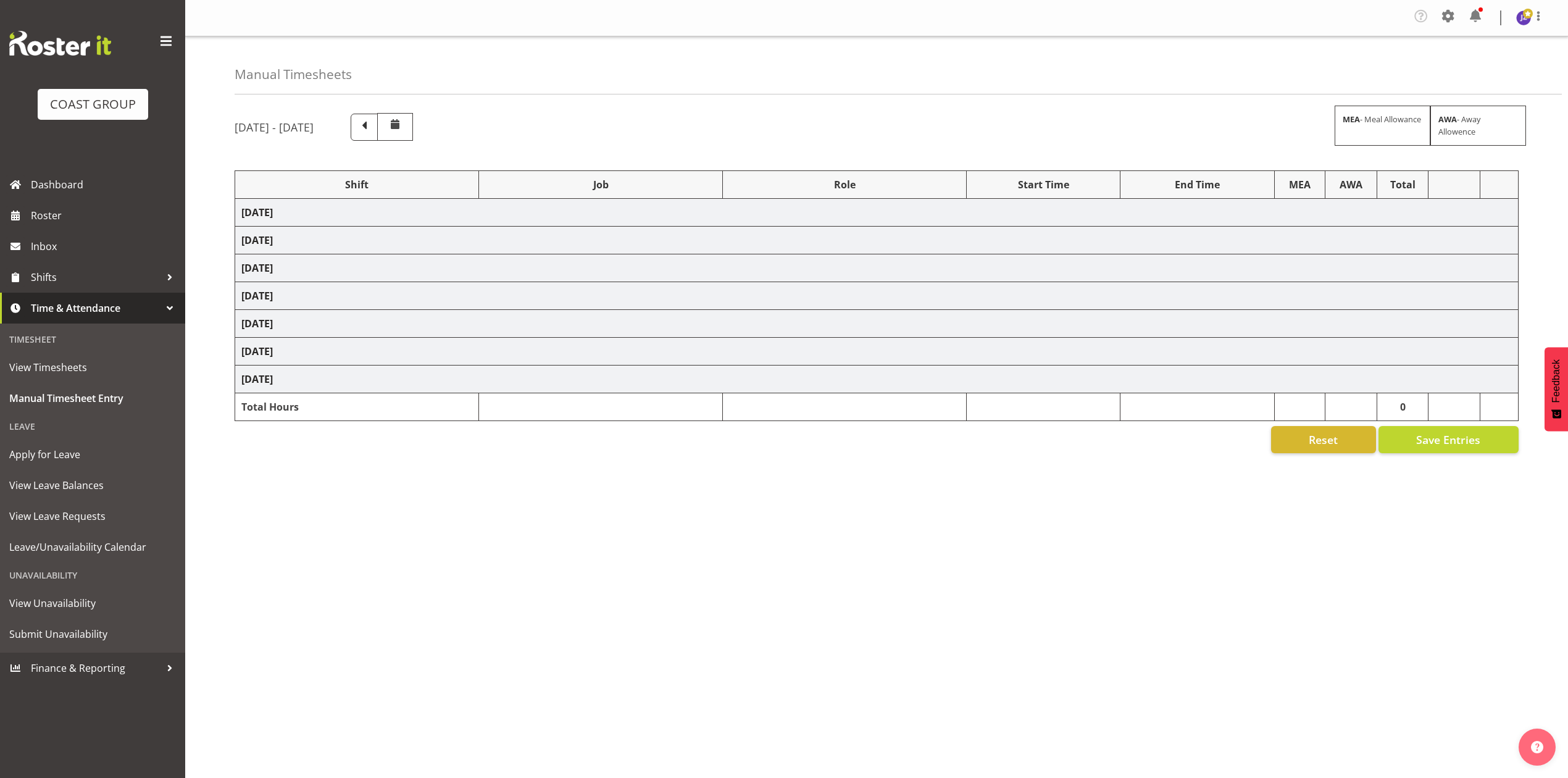
select select "8652"
select select "68034"
select select "69"
select select "198"
select select "68034"
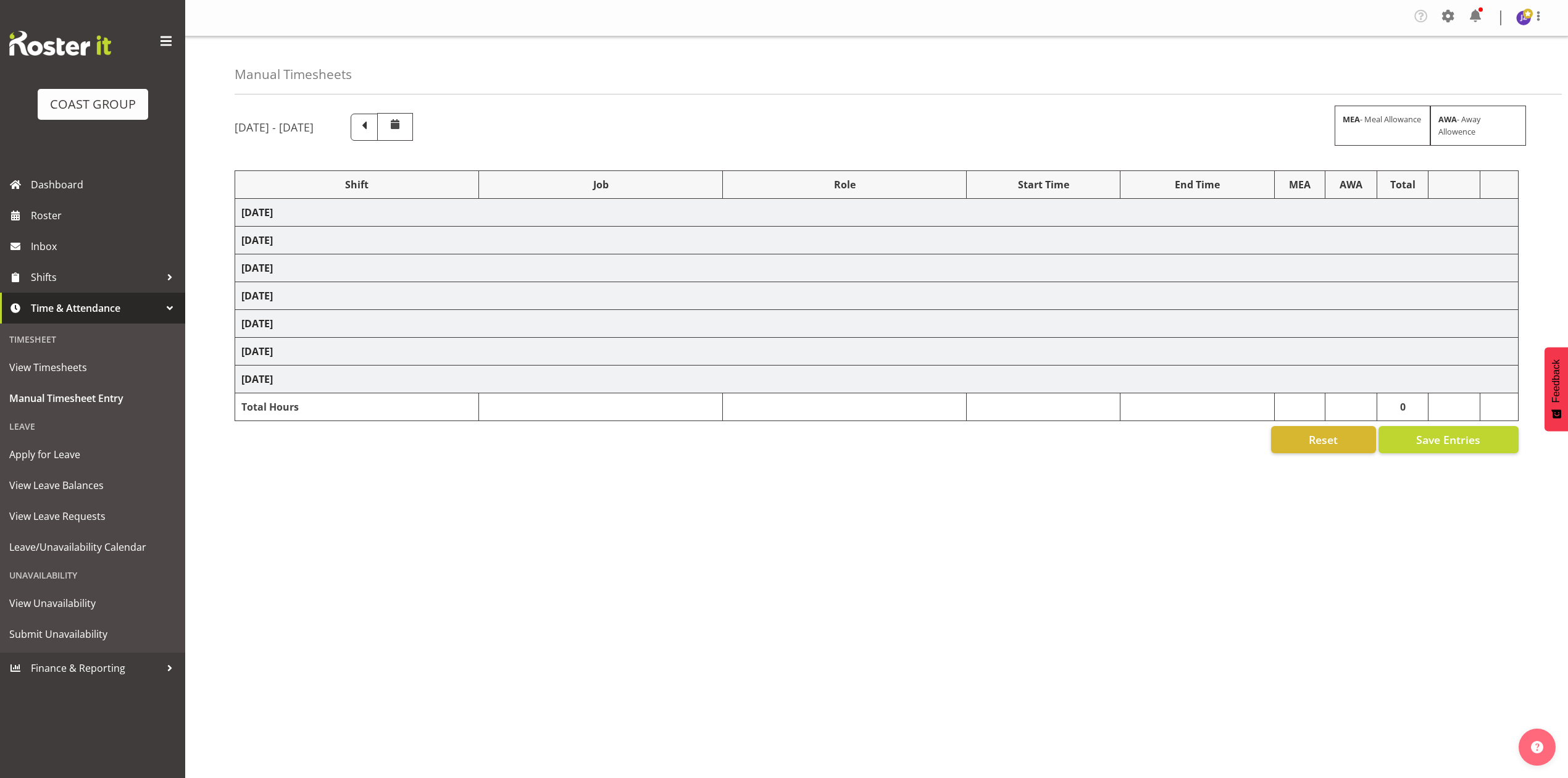
select select "69"
select select "198"
select select "68034"
select select "69"
select select "198"
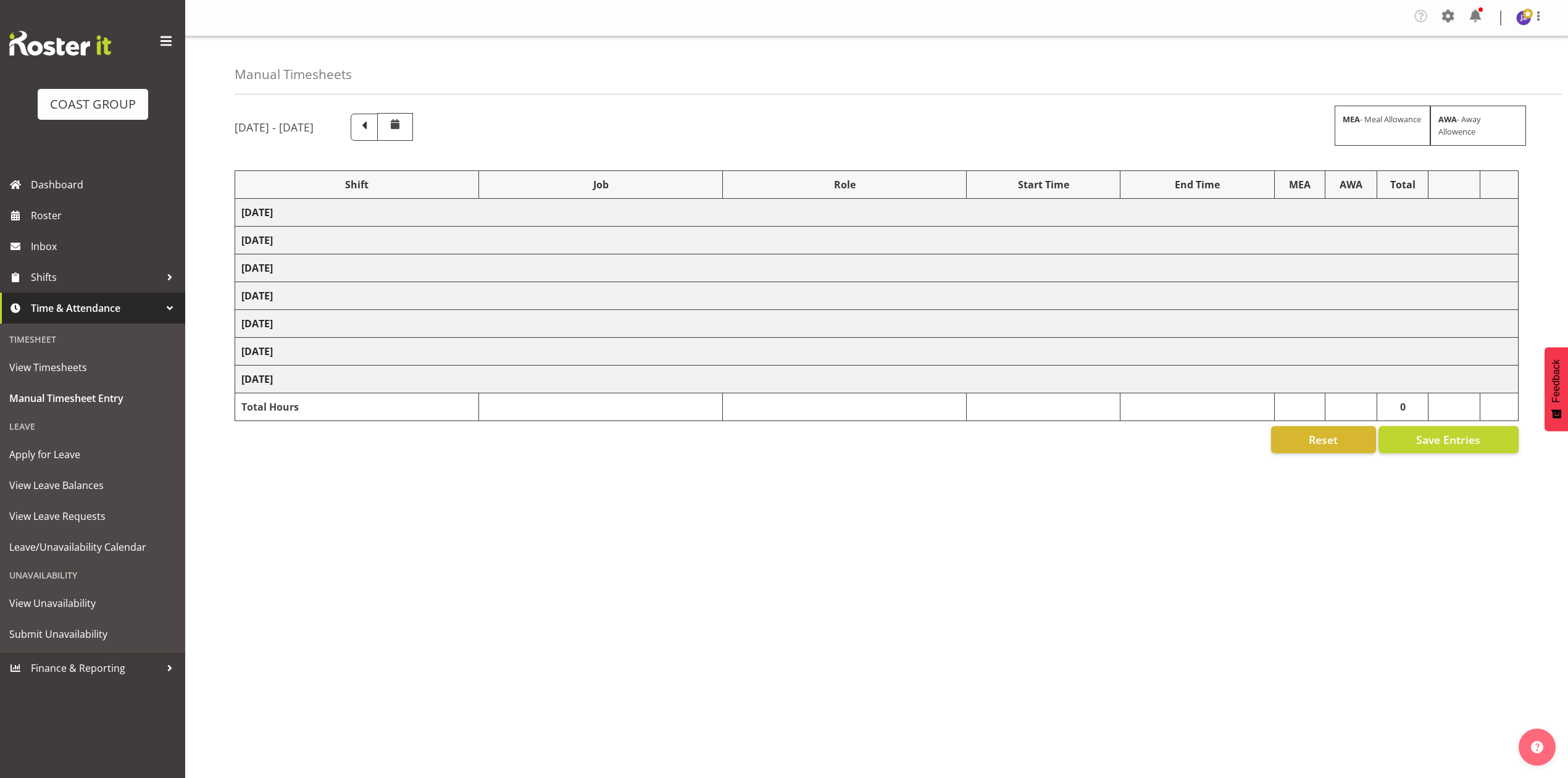
select select "78117"
select select "10251"
select select "80775"
select select "9993"
select select "80775"
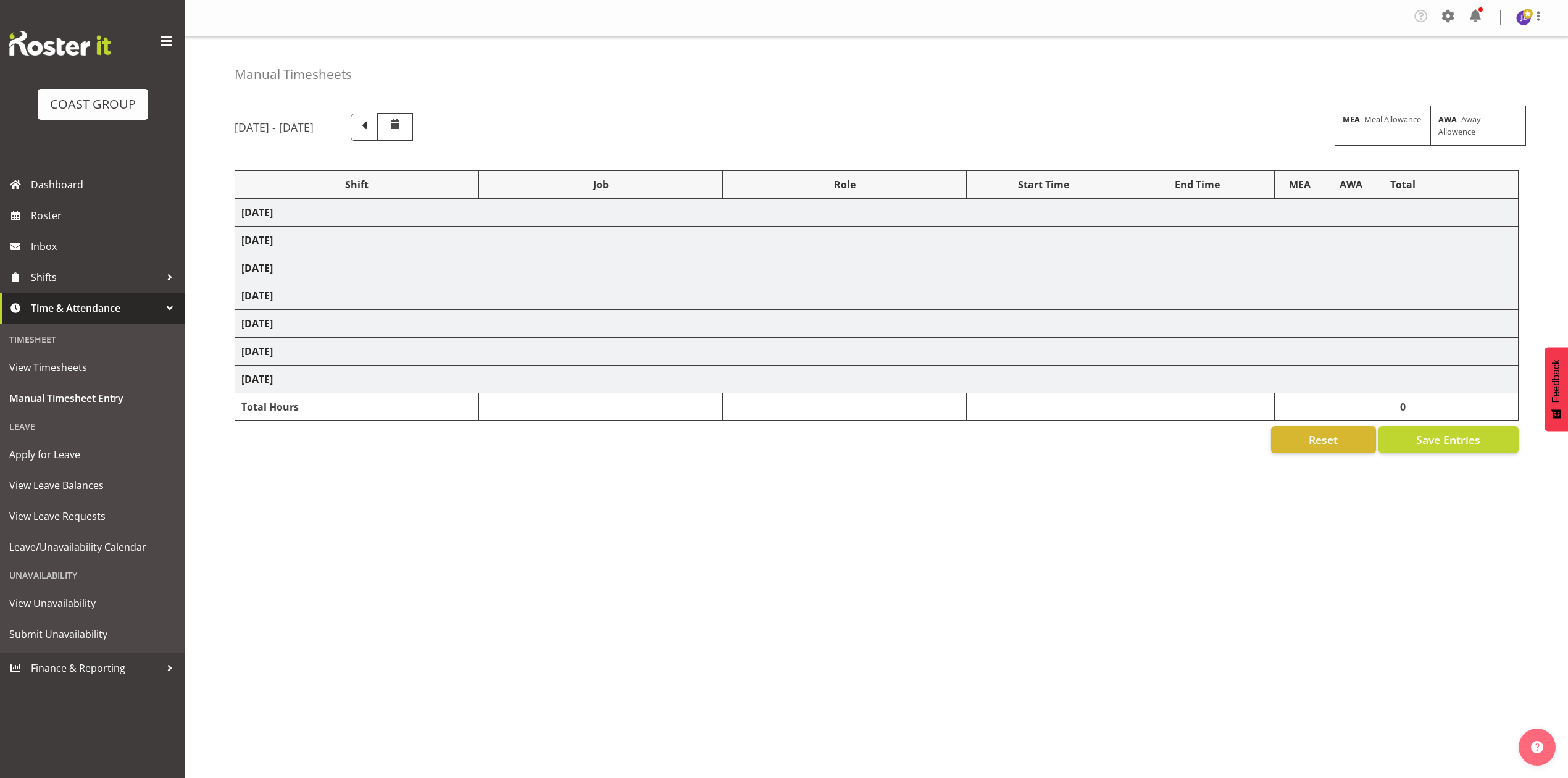
select select "9993"
select select "77523"
select select "8652"
select select "64472"
select select "69"
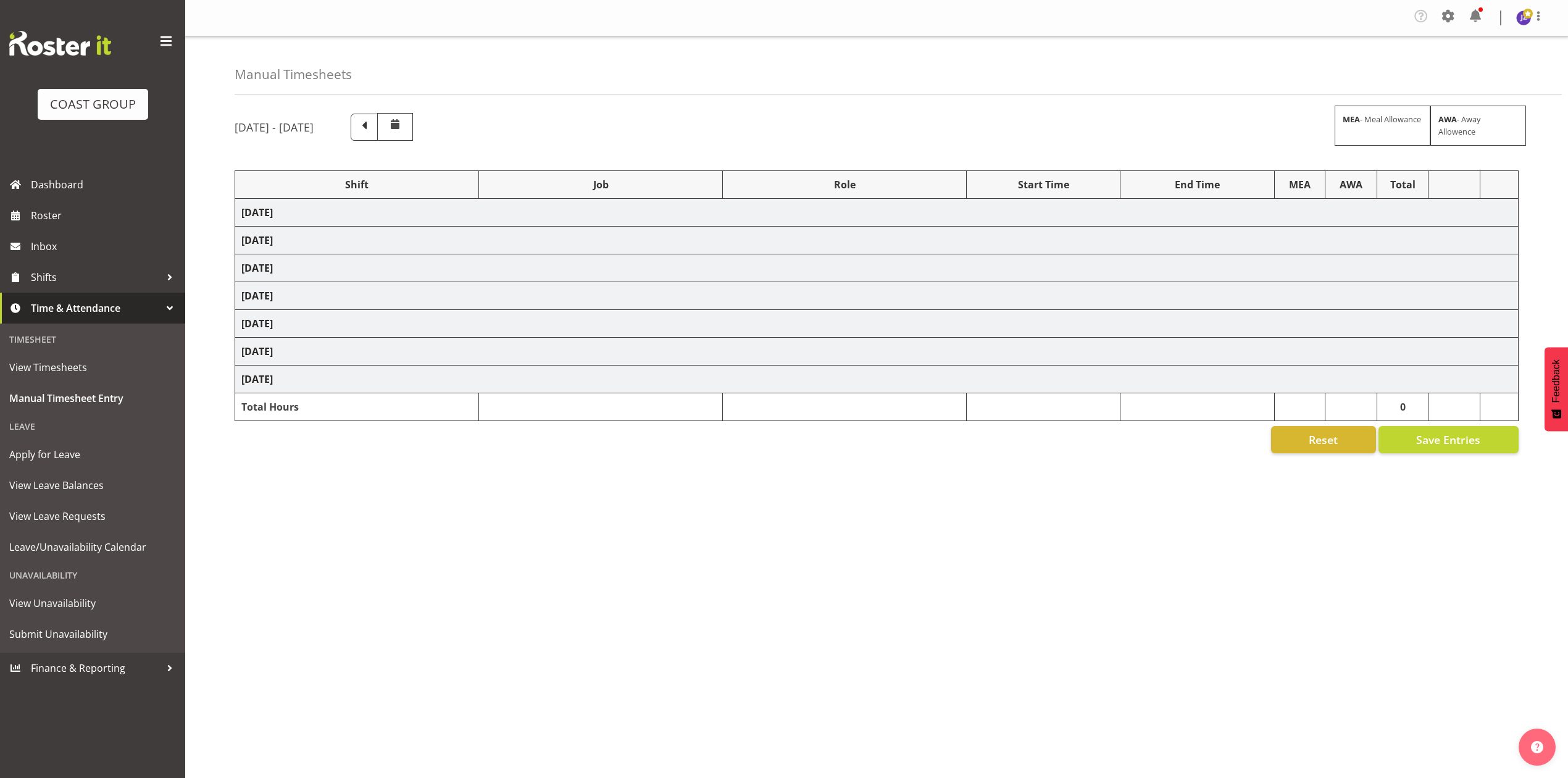
select select "198"
select select "79613"
select select "8652"
select select "80852"
select select "10275"
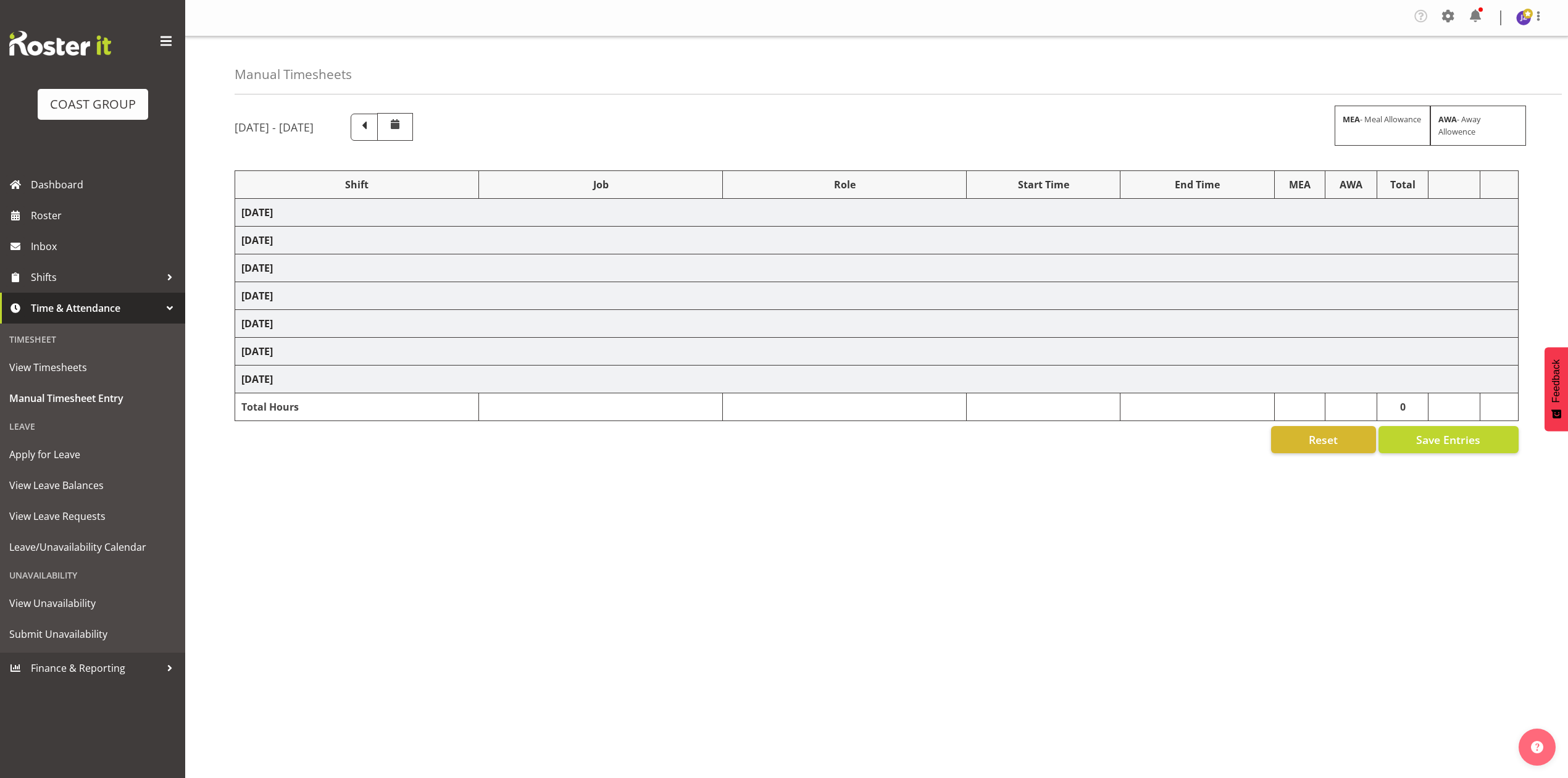
select select "68034"
select select "69"
select select "198"
select select "79211"
select select "10396"
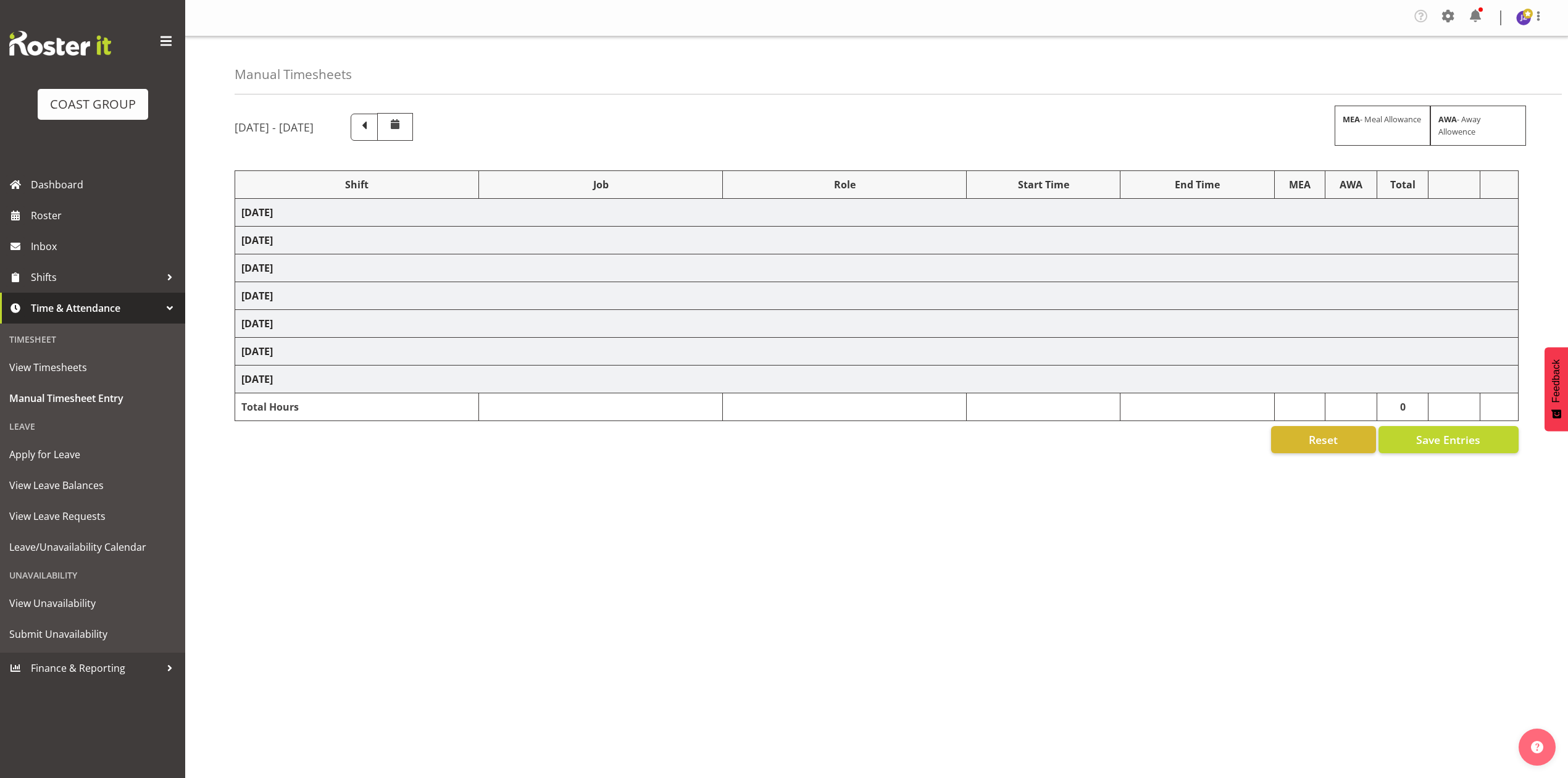
select select "64195"
select select "69"
select select "198"
select select "81338"
select select "10496"
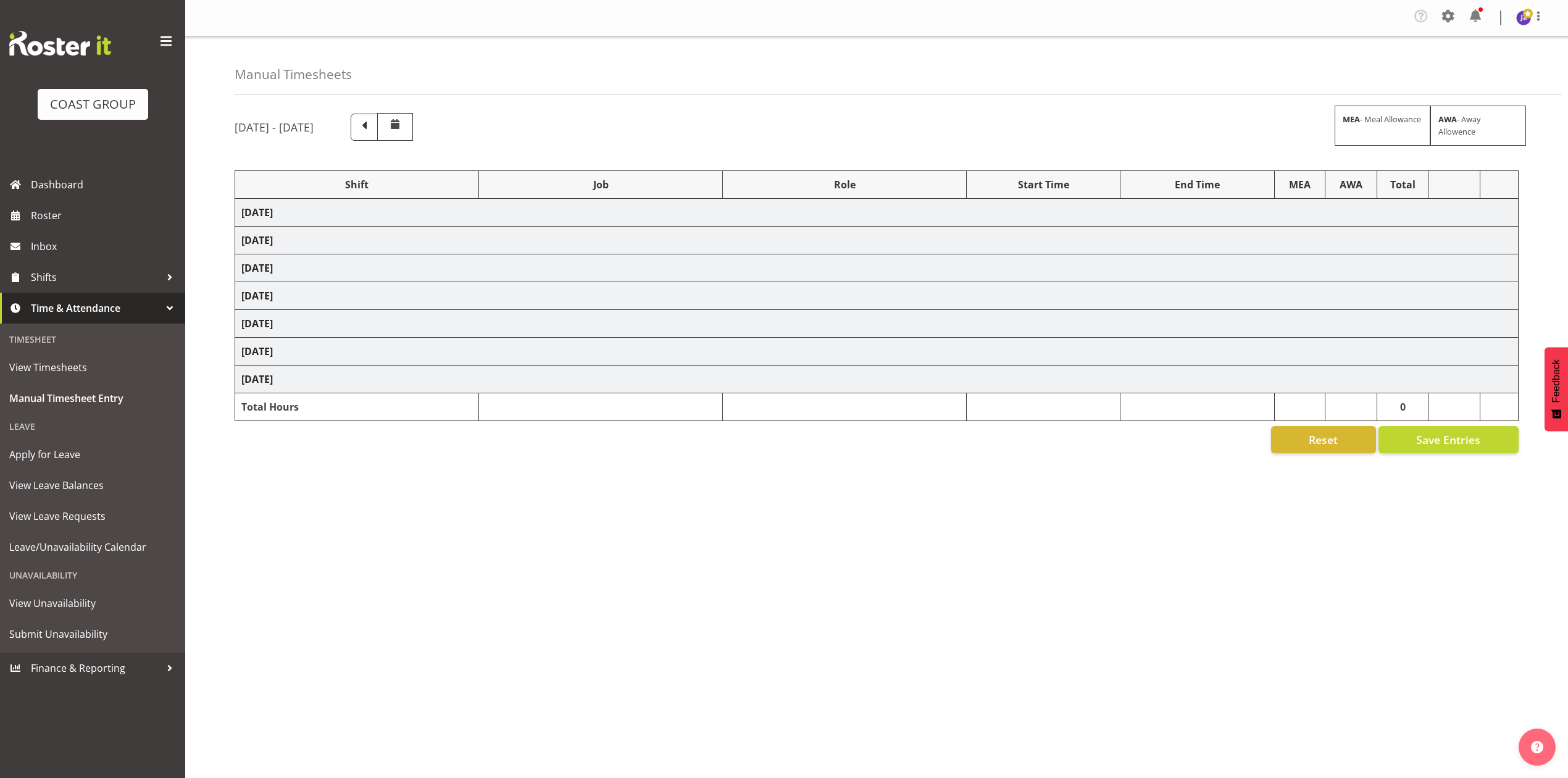
select select "68034"
select select "69"
select select "198"
select select "79211"
select select "10396"
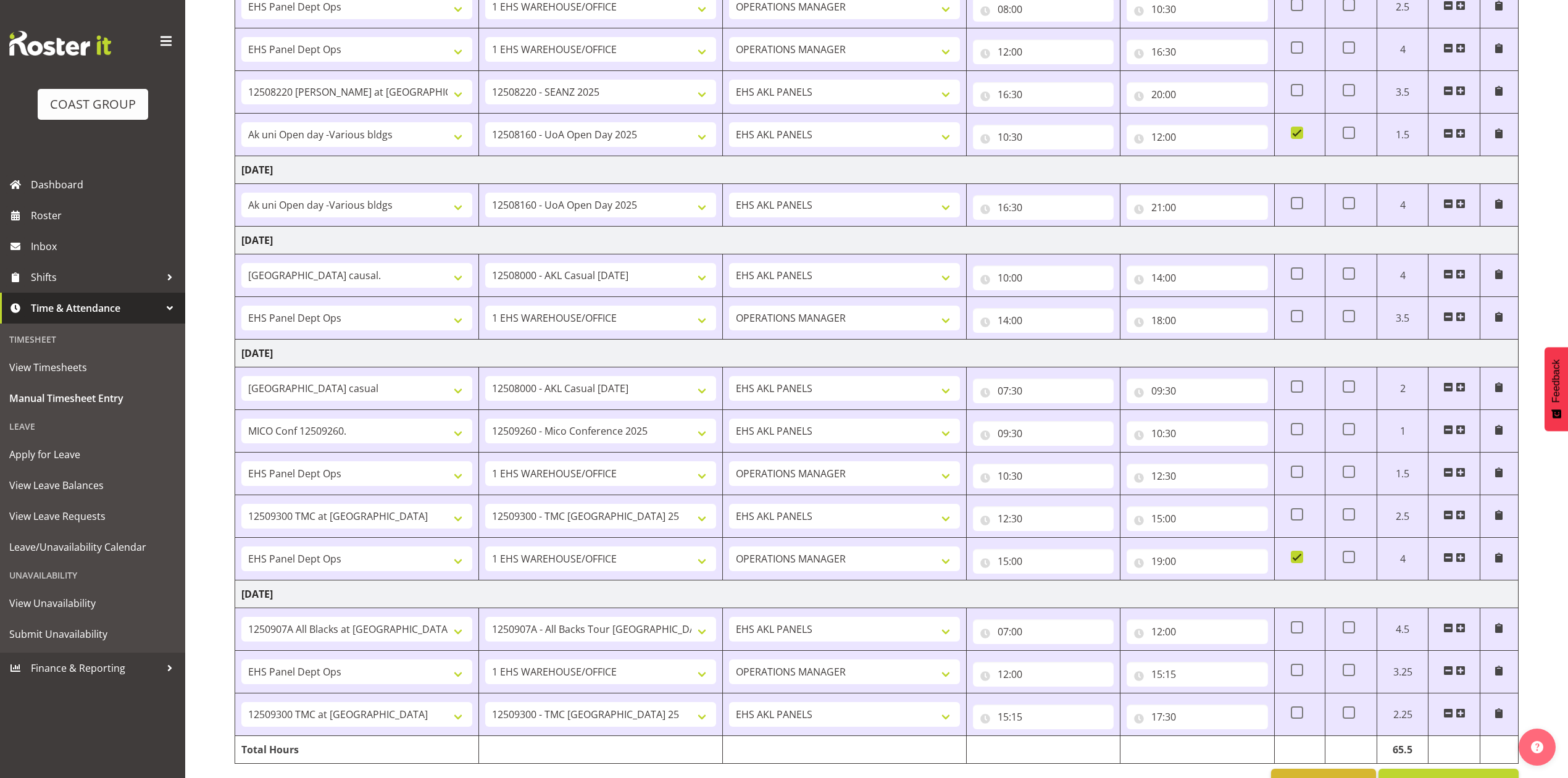
scroll to position [685, 0]
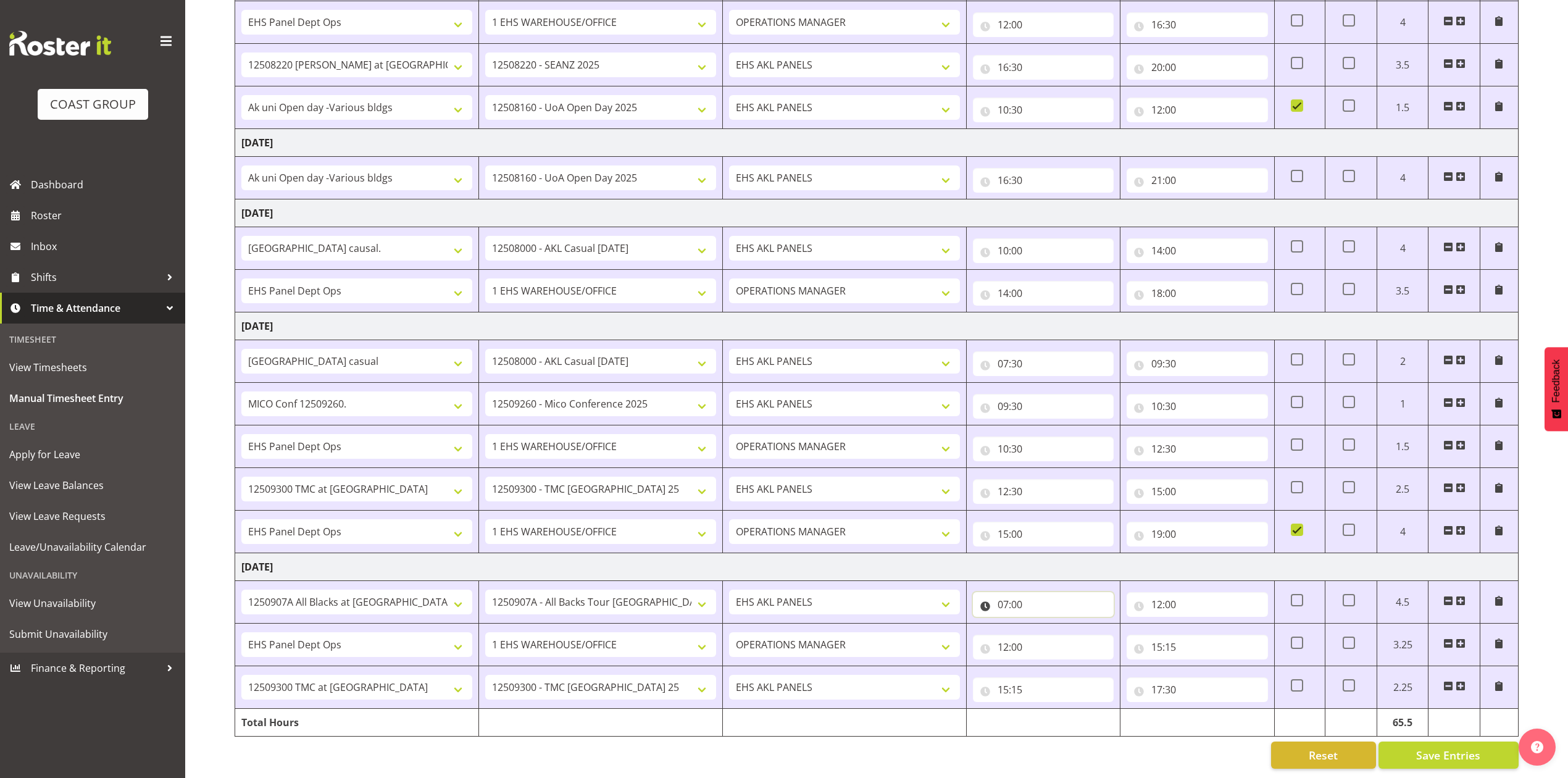
click at [1012, 593] on input "07:00" at bounding box center [1043, 604] width 140 height 25
click at [1048, 630] on select "00 01 02 03 04 05 06 07 08 09 10 11 12 13 14 15 16 17 18 19 20 21 22 23" at bounding box center [1057, 636] width 28 height 25
select select "6"
click at [1043, 624] on select "00 01 02 03 04 05 06 07 08 09 10 11 12 13 14 15 16 17 18 19 20 21 22 23" at bounding box center [1057, 636] width 28 height 25
type input "06:00"
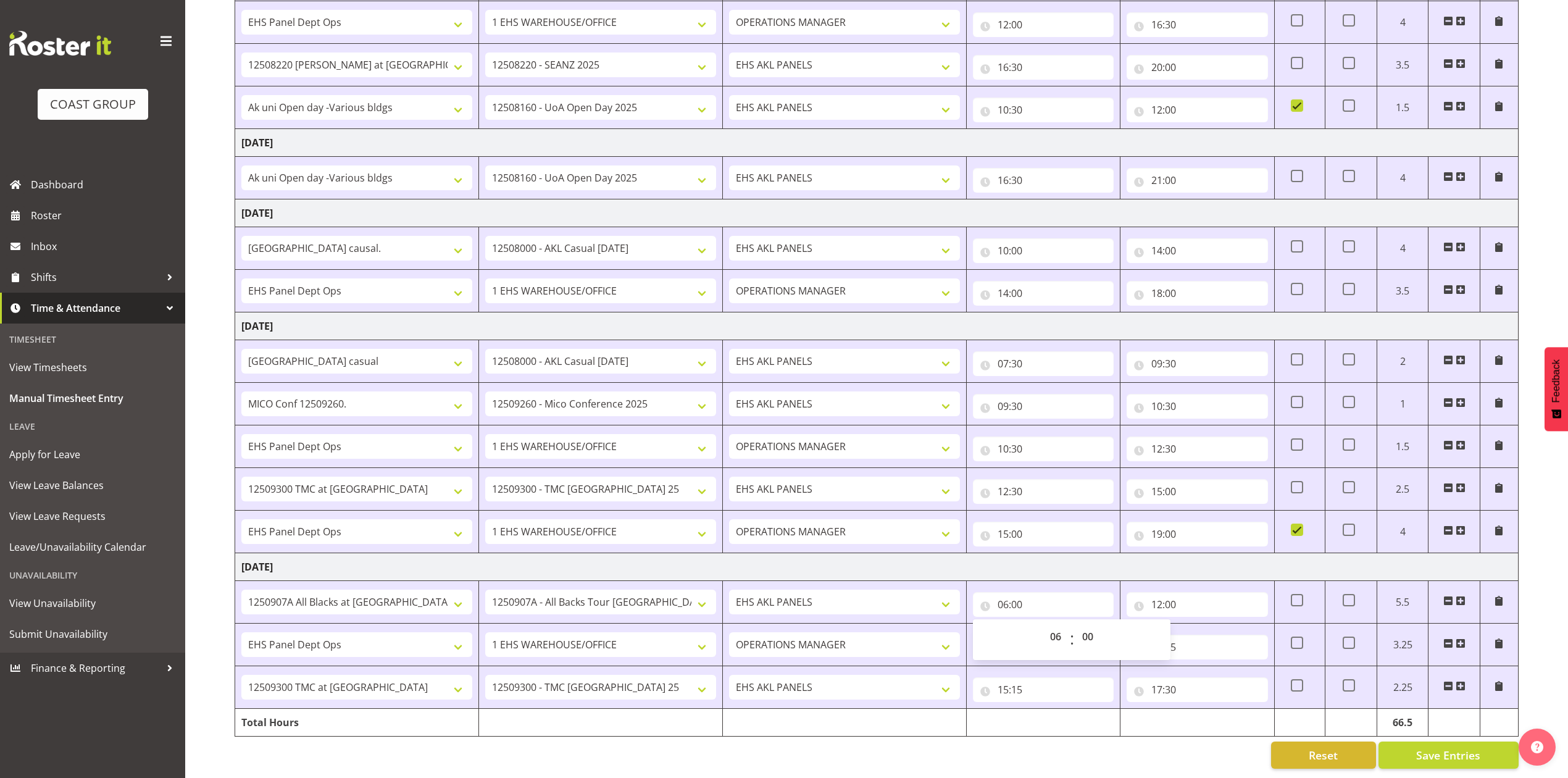
click at [1022, 726] on div "August 27th - September 2nd 2025 MEA - Meal Allowance AWA - Away Allowence Shif…" at bounding box center [901, 109] width 1334 height 1338
click at [1162, 682] on input "17:30" at bounding box center [1196, 689] width 140 height 25
click at [1214, 710] on select "00 01 02 03 04 05 06 07 08 09 10 11 12 13 14 15 16 17 18 19 20 21 22 23" at bounding box center [1211, 722] width 28 height 25
select select "19"
click at [1197, 710] on select "00 01 02 03 04 05 06 07 08 09 10 11 12 13 14 15 16 17 18 19 20 21 22 23" at bounding box center [1211, 722] width 28 height 25
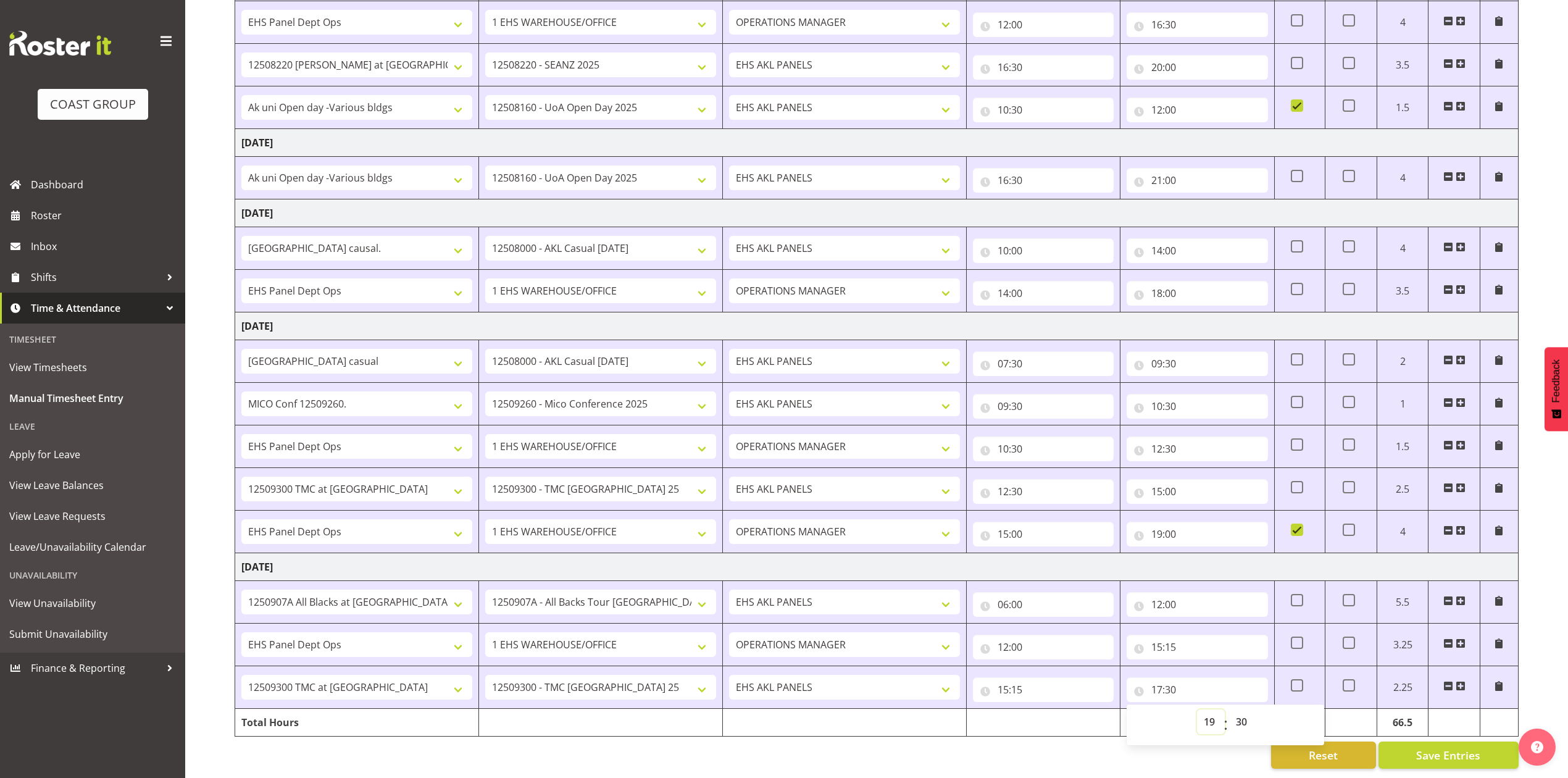
type input "19:30"
click at [1073, 741] on div "Reset Save Entries" at bounding box center [876, 755] width 1284 height 27
click at [1300, 679] on span at bounding box center [1297, 685] width 12 height 12
click at [1299, 682] on input "checkbox" at bounding box center [1295, 686] width 8 height 8
checkbox input "true"
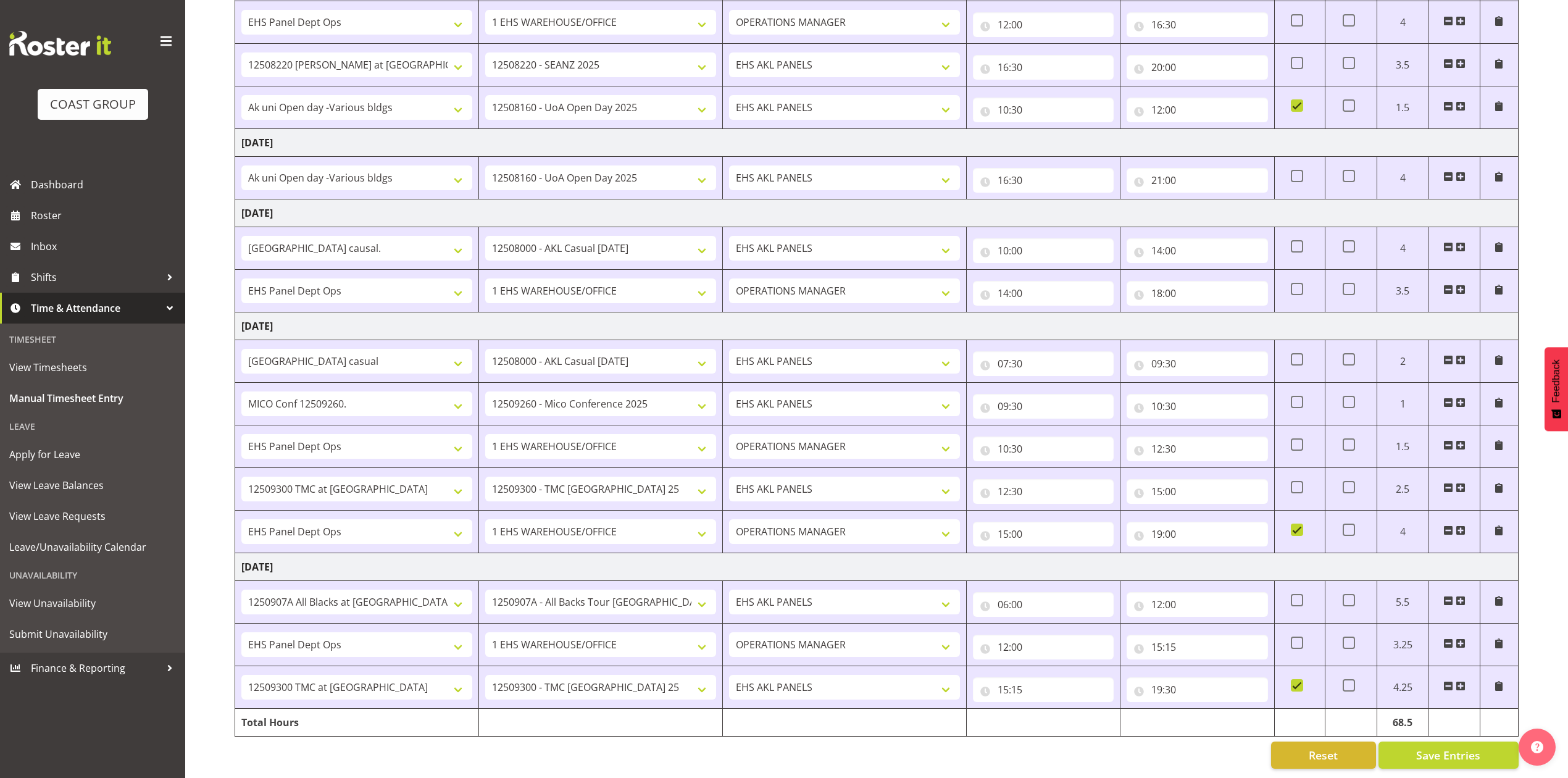
click at [1171, 755] on div "Reset Save Entries" at bounding box center [876, 755] width 1284 height 27
click at [1161, 680] on input "19:30" at bounding box center [1196, 689] width 140 height 25
click at [1215, 710] on select "00 01 02 03 04 05 06 07 08 09 10 11 12 13 14 15 16 17 18 19 20 21 22 23" at bounding box center [1211, 722] width 28 height 25
select select "20"
click at [1197, 710] on select "00 01 02 03 04 05 06 07 08 09 10 11 12 13 14 15 16 17 18 19 20 21 22 23" at bounding box center [1211, 722] width 28 height 25
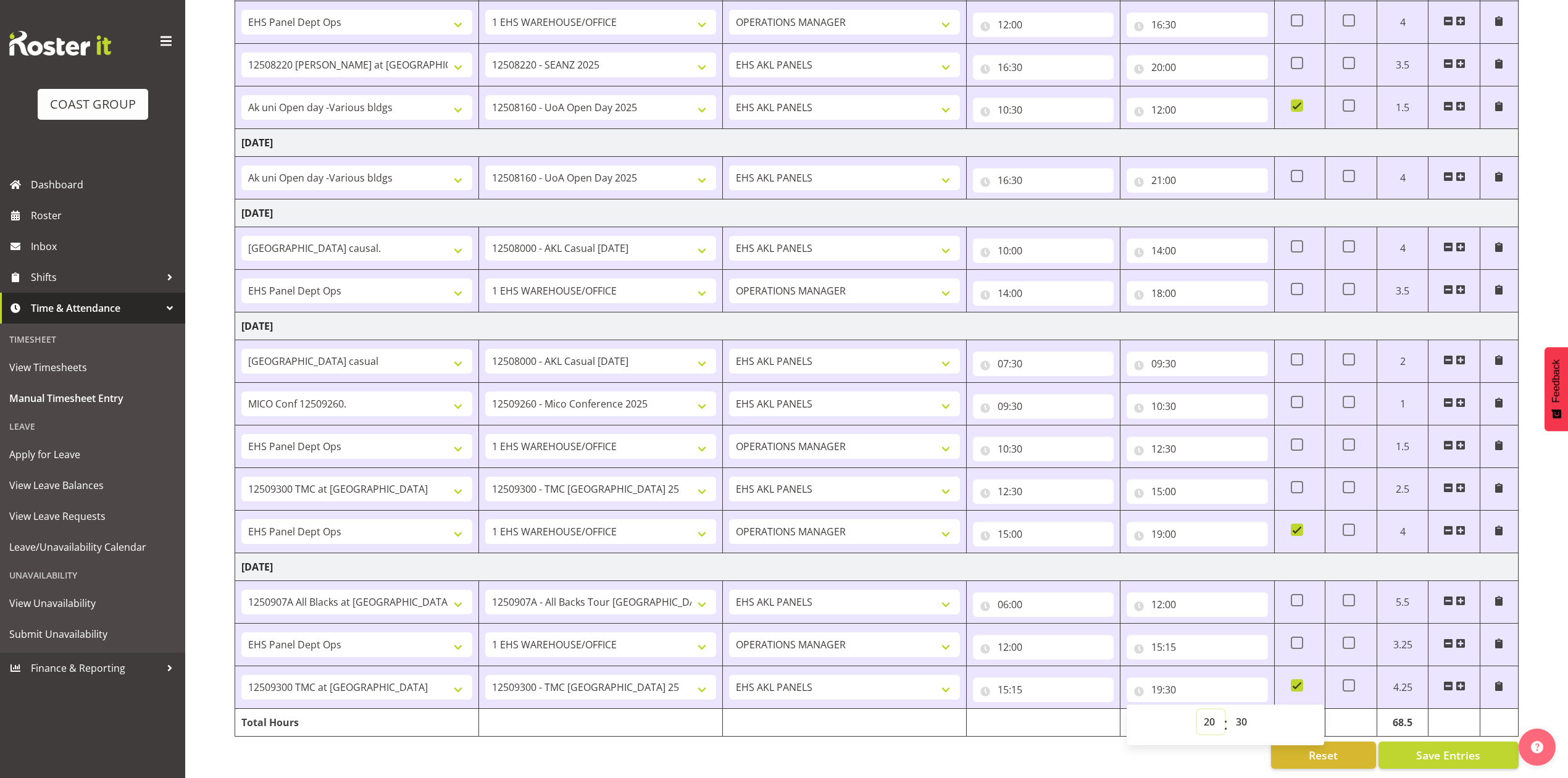
type input "20:30"
click at [1246, 712] on select "00 01 02 03 04 05 06 07 08 09 10 11 12 13 14 15 16 17 18 19 20 21 22 23 24 25 2…" at bounding box center [1243, 722] width 28 height 25
select select "0"
click at [1229, 710] on select "00 01 02 03 04 05 06 07 08 09 10 11 12 13 14 15 16 17 18 19 20 21 22 23 24 25 2…" at bounding box center [1243, 722] width 28 height 25
type input "20:00"
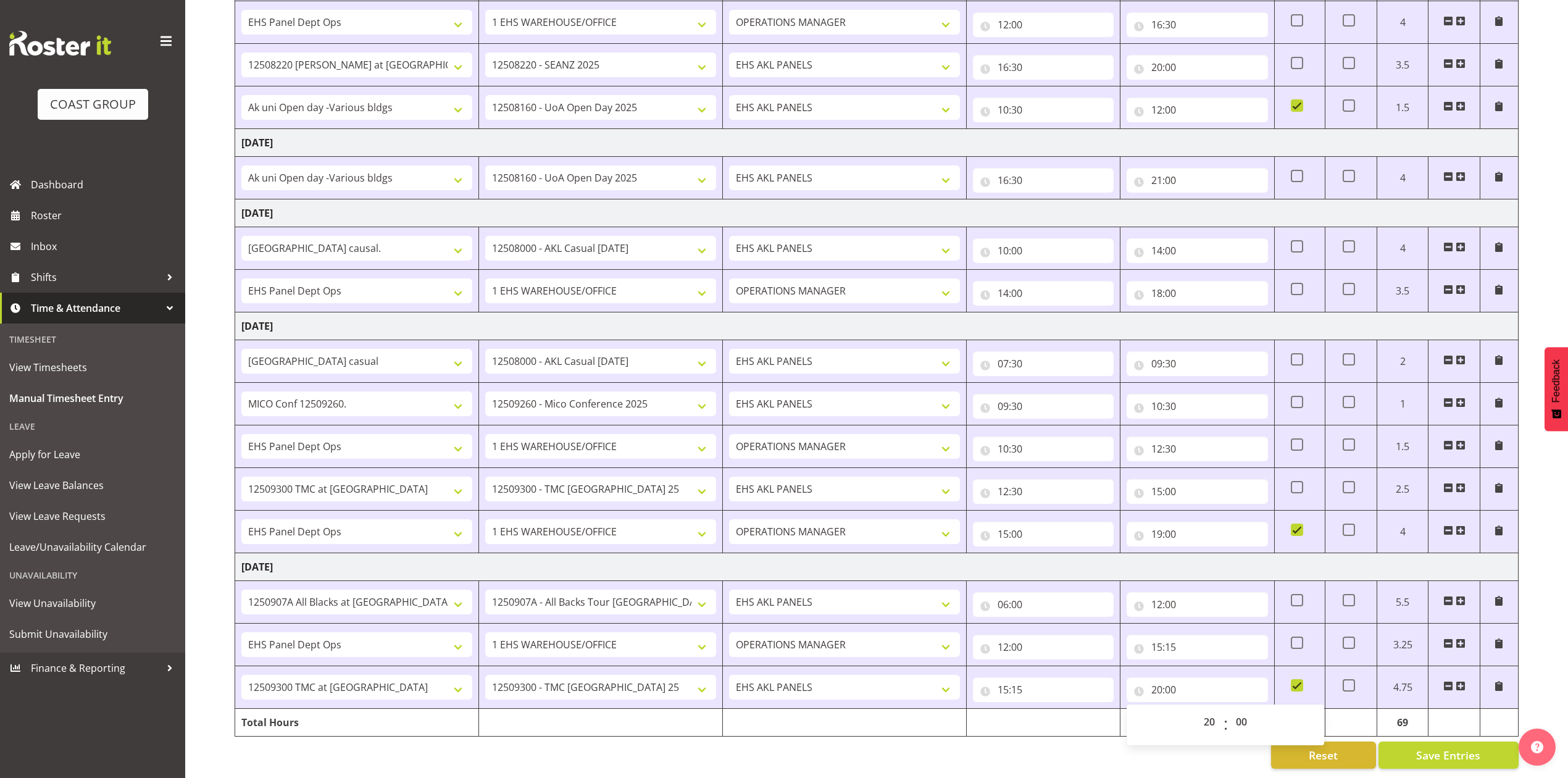
click at [1196, 754] on div "Reset Save Entries" at bounding box center [876, 755] width 1284 height 27
click at [1189, 741] on div "Reset Save Entries" at bounding box center [876, 755] width 1284 height 27
click at [1169, 741] on div "Reset Save Entries" at bounding box center [876, 755] width 1284 height 27
click at [1487, 741] on button "Save Entries" at bounding box center [1449, 755] width 140 height 27
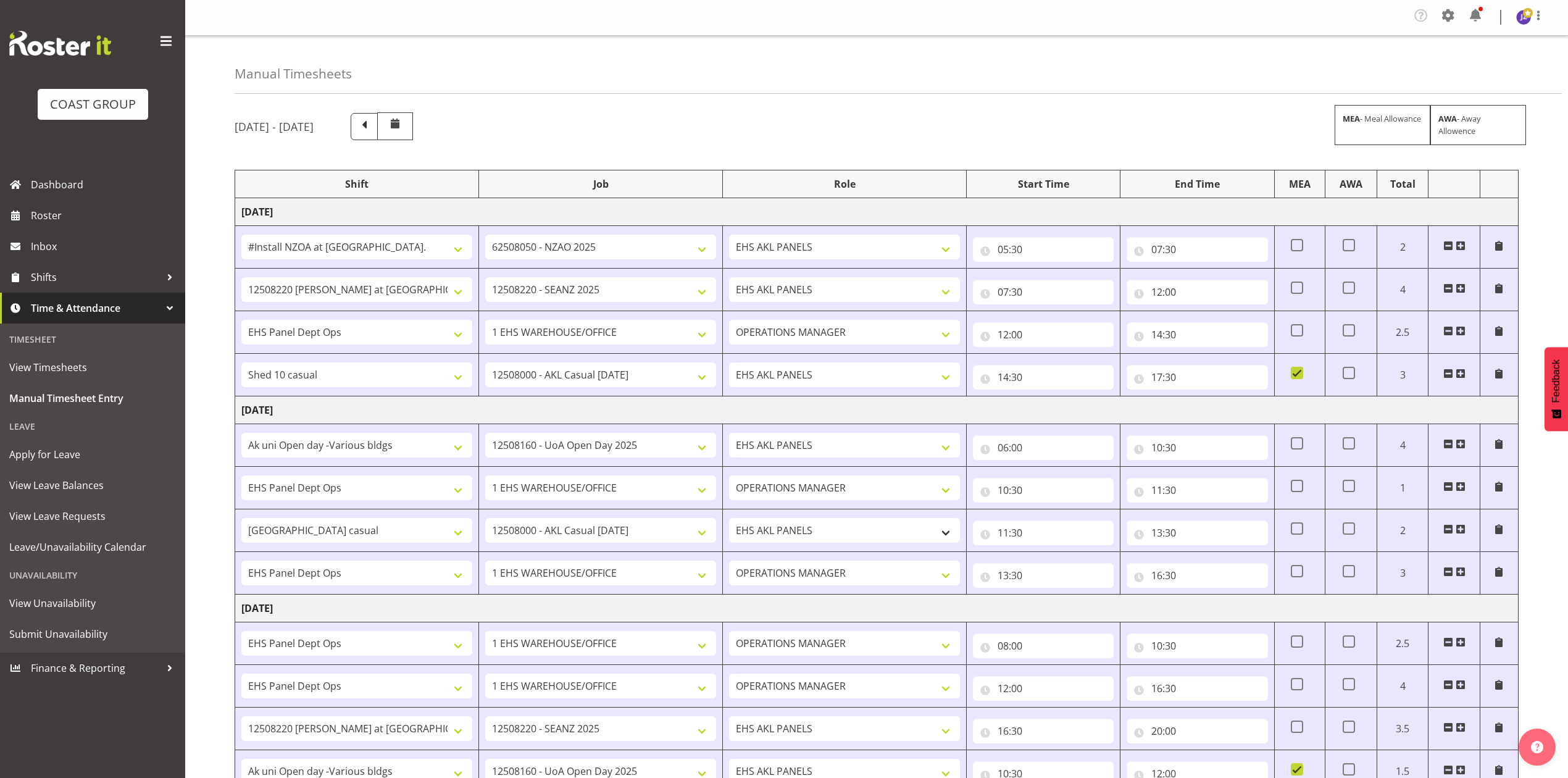
scroll to position [0, 0]
click at [61, 215] on span "Roster" at bounding box center [104, 216] width 148 height 19
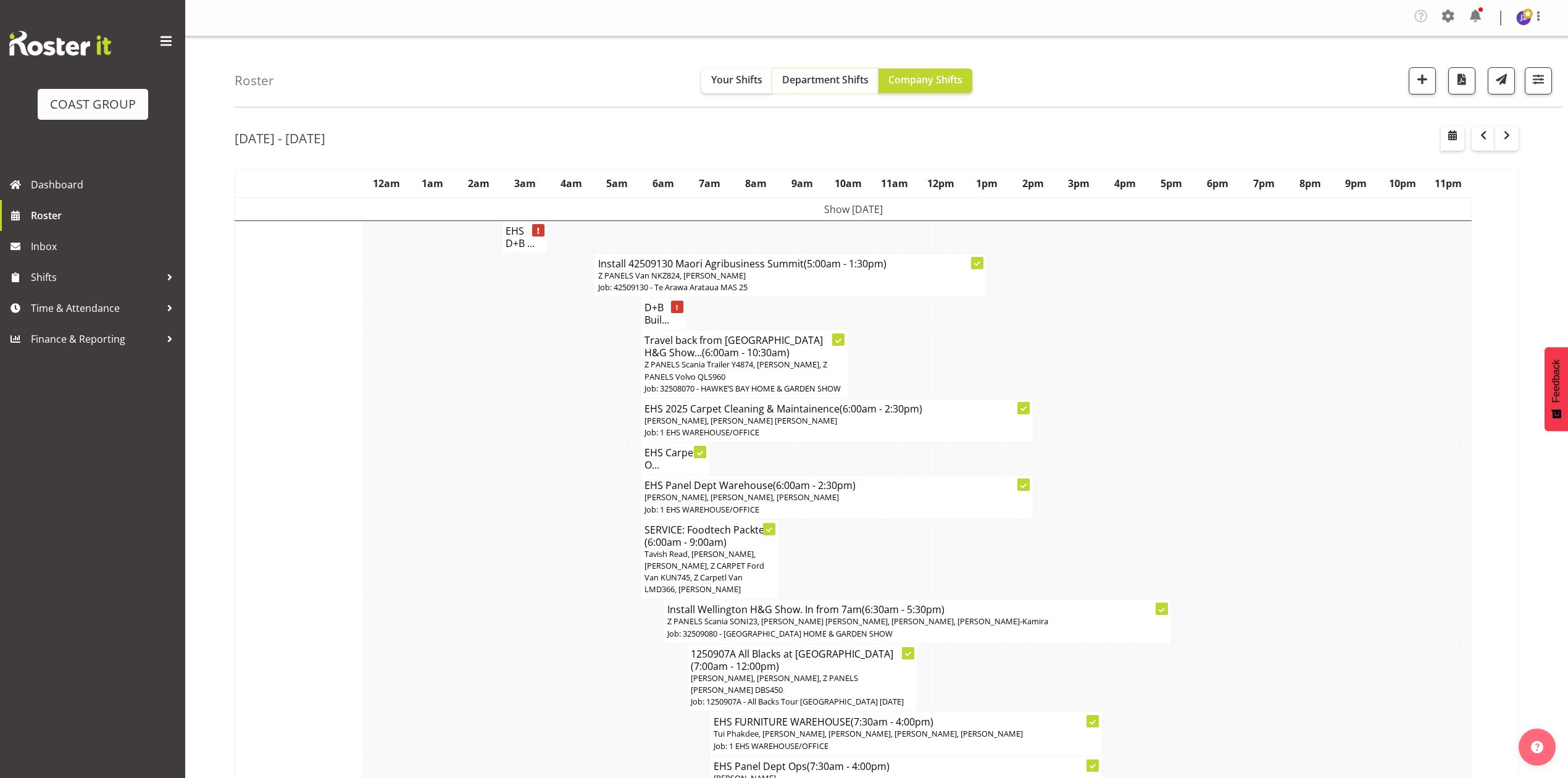
click at [786, 80] on span "Department Shifts" at bounding box center [825, 80] width 86 height 14
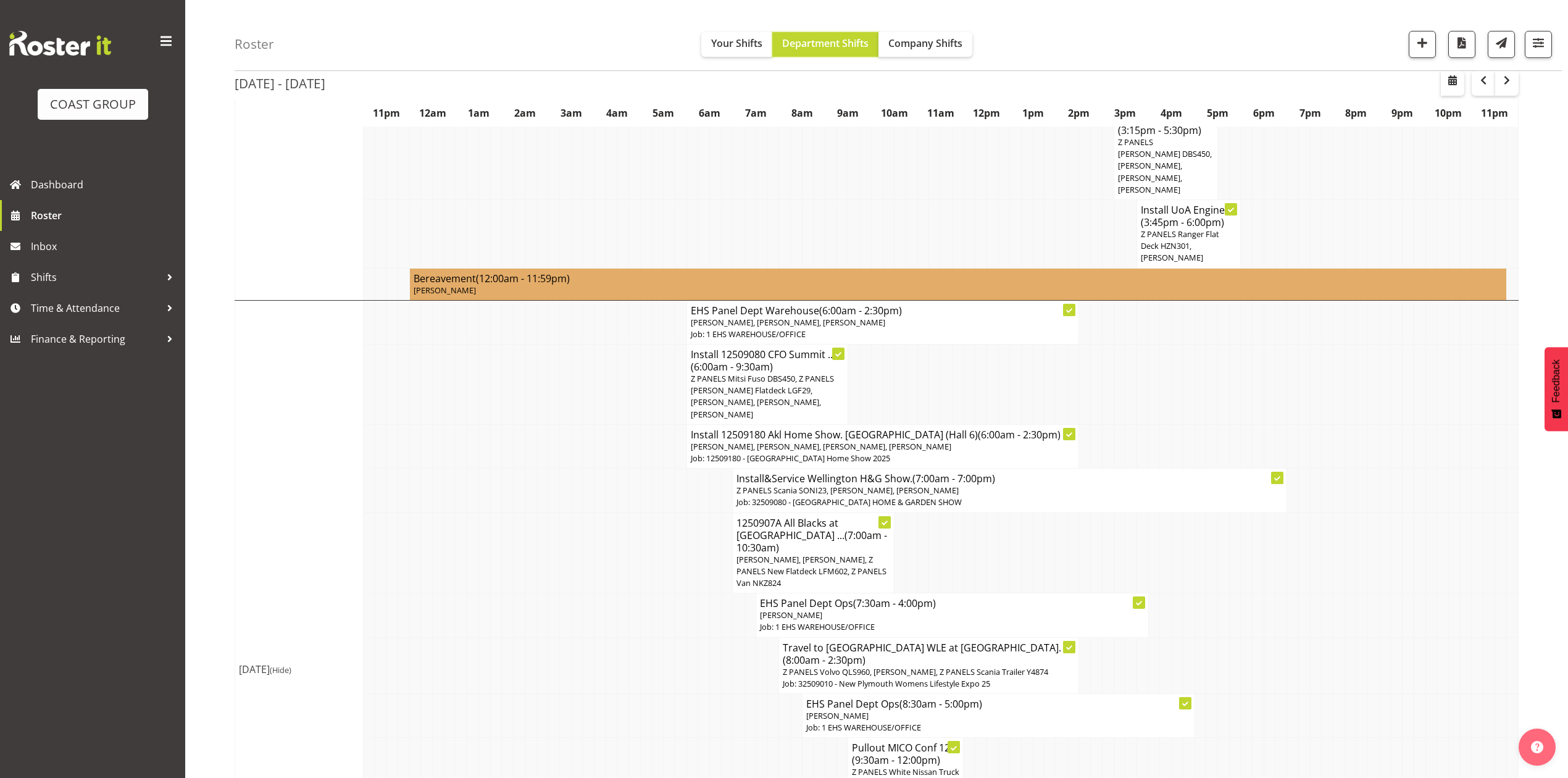
scroll to position [494, 0]
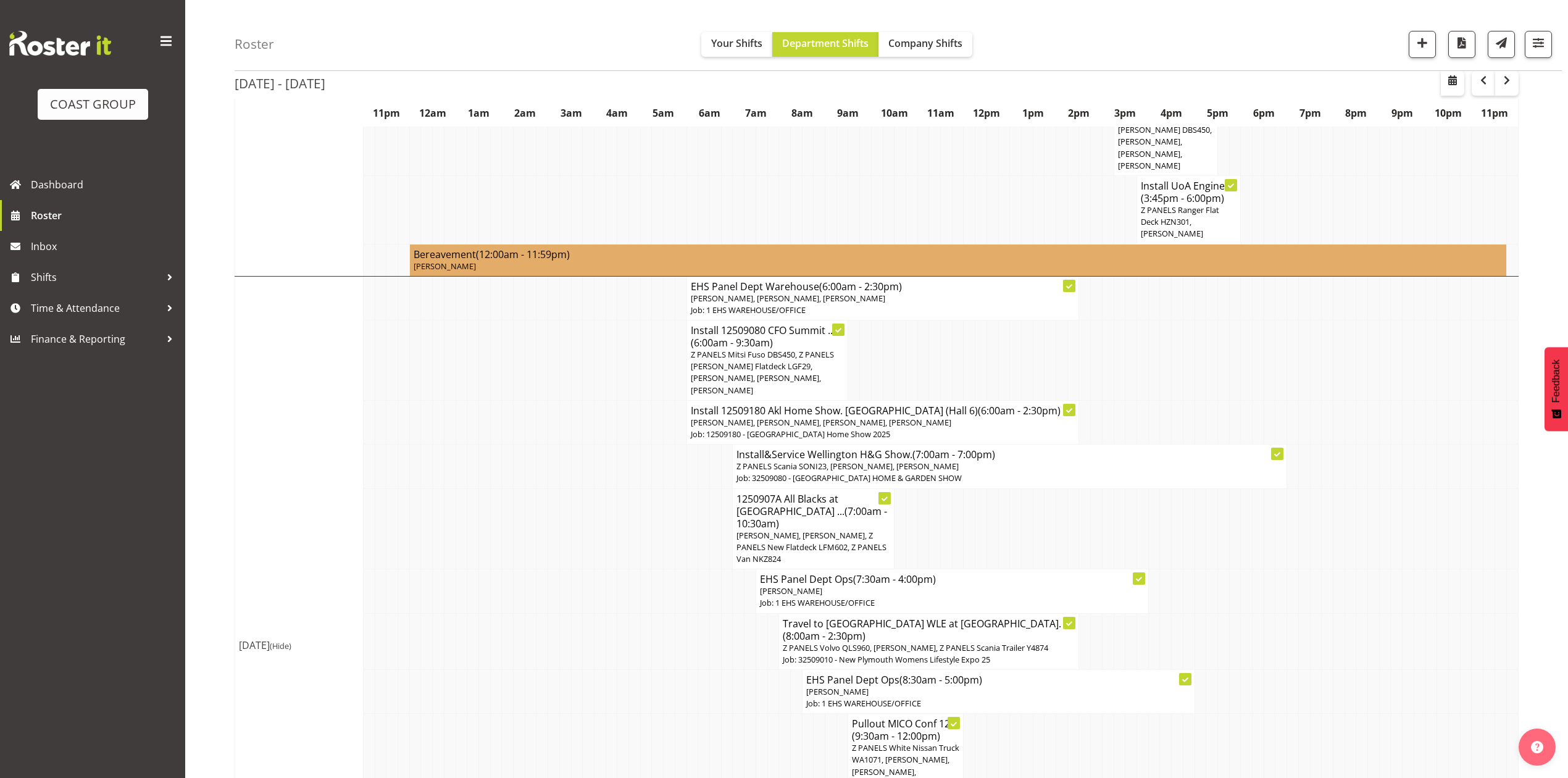
click at [836, 502] on h4 "1250907A All Blacks at Eden ... (7:00am - 10:30am)" at bounding box center [813, 511] width 154 height 37
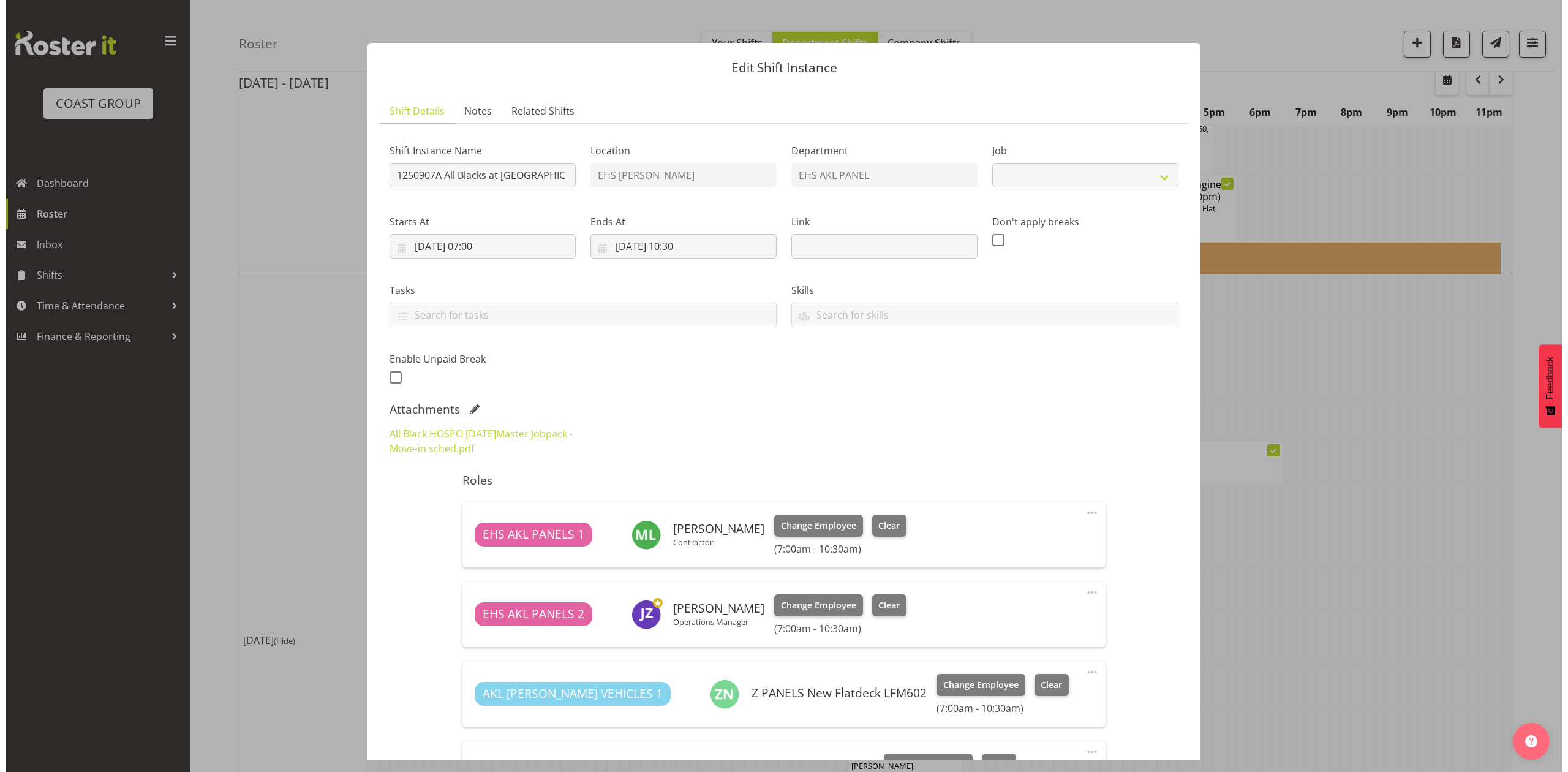
scroll to position [478, 0]
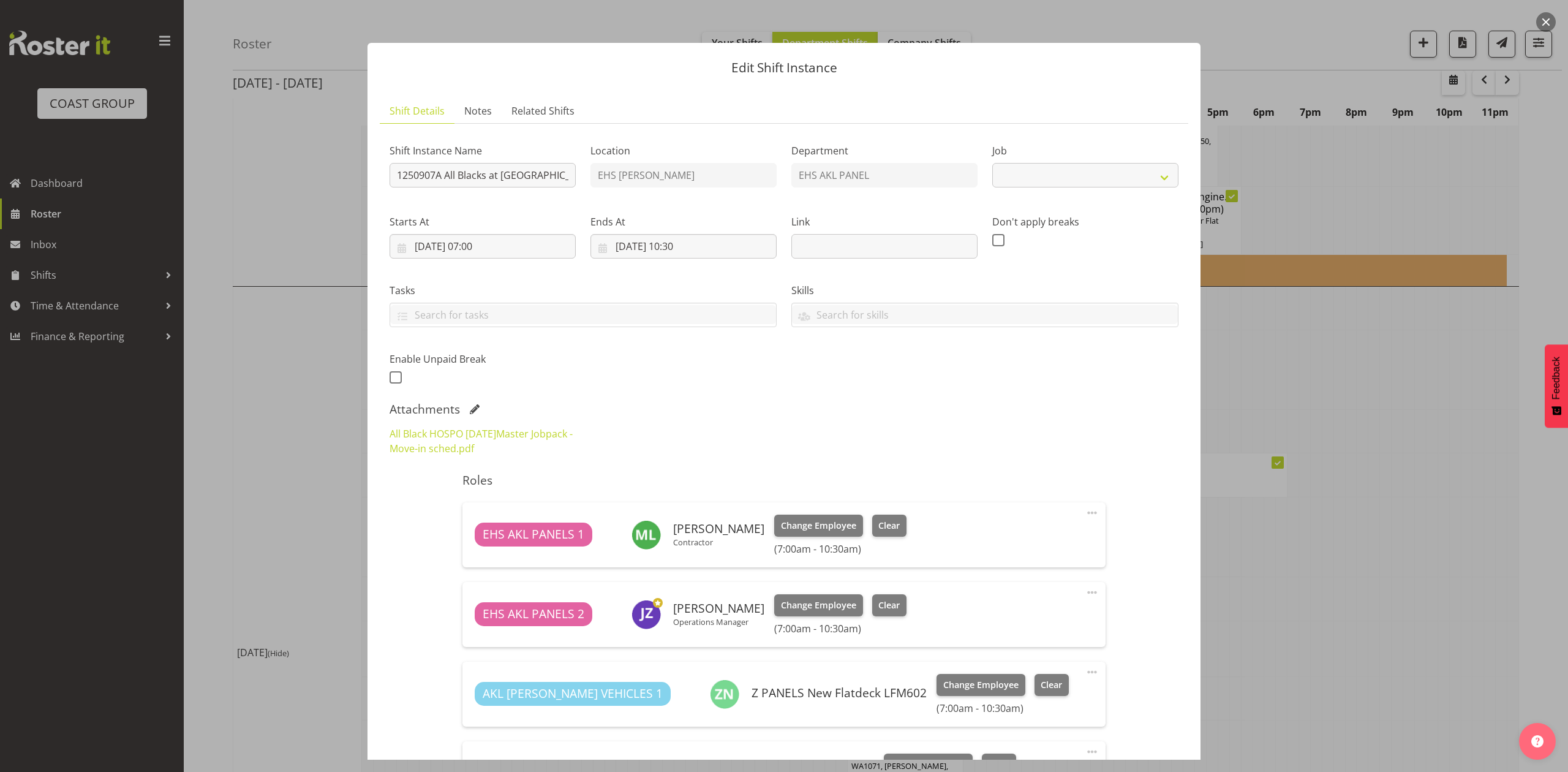
select select "10496"
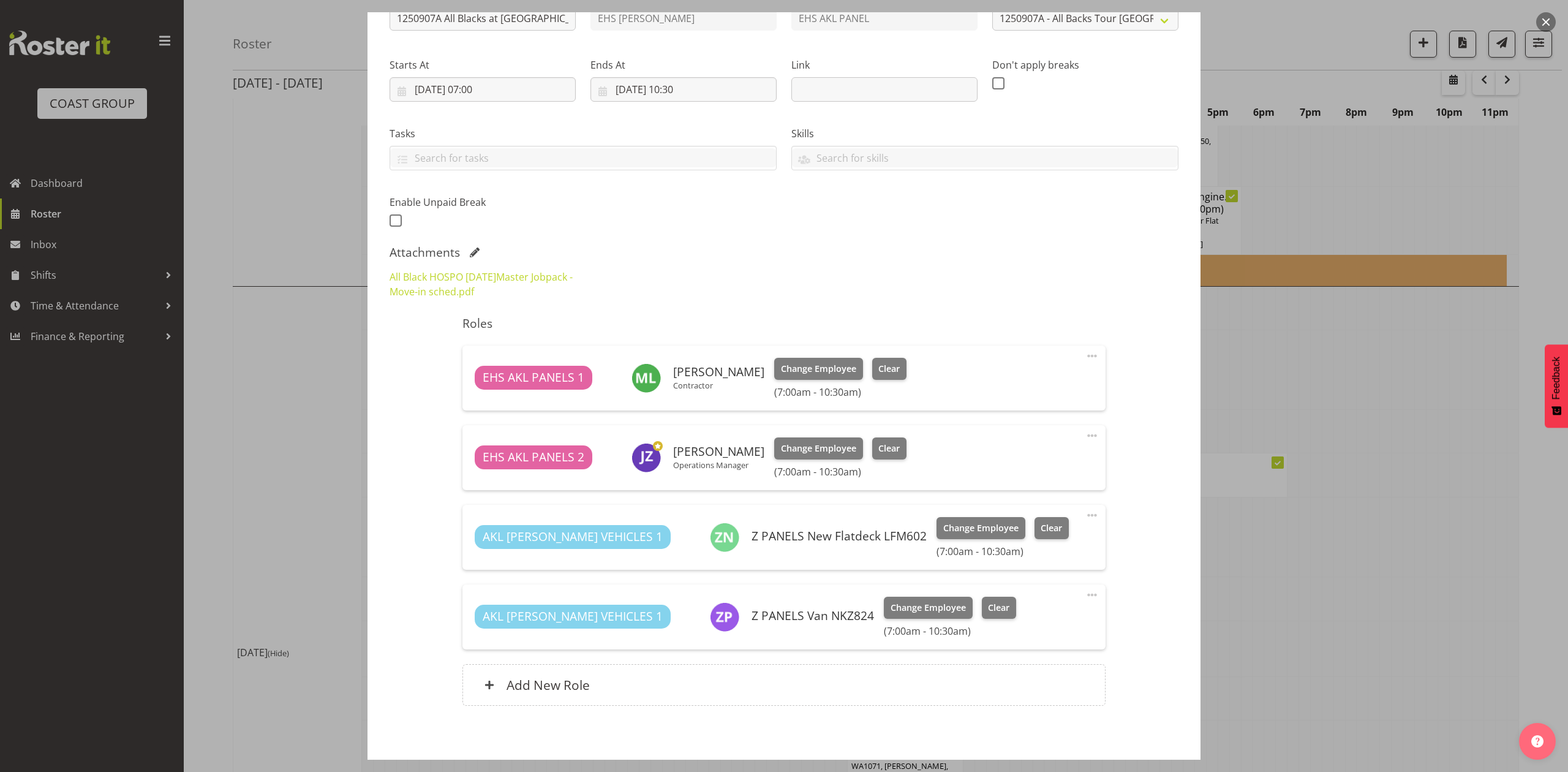
scroll to position [131, 0]
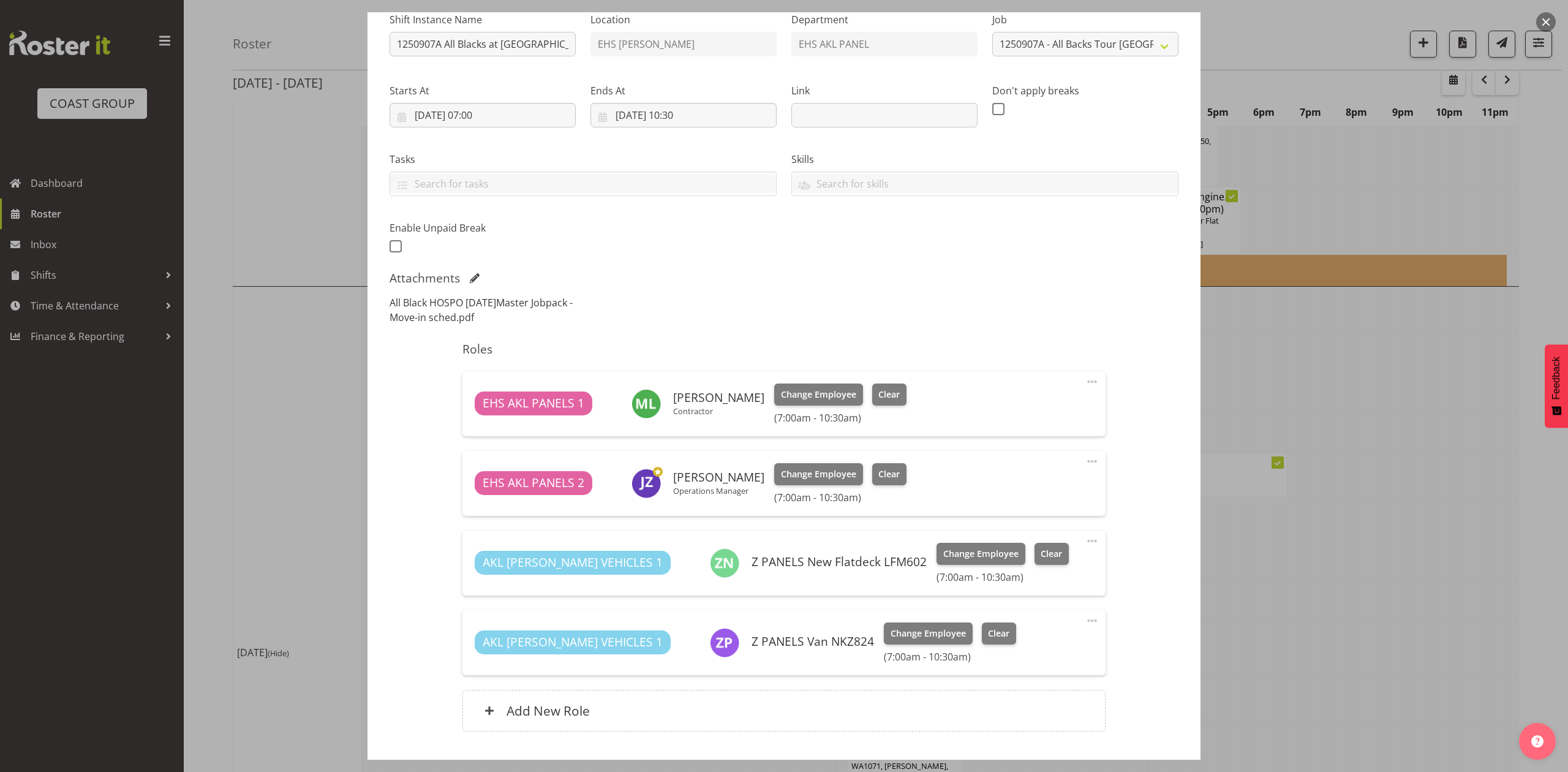
click at [443, 314] on link "All Black HOSPO [DATE]Master Jobpack - Move-in sched.pdf" at bounding box center [481, 310] width 183 height 28
click at [1368, 403] on div at bounding box center [784, 386] width 1568 height 772
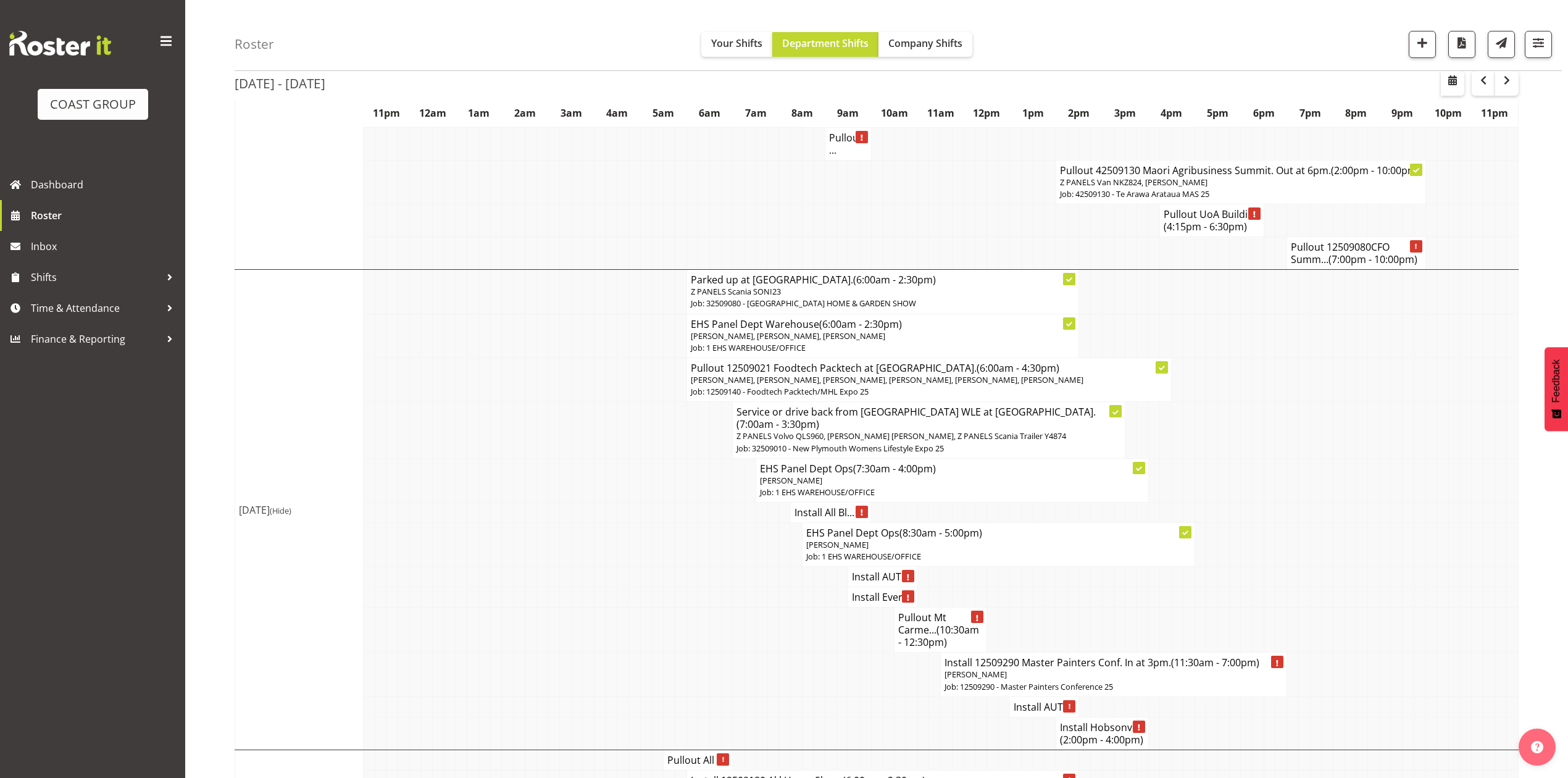
scroll to position [1811, 0]
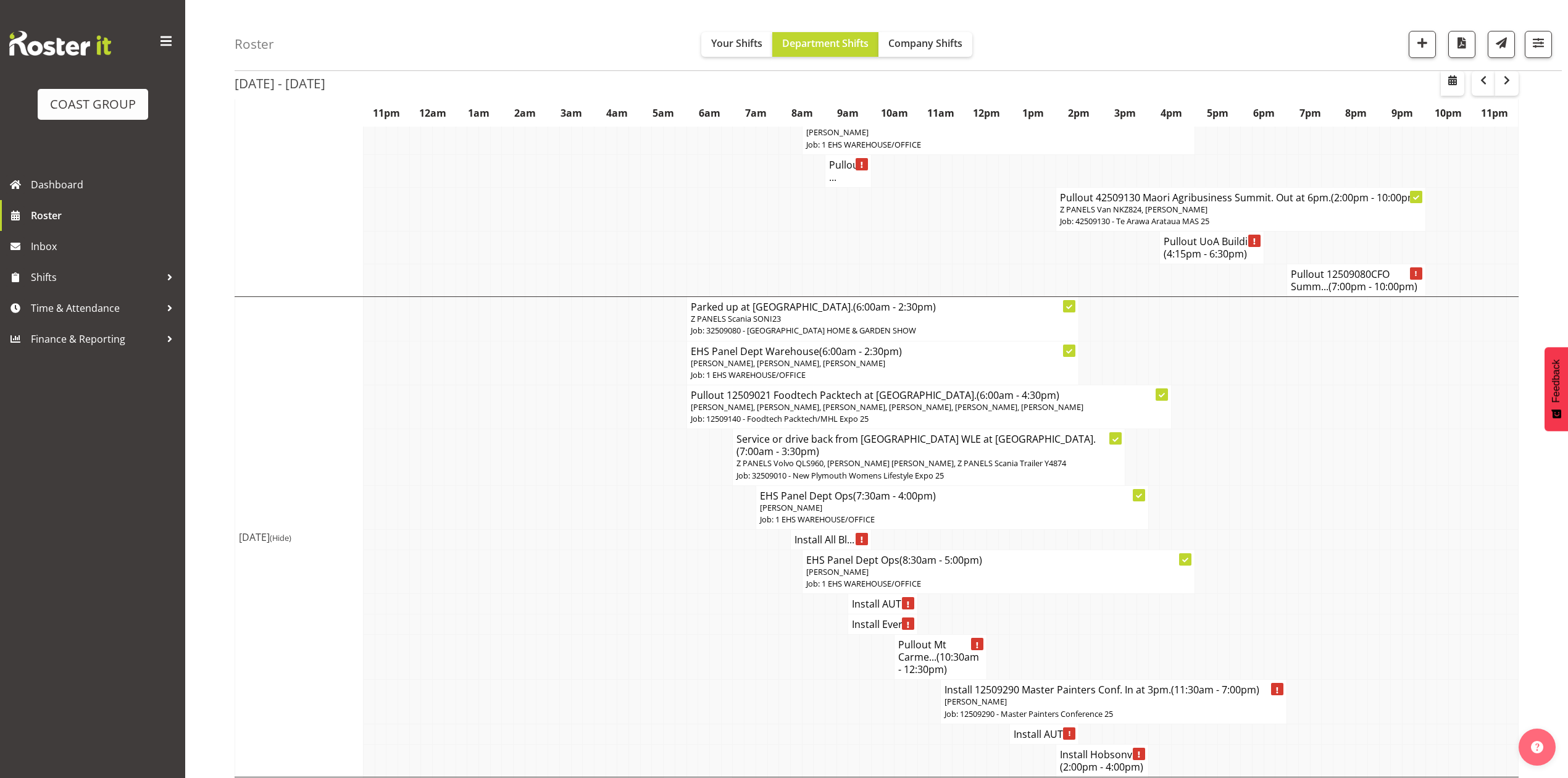
click at [864, 598] on h4 "Install AUT ..." at bounding box center [882, 604] width 61 height 12
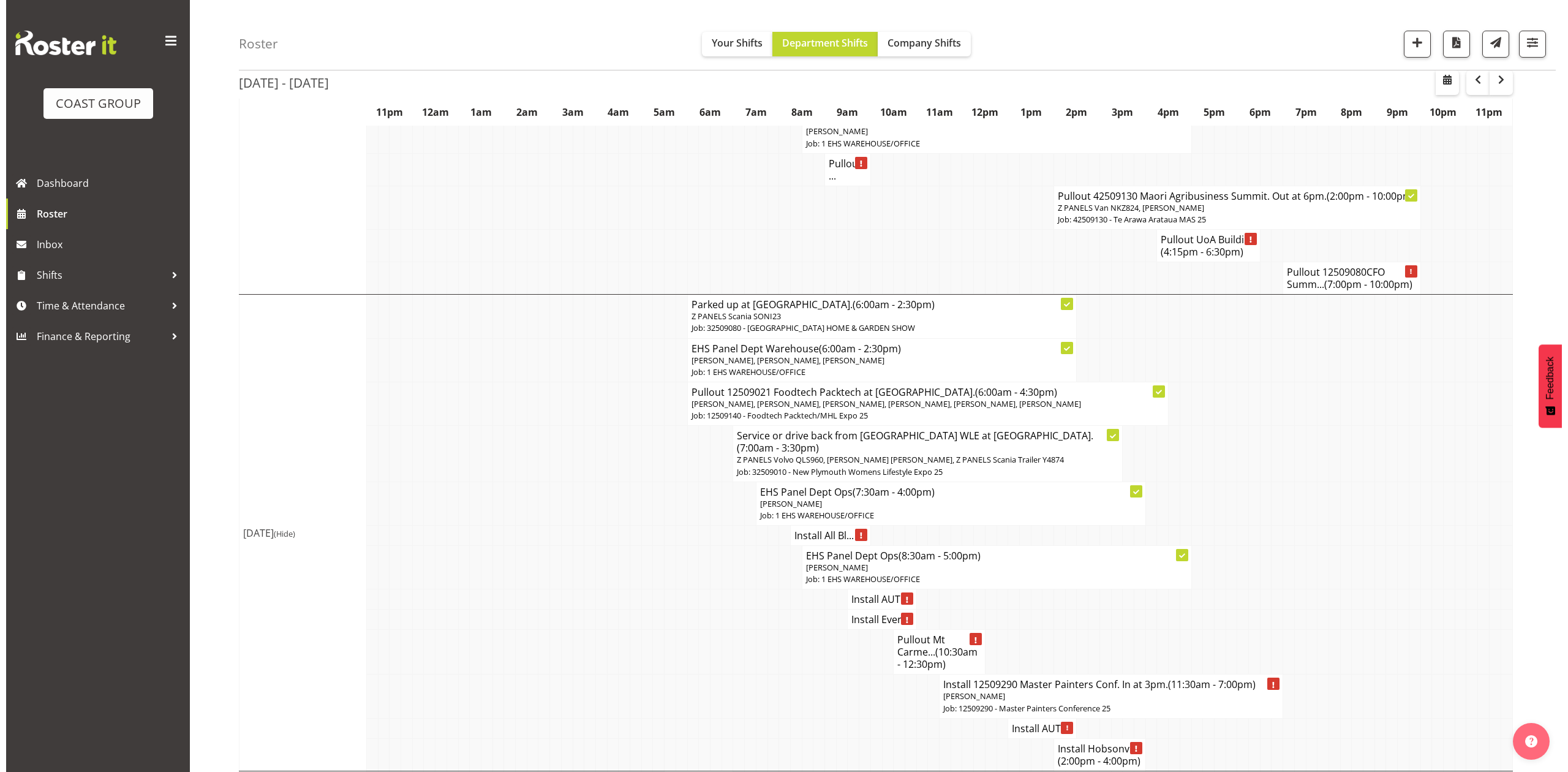
scroll to position [1772, 0]
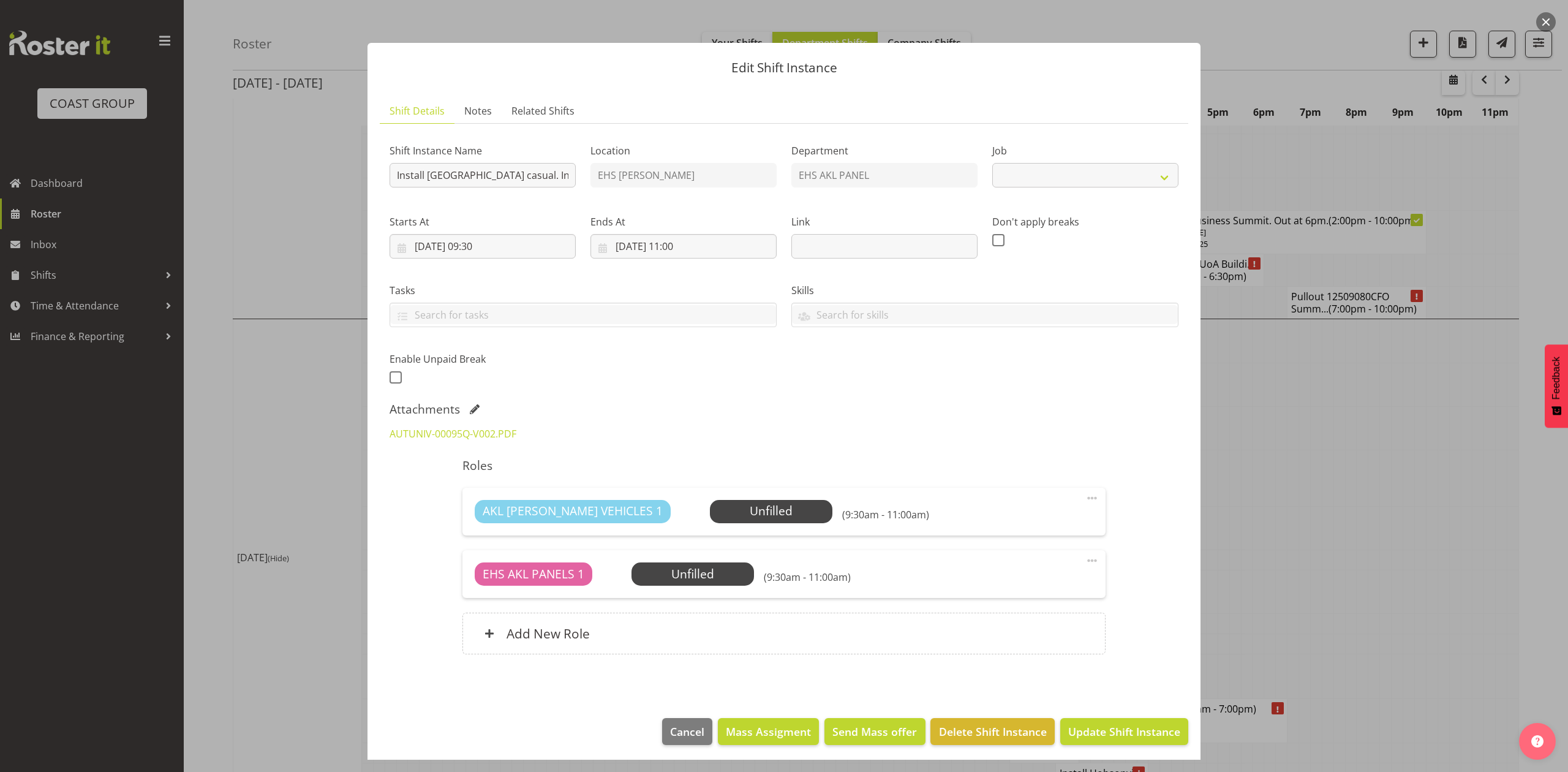
select select "8653"
click at [1285, 369] on div at bounding box center [784, 386] width 1568 height 772
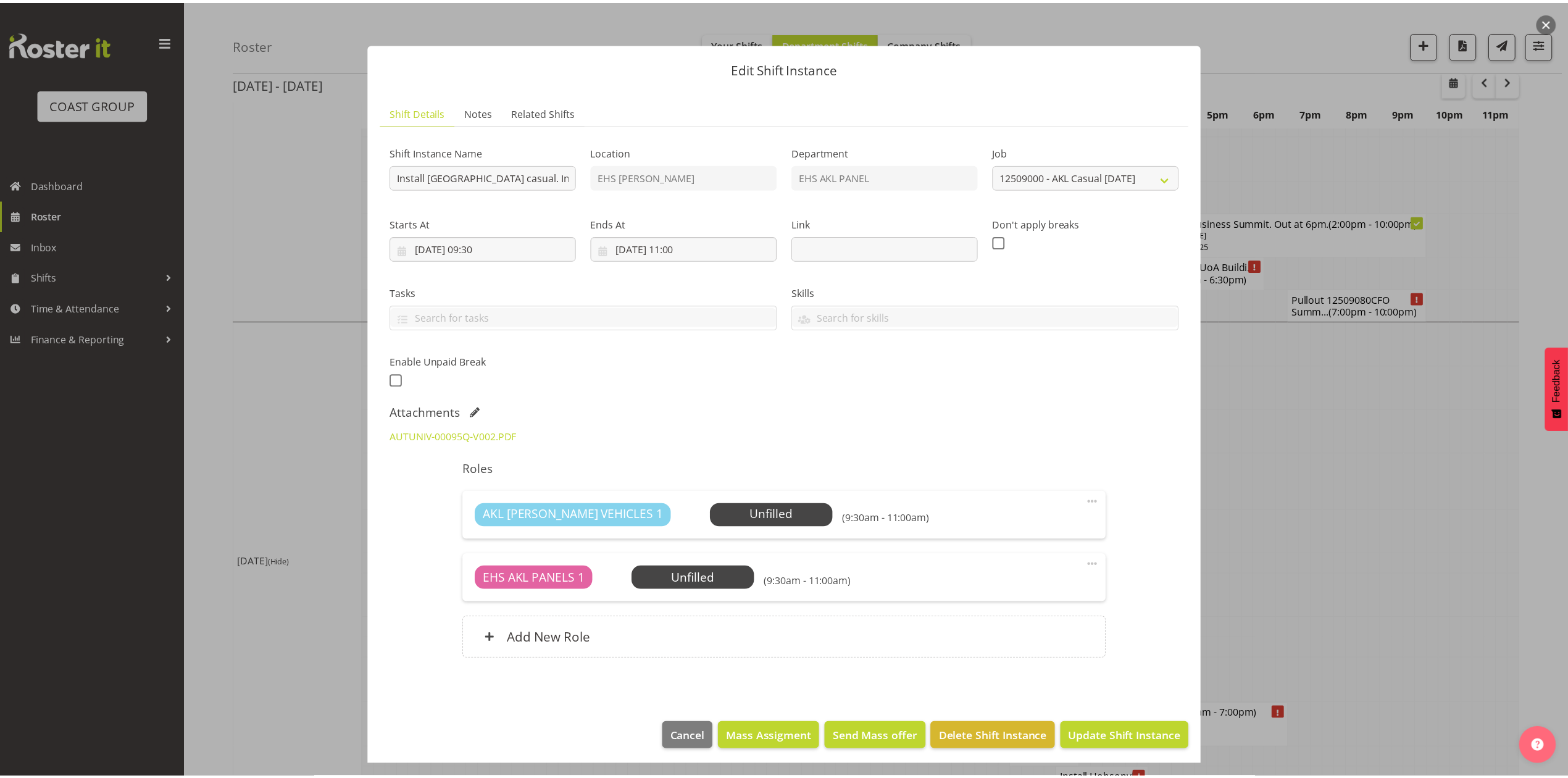
scroll to position [1811, 0]
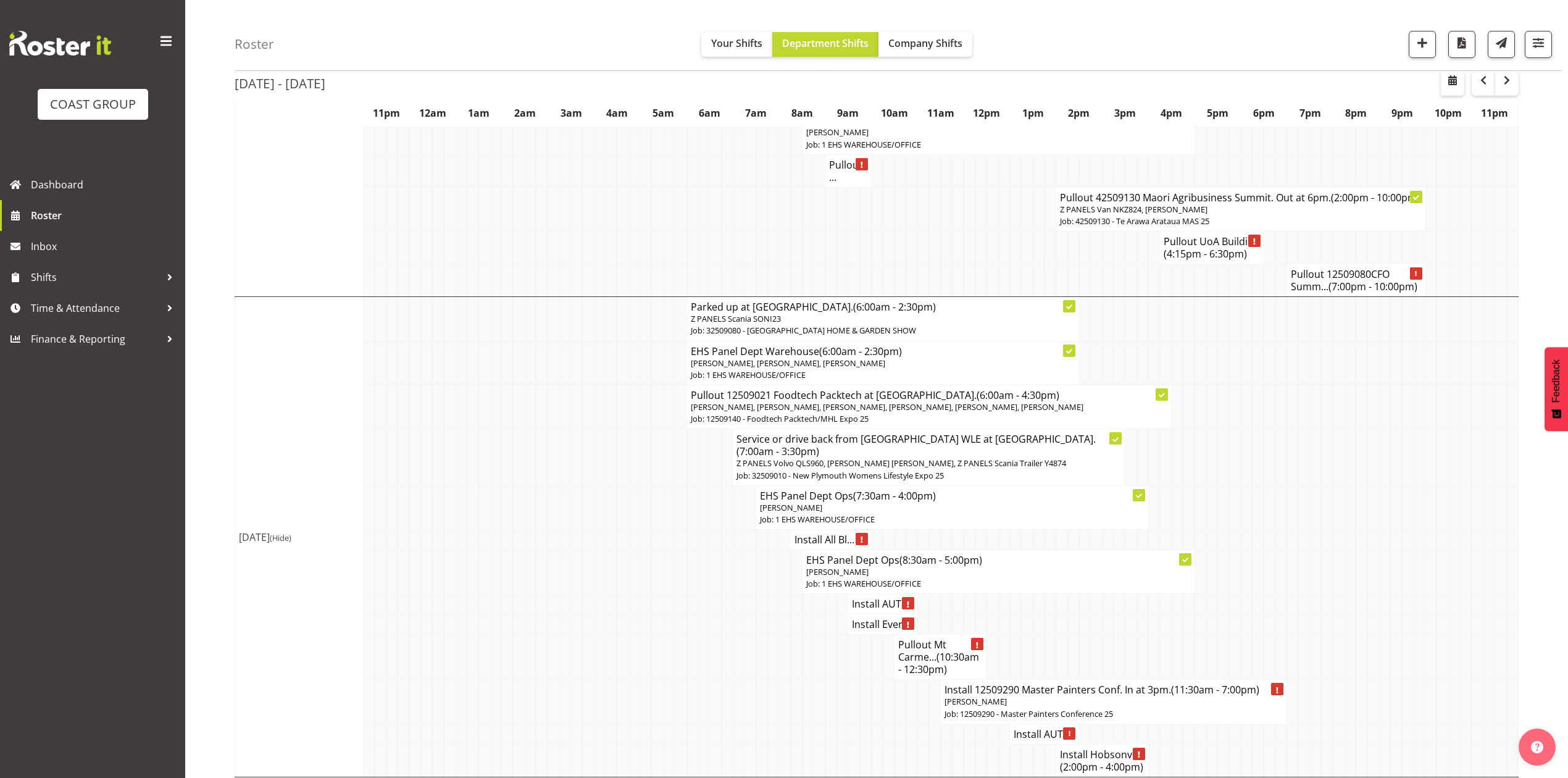
click at [874, 598] on h4 "Install AUT ..." at bounding box center [882, 604] width 61 height 12
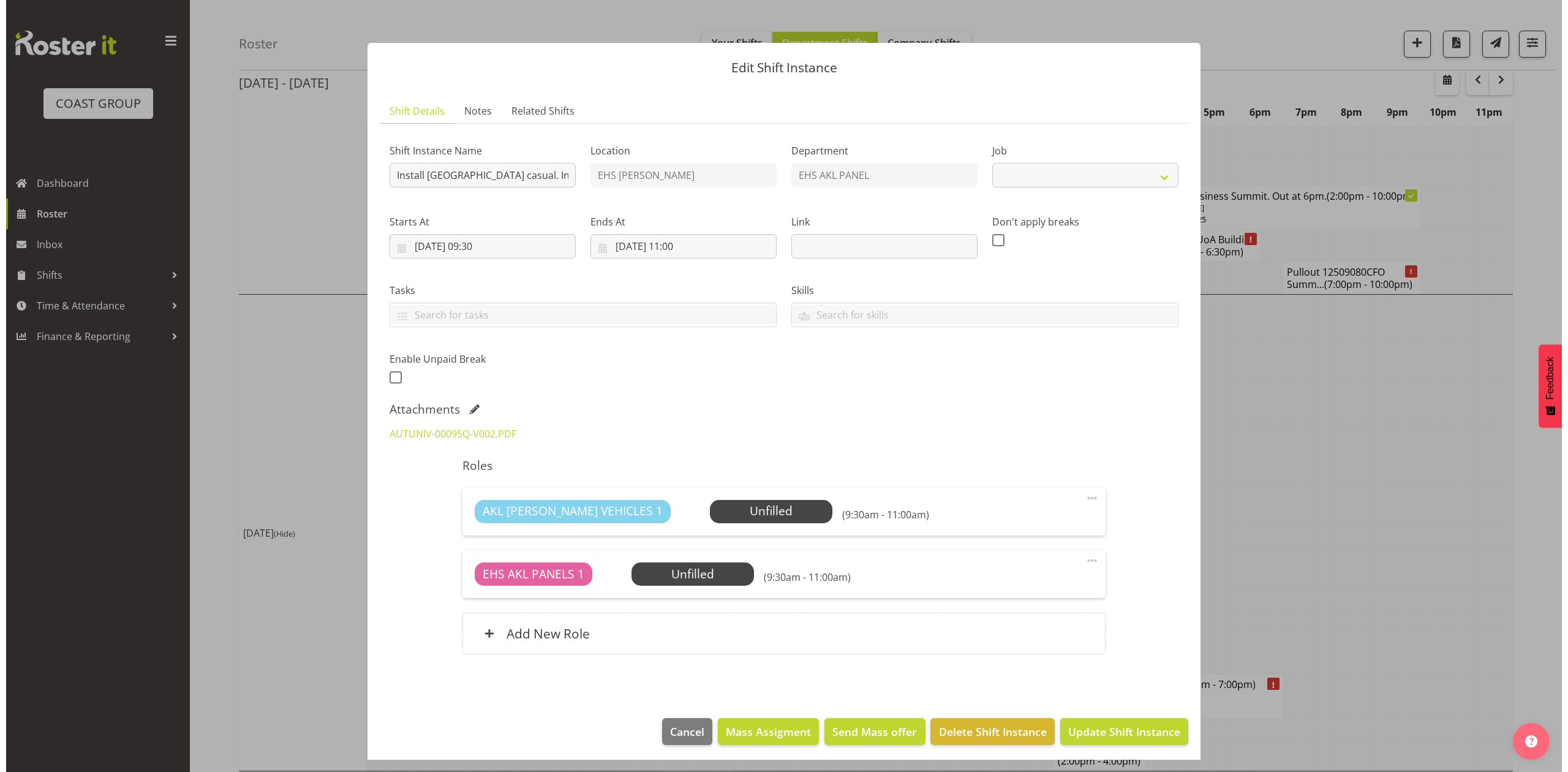
scroll to position [1772, 0]
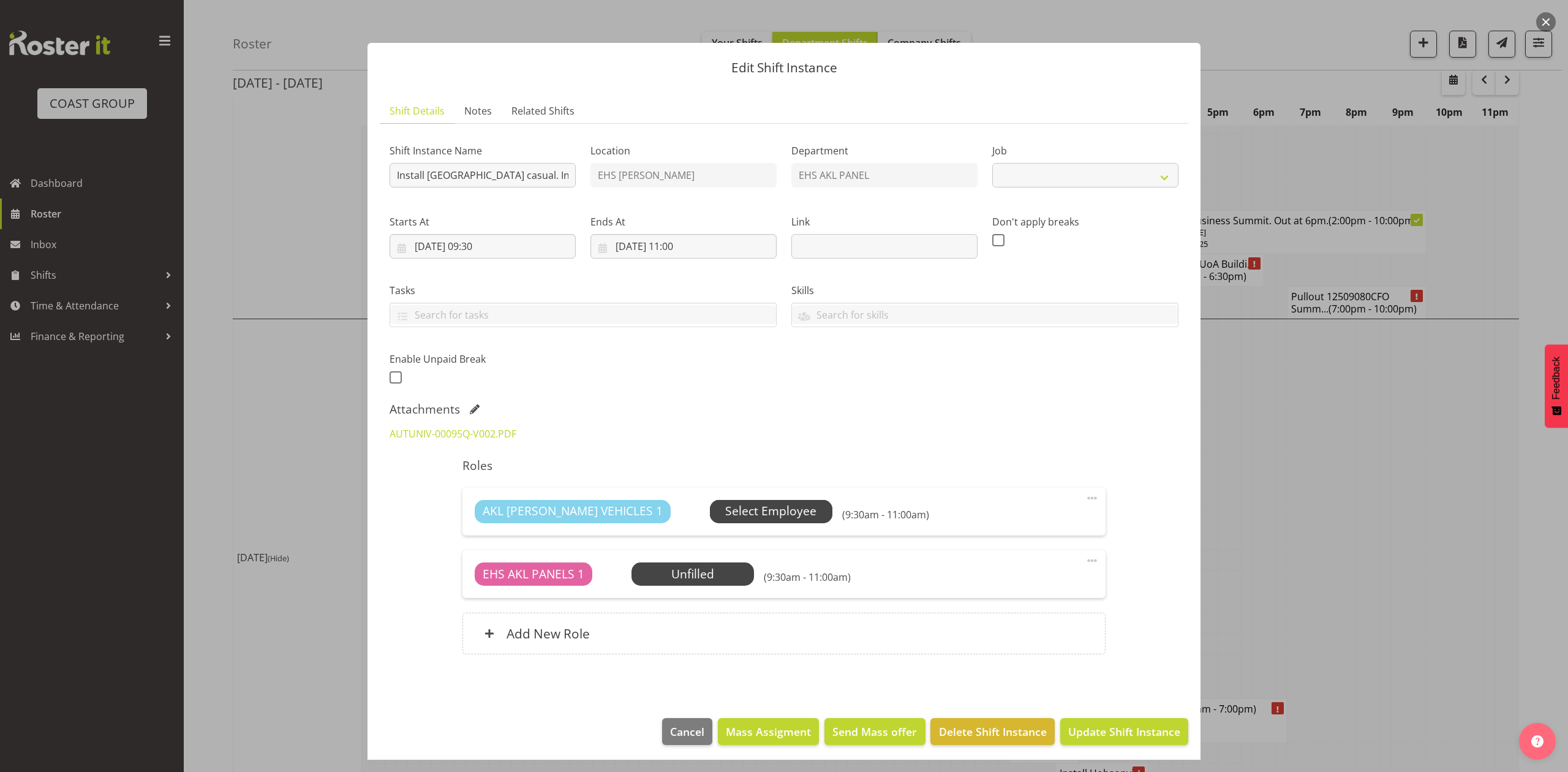
select select "8653"
click at [425, 437] on link "AUTUNIV-00095Q-V002.PDF" at bounding box center [453, 434] width 127 height 13
click at [1327, 285] on div at bounding box center [784, 386] width 1568 height 772
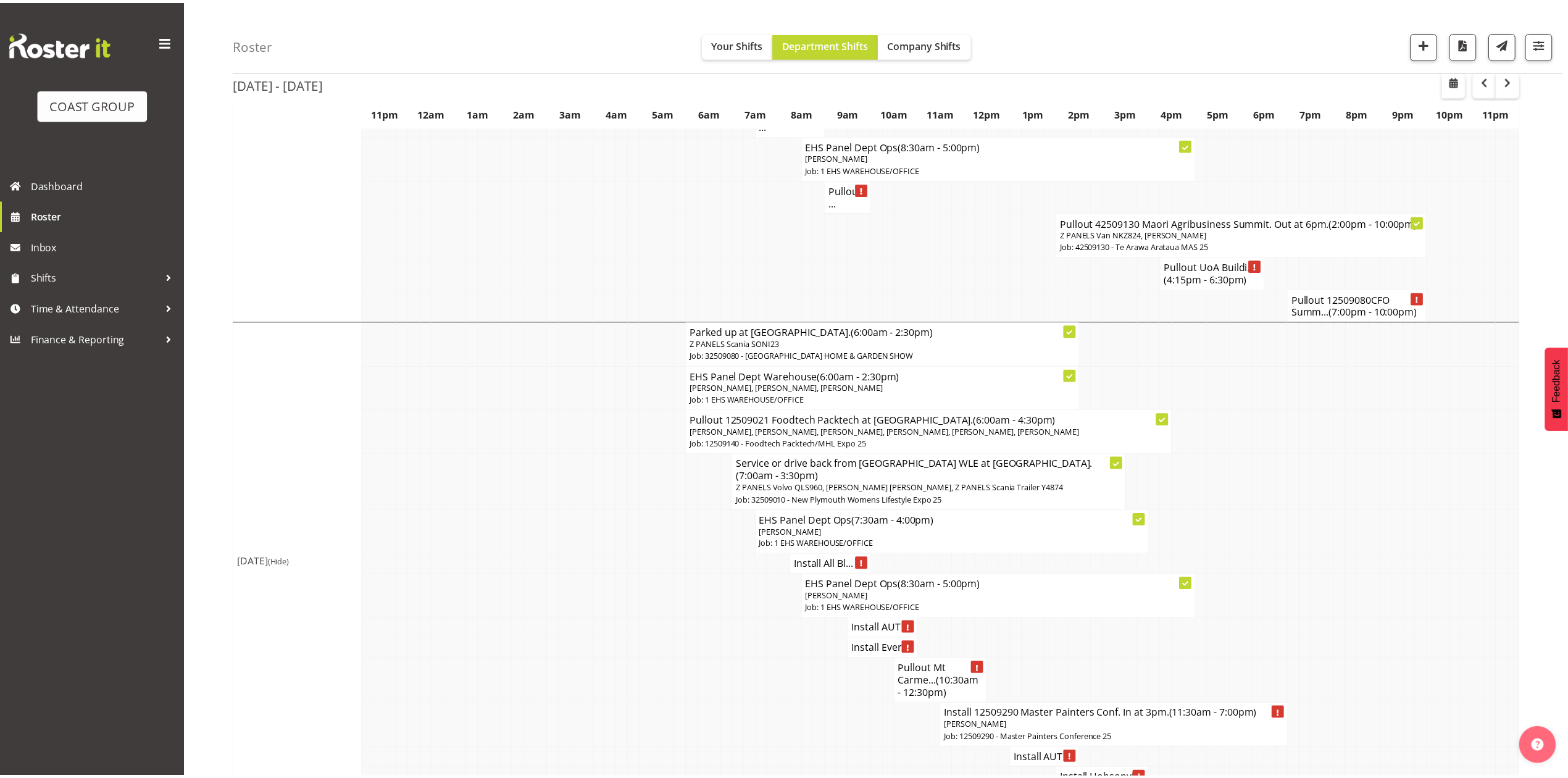
scroll to position [1811, 0]
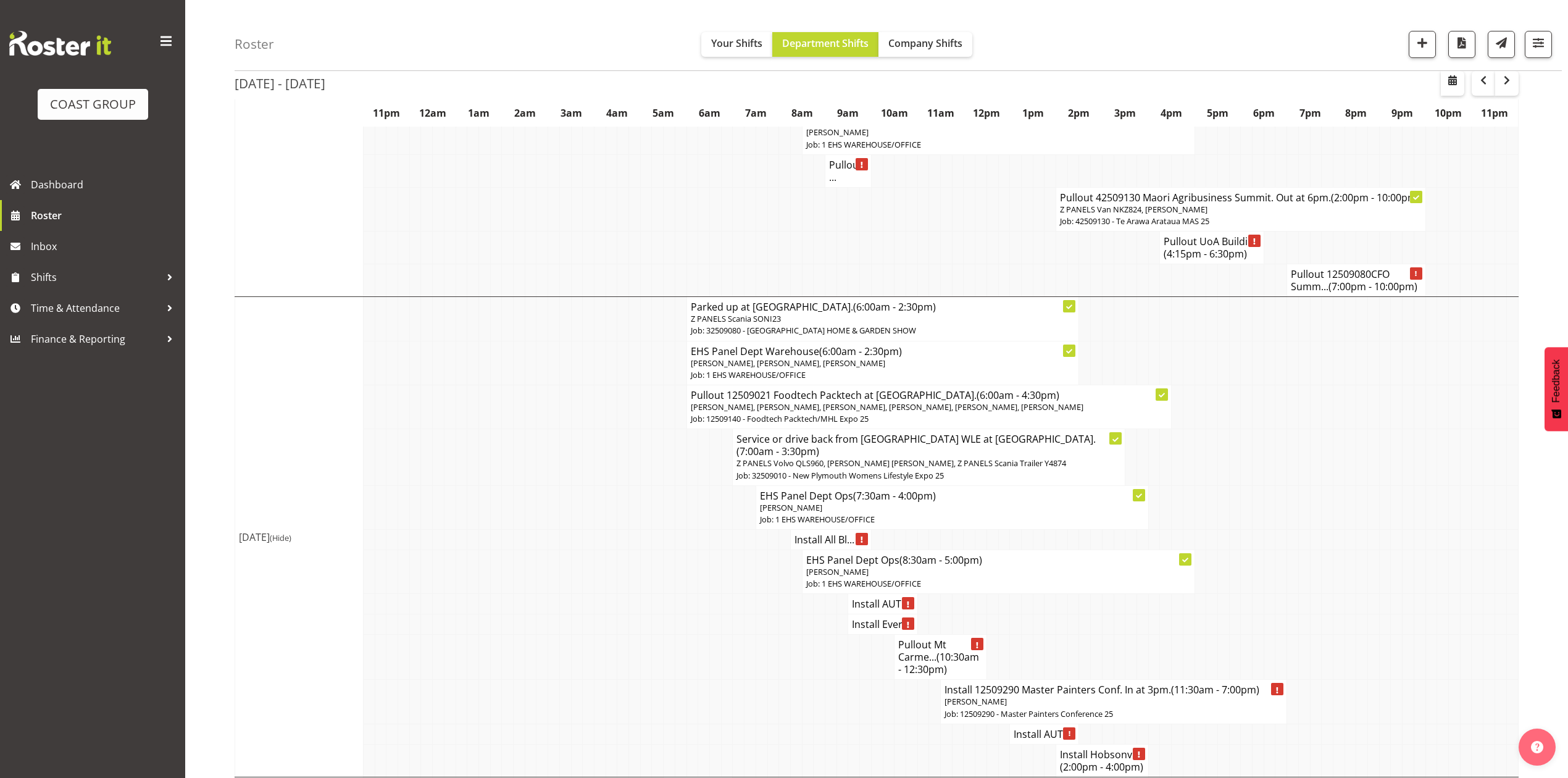
click at [882, 618] on h4 "Install Ever..." at bounding box center [882, 624] width 61 height 12
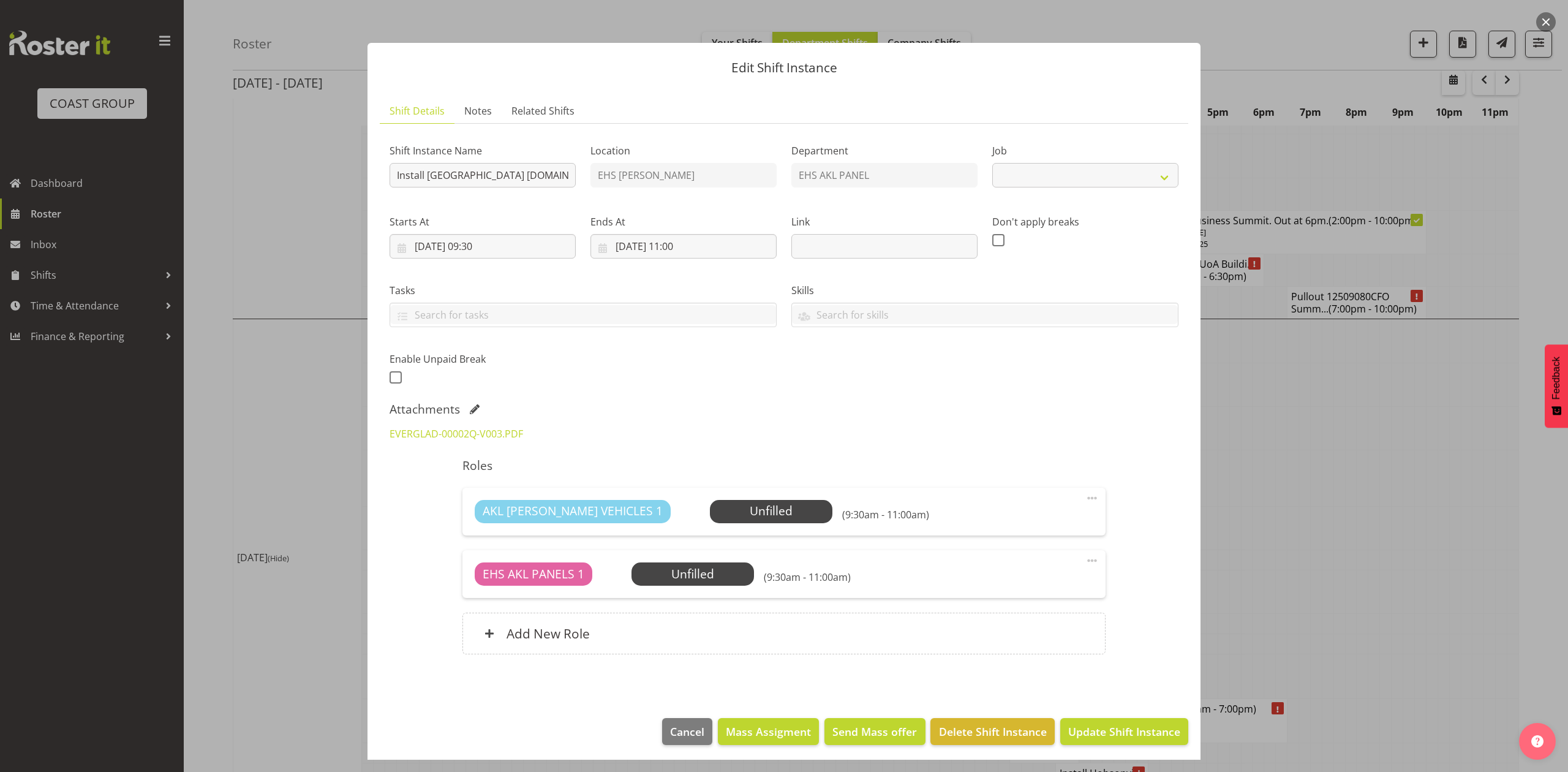
select select "8653"
click at [1396, 367] on div at bounding box center [784, 386] width 1568 height 772
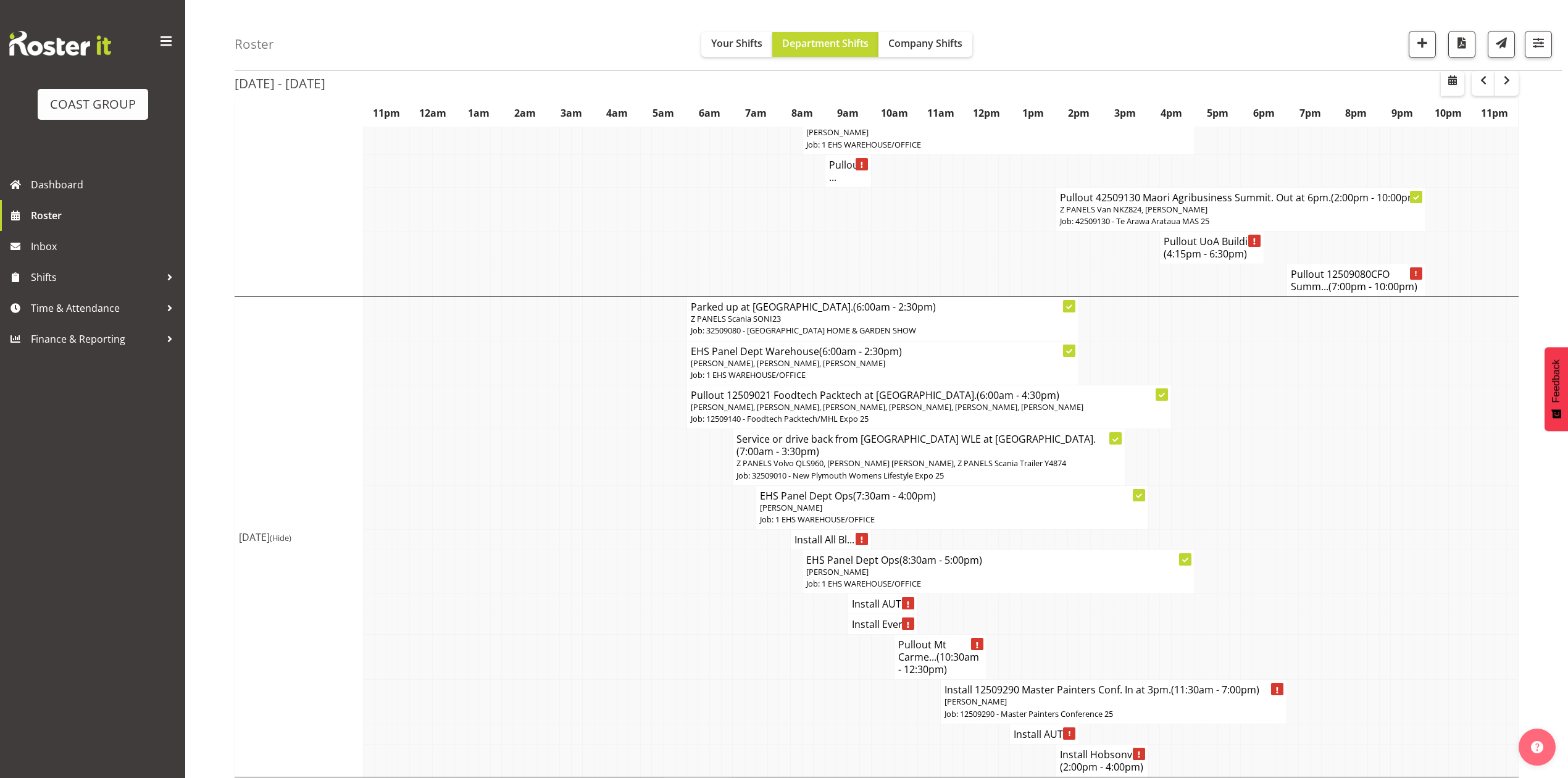
click at [1043, 728] on h4 "Install AUT ..." at bounding box center [1044, 734] width 61 height 12
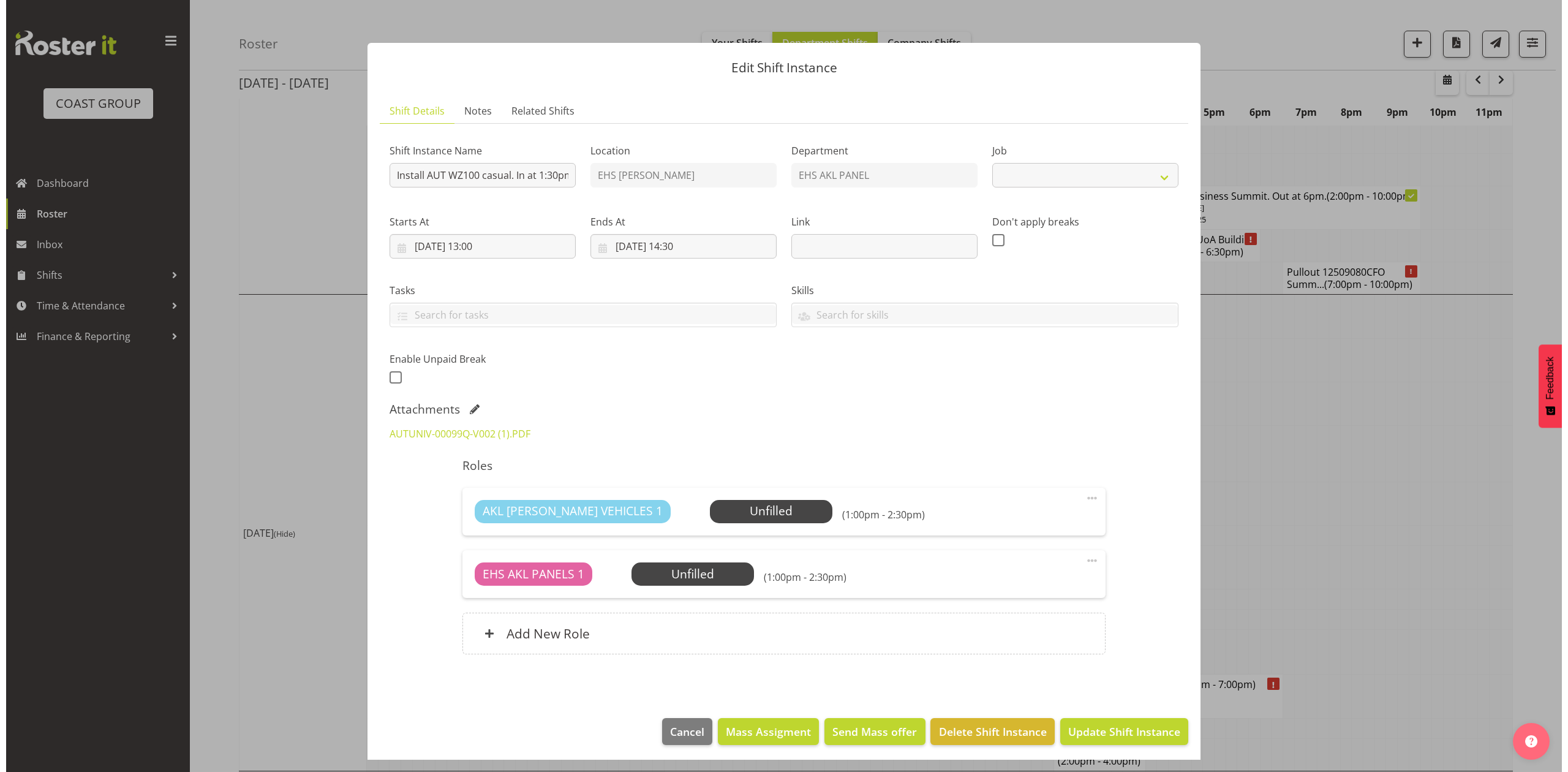
scroll to position [1772, 0]
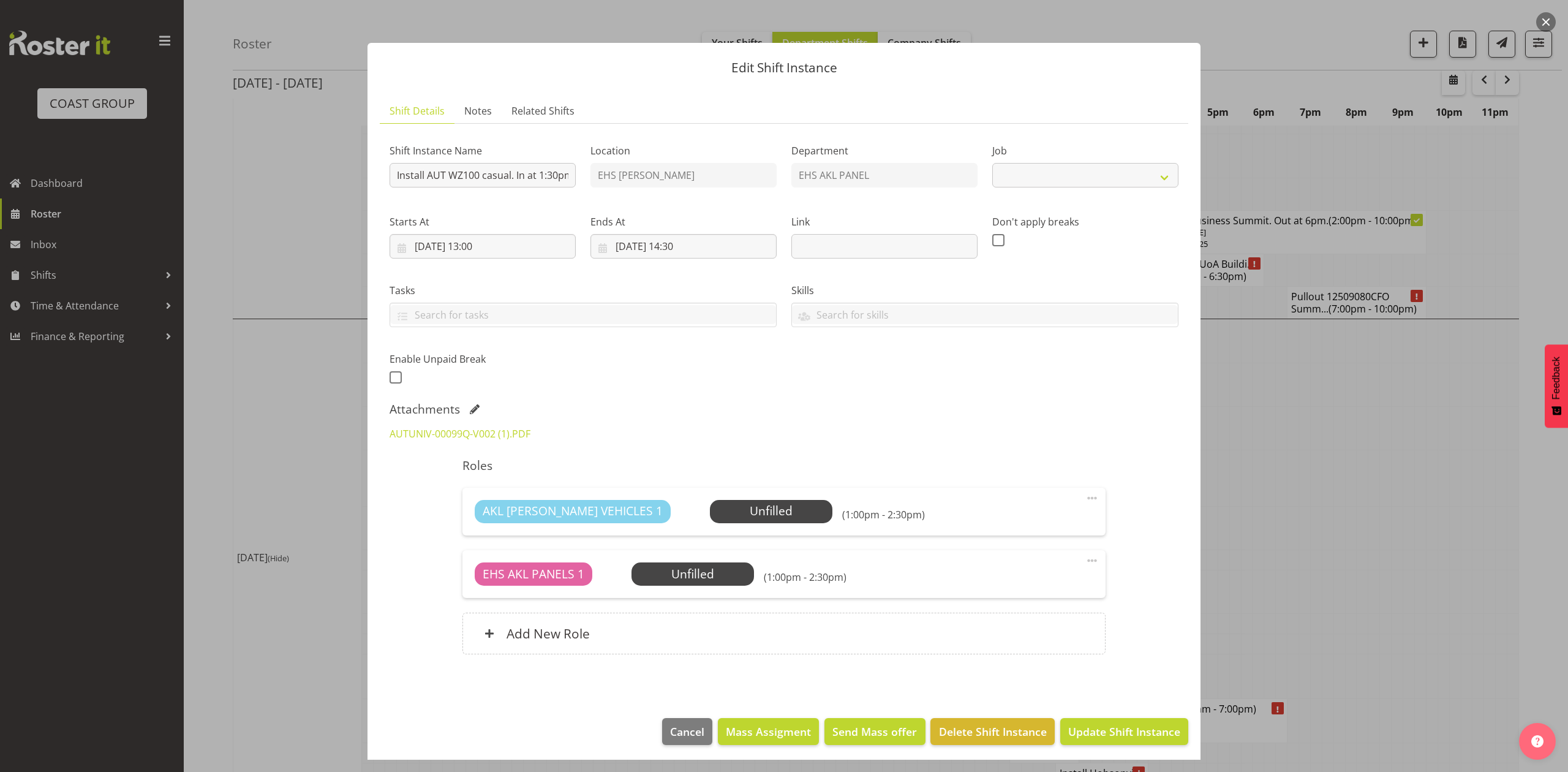
select select "8653"
click at [515, 430] on link "AUTUNIV-00099Q-V002 (1).PDF" at bounding box center [460, 434] width 141 height 13
click at [1282, 364] on div at bounding box center [784, 386] width 1568 height 772
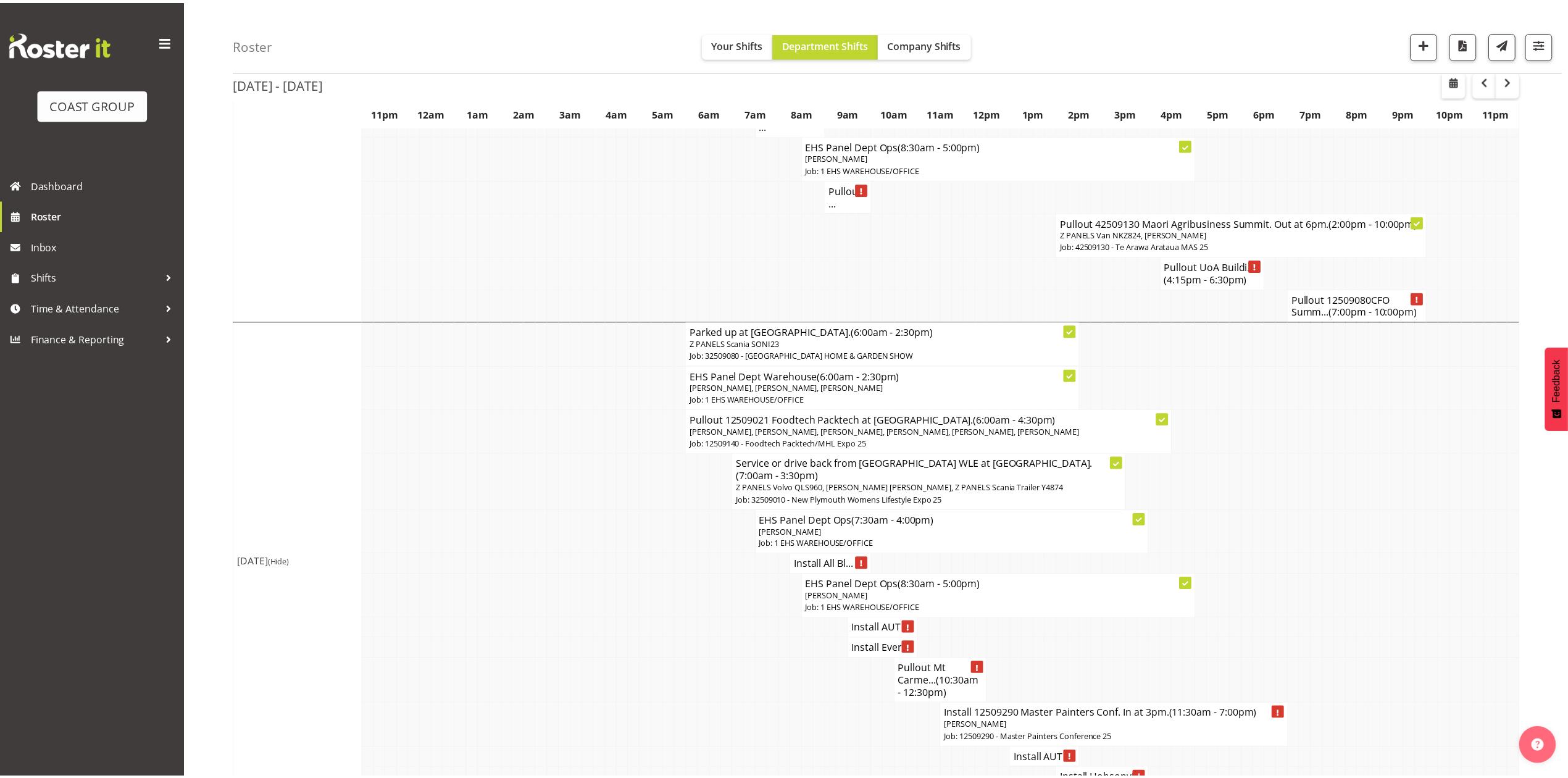
scroll to position [1811, 0]
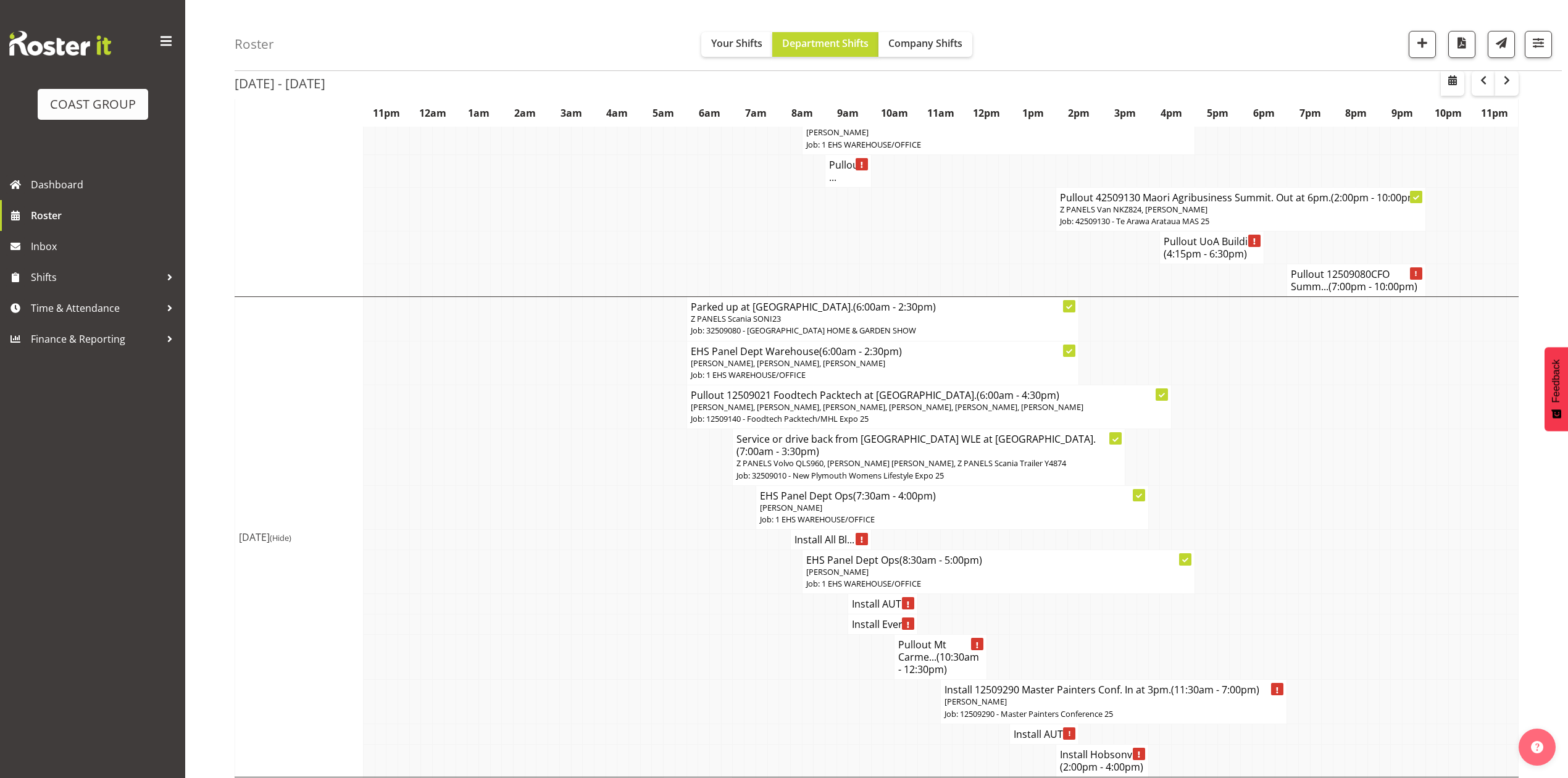
click at [862, 598] on h4 "Install AUT ..." at bounding box center [882, 604] width 61 height 12
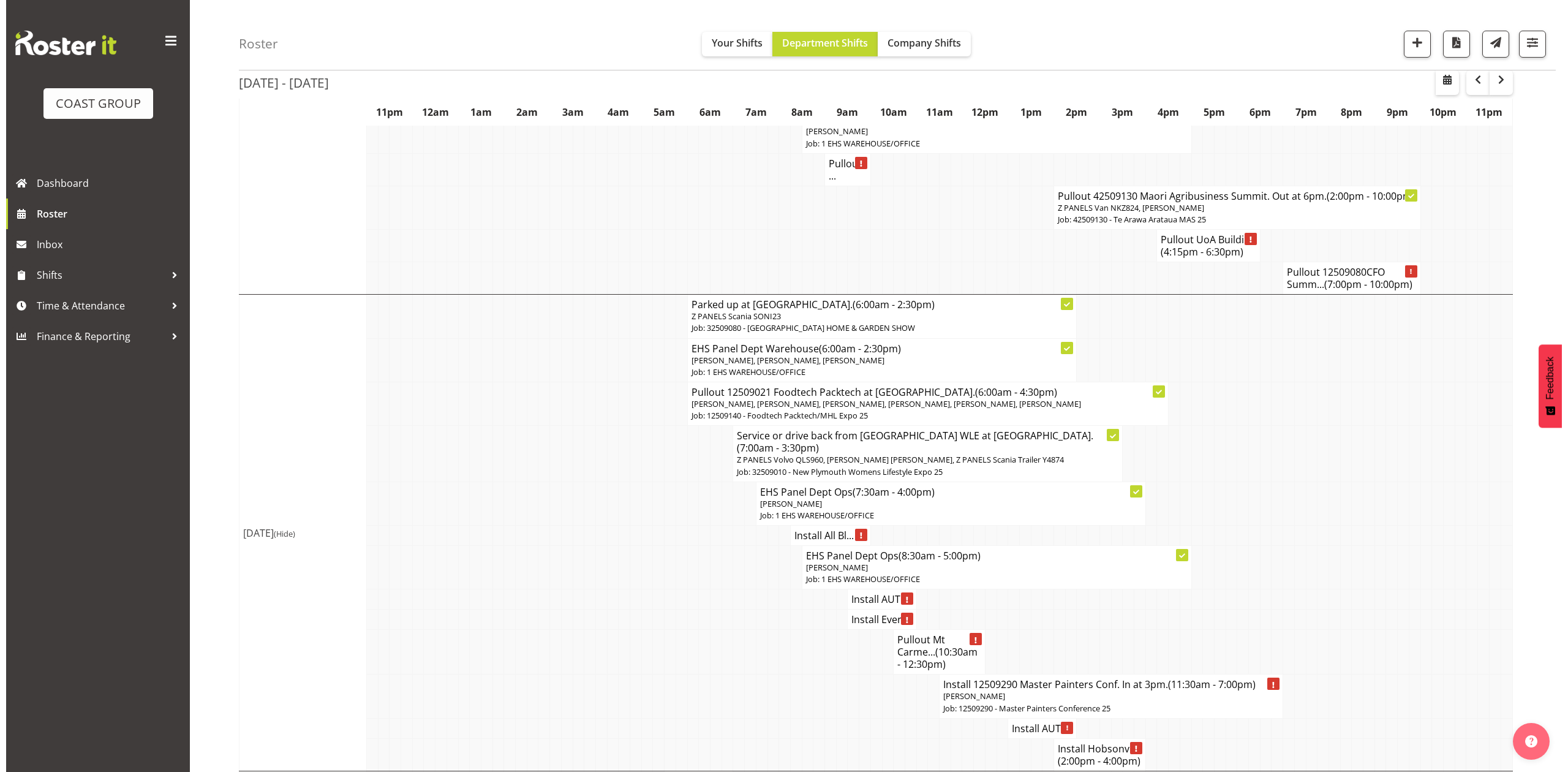
scroll to position [1772, 0]
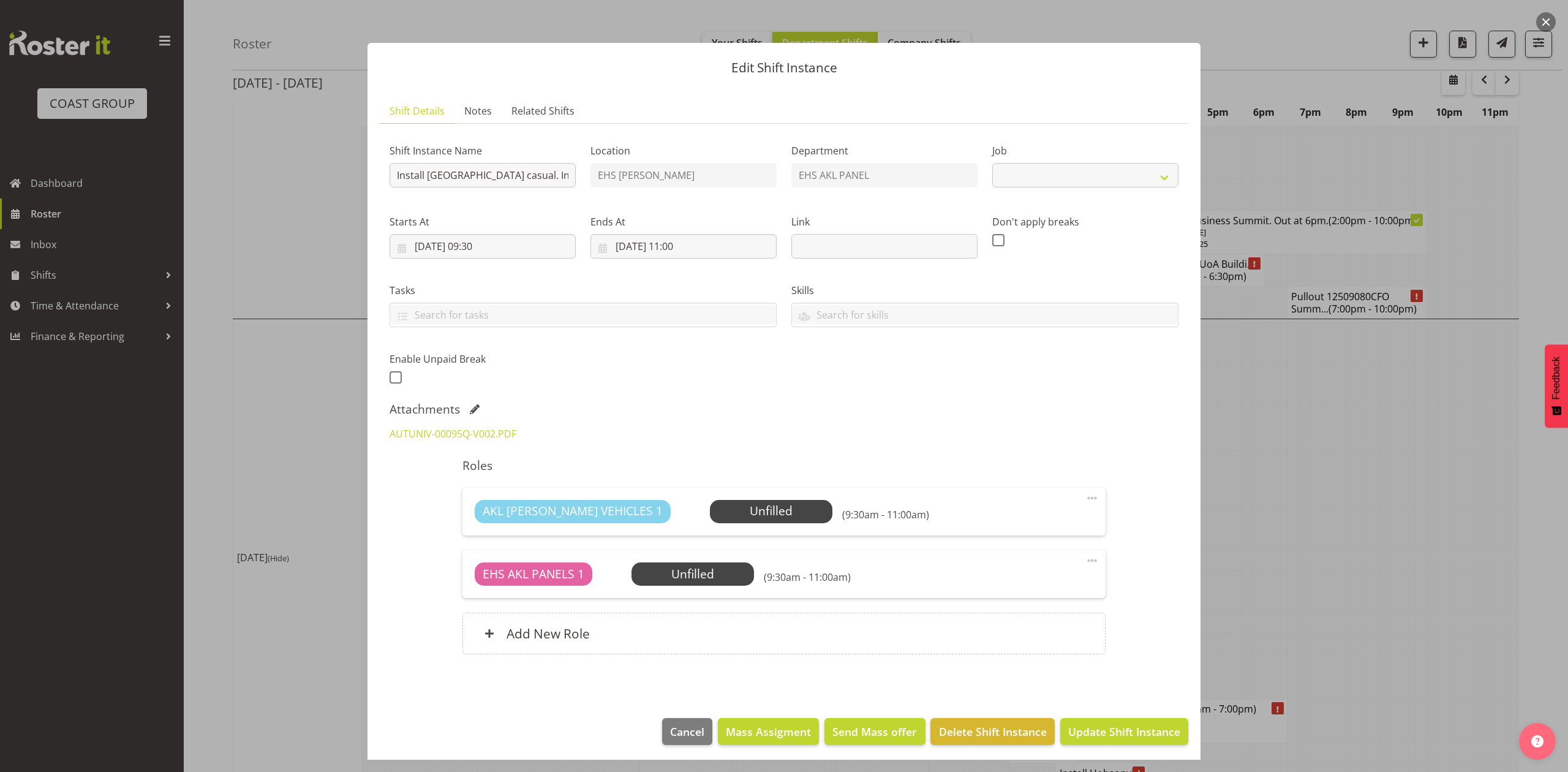
select select "8653"
click at [441, 432] on link "AUTUNIV-00095Q-V002.PDF" at bounding box center [453, 434] width 127 height 13
click at [1362, 334] on div at bounding box center [784, 386] width 1568 height 772
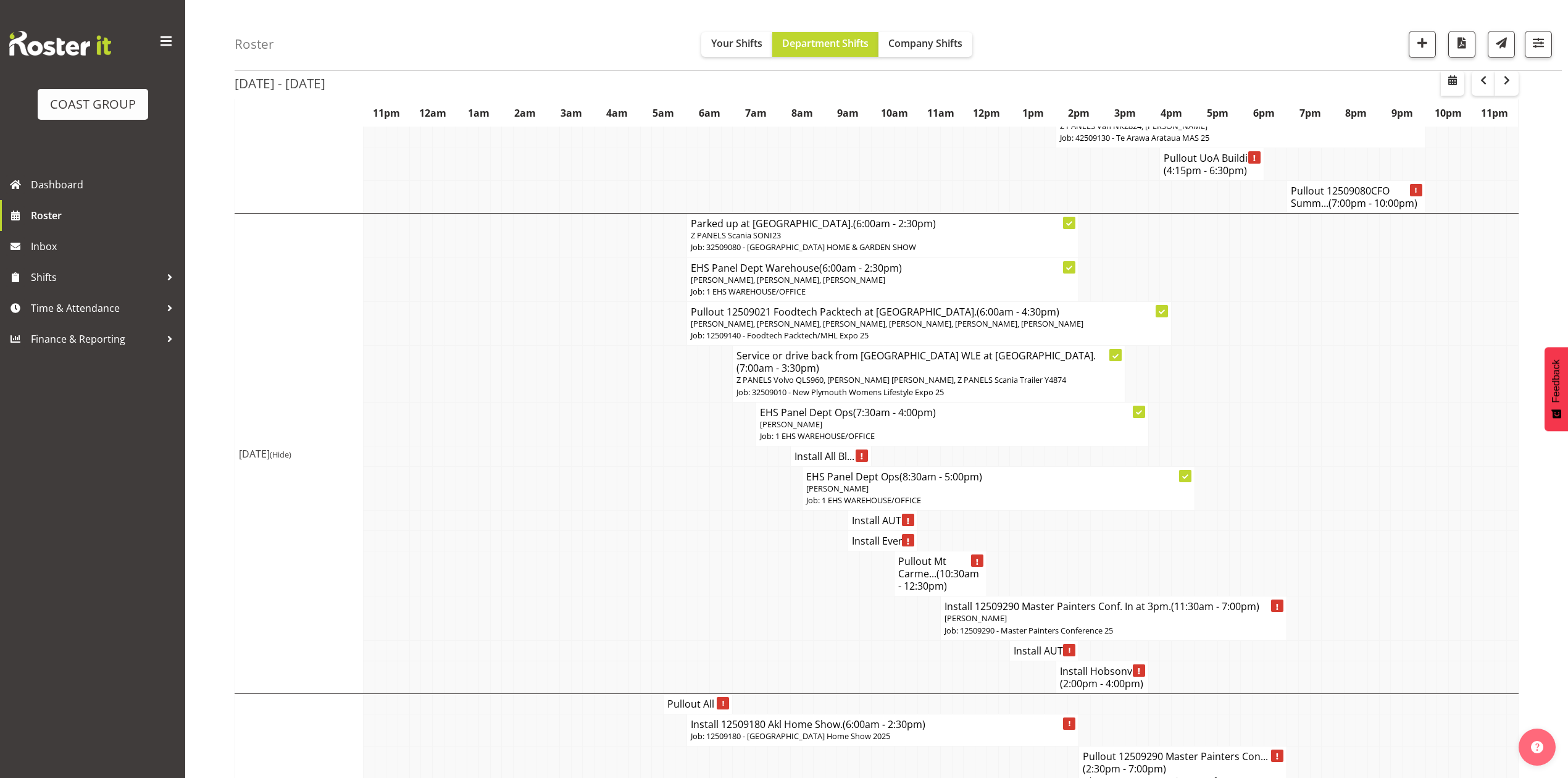
scroll to position [1893, 0]
click at [1068, 666] on h4 "Install Hobsonvi... (2:00pm - 4:00pm)" at bounding box center [1102, 678] width 85 height 25
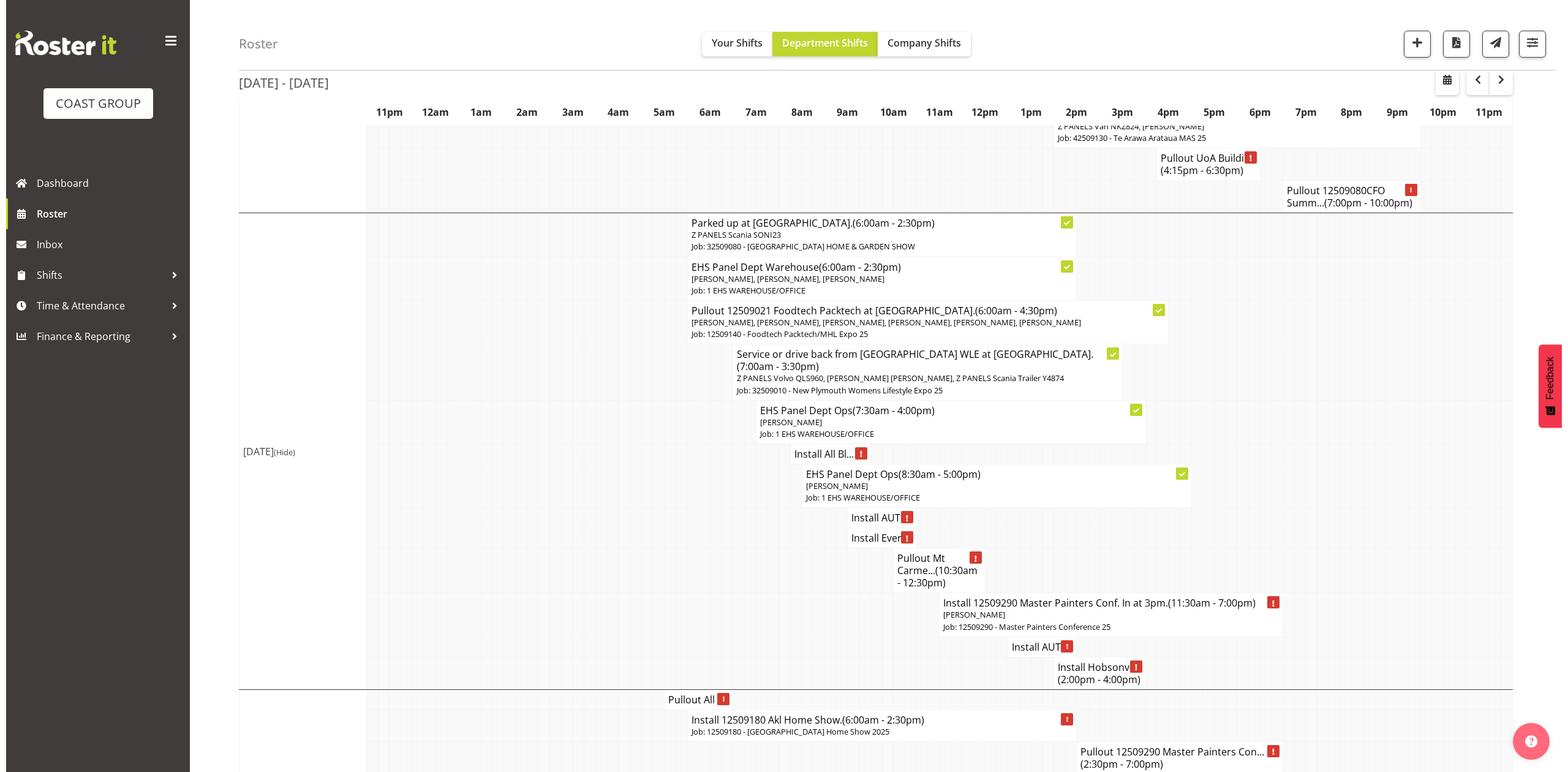
scroll to position [1854, 0]
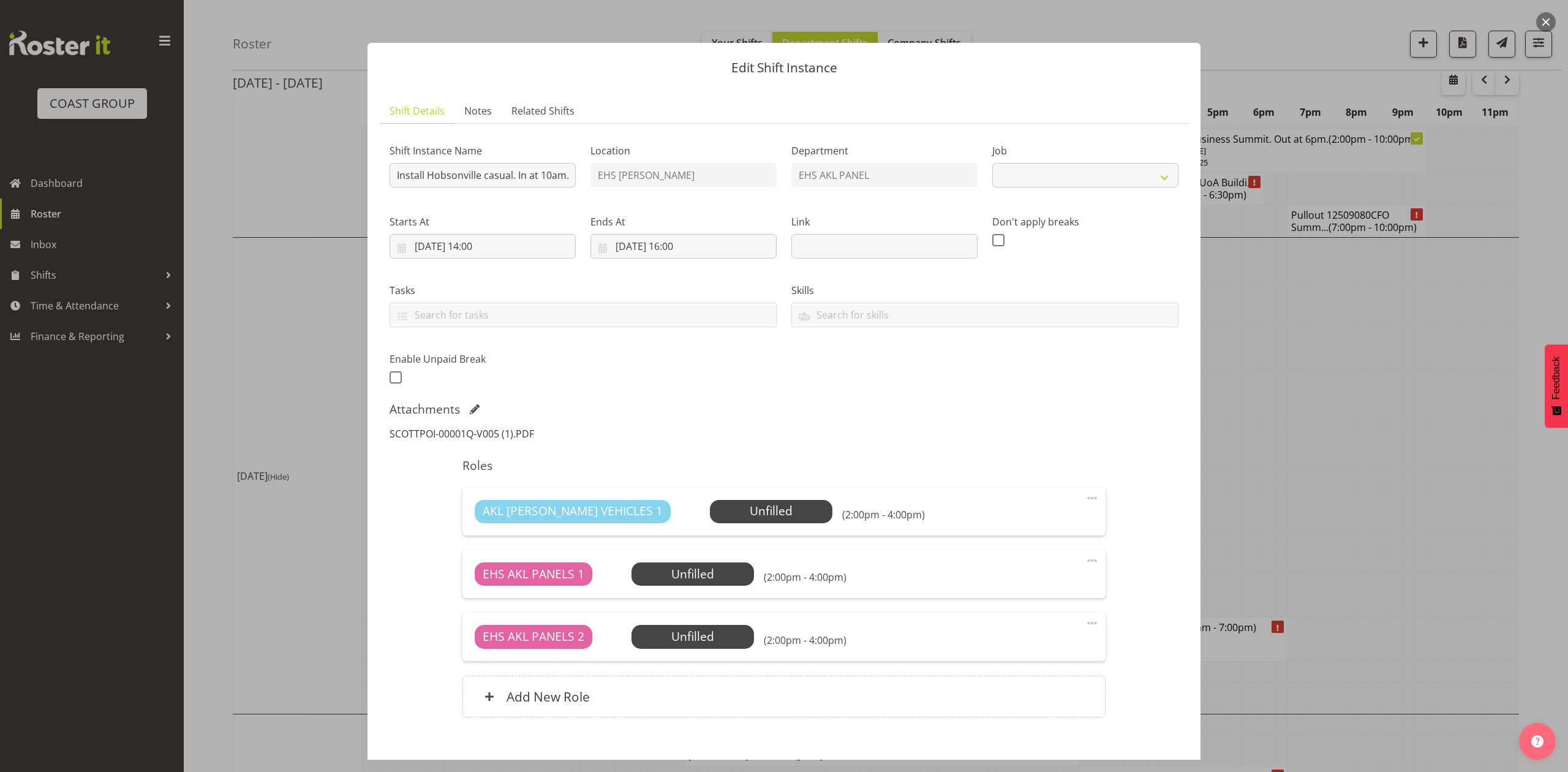
select select "8653"
click at [437, 431] on link "SCOTTPOI-00001Q-V005 (1).PDF" at bounding box center [462, 434] width 145 height 13
click at [1325, 339] on div at bounding box center [784, 386] width 1568 height 772
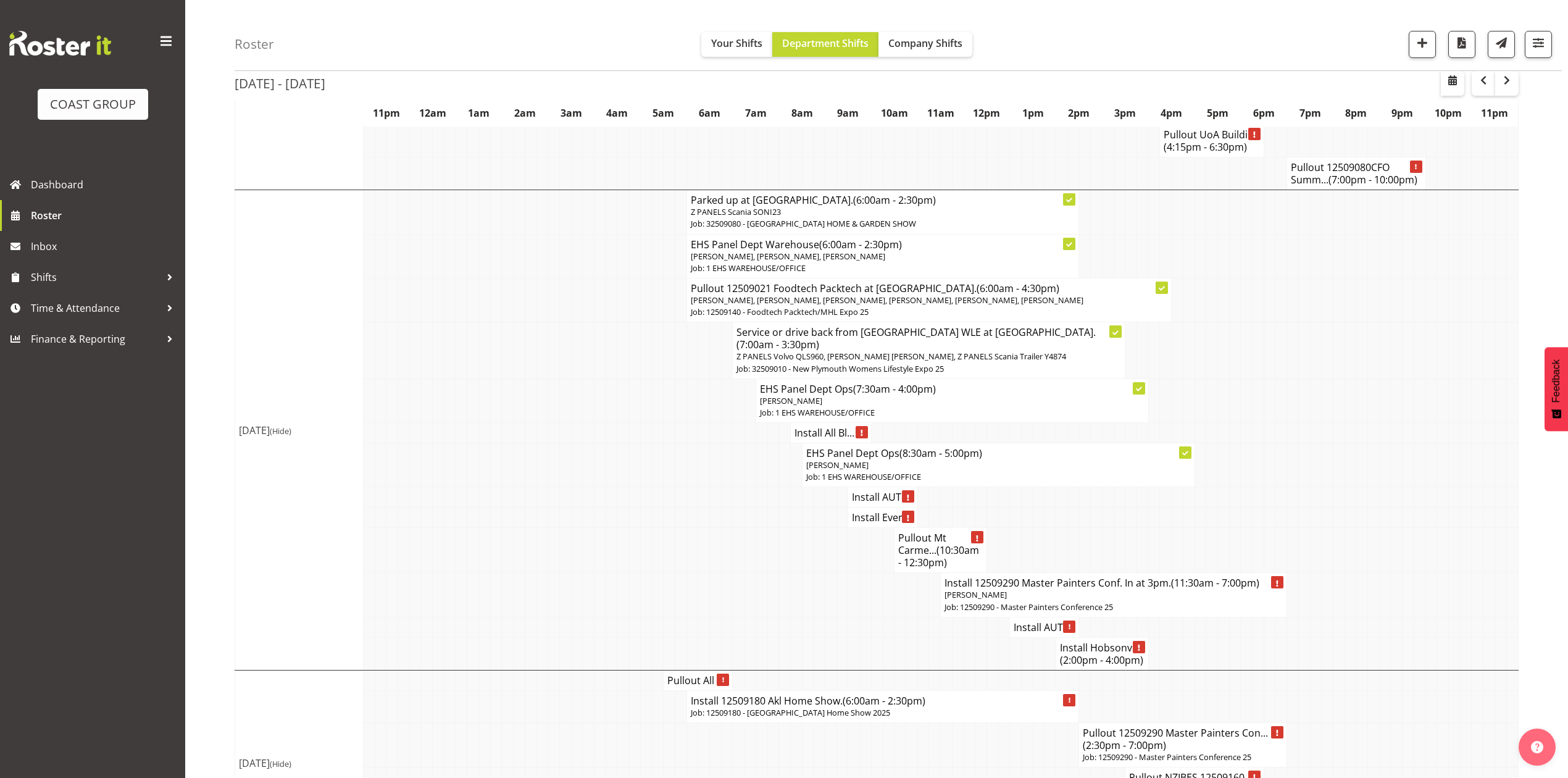
scroll to position [1893, 0]
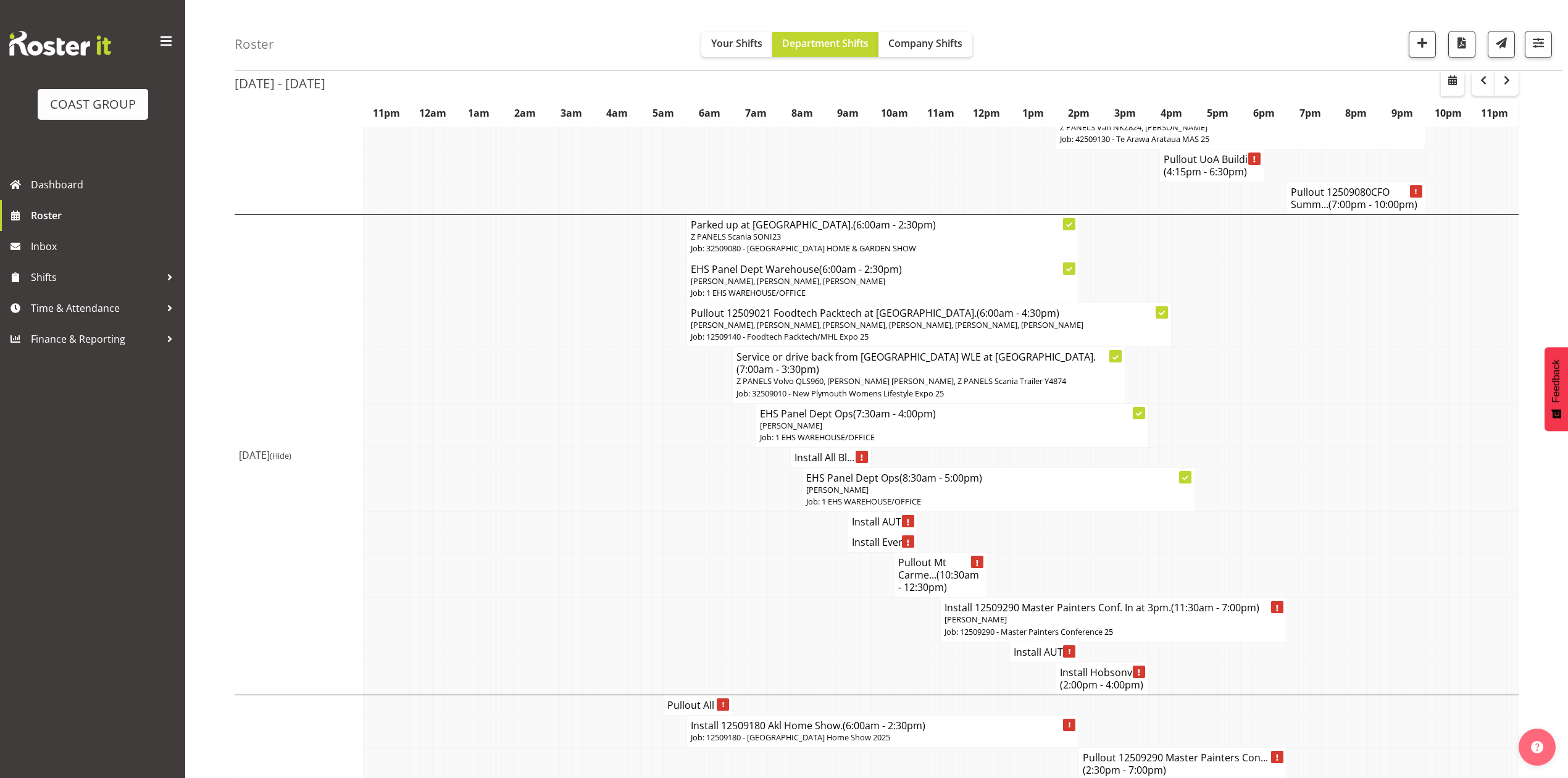
drag, startPoint x: 1309, startPoint y: 512, endPoint x: 1349, endPoint y: 511, distance: 40.0
click at [1312, 641] on td at bounding box center [1316, 651] width 12 height 20
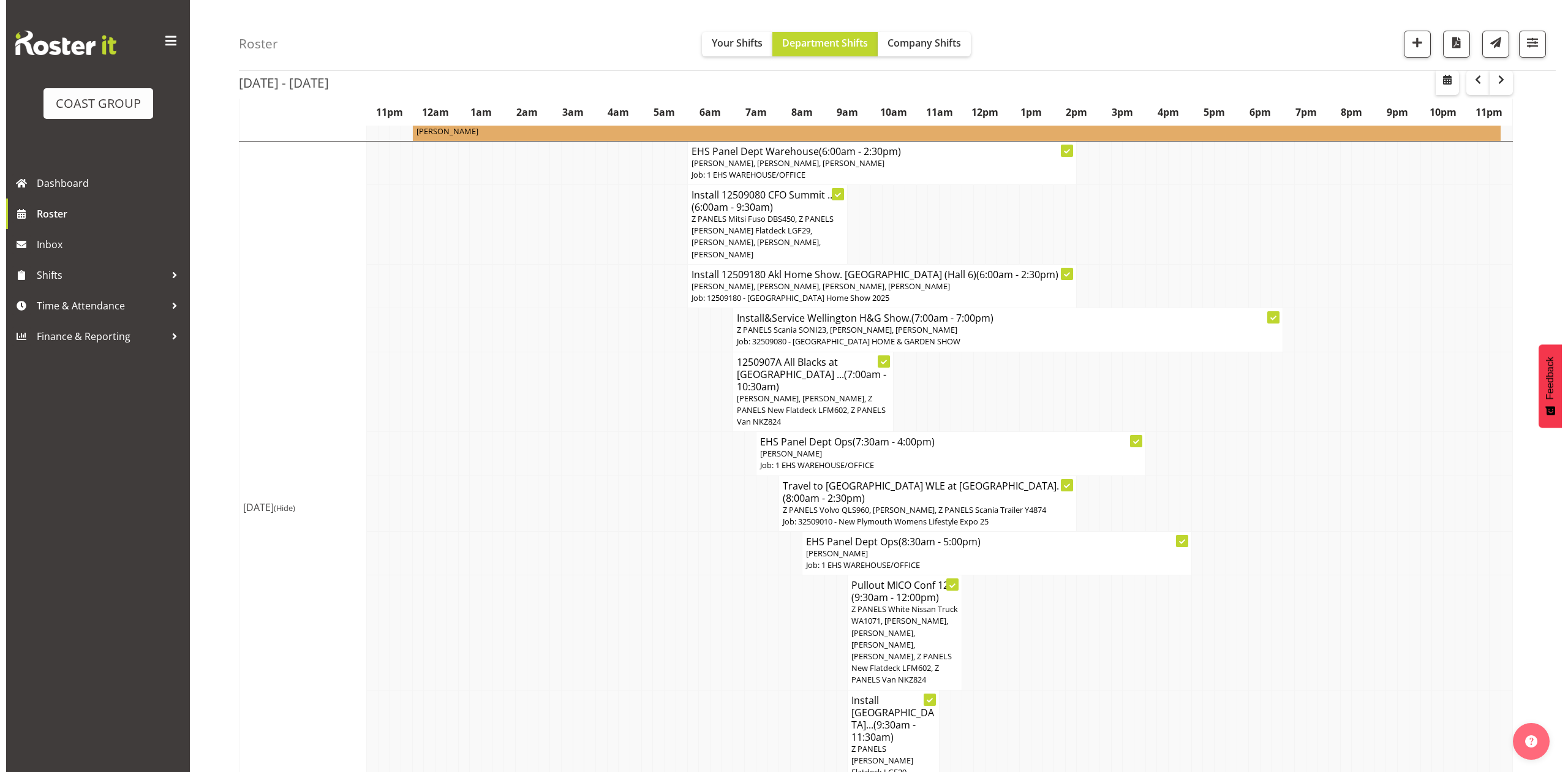
scroll to position [572, 0]
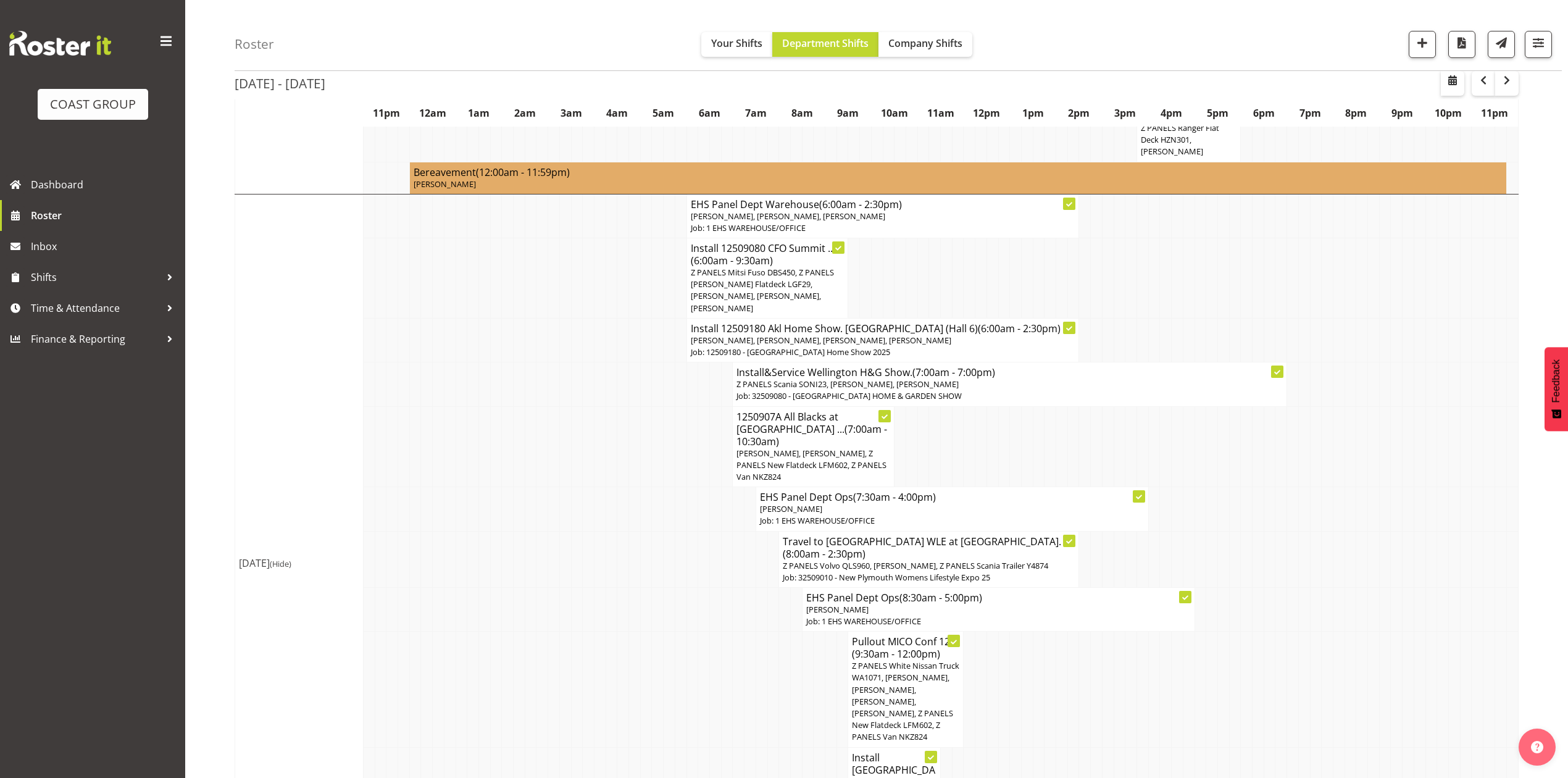
click at [758, 270] on span "Z PANELS Mitsi Fuso DBS450, Z PANELS Mitsy Flatdeck LGF29, Abe Denton, Matthieu…" at bounding box center [762, 290] width 143 height 47
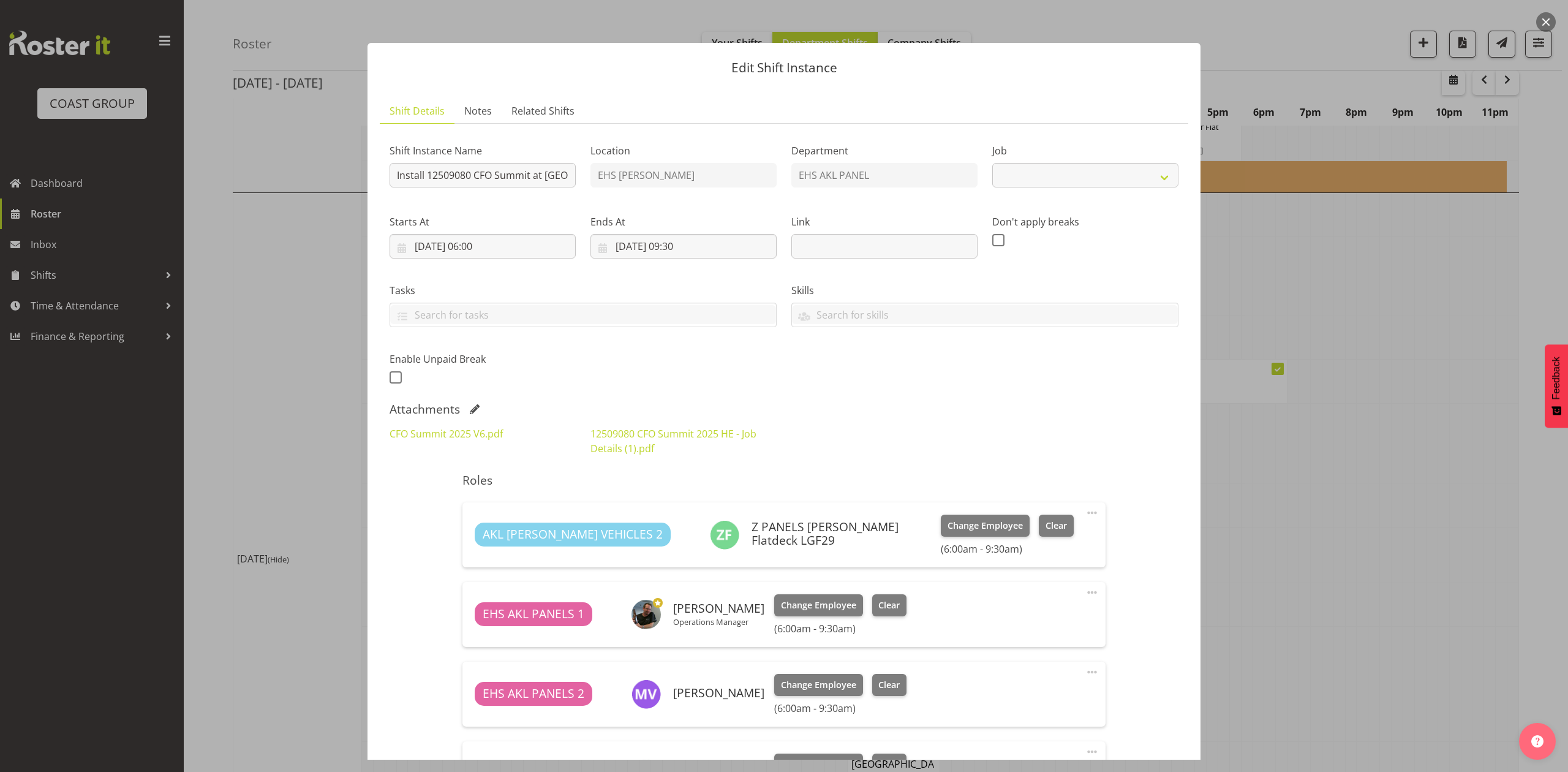
select select "9445"
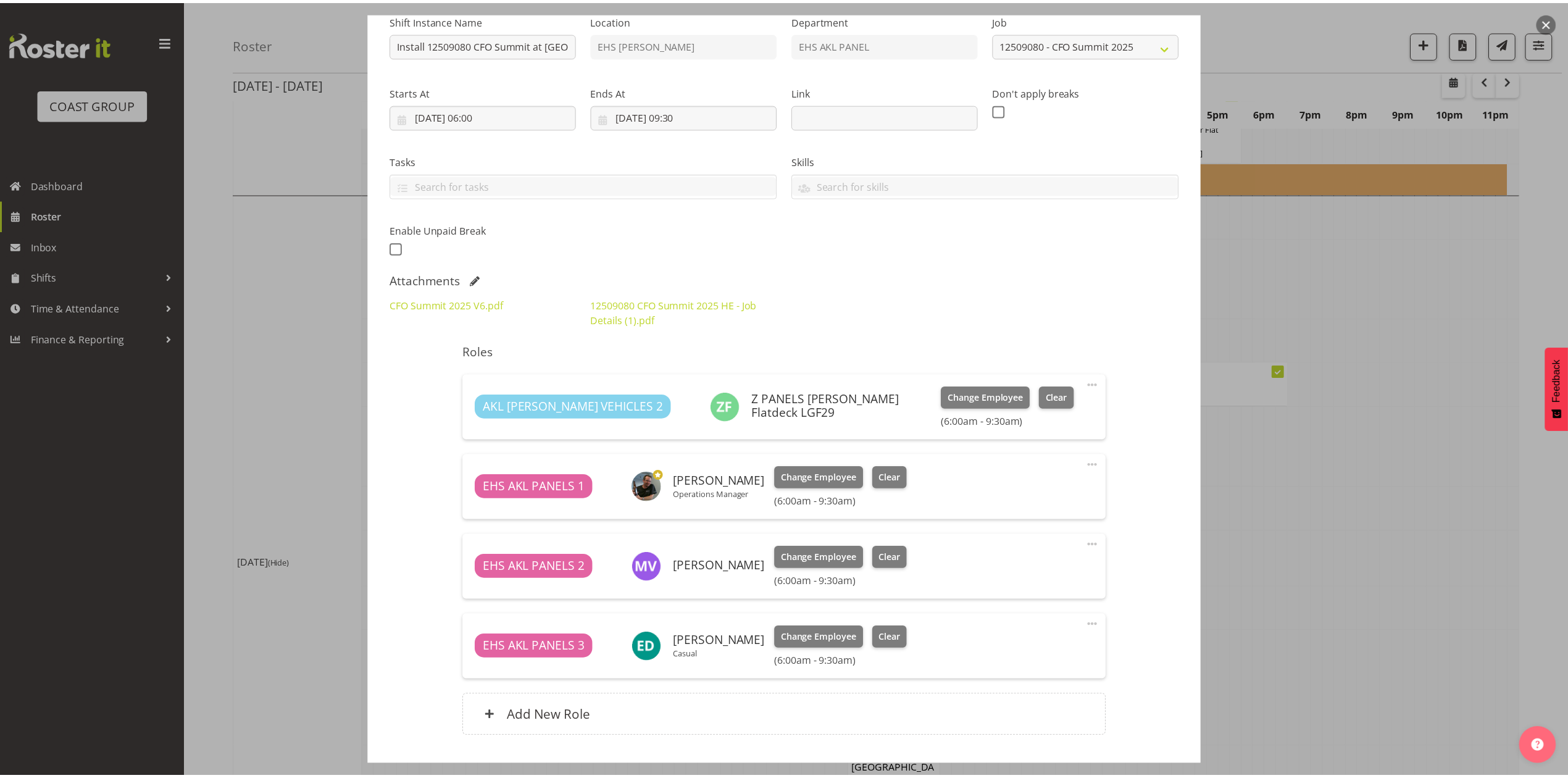
scroll to position [50, 0]
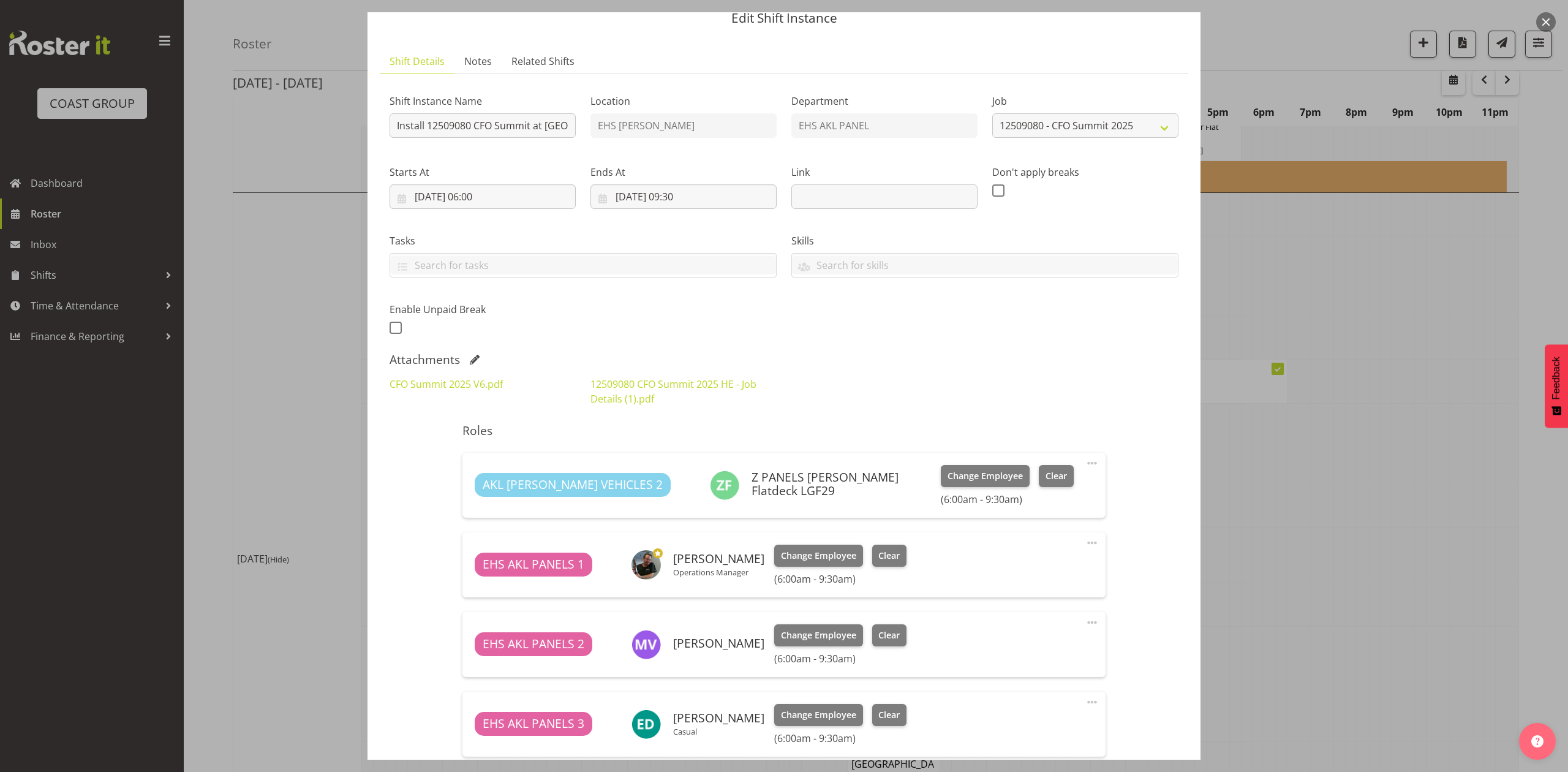
drag, startPoint x: 1363, startPoint y: 376, endPoint x: 1350, endPoint y: 385, distance: 15.8
click at [1362, 379] on div at bounding box center [784, 386] width 1568 height 772
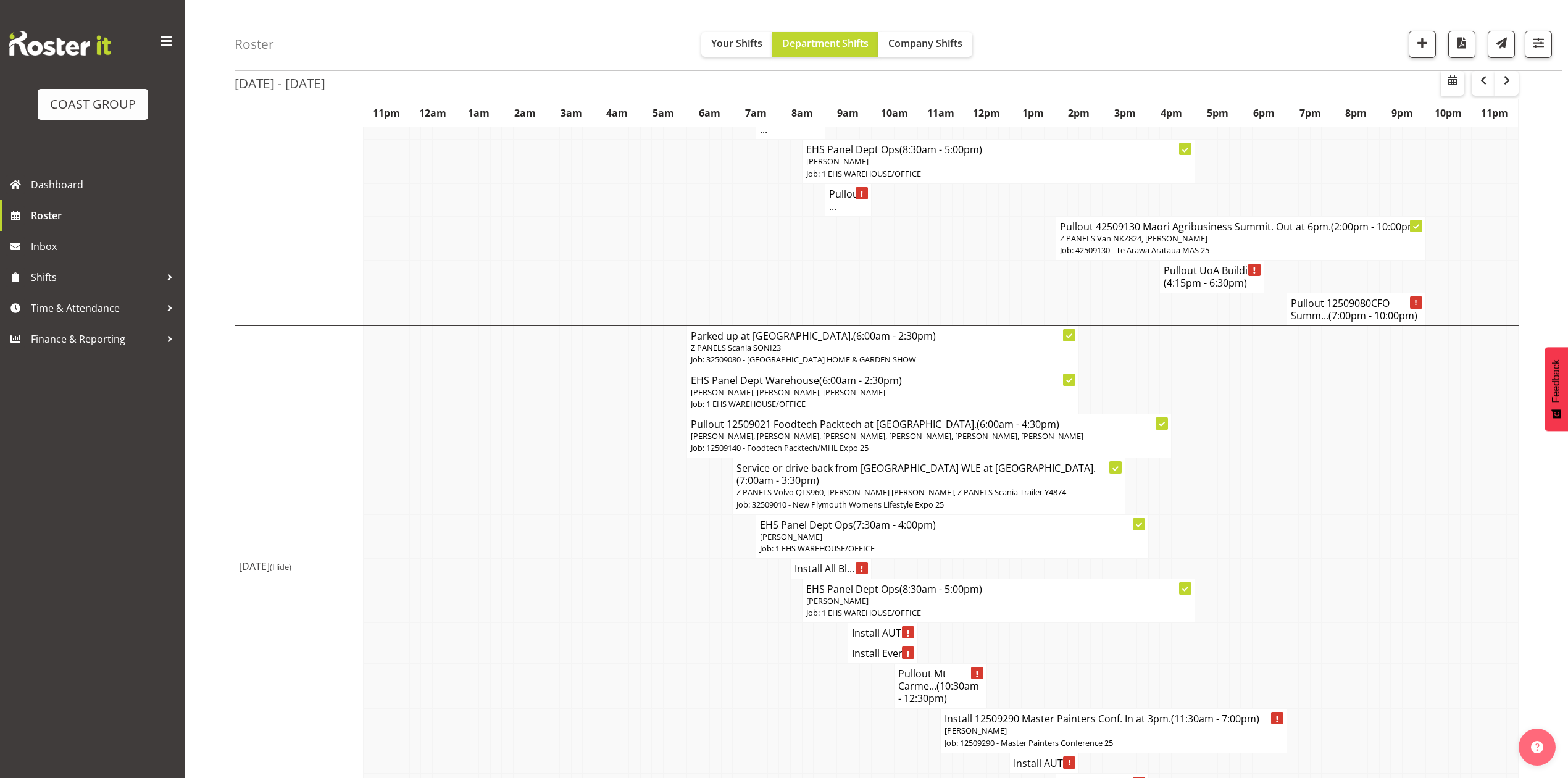
scroll to position [1811, 0]
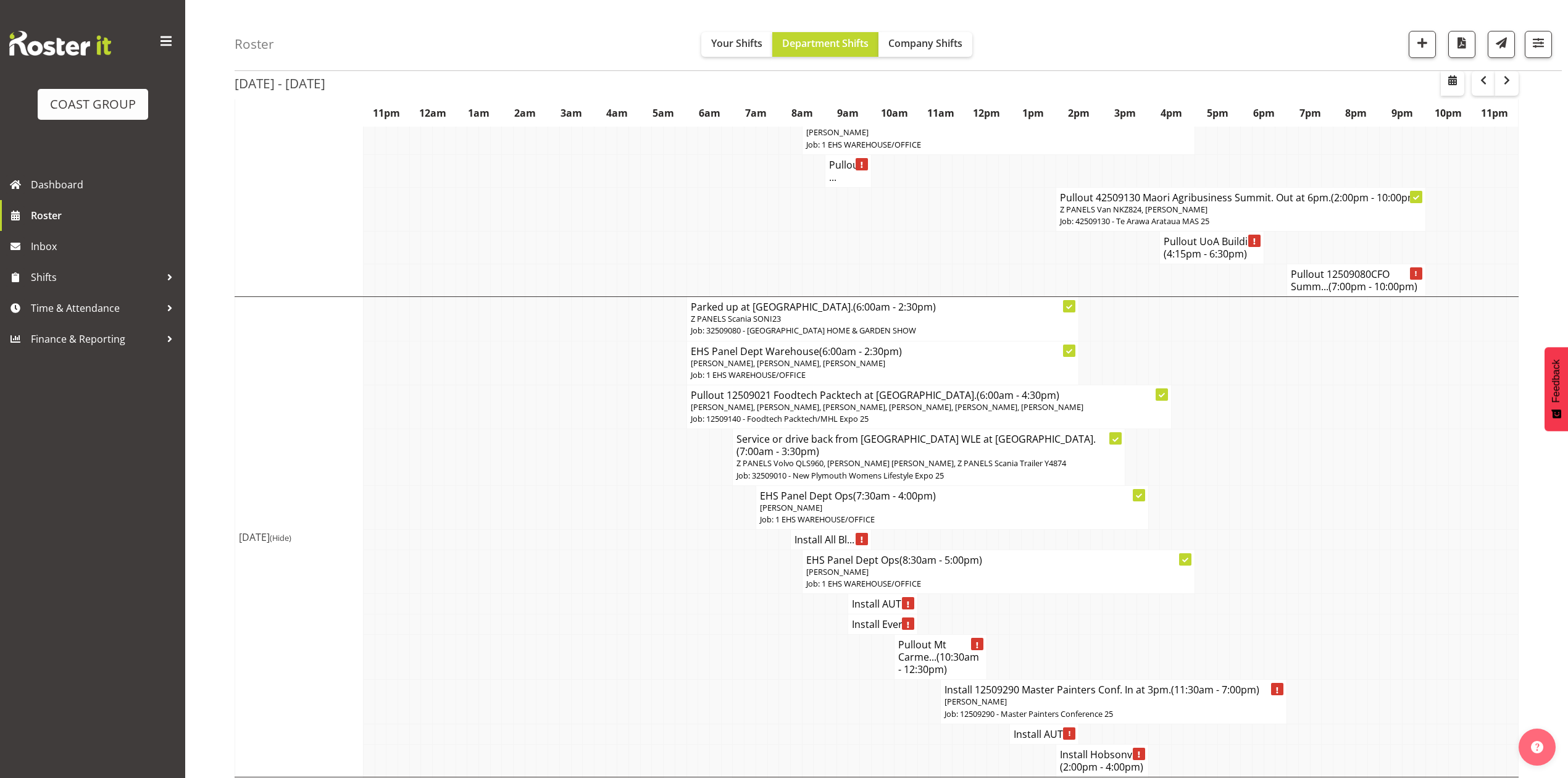
click at [1033, 696] on p "Matthieu Vendrely" at bounding box center [1114, 702] width 339 height 12
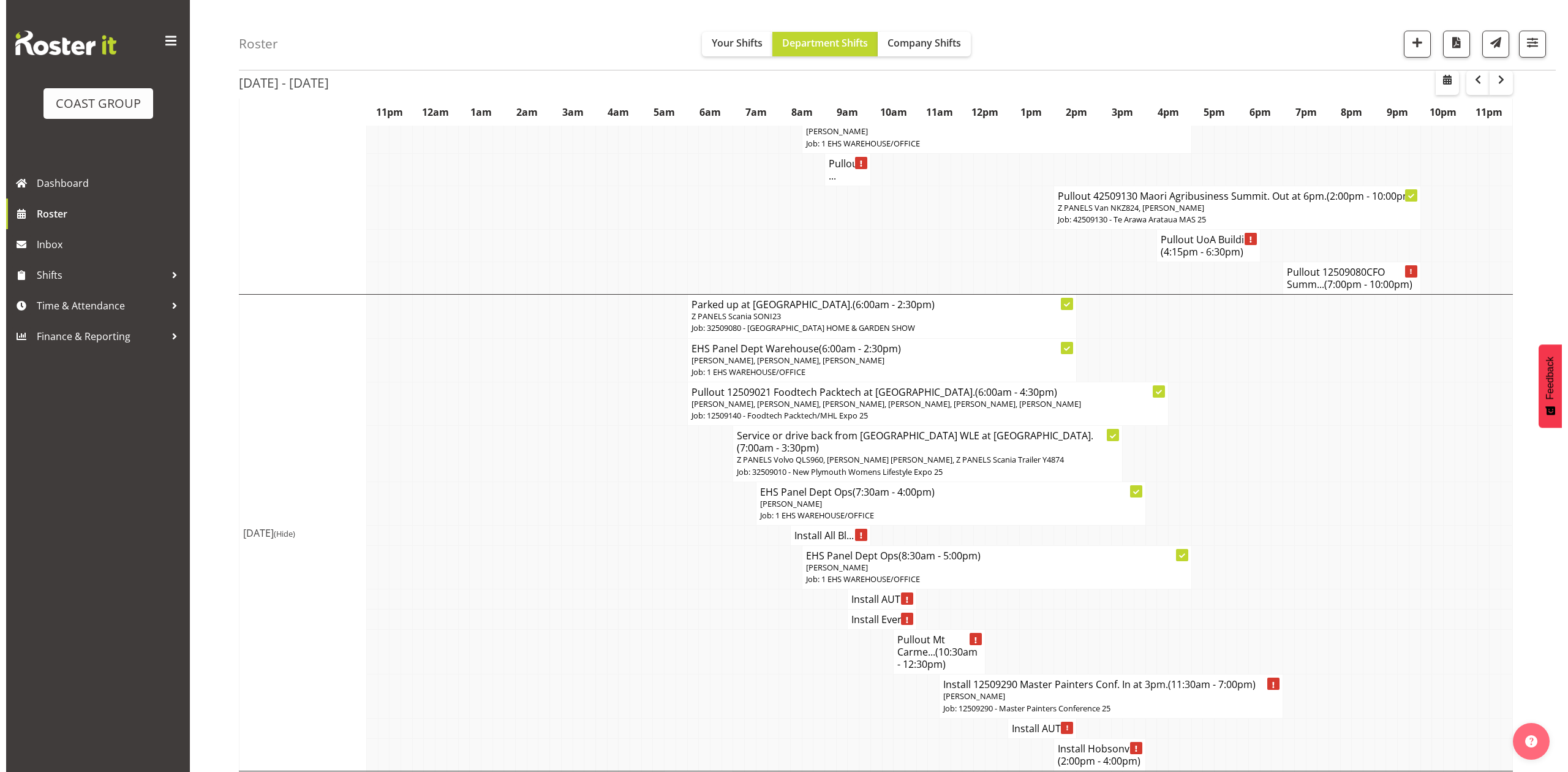
scroll to position [1772, 0]
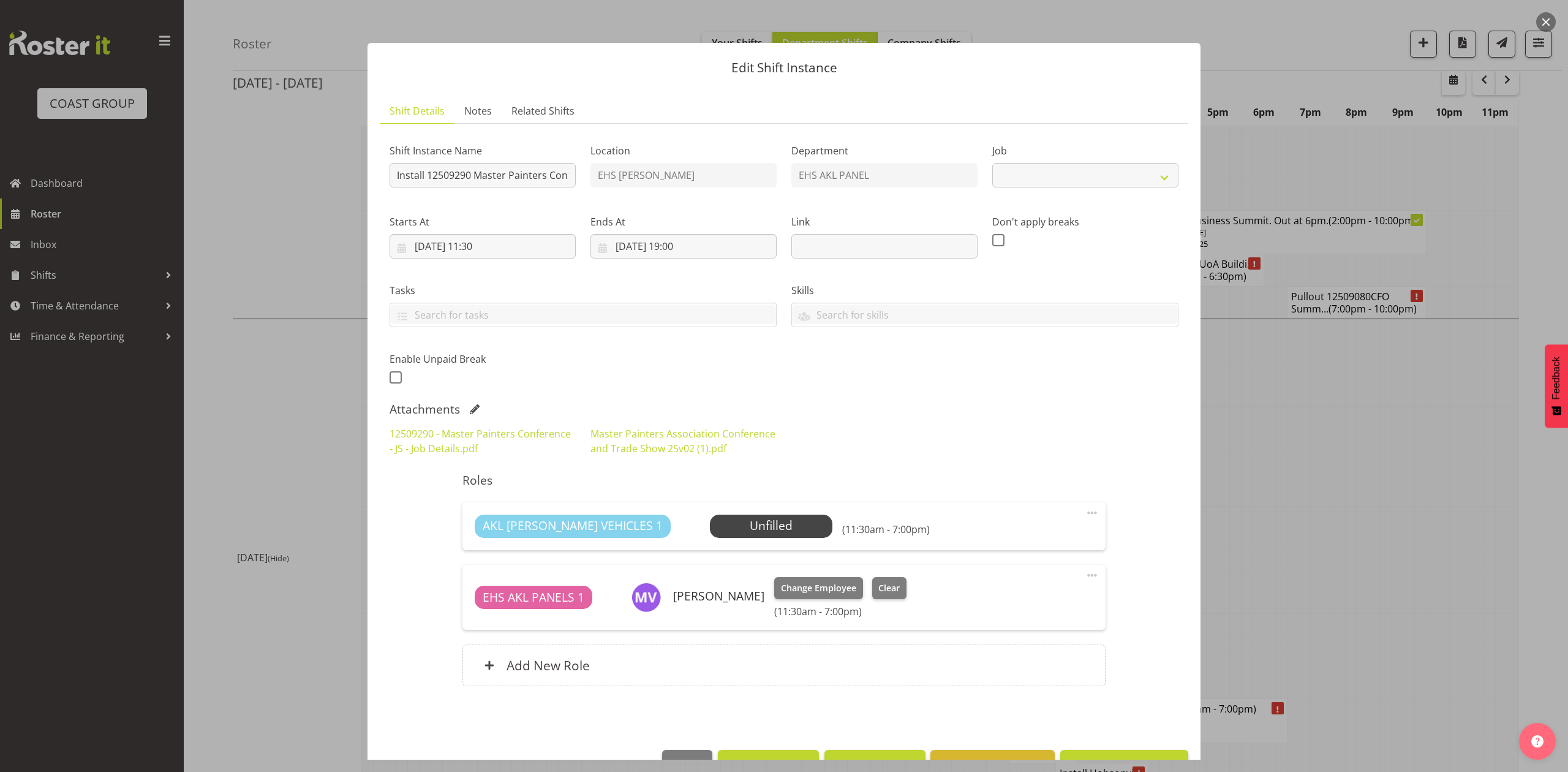
select select "10373"
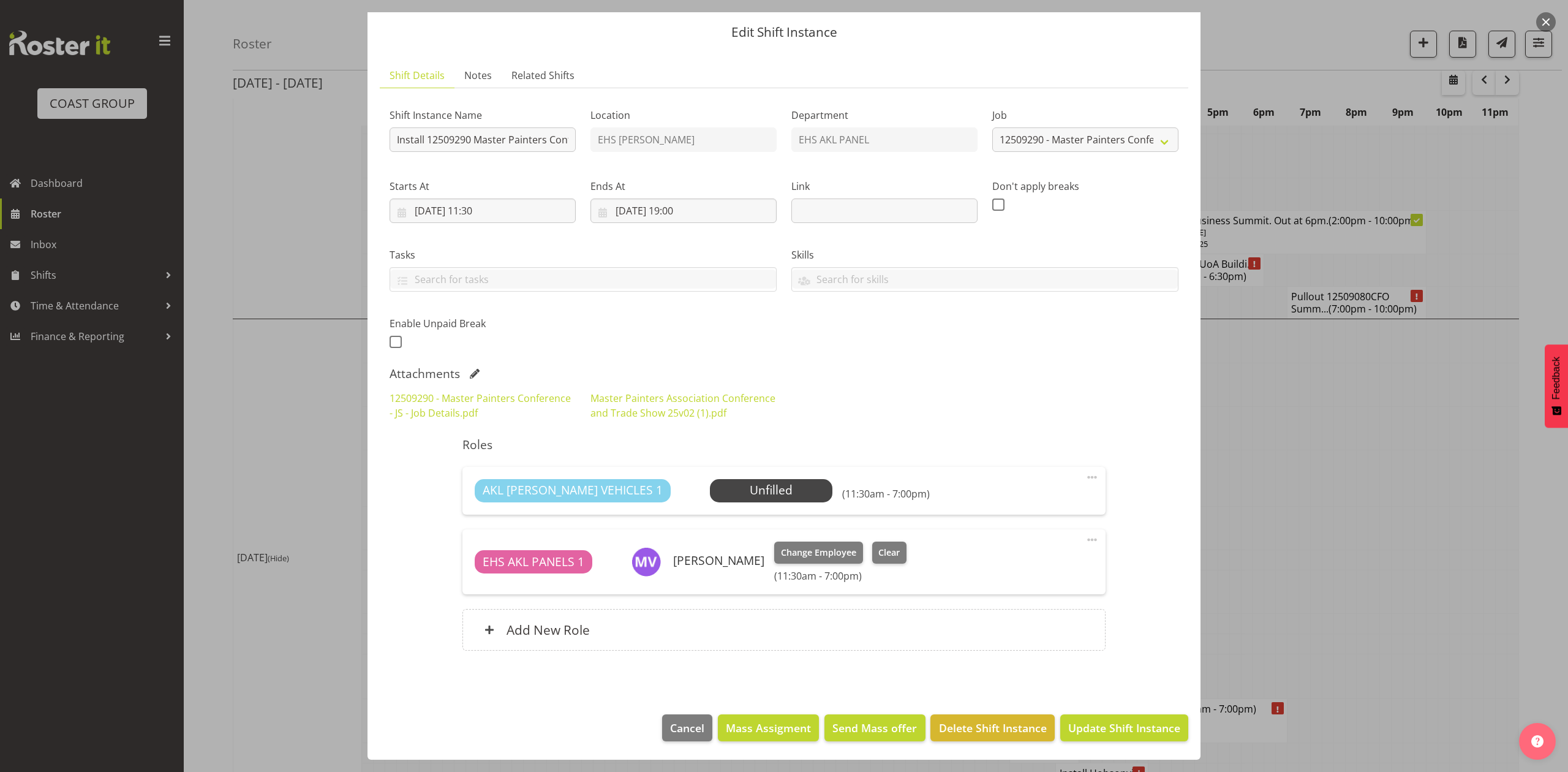
click at [1301, 347] on div at bounding box center [784, 386] width 1568 height 772
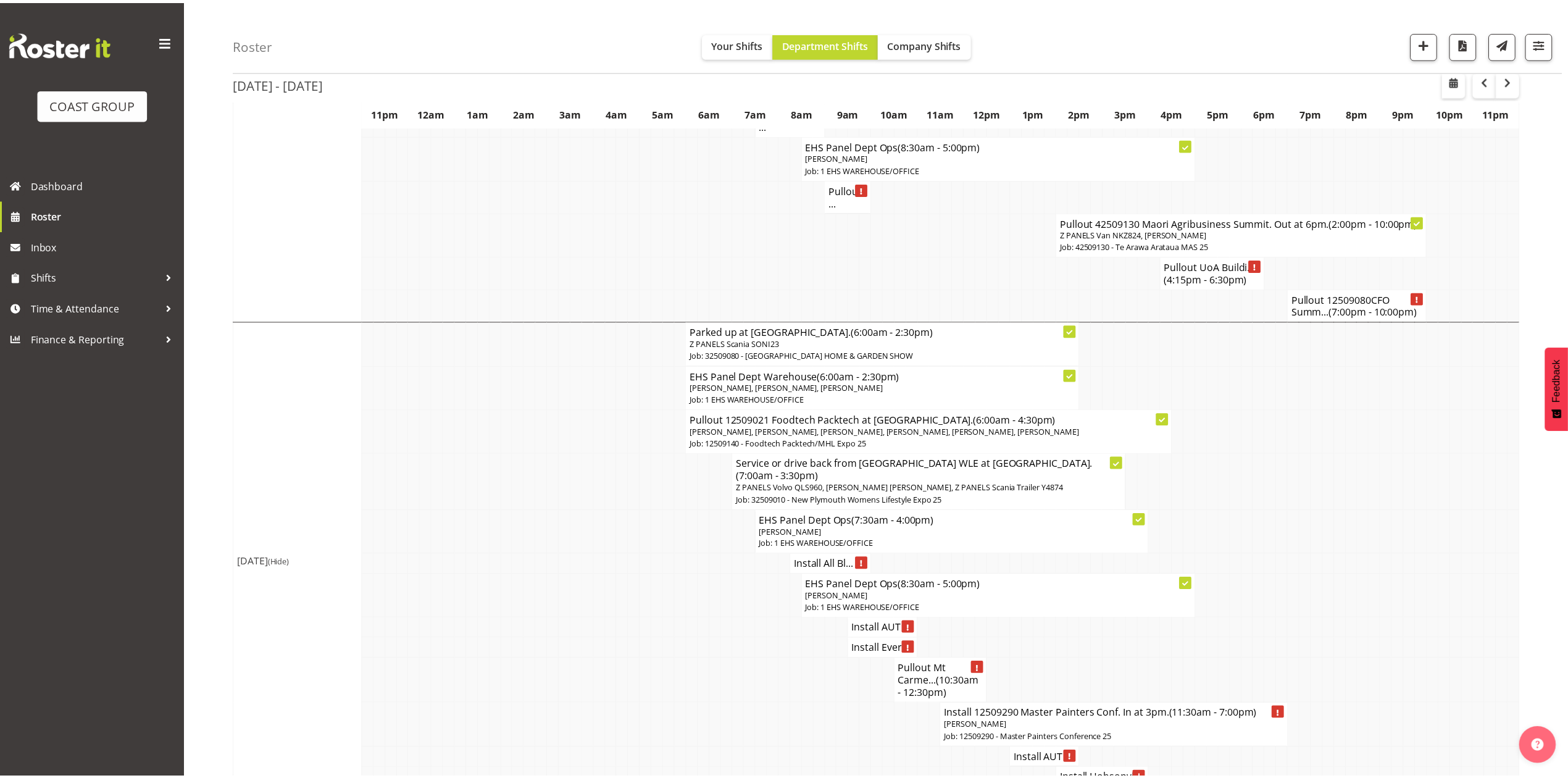
scroll to position [1811, 0]
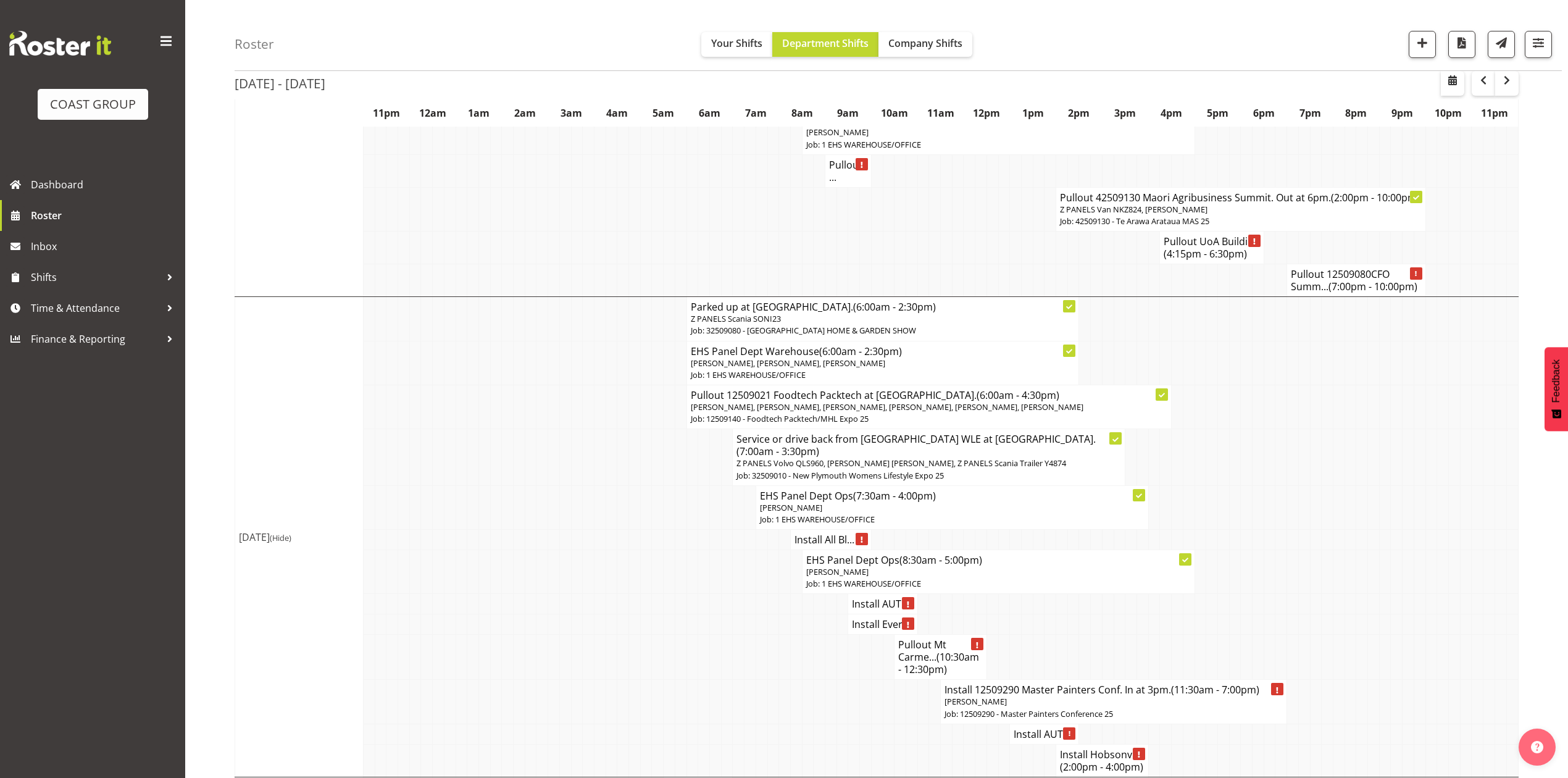
click at [1241, 550] on td at bounding box center [1247, 571] width 12 height 44
click at [1310, 594] on tr "Install AUT ..." at bounding box center [876, 604] width 1283 height 20
click at [1024, 696] on p "[PERSON_NAME]" at bounding box center [1114, 702] width 339 height 12
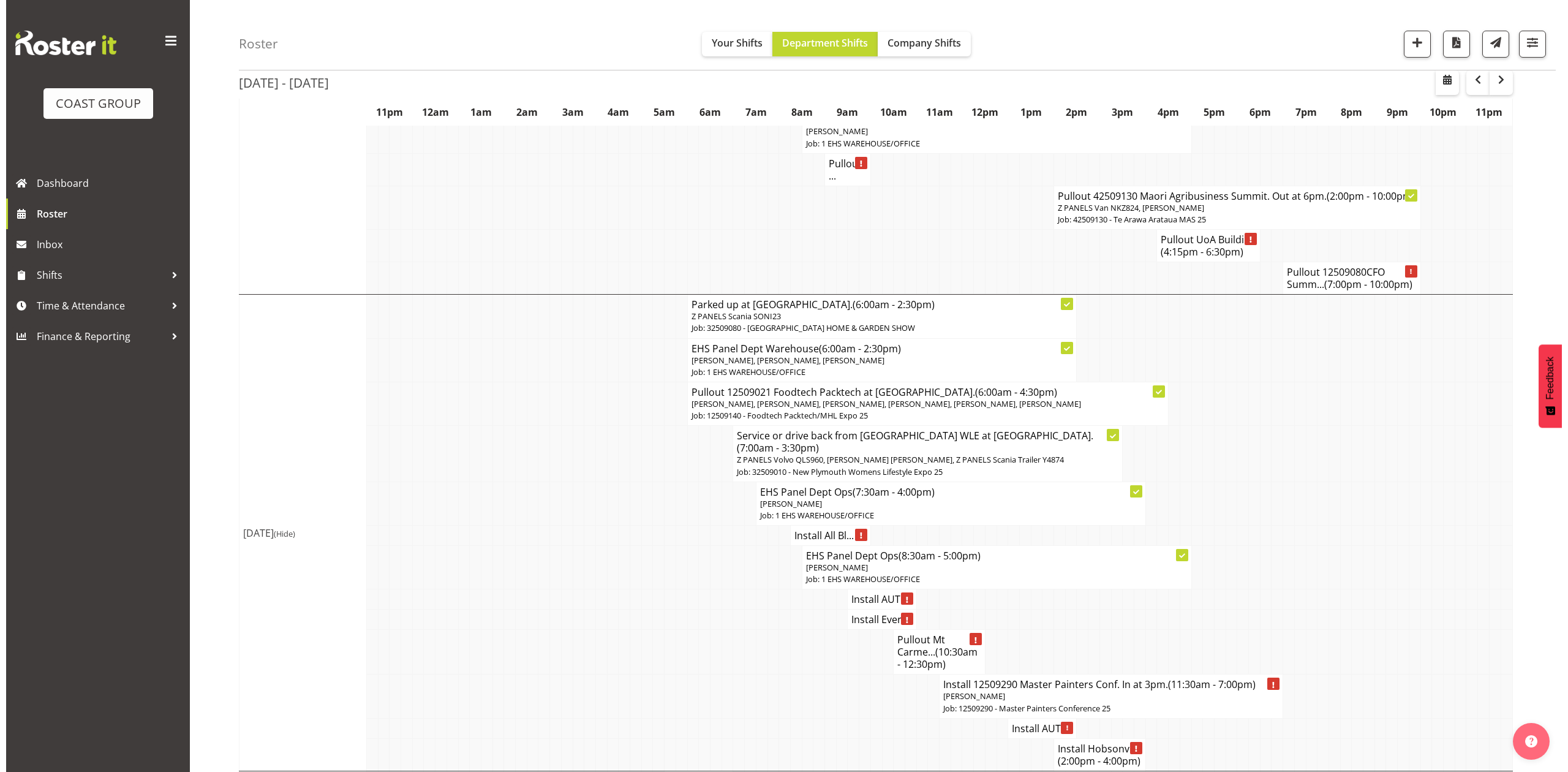
scroll to position [1772, 0]
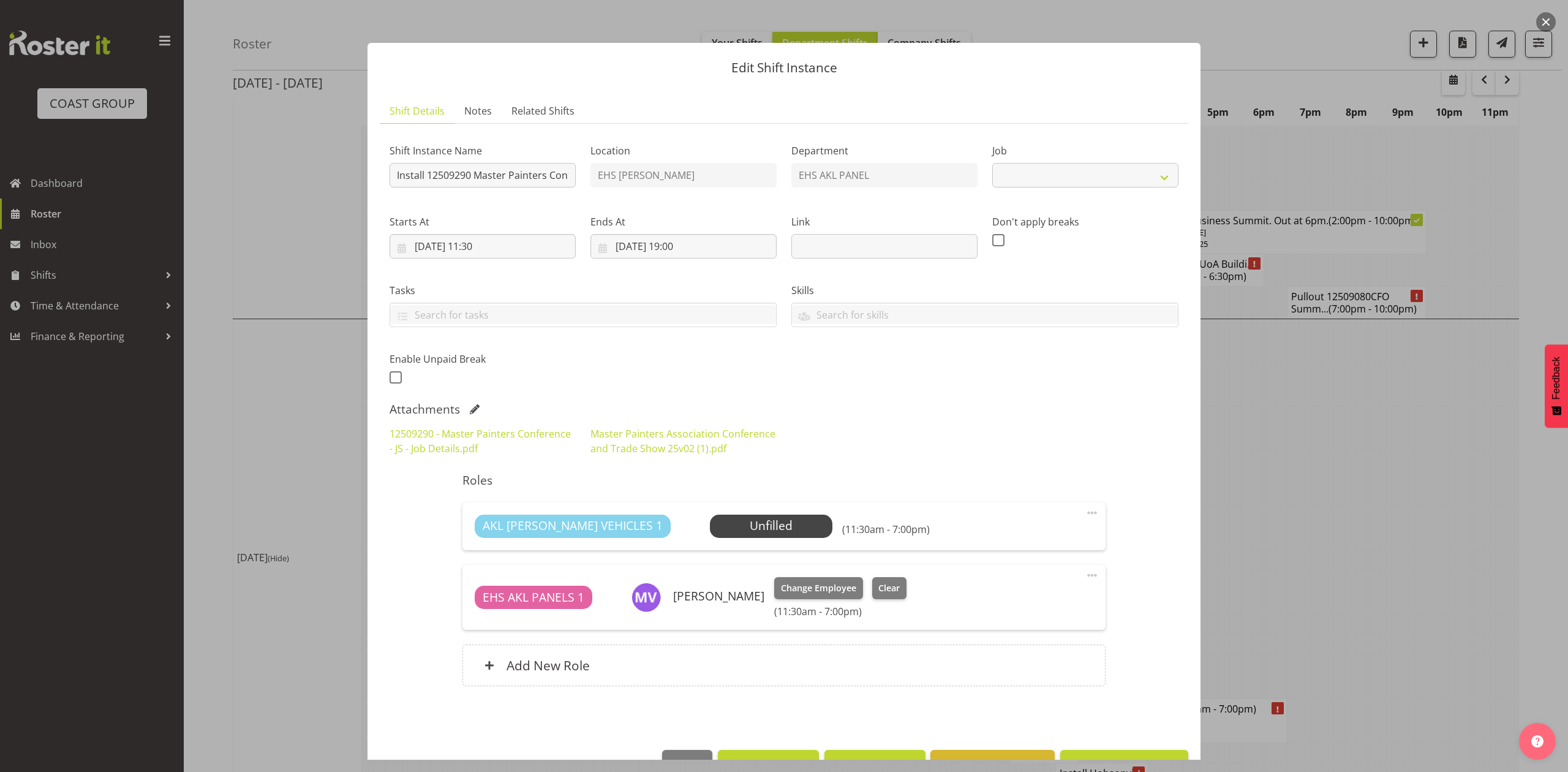
select select "10373"
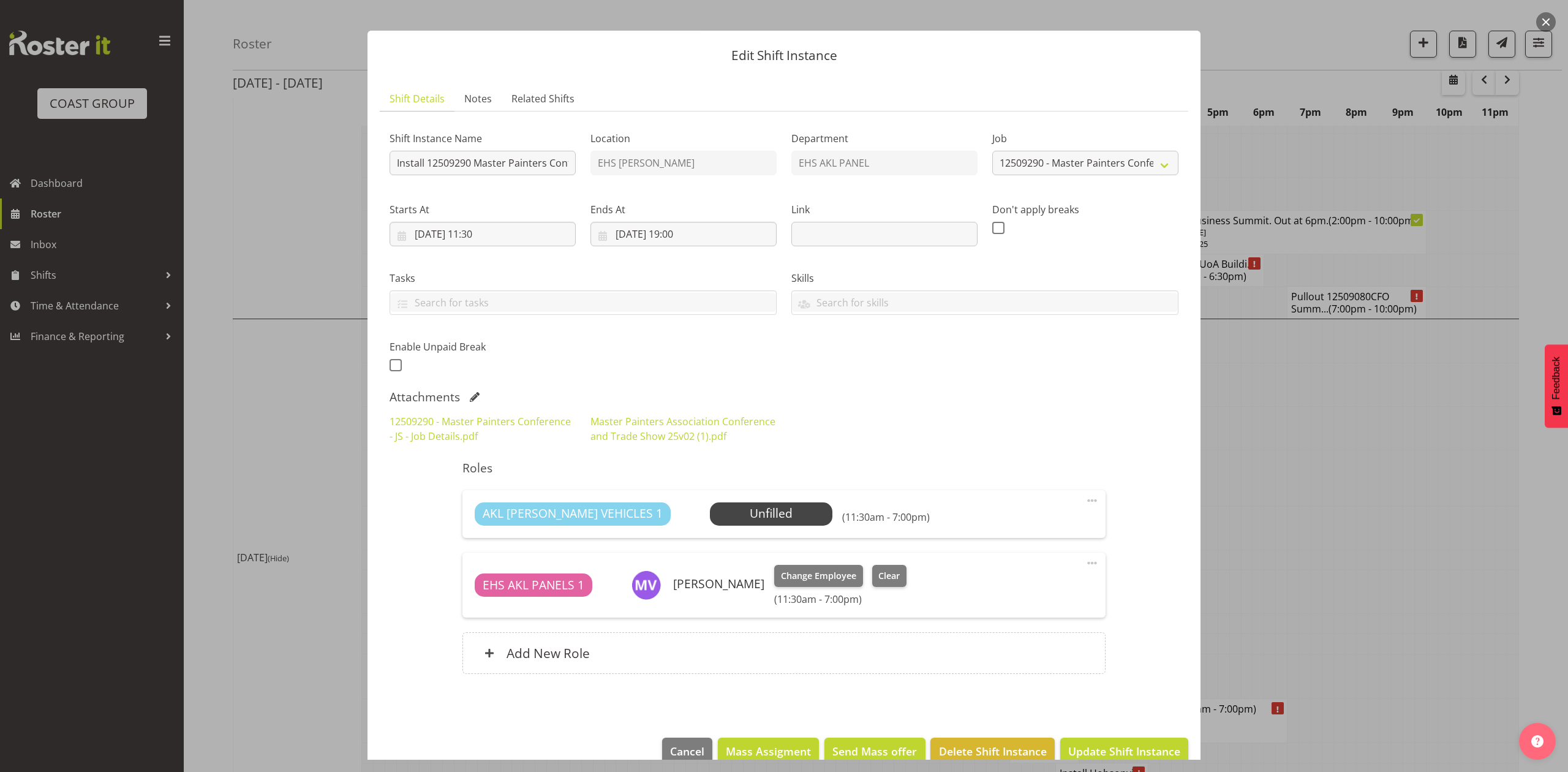
scroll to position [0, 0]
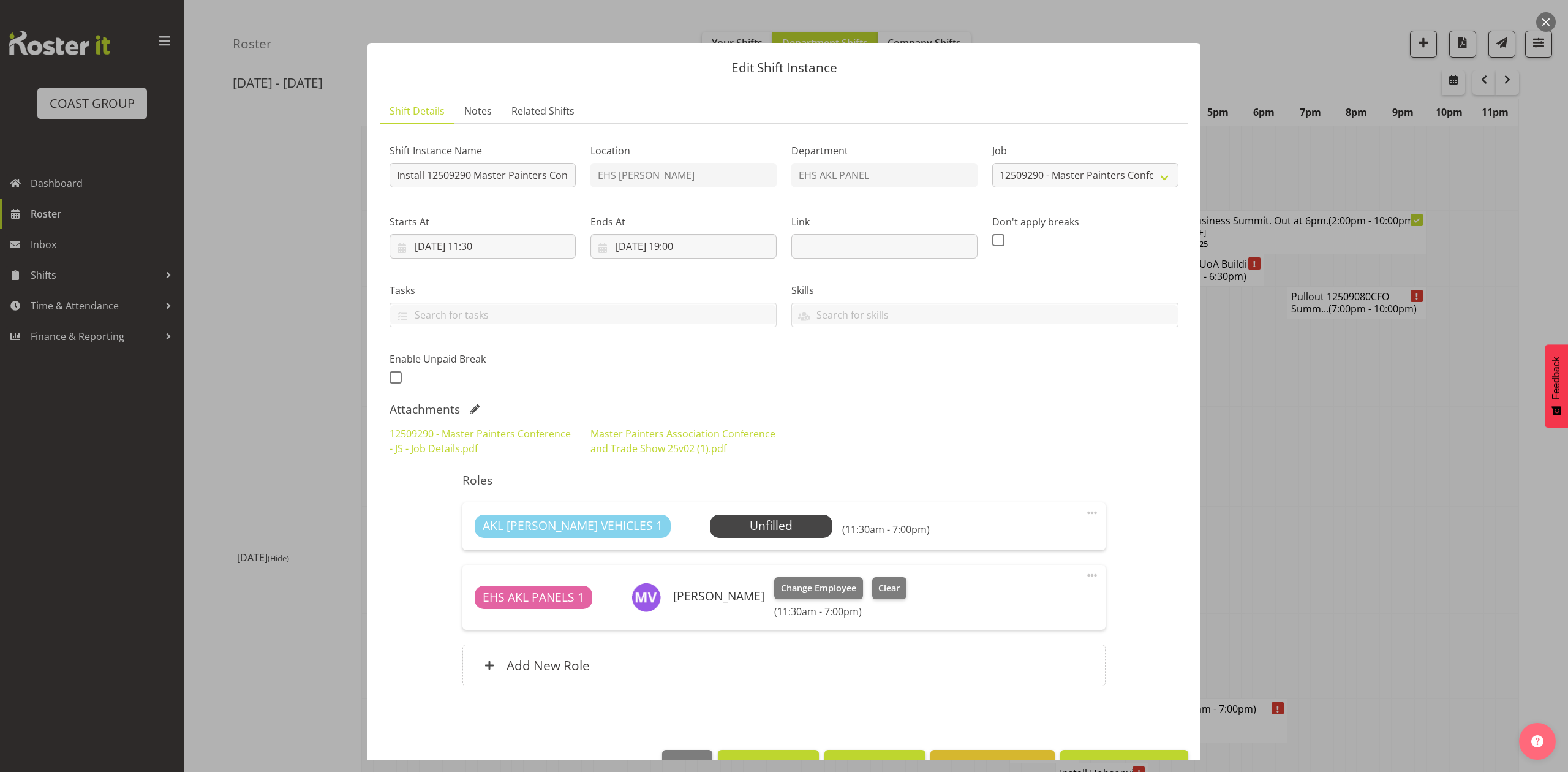
drag, startPoint x: 1321, startPoint y: 417, endPoint x: 1334, endPoint y: 417, distance: 13.0
click at [1321, 417] on div at bounding box center [784, 386] width 1568 height 772
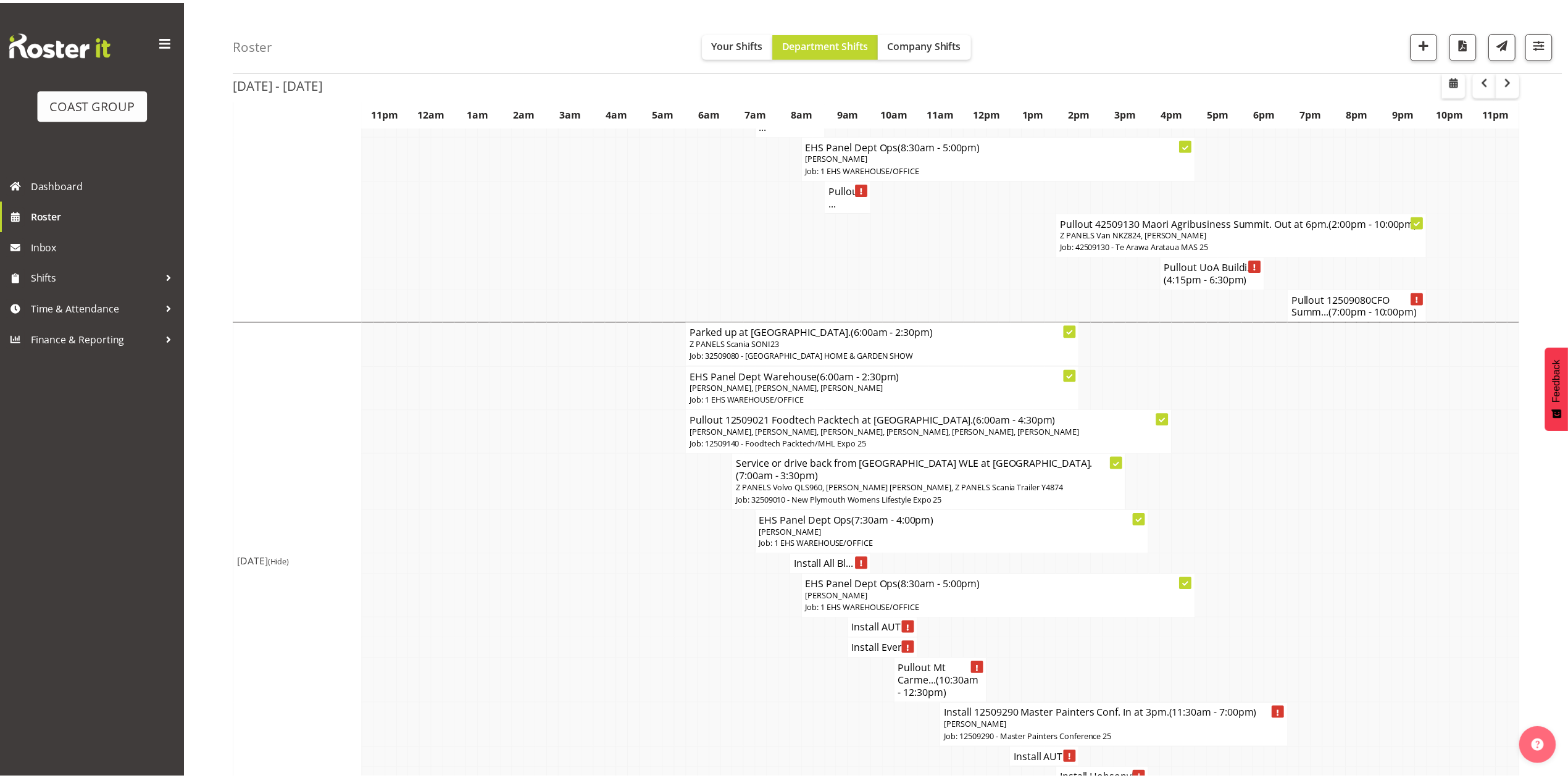
scroll to position [1811, 0]
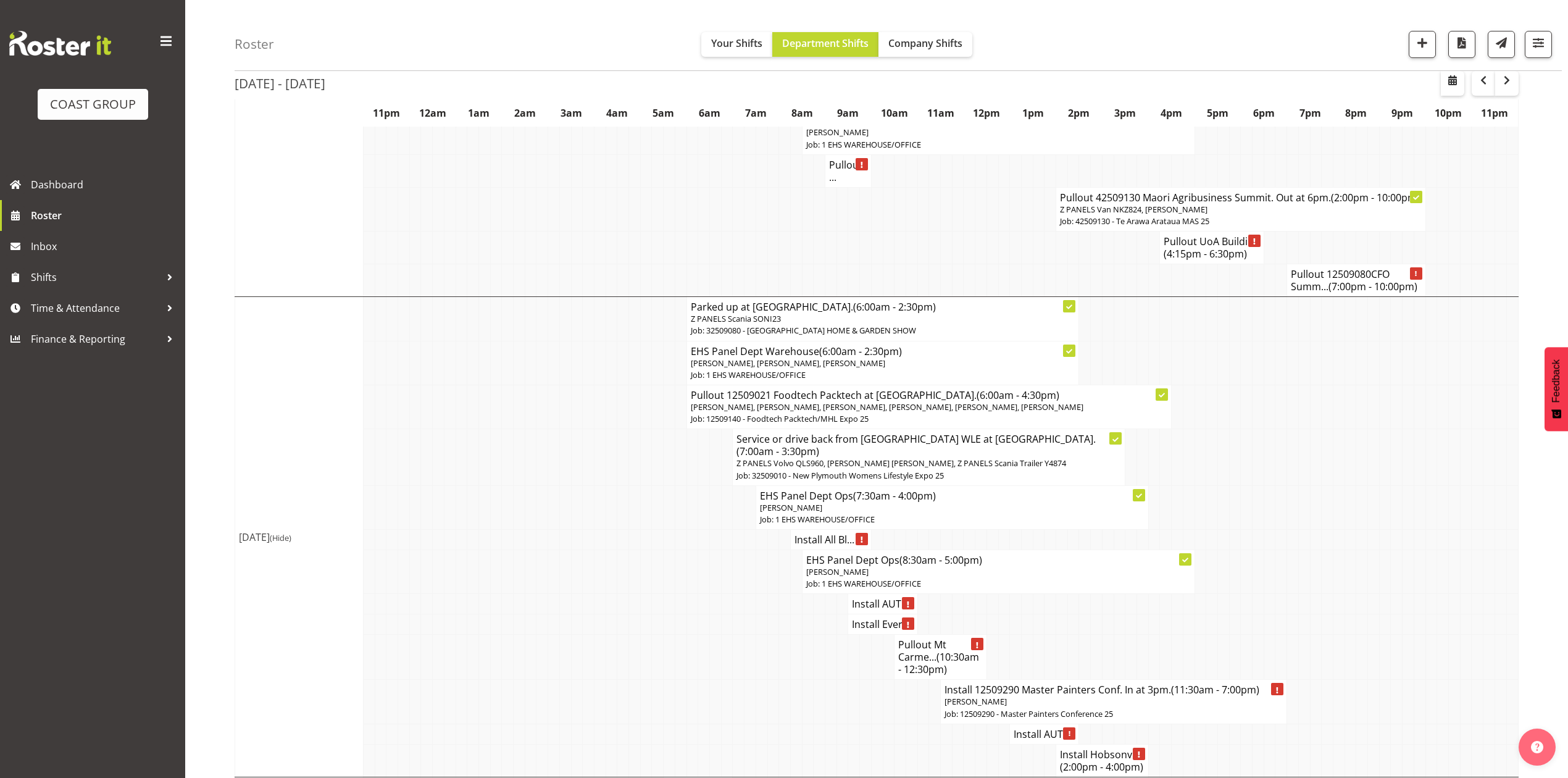
click at [654, 485] on td at bounding box center [658, 507] width 12 height 44
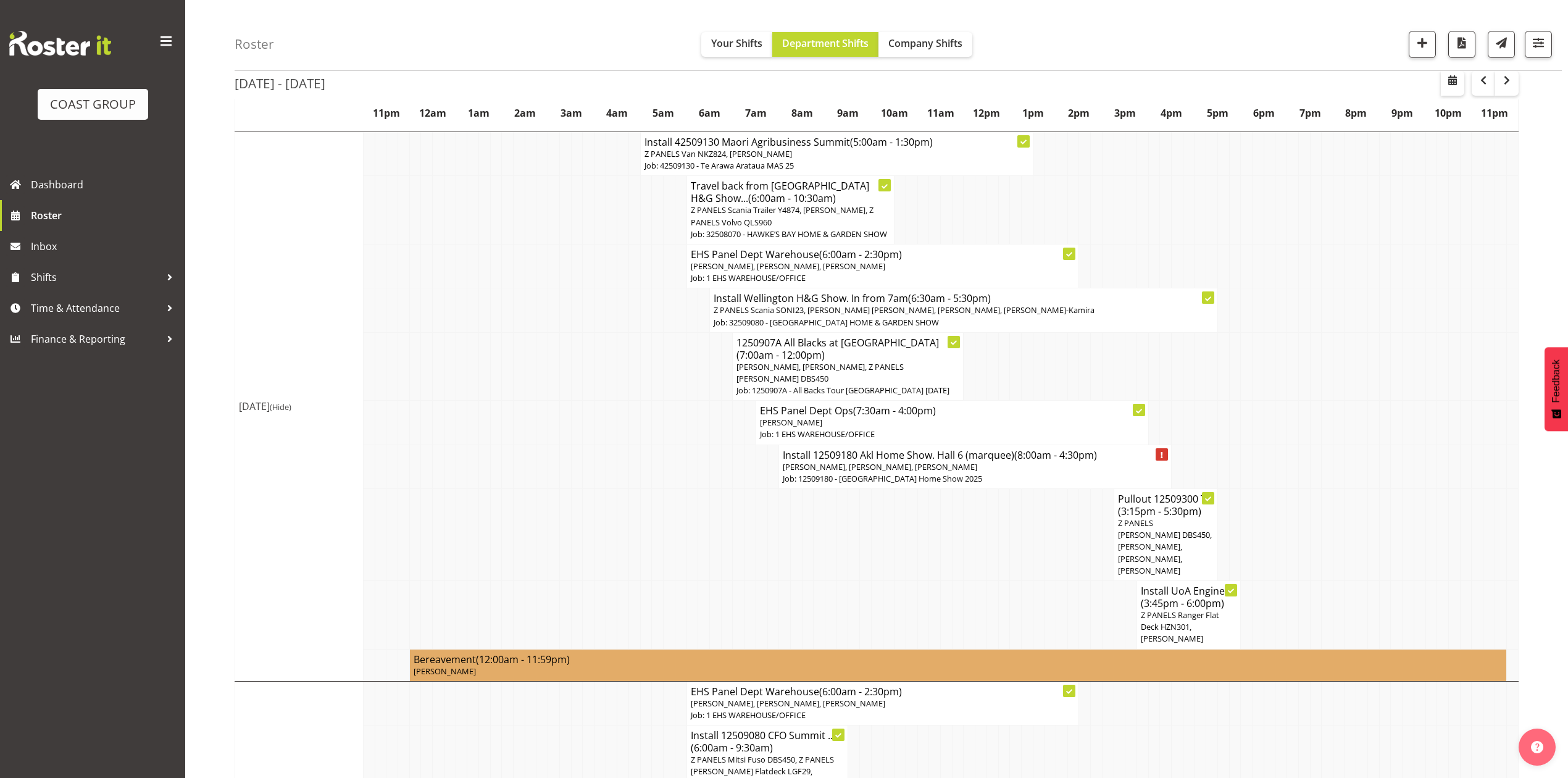
scroll to position [0, 0]
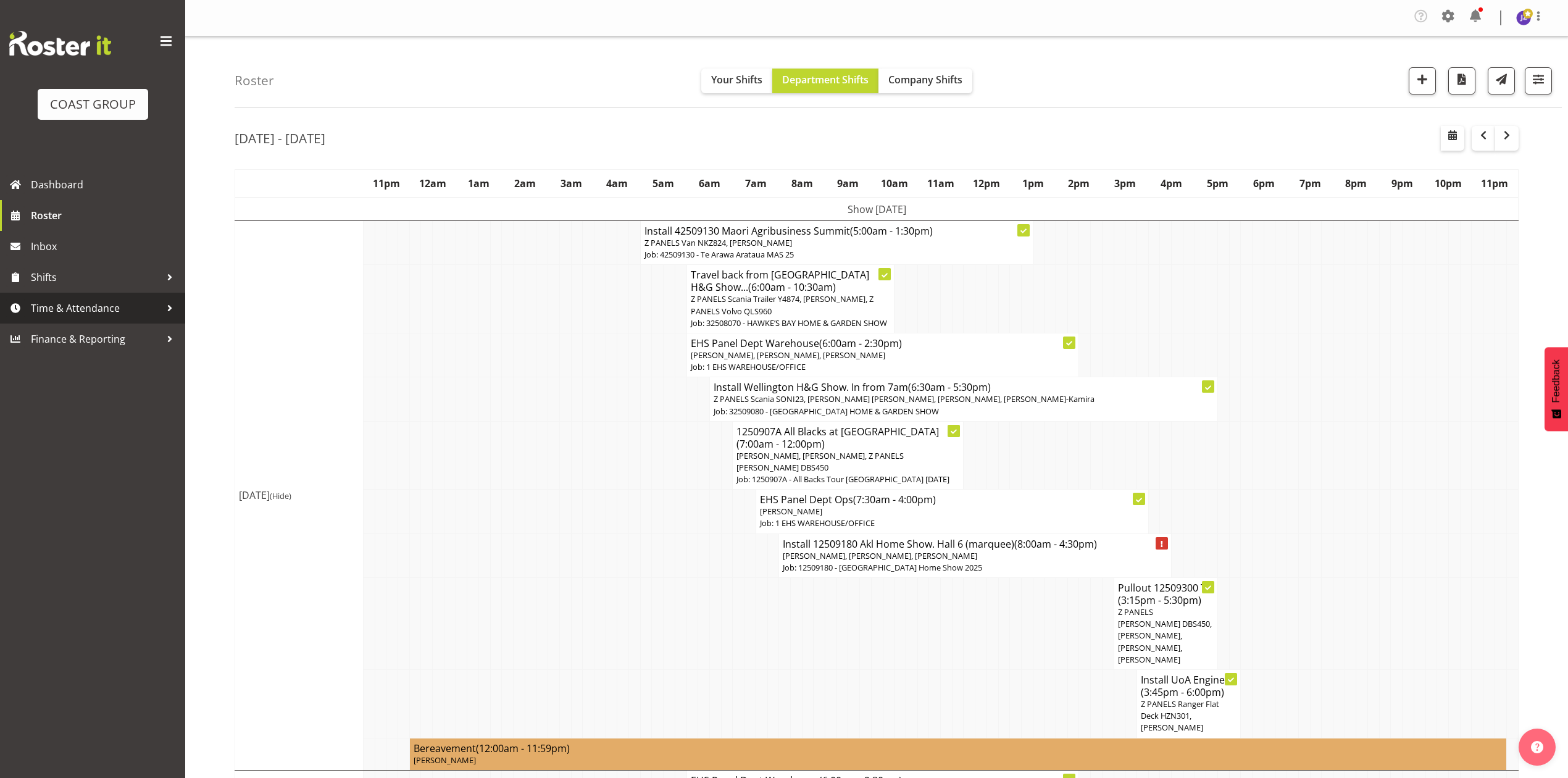
click at [47, 302] on span "Time & Attendance" at bounding box center [95, 308] width 130 height 19
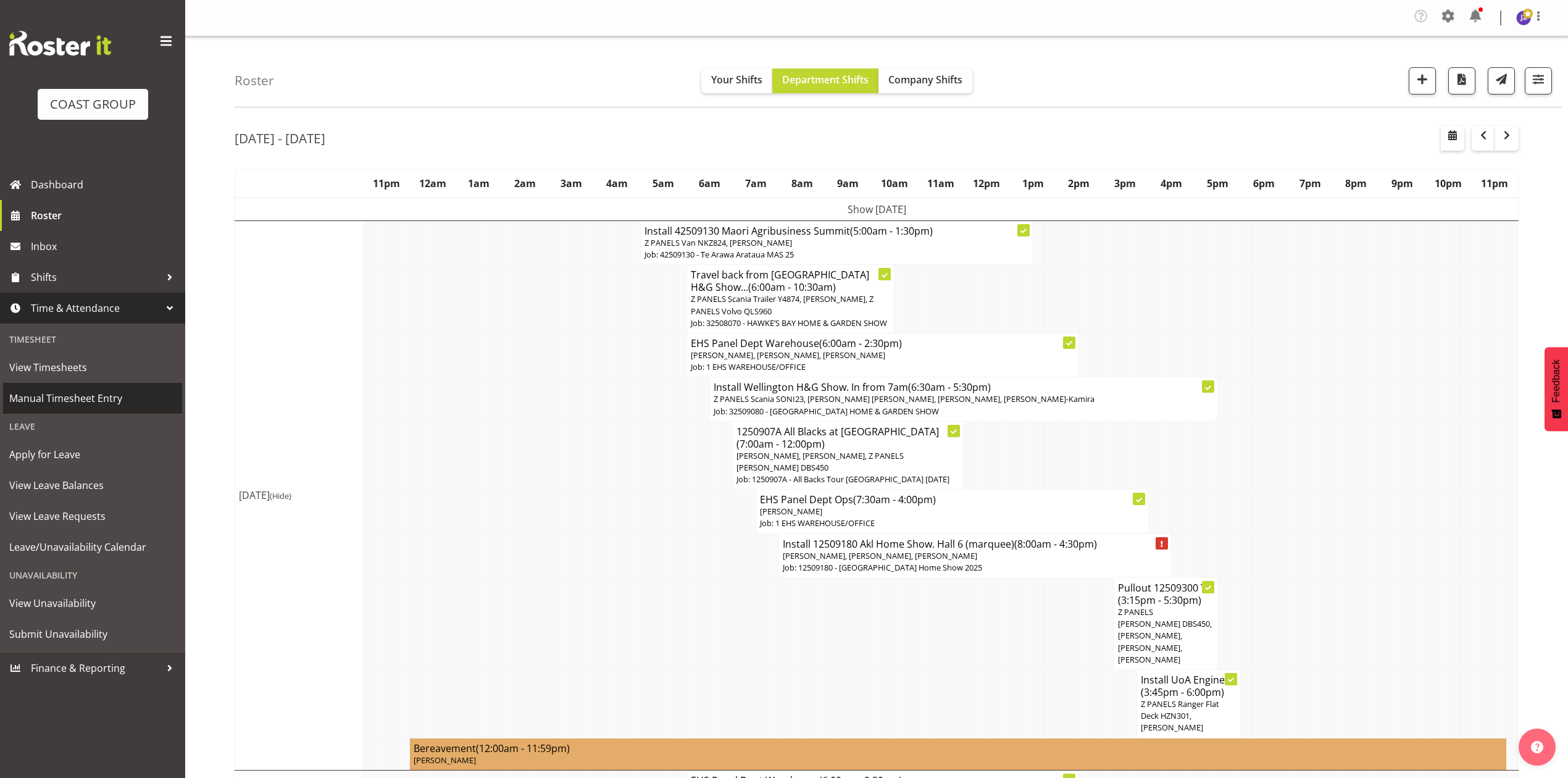
click at [80, 387] on link "Manual Timesheet Entry" at bounding box center [92, 398] width 179 height 31
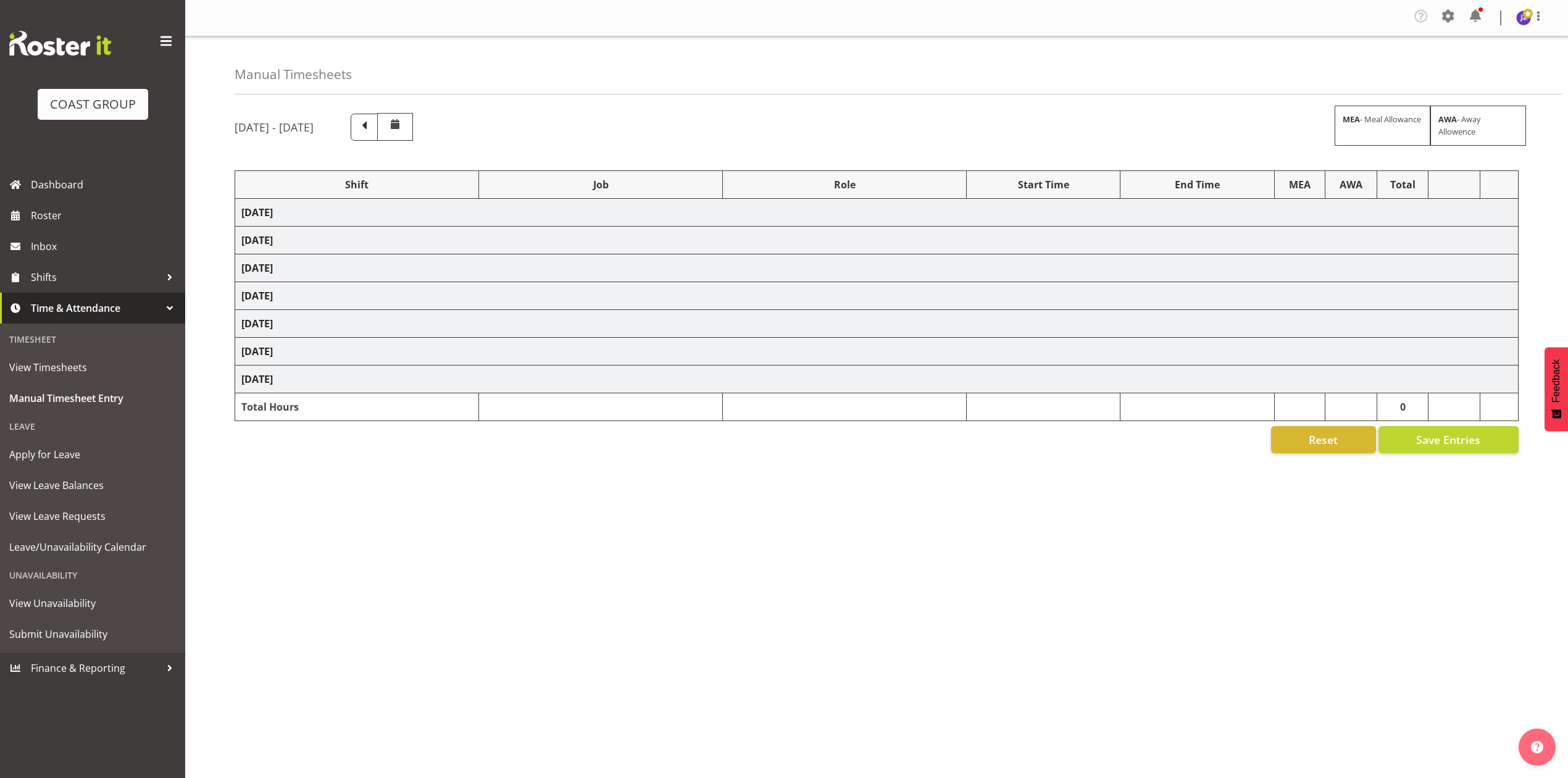
select select "68519"
select select "9198"
select select "78117"
select select "10251"
select select "68034"
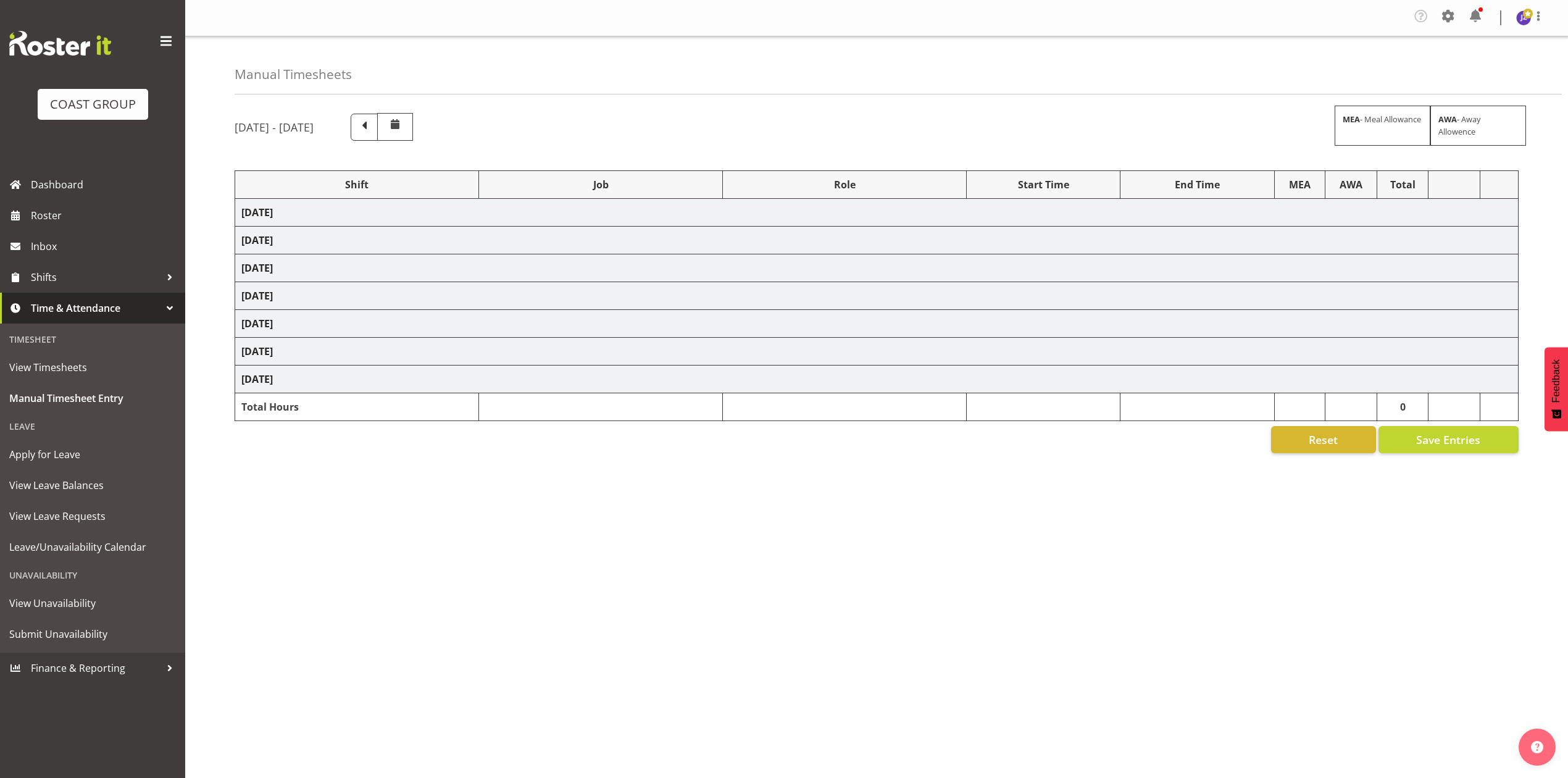
select select "69"
select select "198"
select select "81217"
select select "8652"
select select "80775"
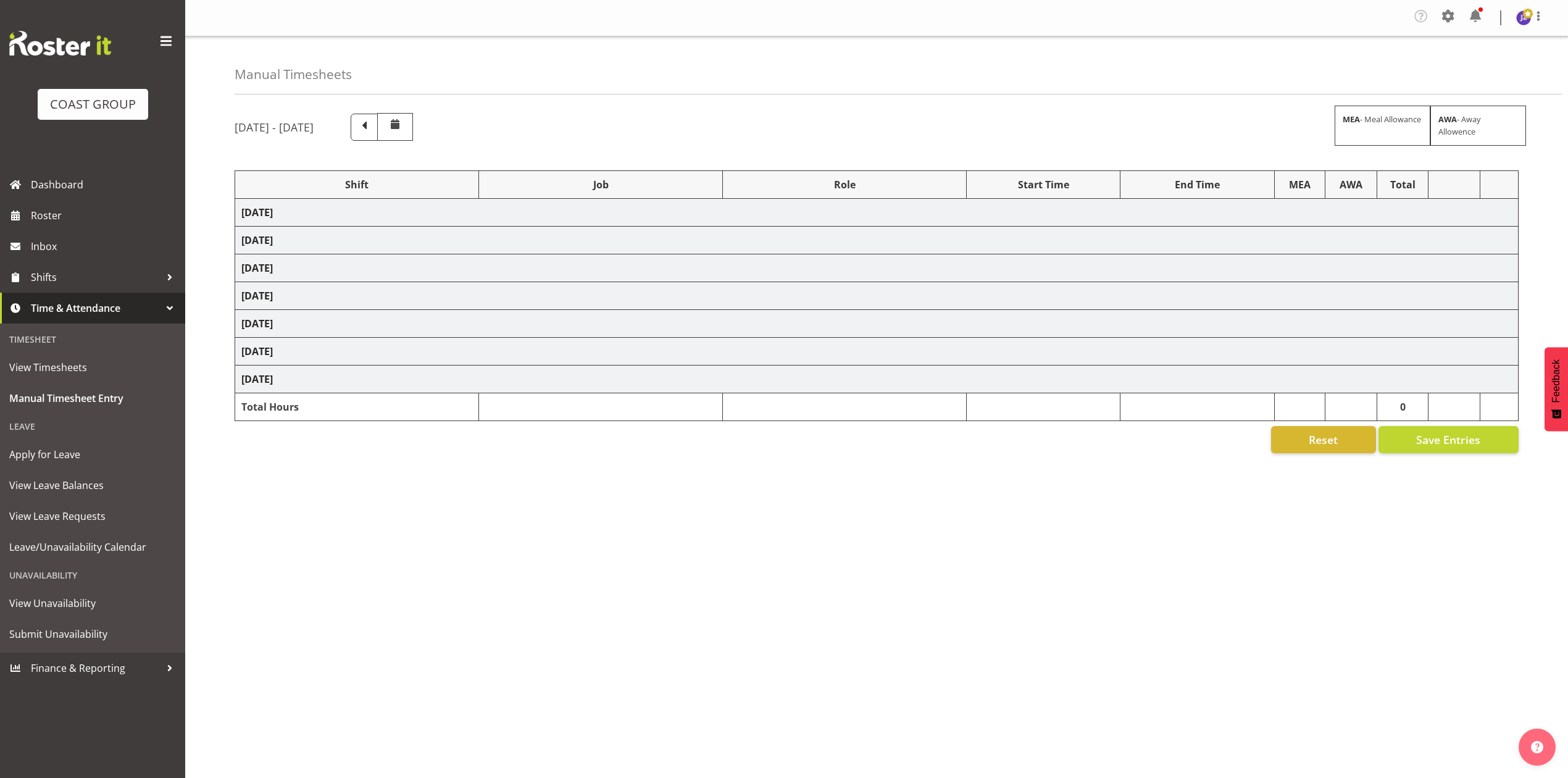
select select "9993"
select select "68034"
select select "69"
select select "198"
select select "79613"
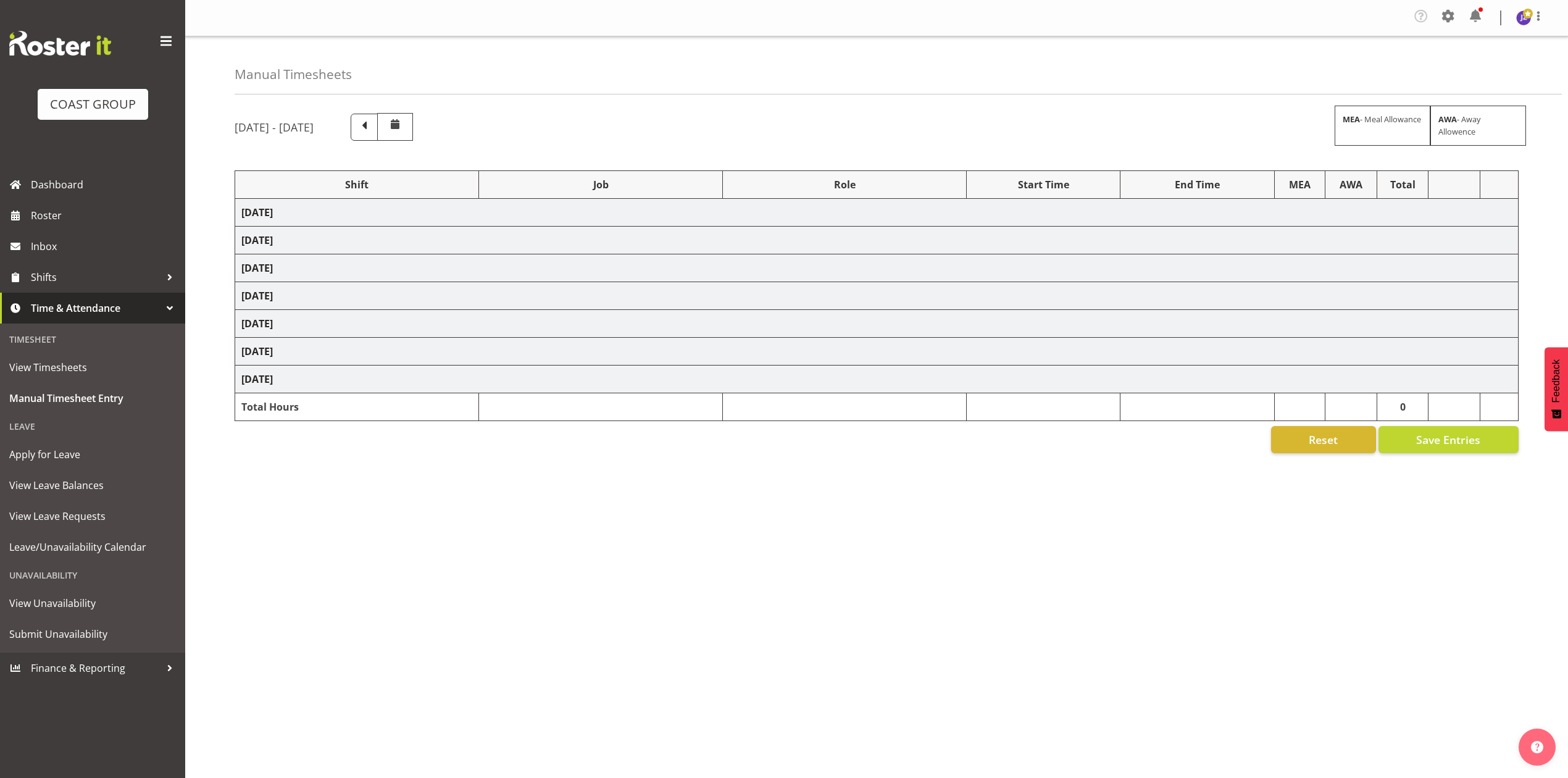
select select "8652"
select select "68034"
select select "69"
select select "198"
select select "68034"
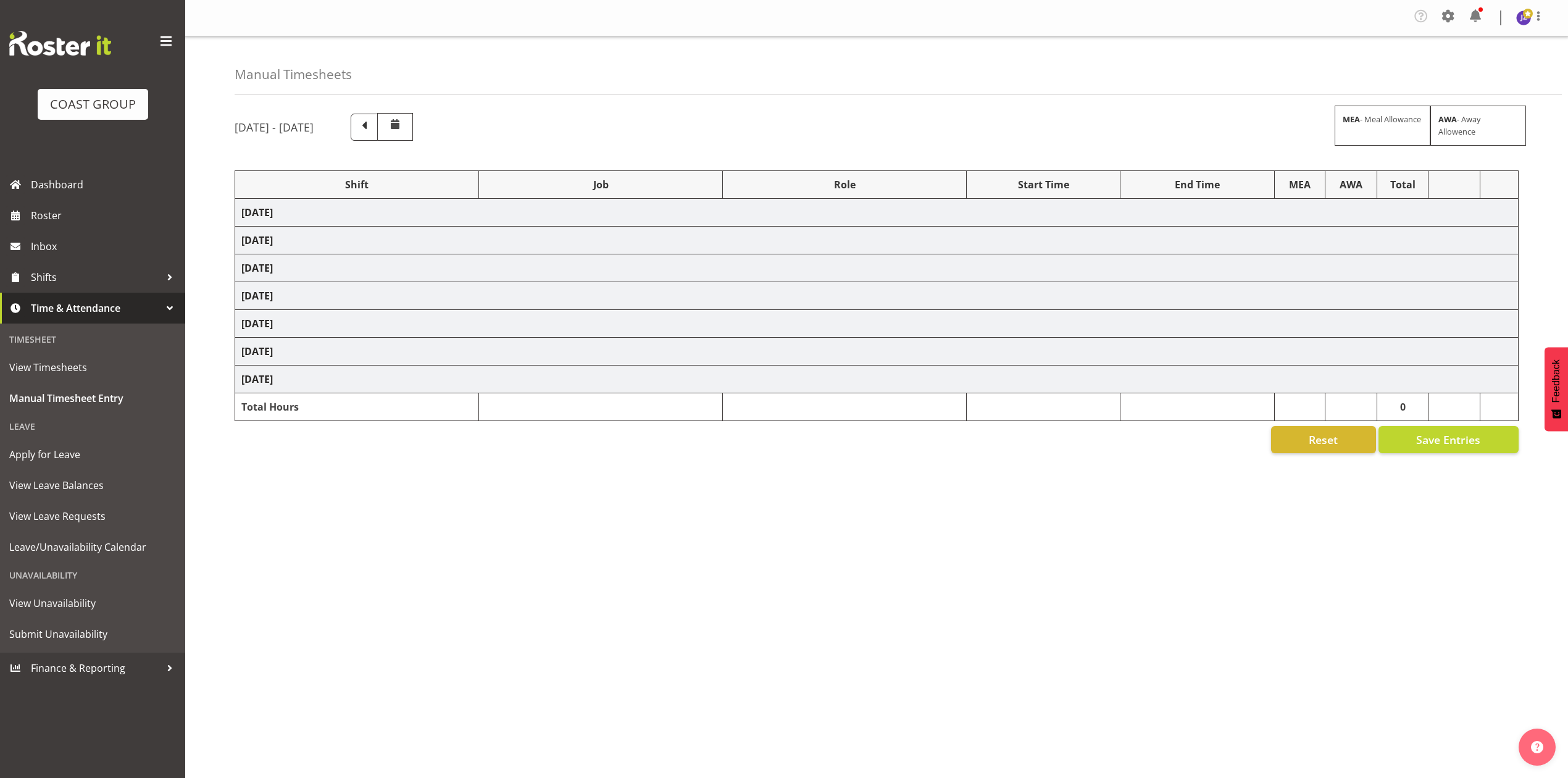
select select "69"
select select "198"
select select "68034"
select select "69"
select select "198"
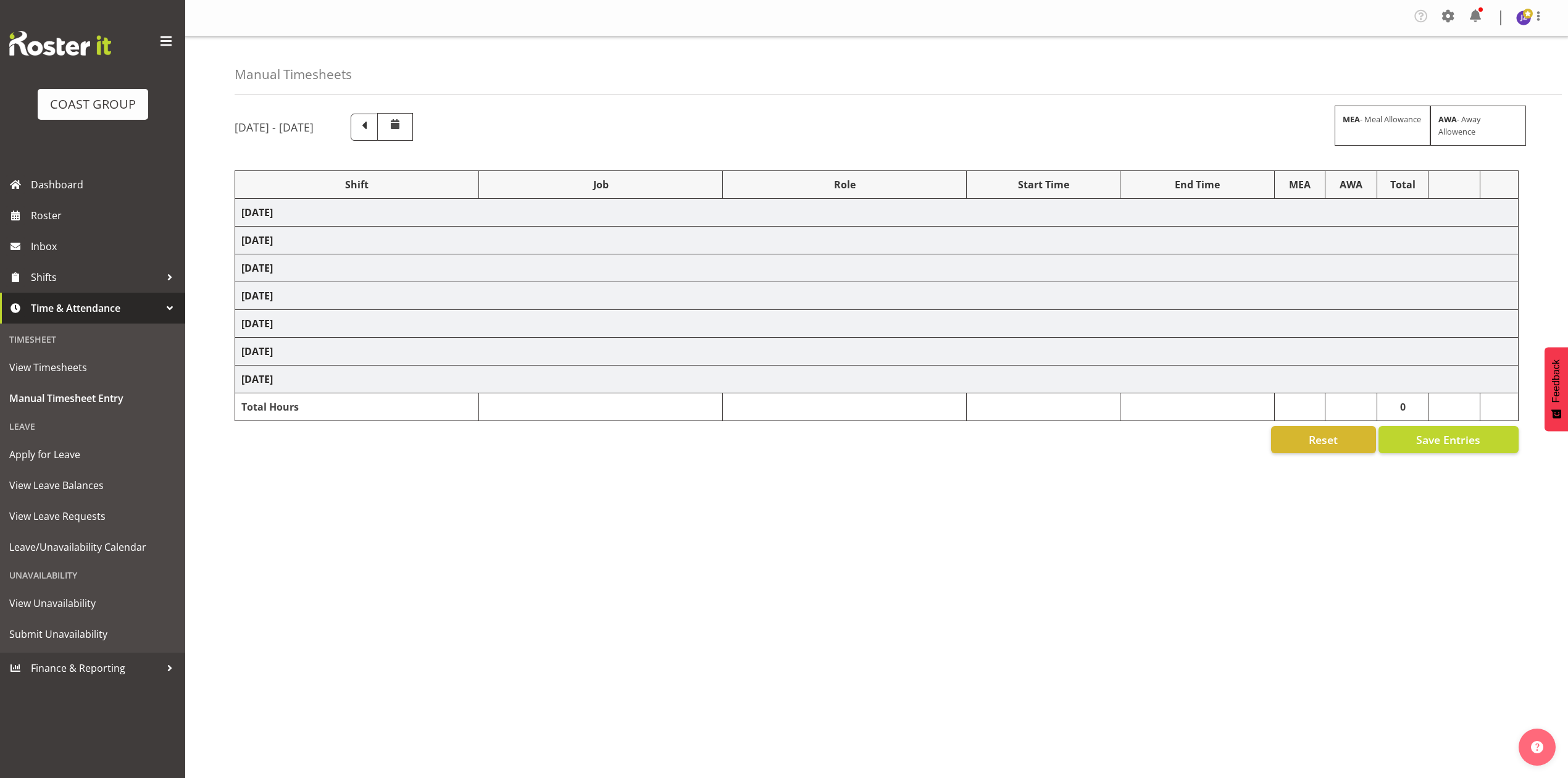
select select "78117"
select select "10251"
select select "80775"
select select "9993"
select select "80775"
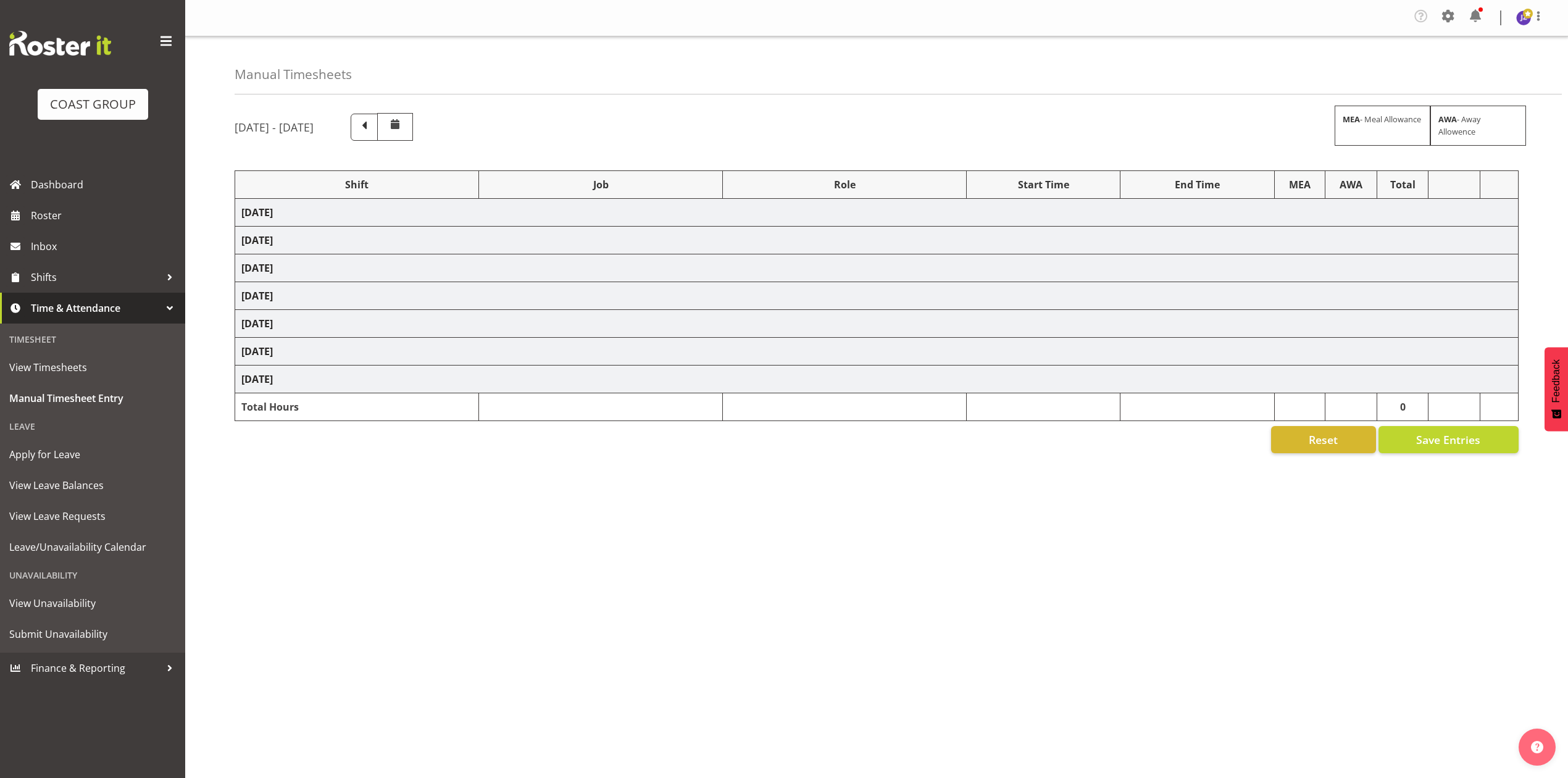
select select "9993"
select select "77523"
select select "8652"
select select "64472"
select select "69"
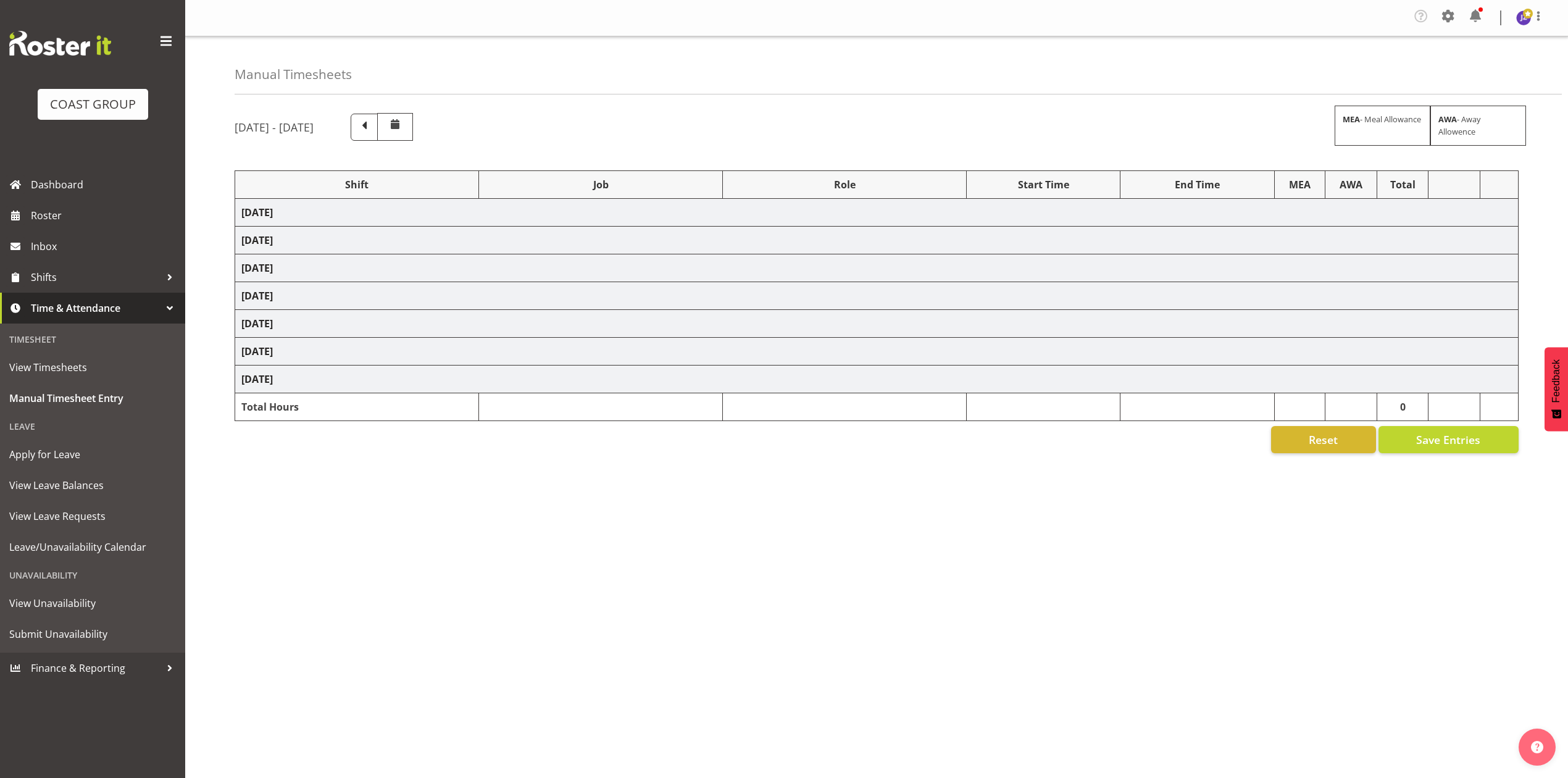
select select "198"
select select "79613"
select select "8652"
select select "80852"
select select "10275"
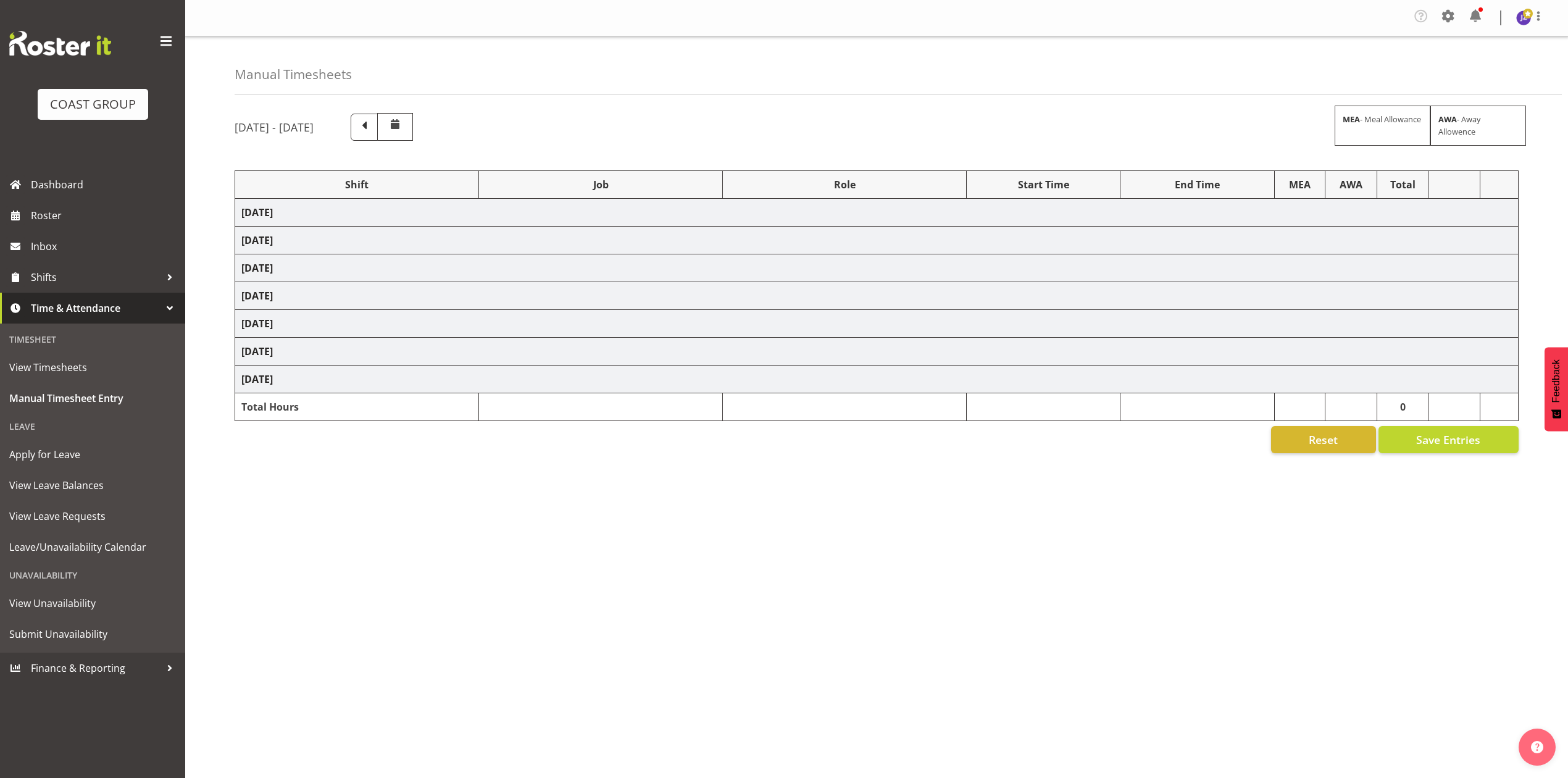
select select "68034"
select select "69"
select select "198"
select select "79211"
select select "10396"
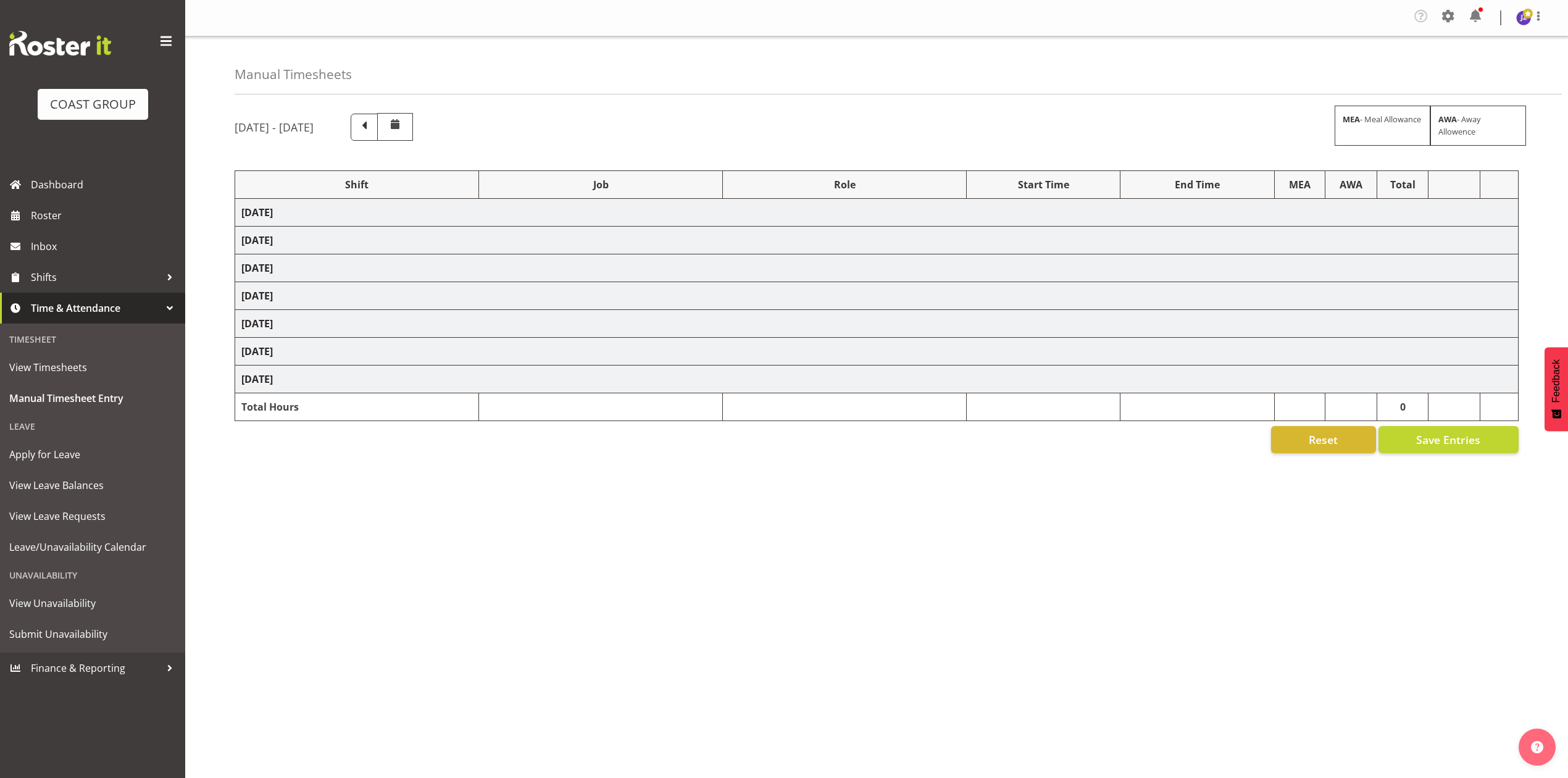
select select "64195"
select select "69"
select select "198"
select select "81338"
select select "10496"
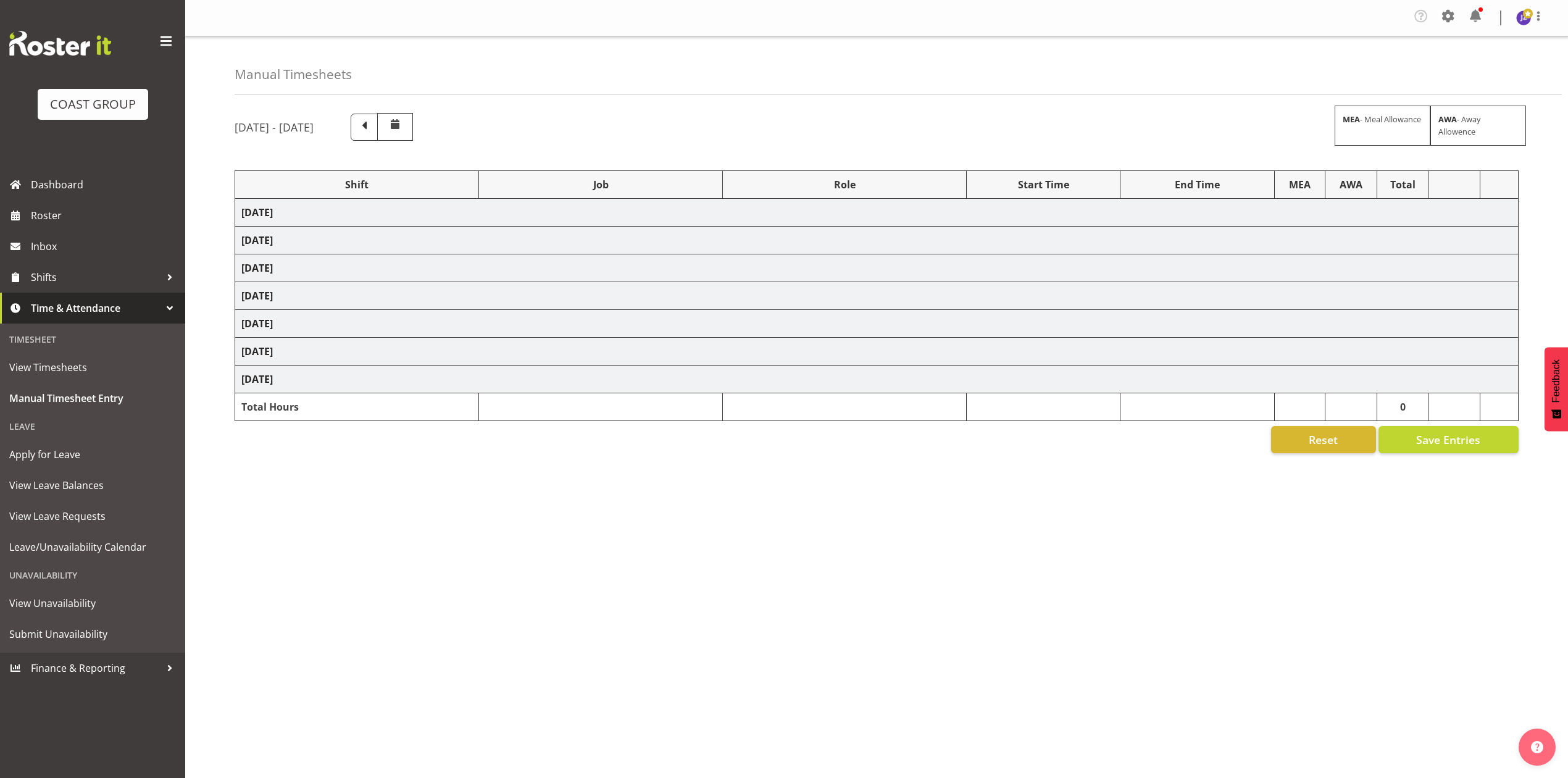
select select "68034"
select select "69"
select select "198"
select select "79211"
select select "10396"
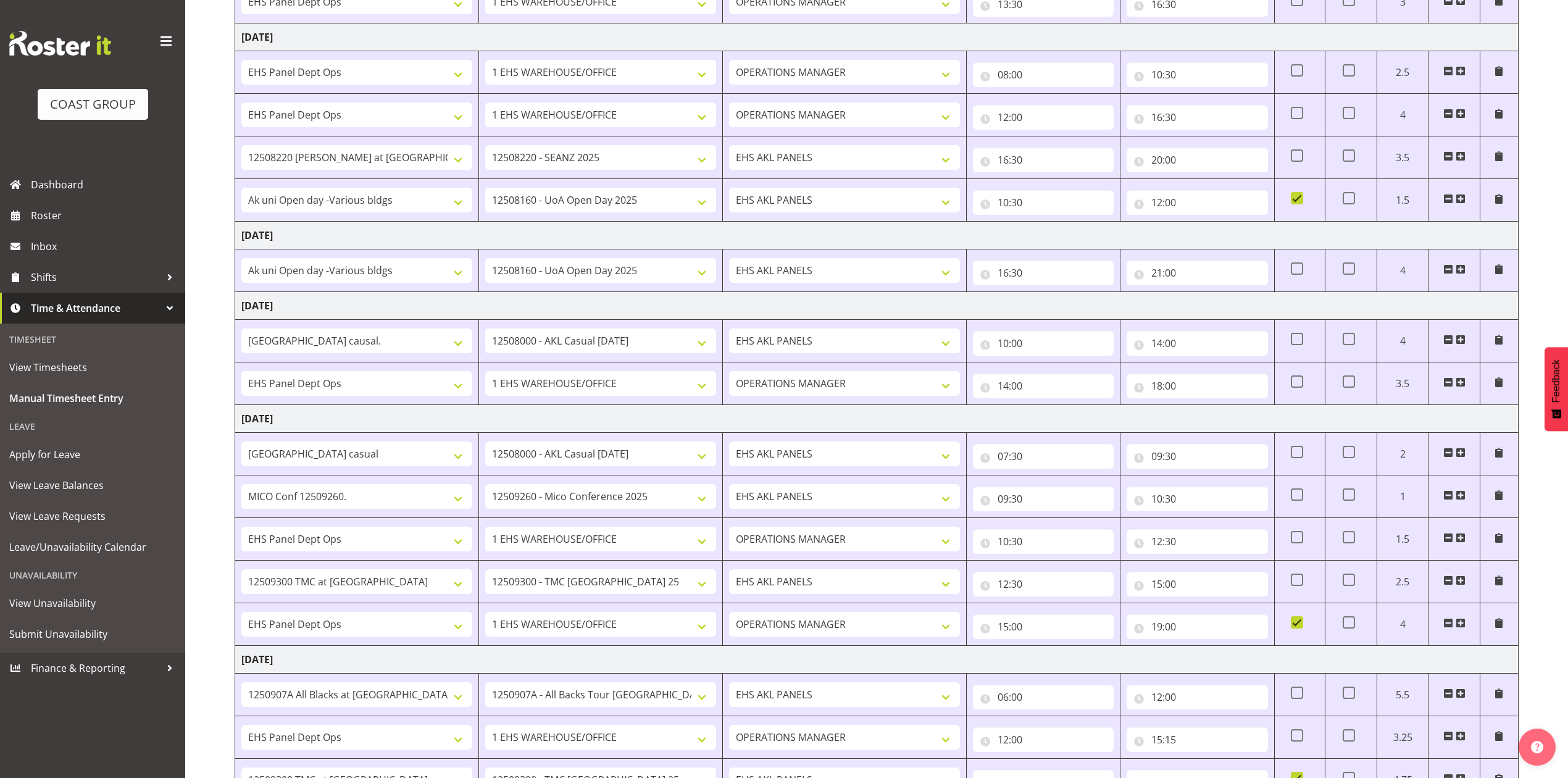
scroll to position [685, 0]
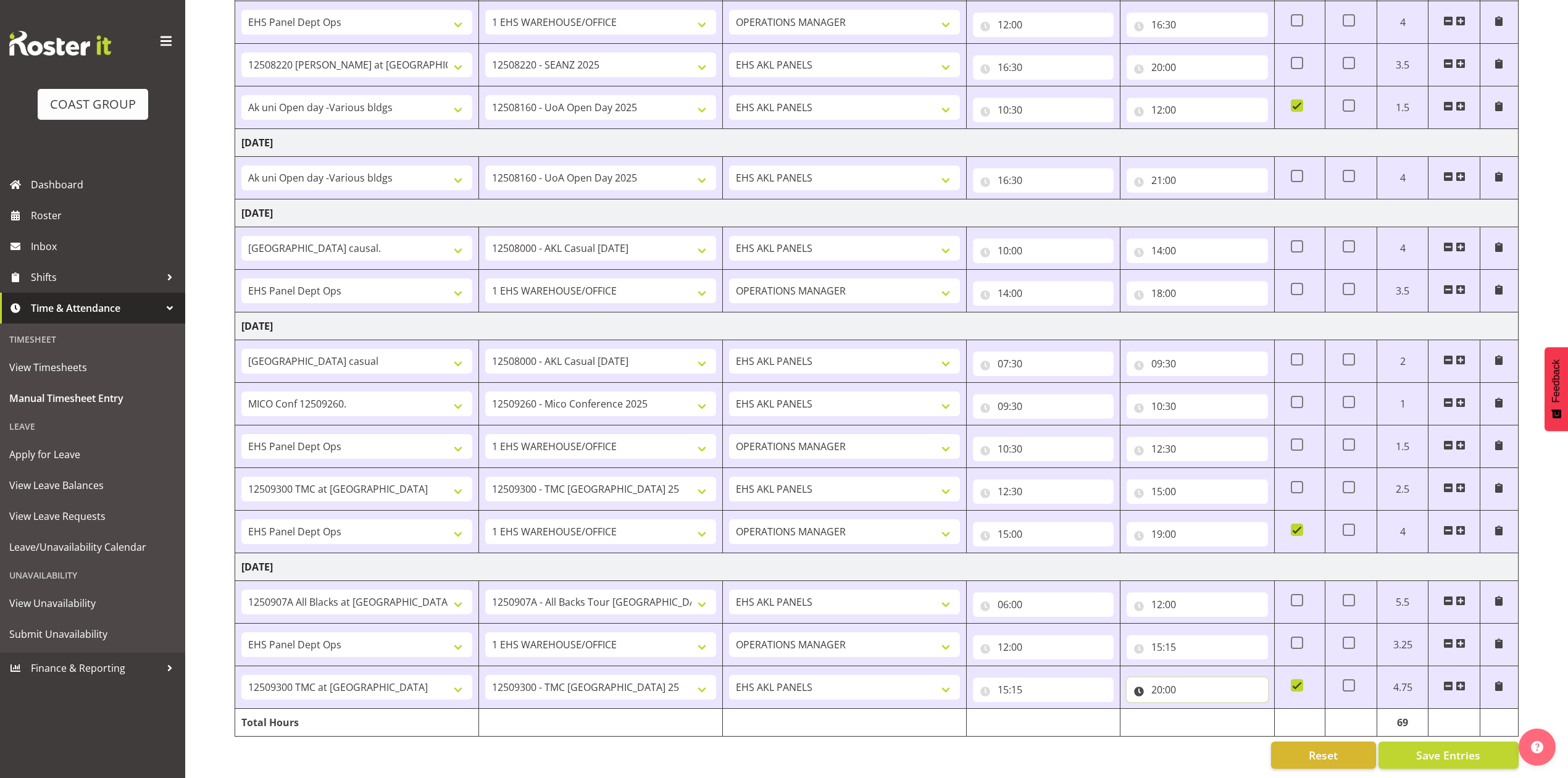
click at [1171, 677] on input "20:00" at bounding box center [1196, 689] width 140 height 25
drag, startPoint x: 1242, startPoint y: 711, endPoint x: 1243, endPoint y: 702, distance: 9.1
click at [1243, 711] on select "00 01 02 03 04 05 06 07 08 09 10 11 12 13 14 15 16 17 18 19 20 21 22 23 24 25 2…" at bounding box center [1243, 722] width 28 height 25
select select "30"
click at [1229, 710] on select "00 01 02 03 04 05 06 07 08 09 10 11 12 13 14 15 16 17 18 19 20 21 22 23 24 25 2…" at bounding box center [1243, 722] width 28 height 25
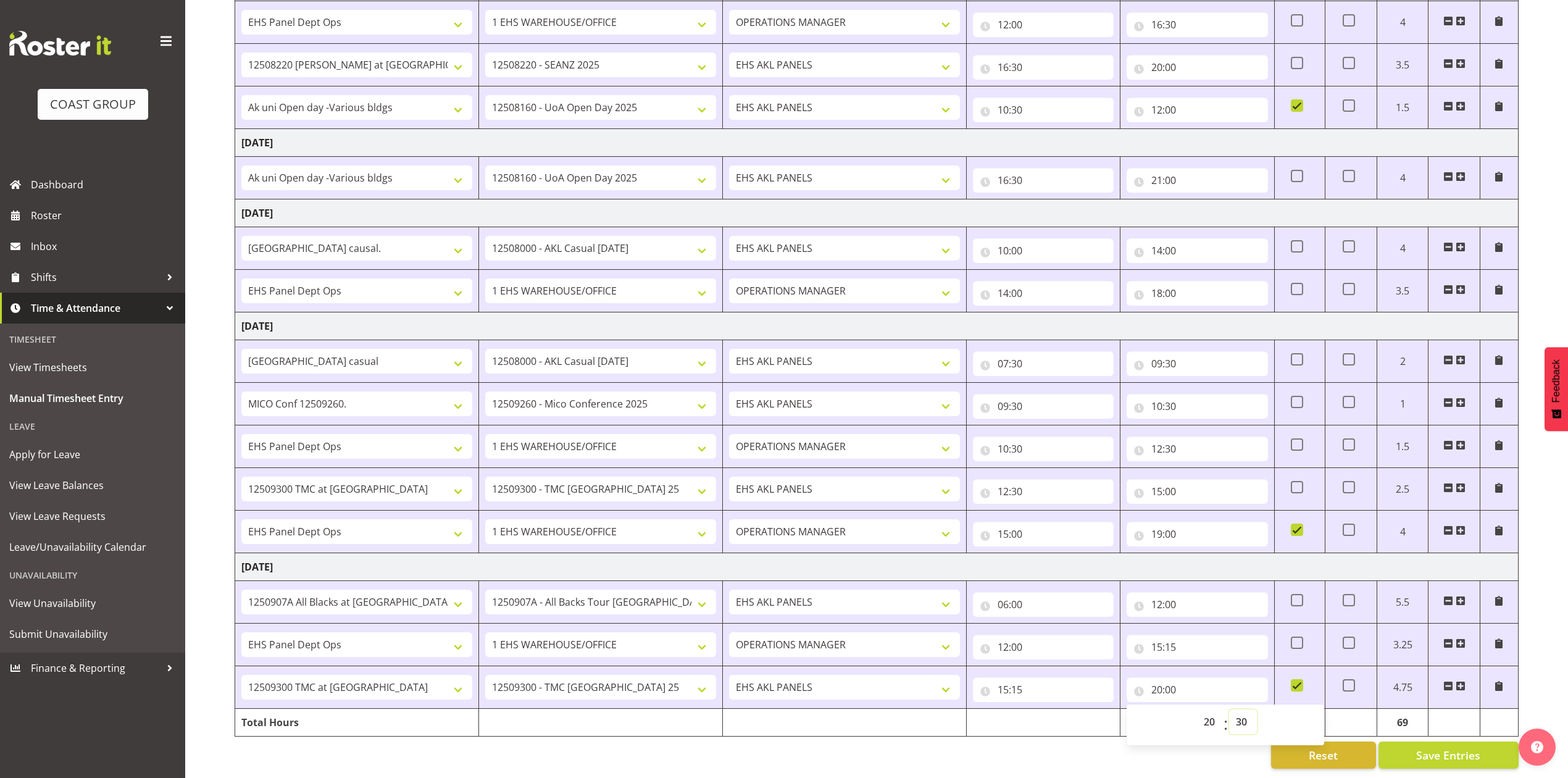
type input "20:30"
click at [1136, 749] on div "Reset Save Entries" at bounding box center [876, 755] width 1284 height 27
click at [1178, 741] on div "Reset Save Entries" at bounding box center [876, 755] width 1284 height 27
click at [1435, 748] on span "Save Entries" at bounding box center [1448, 755] width 64 height 16
click at [1208, 749] on div "Reset Save Entries" at bounding box center [876, 755] width 1284 height 27
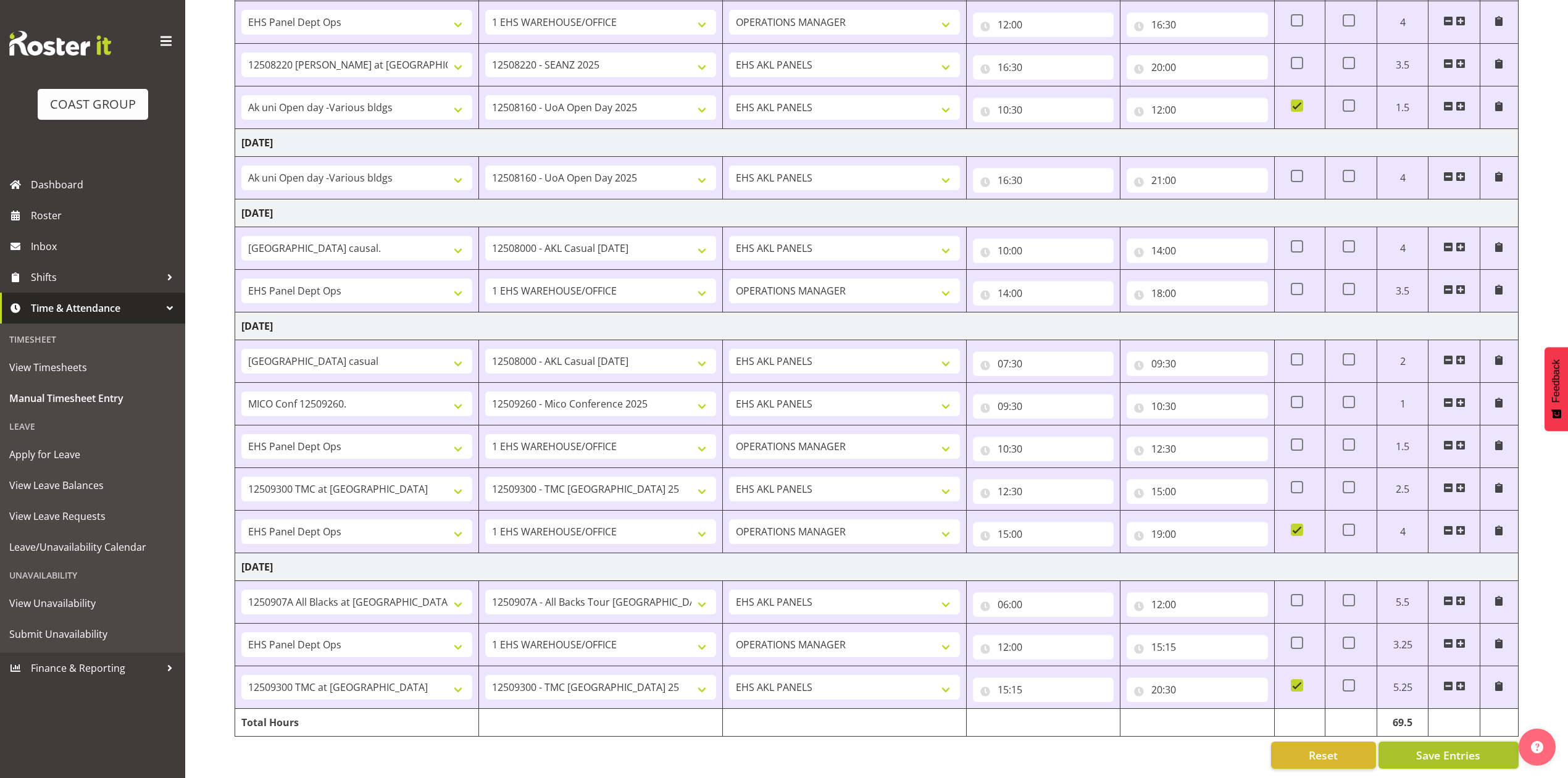
click at [1437, 747] on span "Save Entries" at bounding box center [1448, 755] width 64 height 16
click at [1150, 759] on div "August 27th - September 2nd 2025 MEA - Meal Allowance AWA - Away Allowence Shif…" at bounding box center [901, 109] width 1334 height 1338
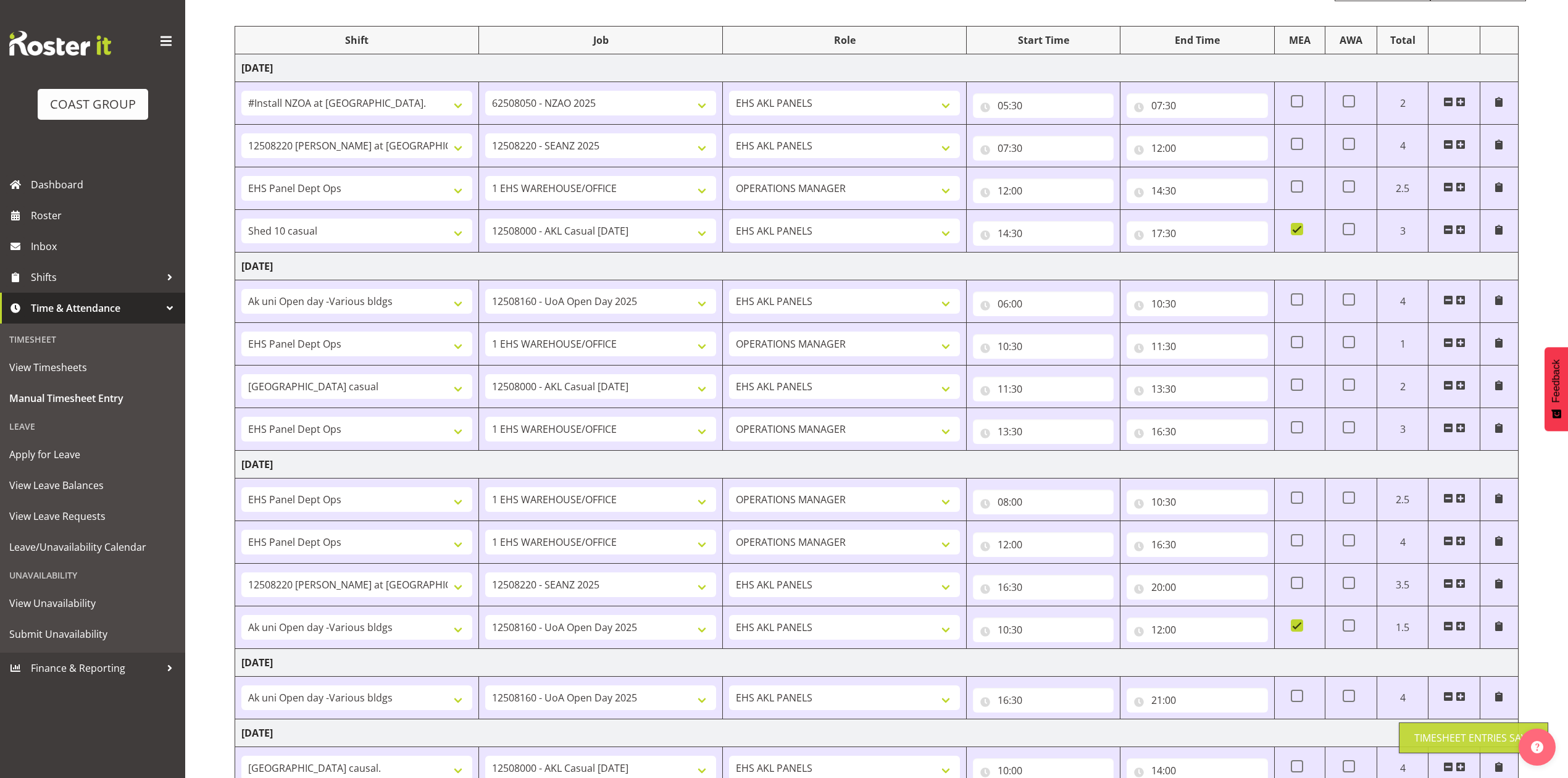
scroll to position [0, 0]
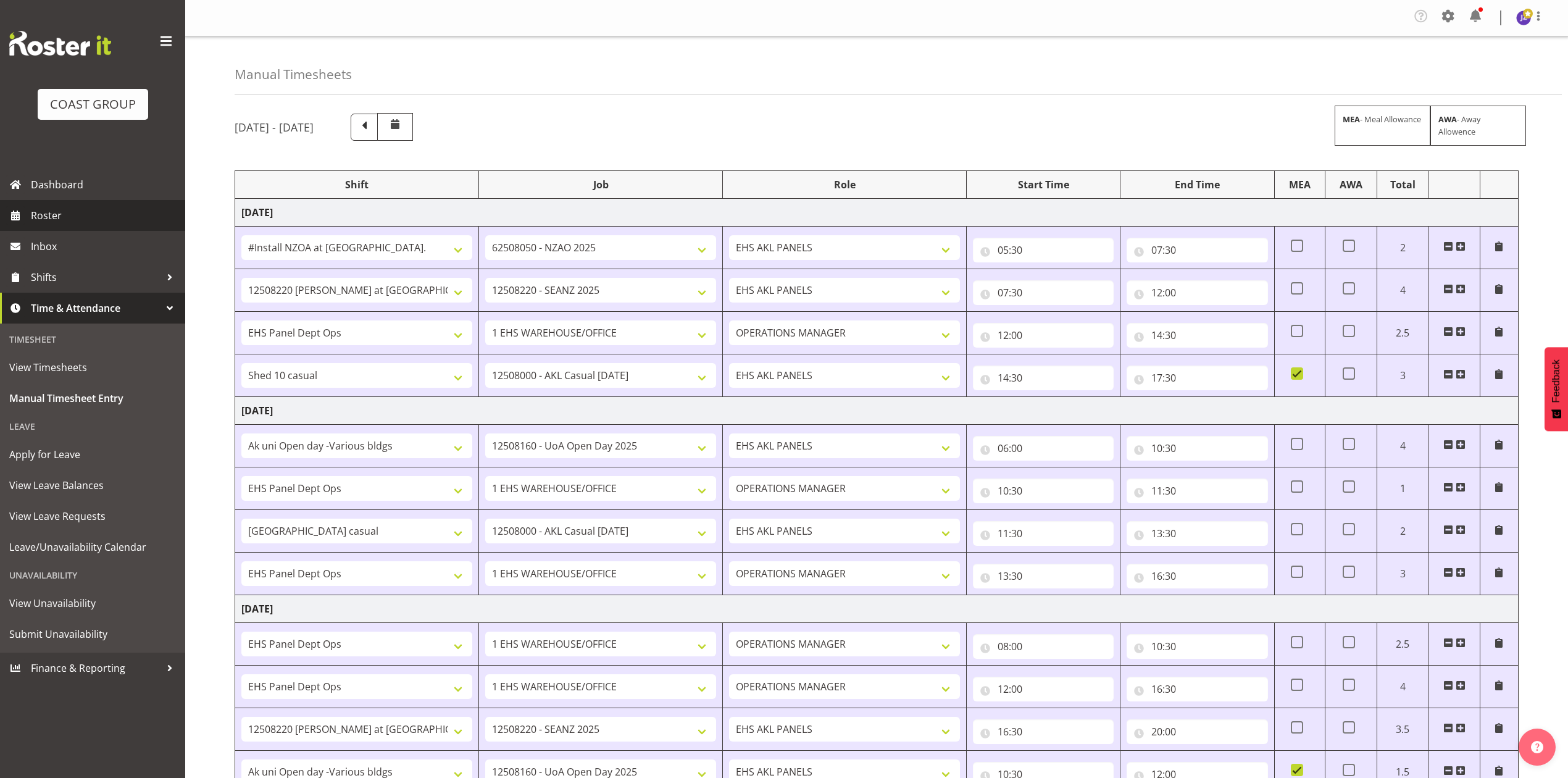
click at [84, 216] on span "Roster" at bounding box center [104, 216] width 148 height 19
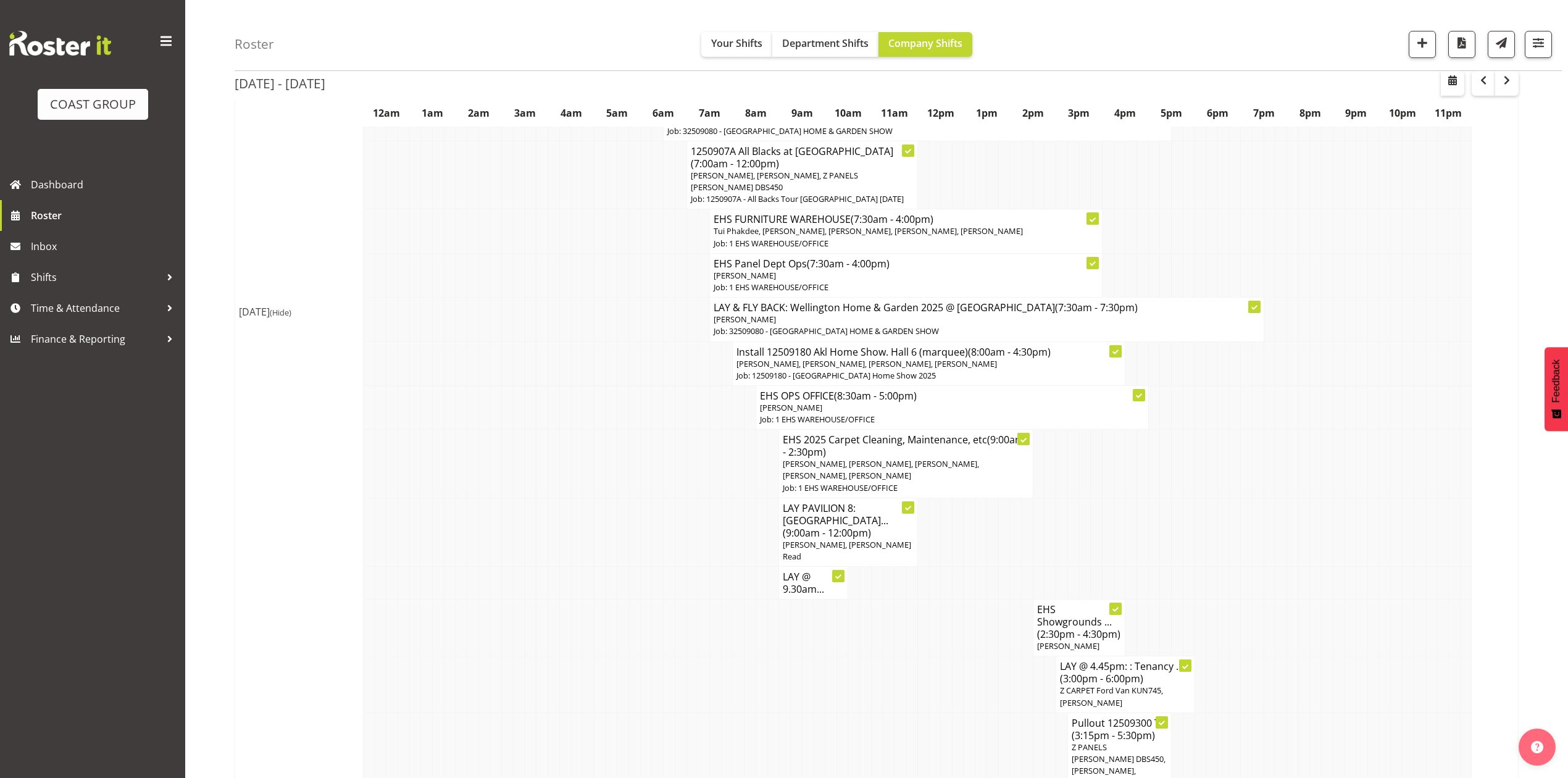
scroll to position [412, 0]
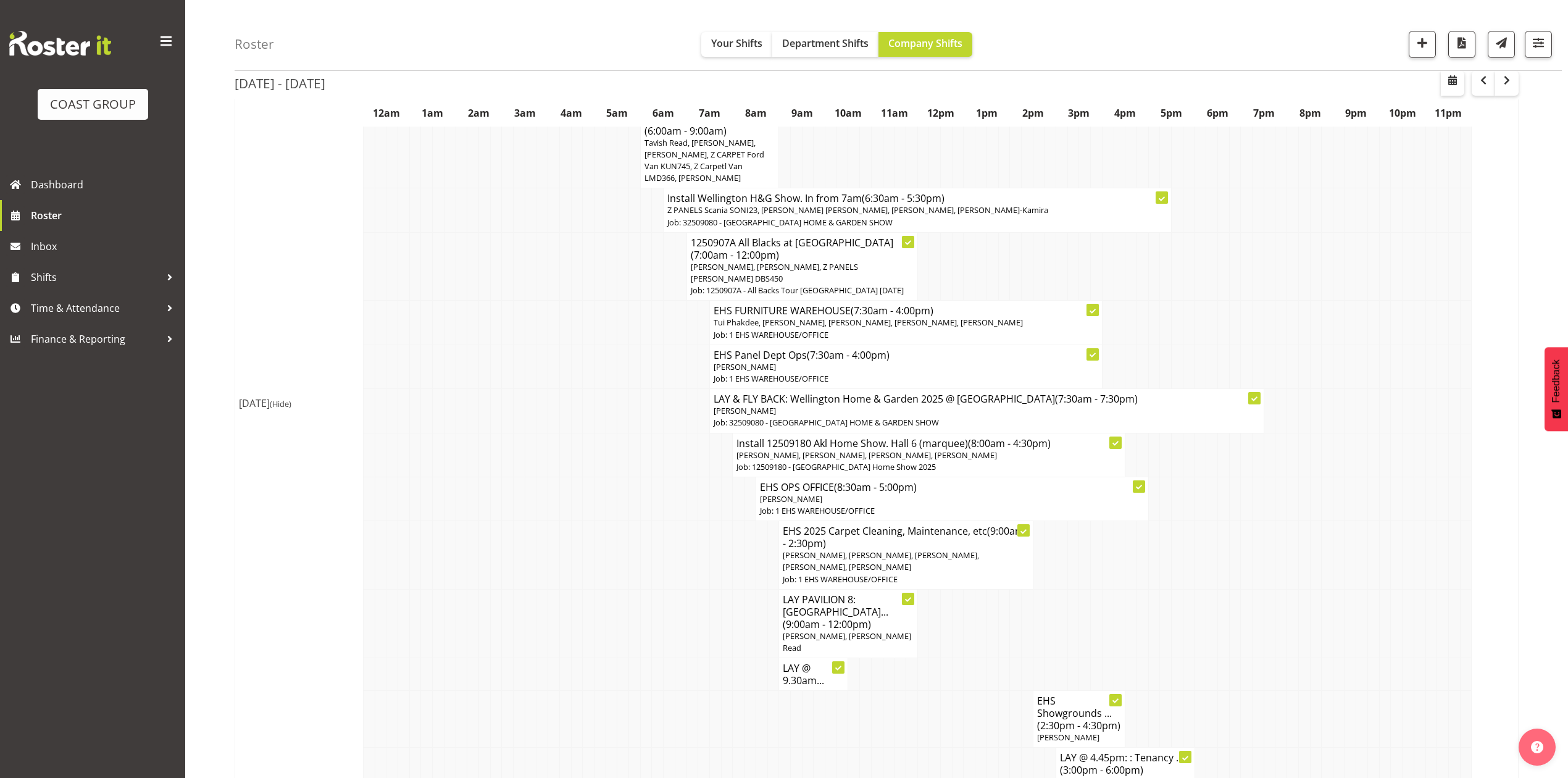
click at [816, 261] on h4 "1250907A All Blacks at [GEOGRAPHIC_DATA] (7:00am - 12:00pm)" at bounding box center [802, 249] width 223 height 25
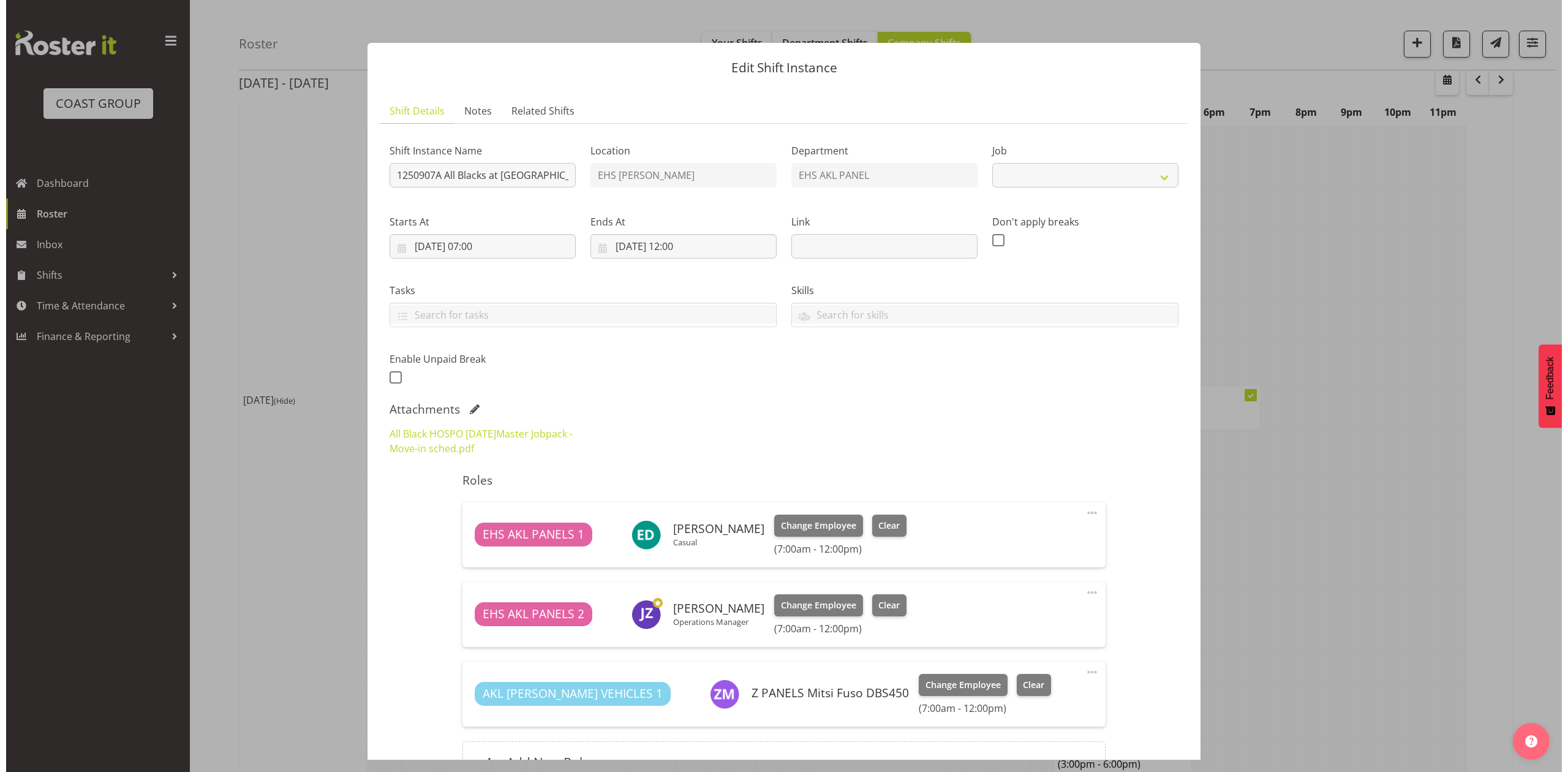
scroll to position [397, 0]
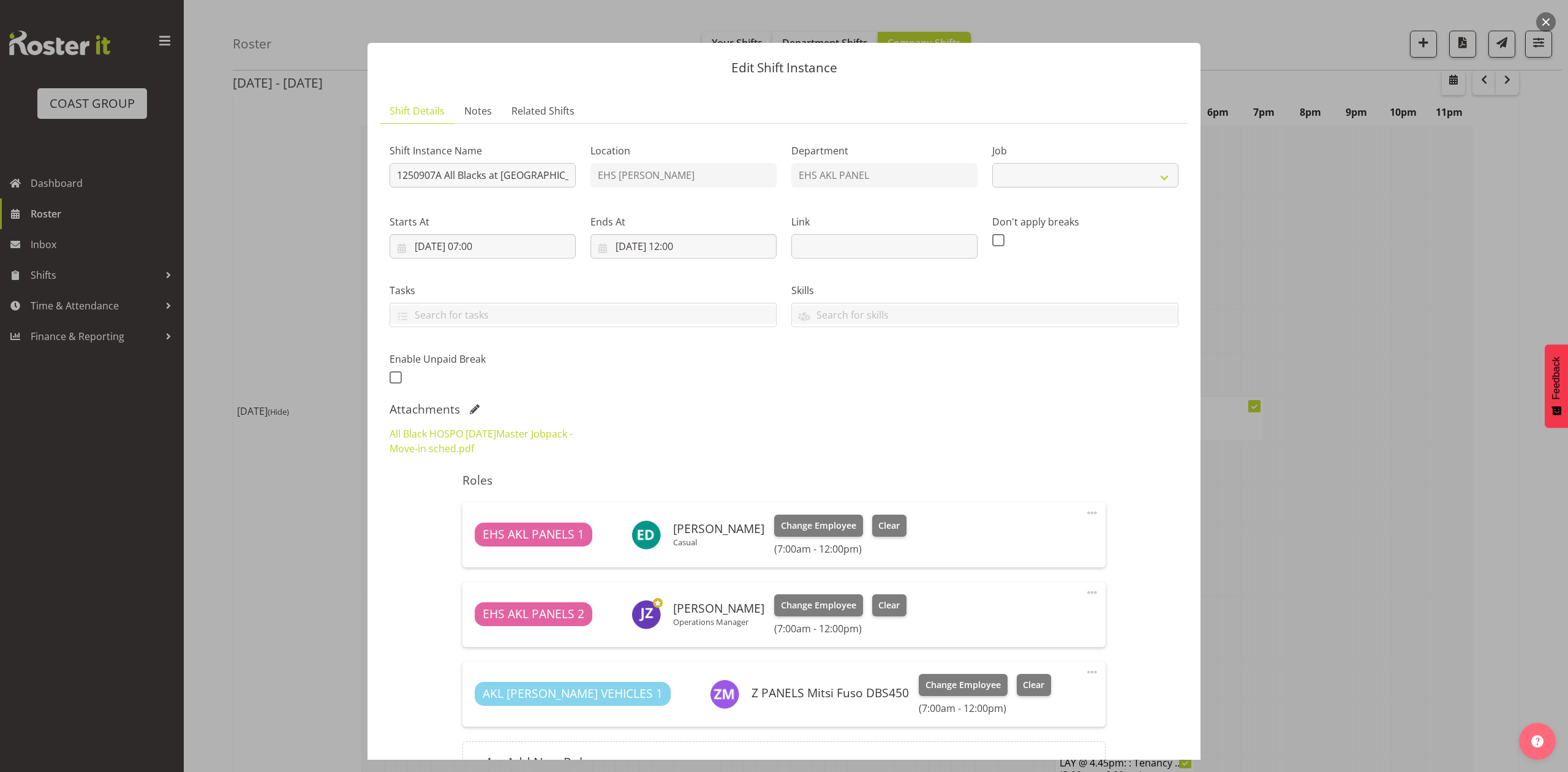
select select "10496"
click at [1377, 315] on div at bounding box center [784, 386] width 1568 height 772
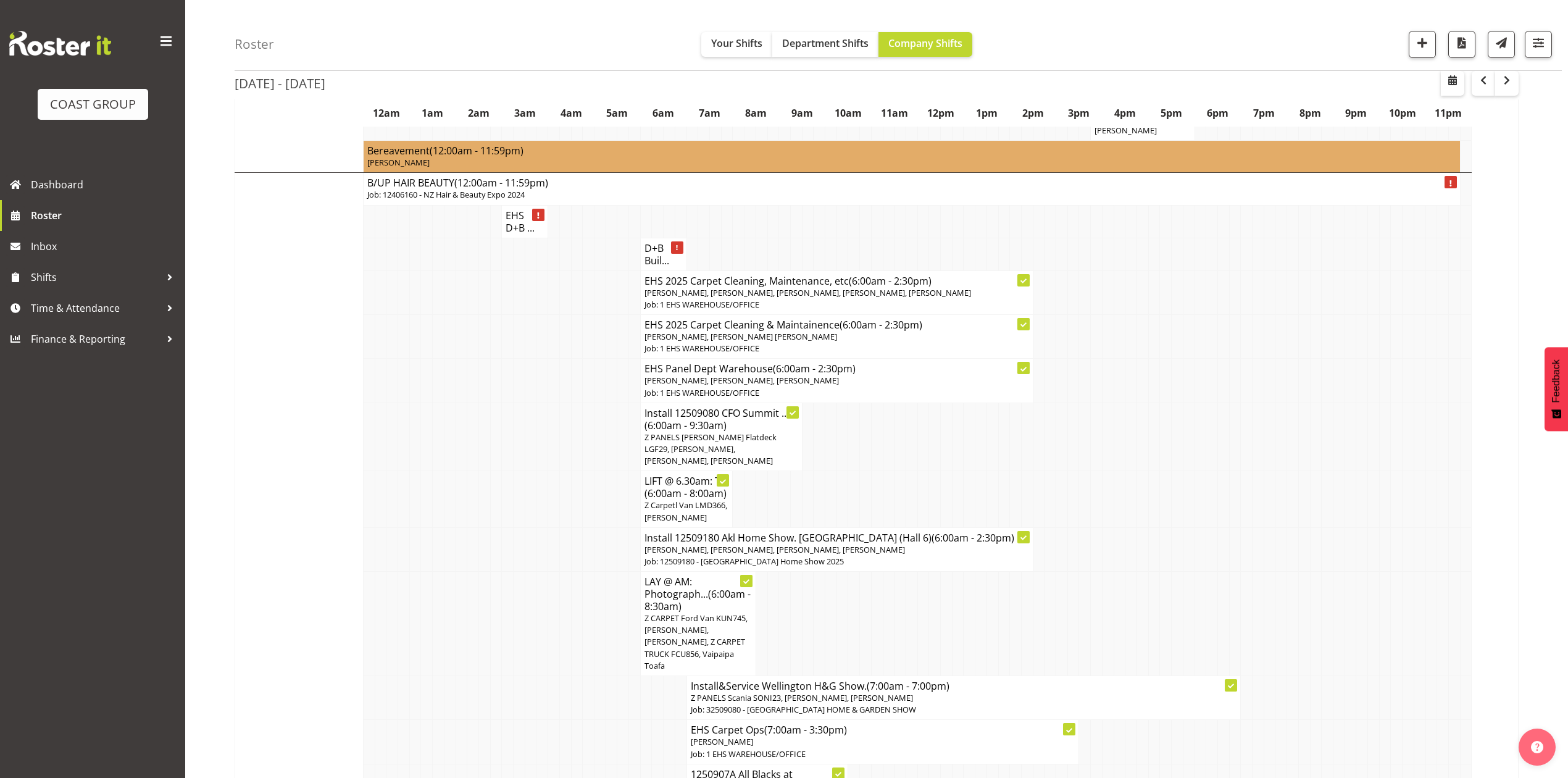
scroll to position [1317, 0]
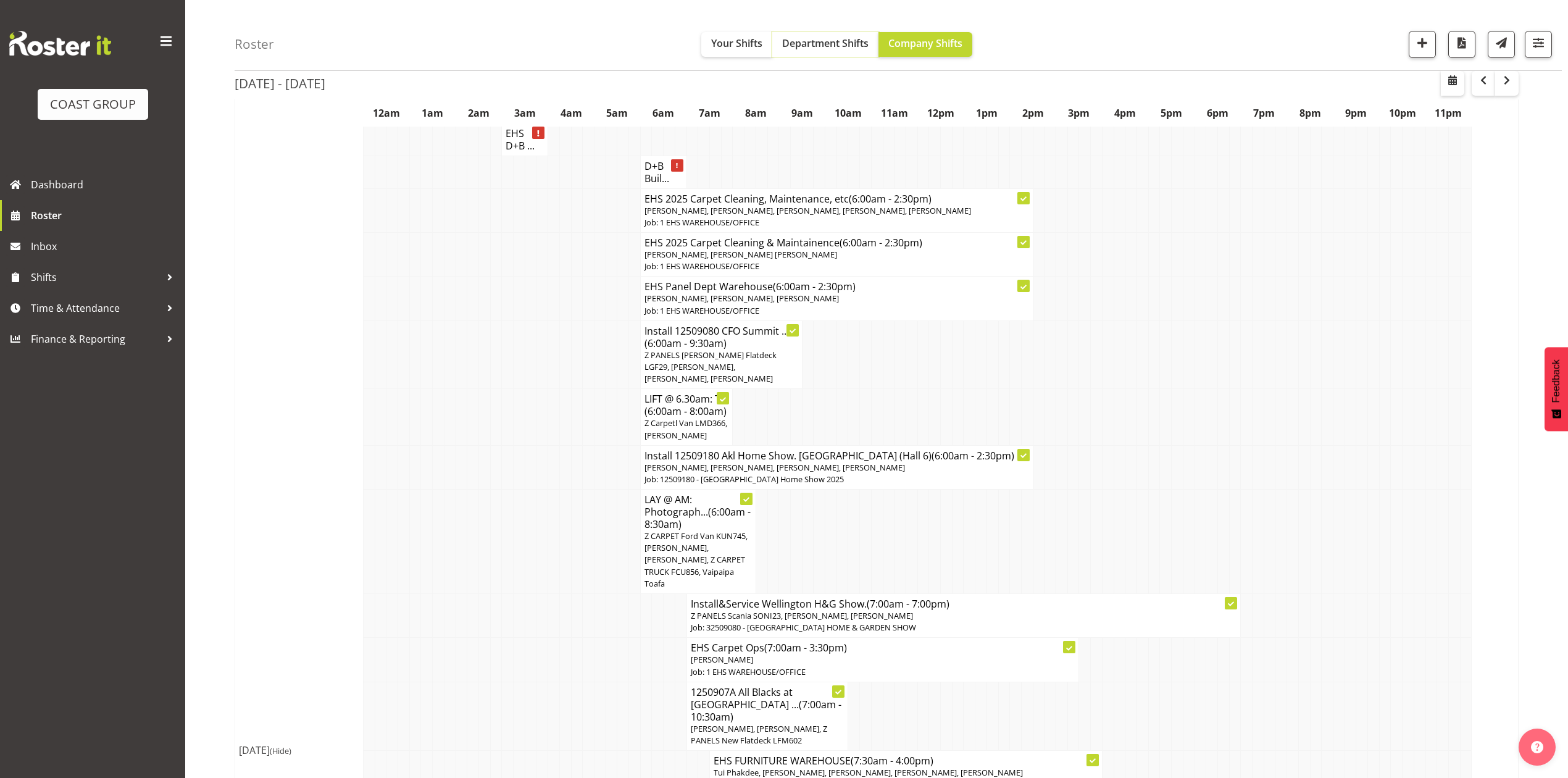
click at [808, 33] on button "Department Shifts" at bounding box center [825, 44] width 106 height 25
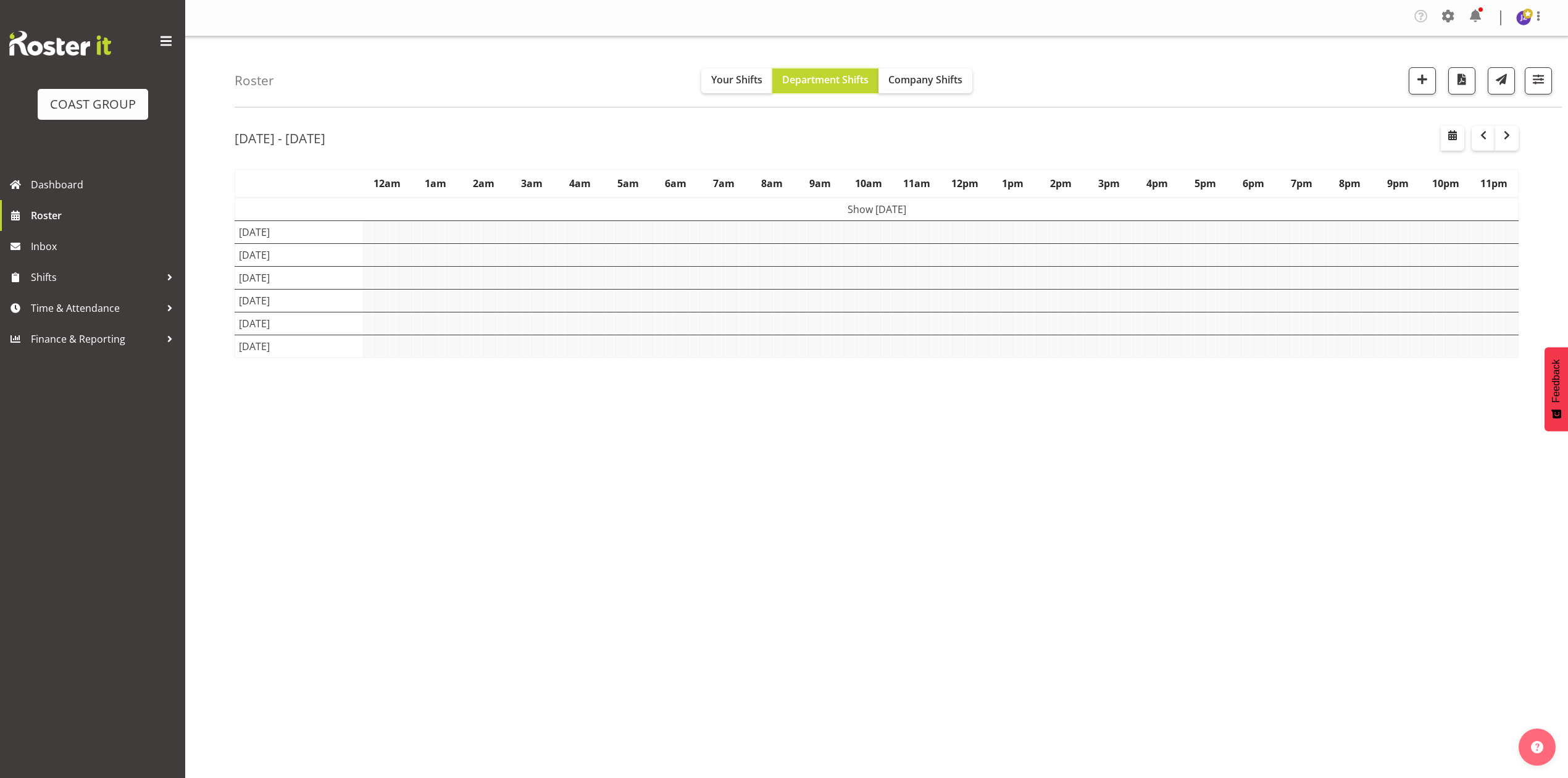
scroll to position [0, 0]
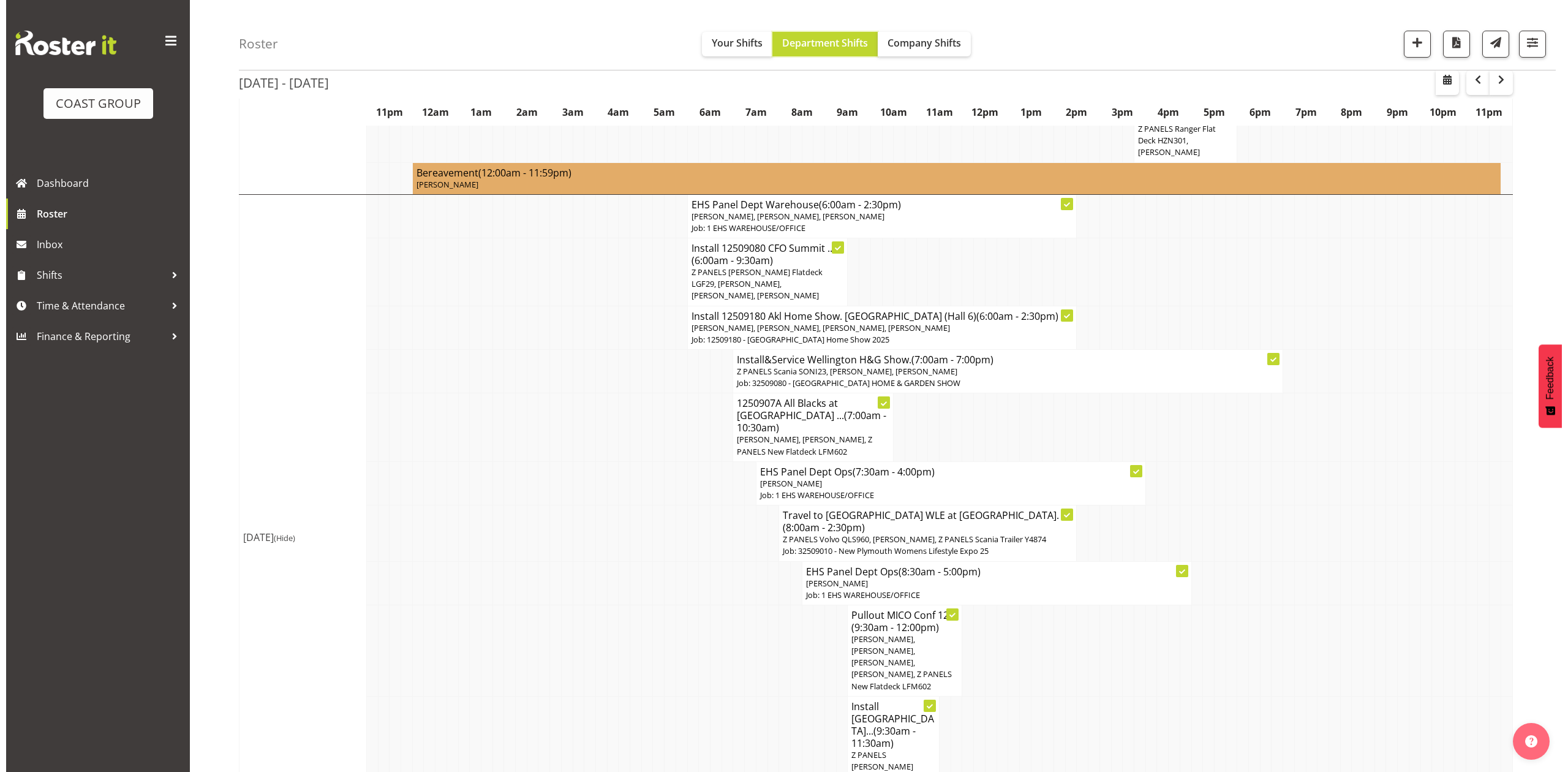
scroll to position [572, 0]
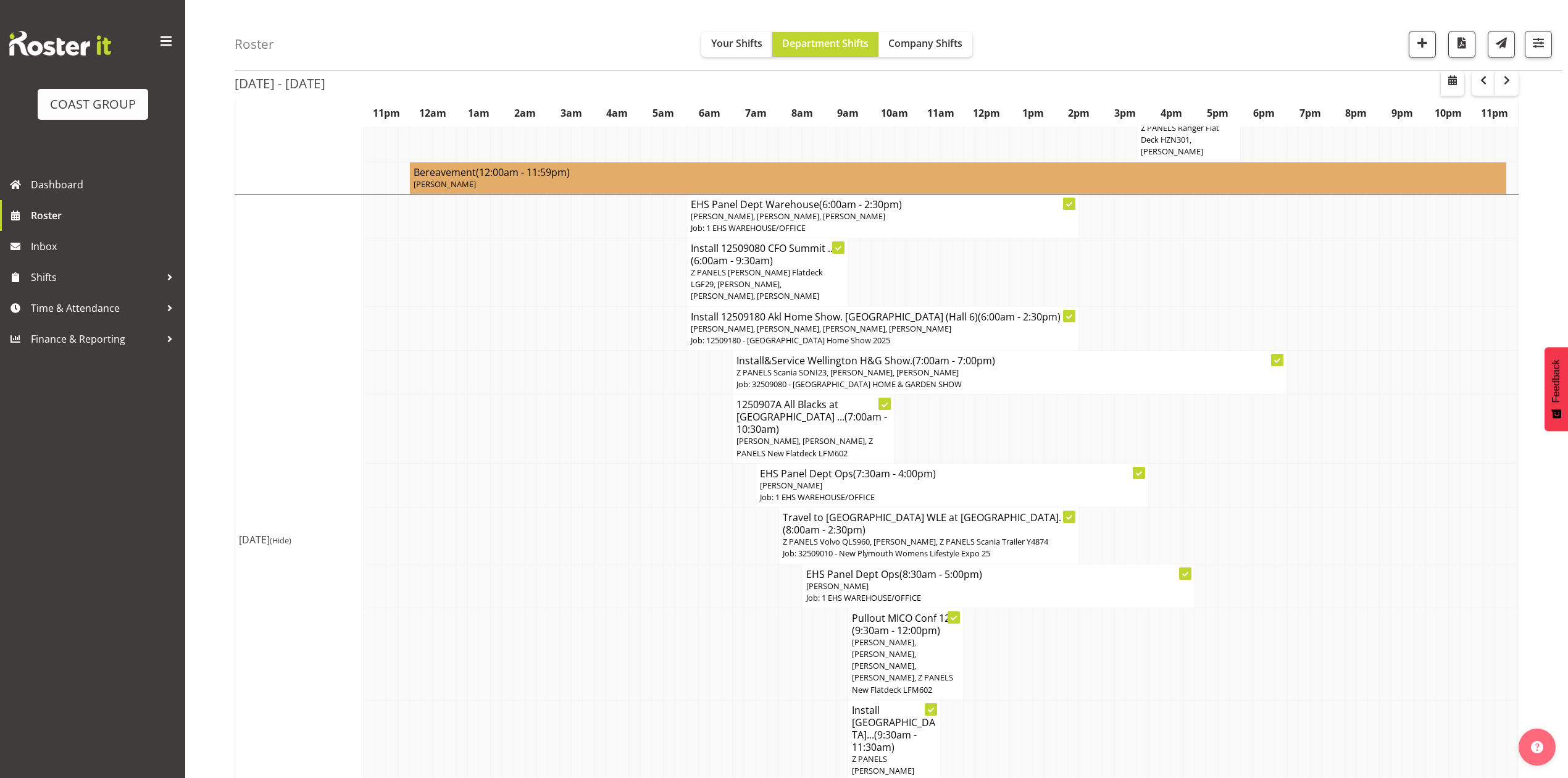
click at [831, 436] on span "[PERSON_NAME], [PERSON_NAME], Z PANELS New Flatdeck LFM602" at bounding box center [805, 447] width 137 height 23
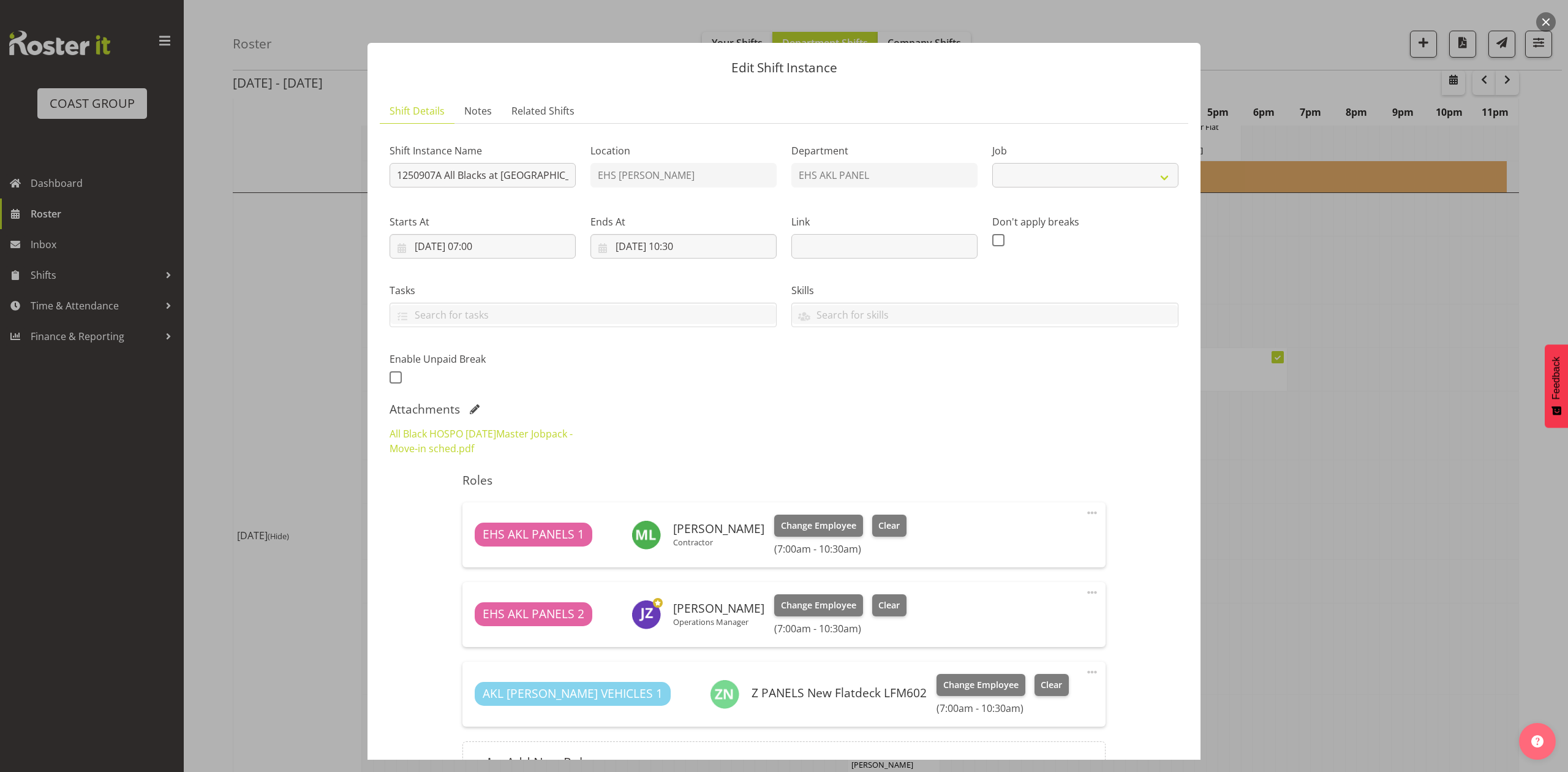
select select "10496"
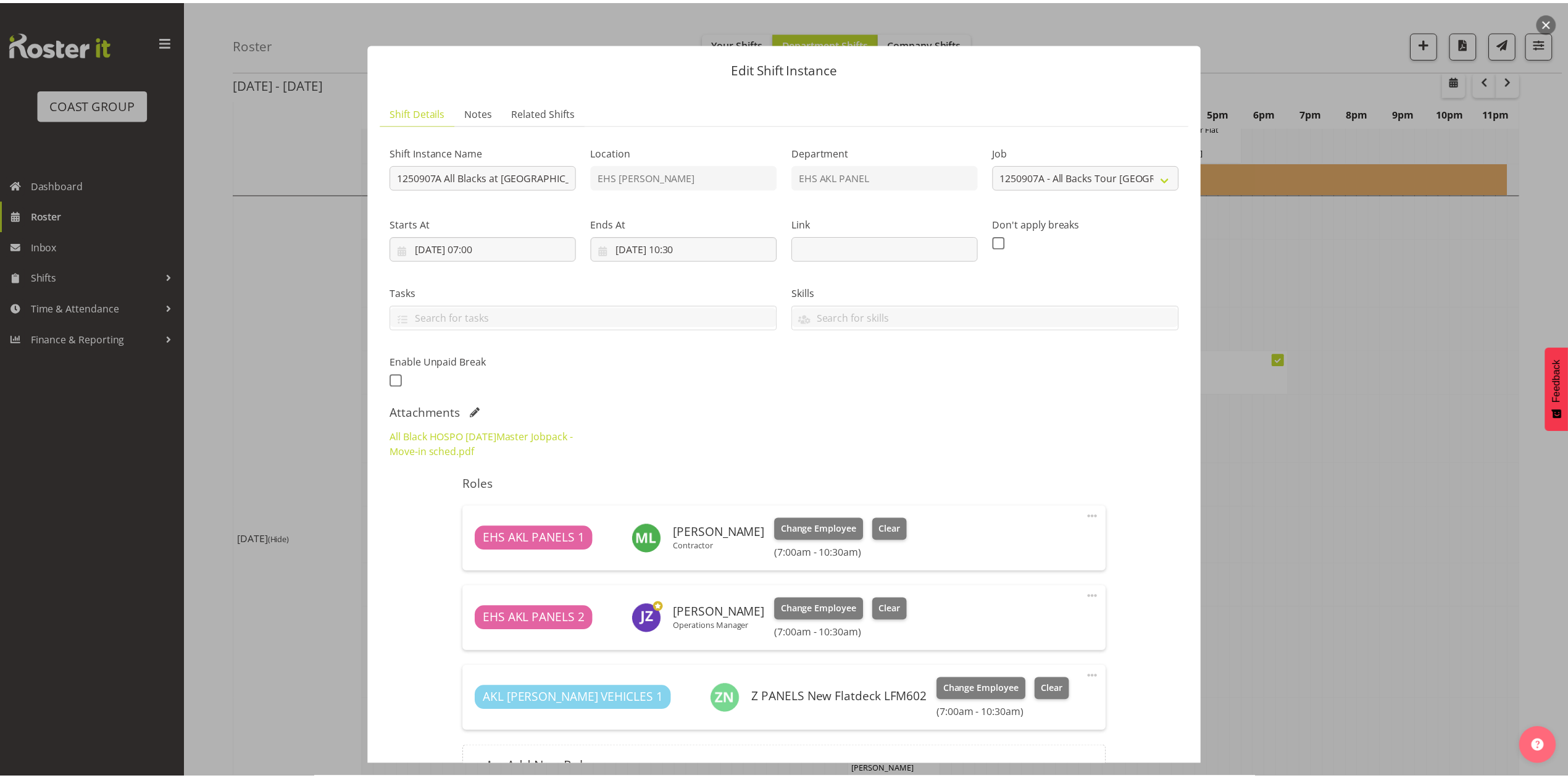
scroll to position [134, 0]
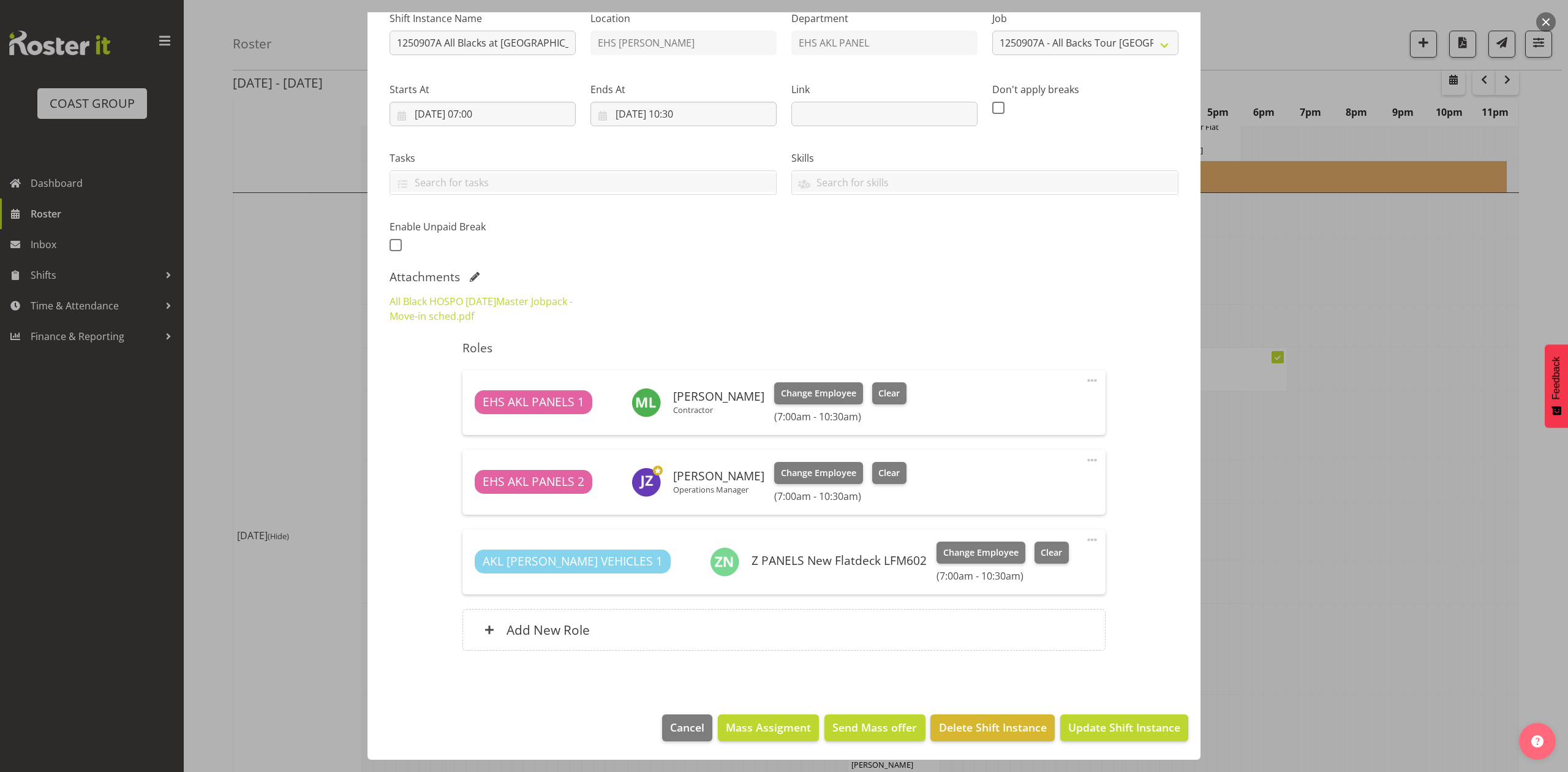
click at [1415, 423] on div at bounding box center [784, 386] width 1568 height 772
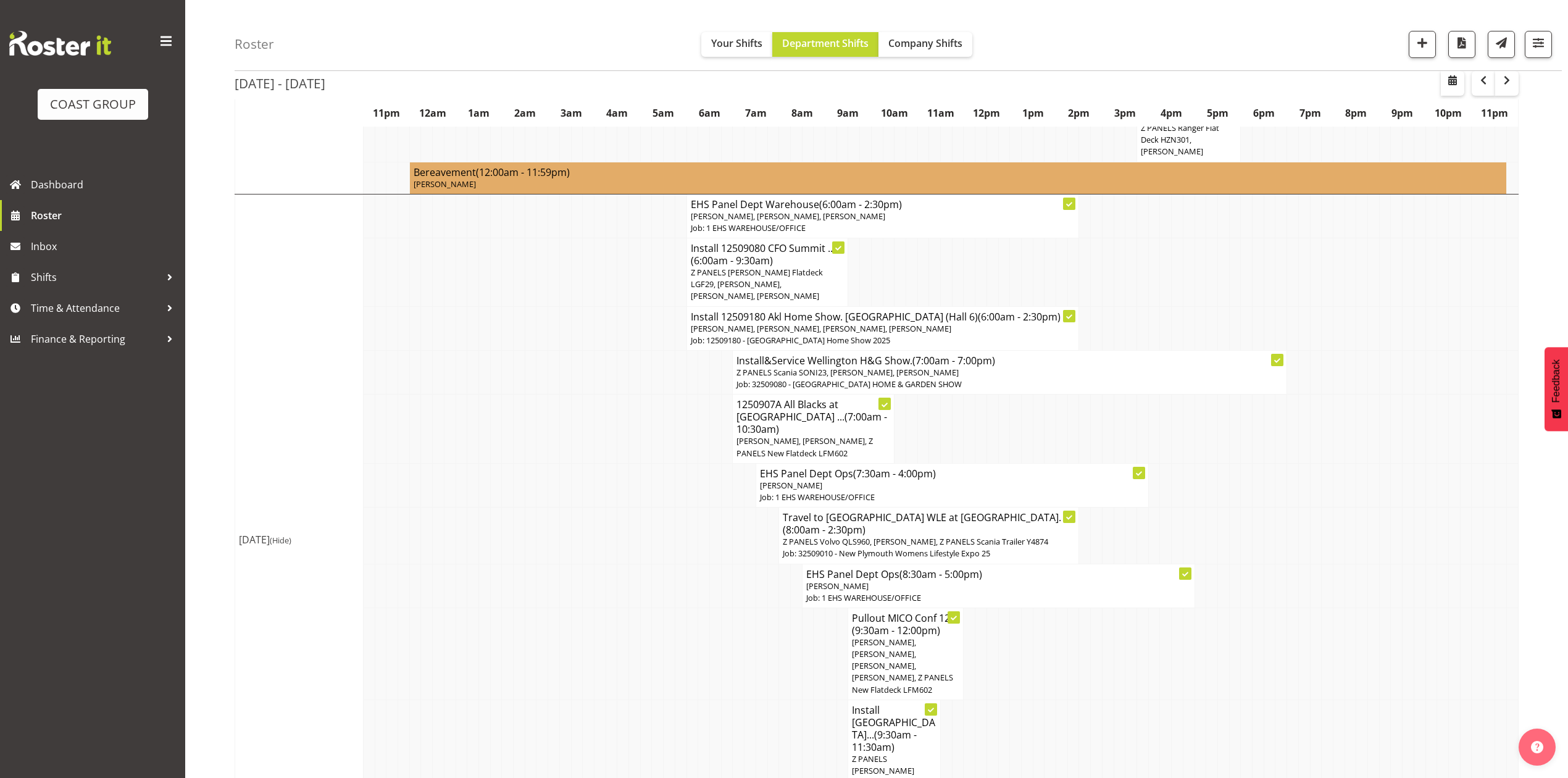
drag, startPoint x: 485, startPoint y: 324, endPoint x: 445, endPoint y: 321, distance: 40.1
click at [469, 321] on tr "Install 12509180 Akl Home Show. Hall 8 (Hall 6) (6:00am - 2:30pm) [PERSON_NAME]…" at bounding box center [876, 328] width 1283 height 44
